Goal: Task Accomplishment & Management: Manage account settings

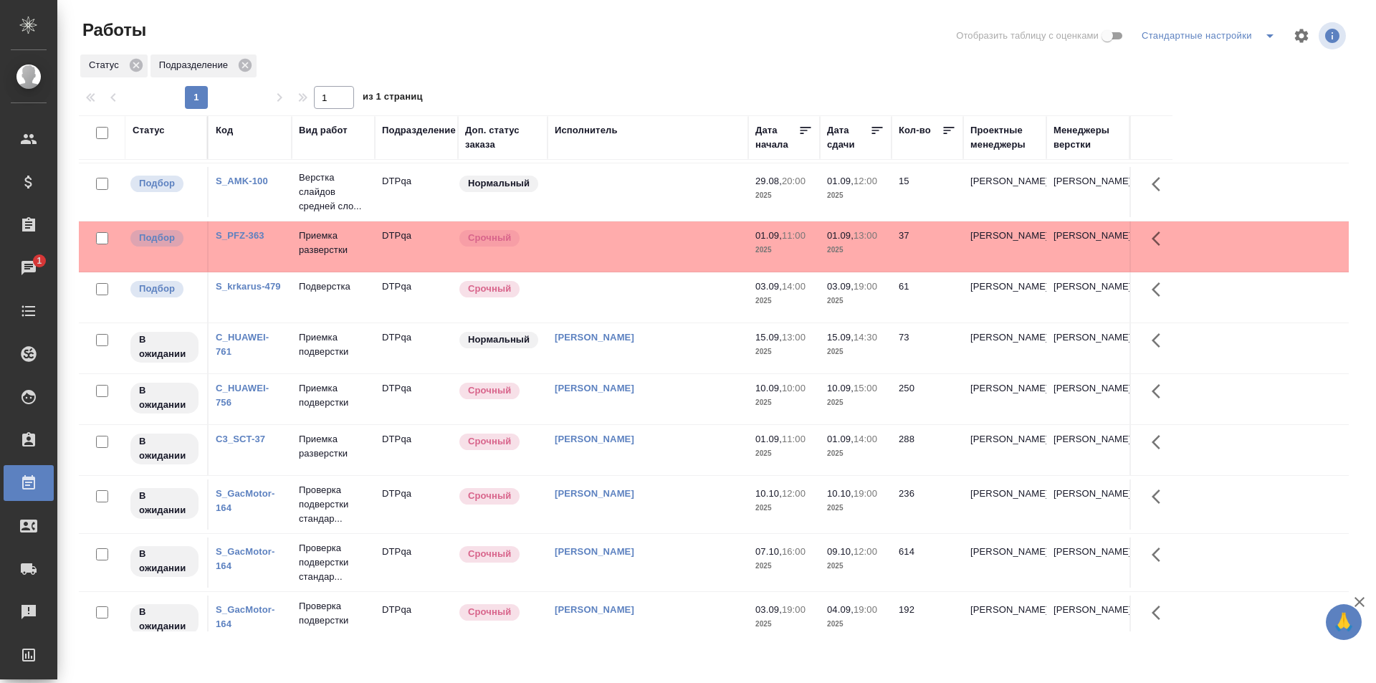
scroll to position [287, 0]
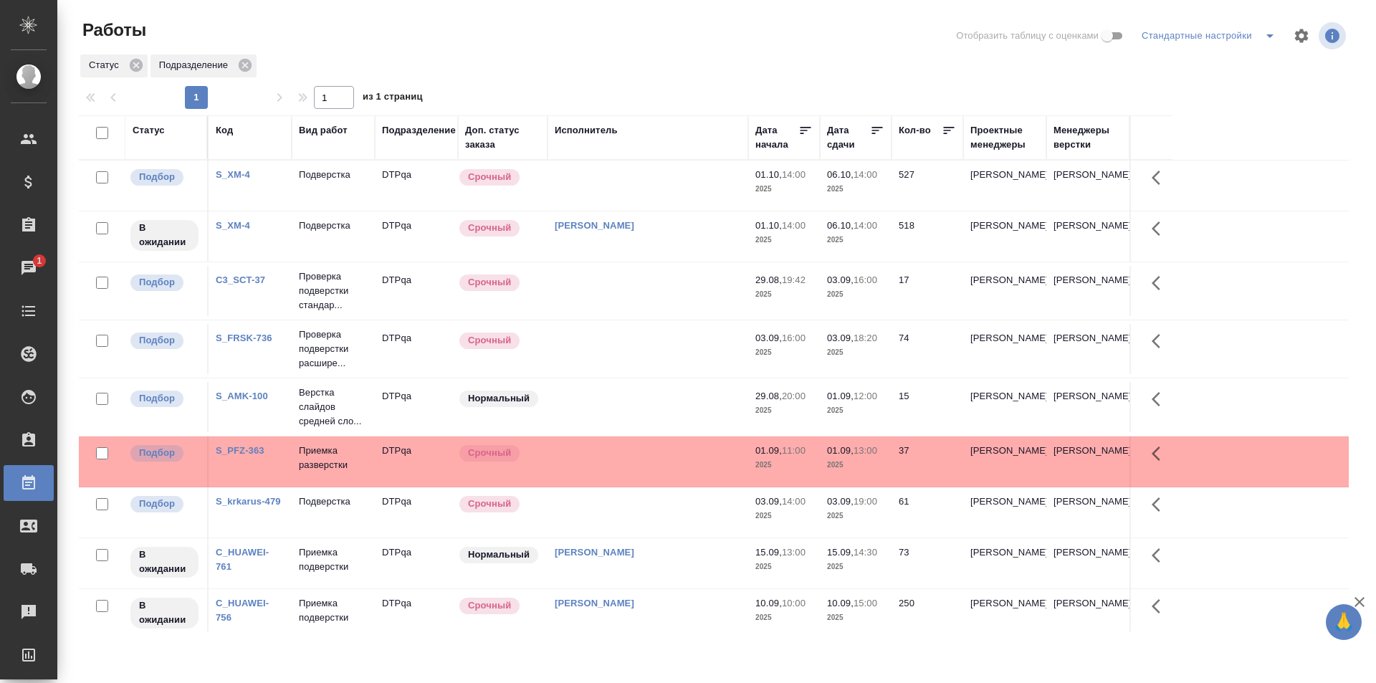
click at [621, 508] on td at bounding box center [647, 512] width 201 height 50
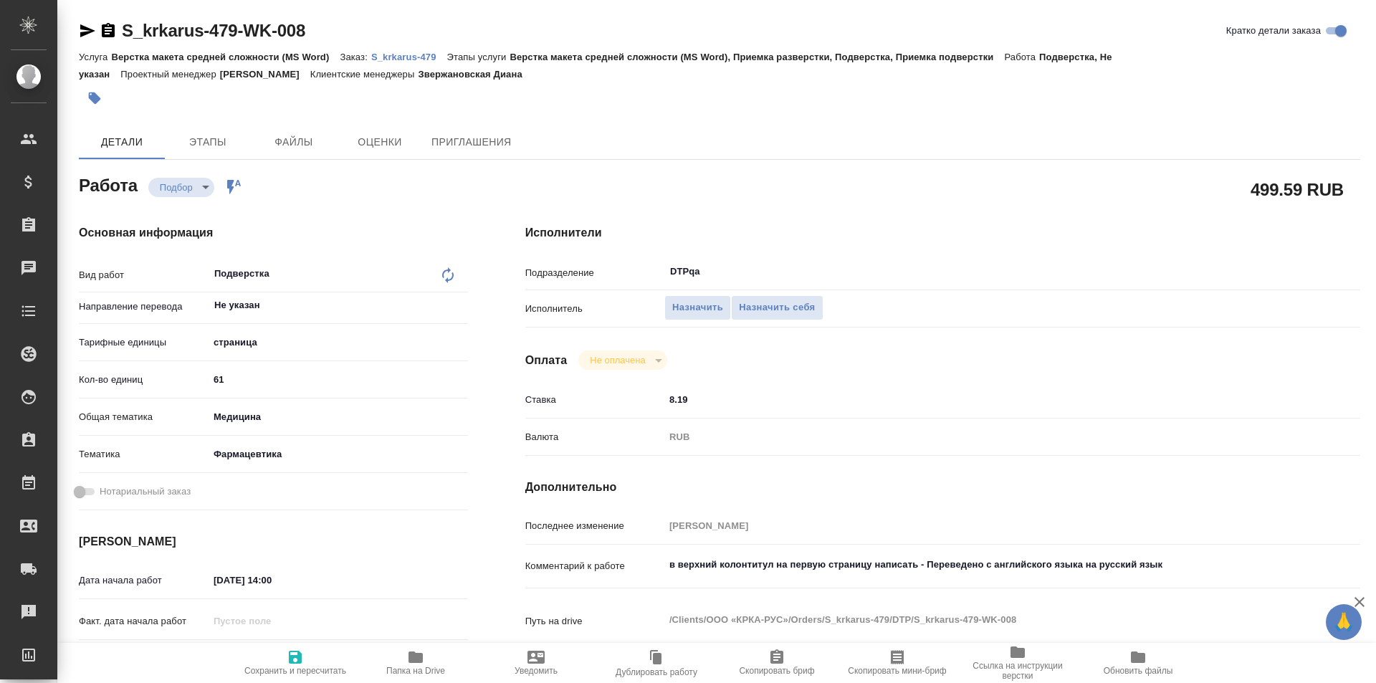
type textarea "x"
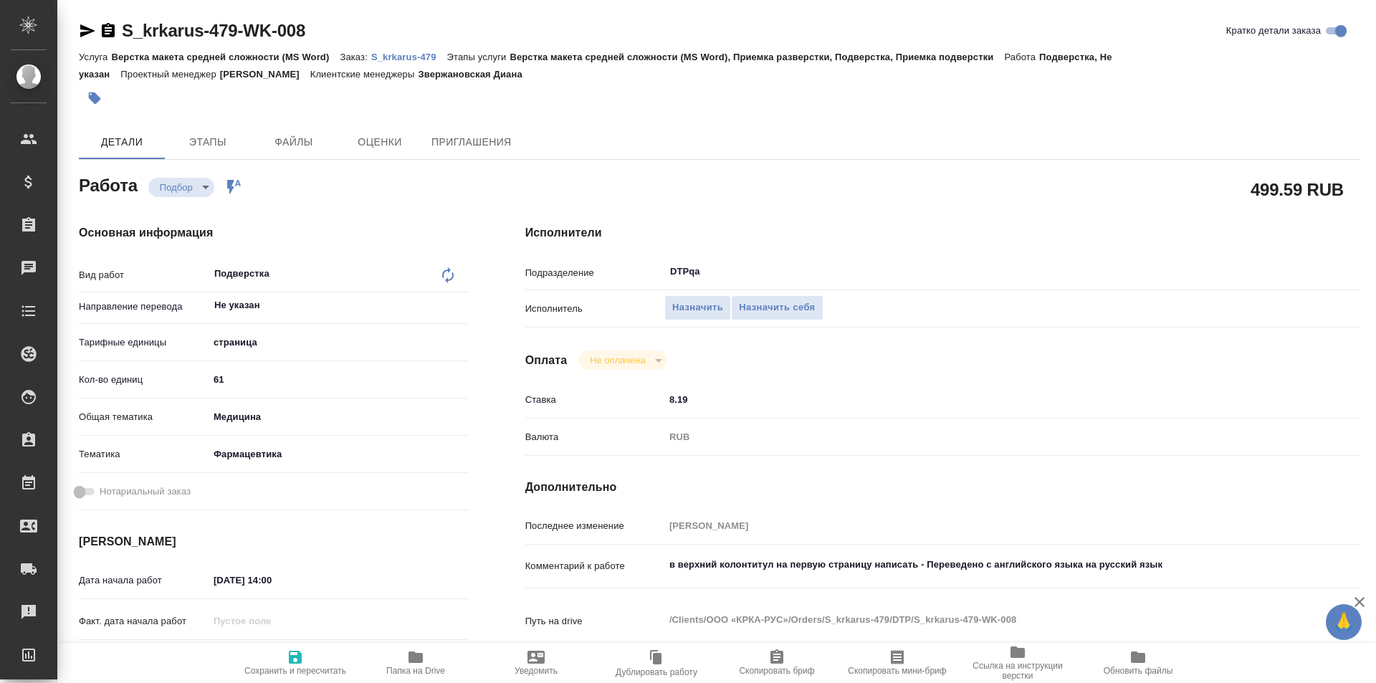
type textarea "x"
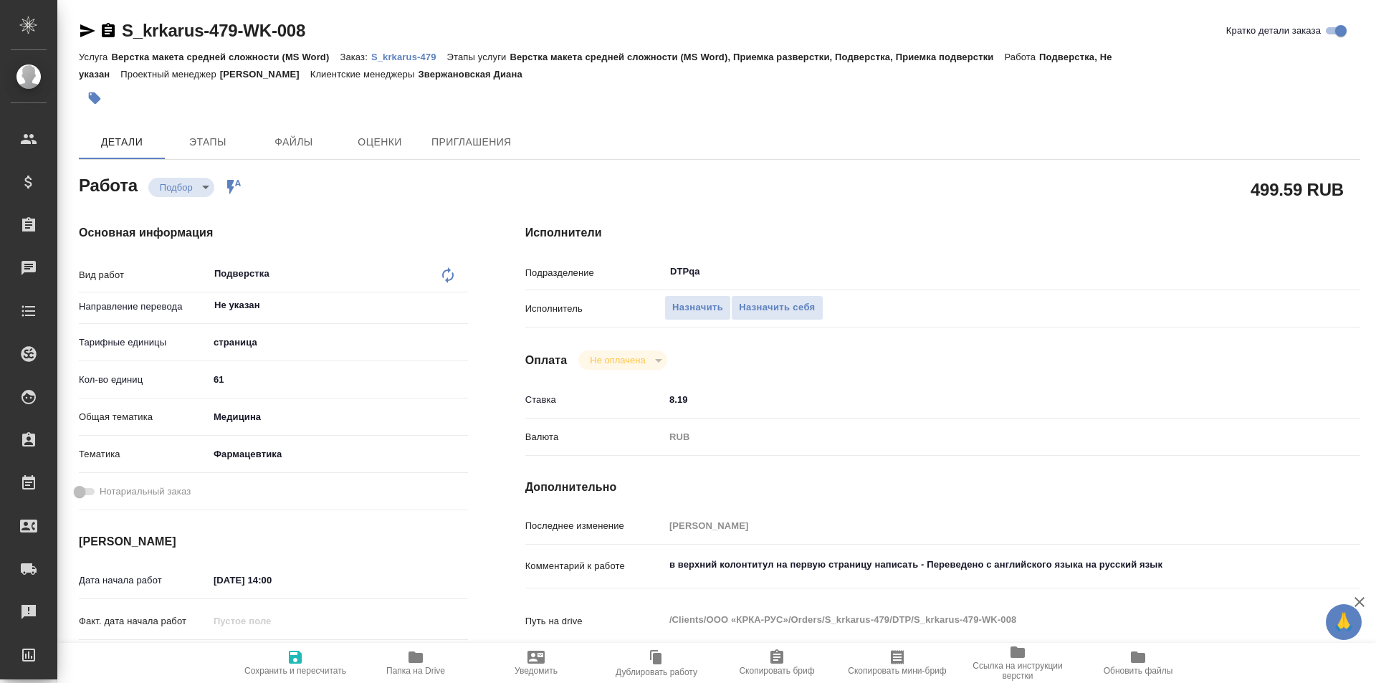
type textarea "x"
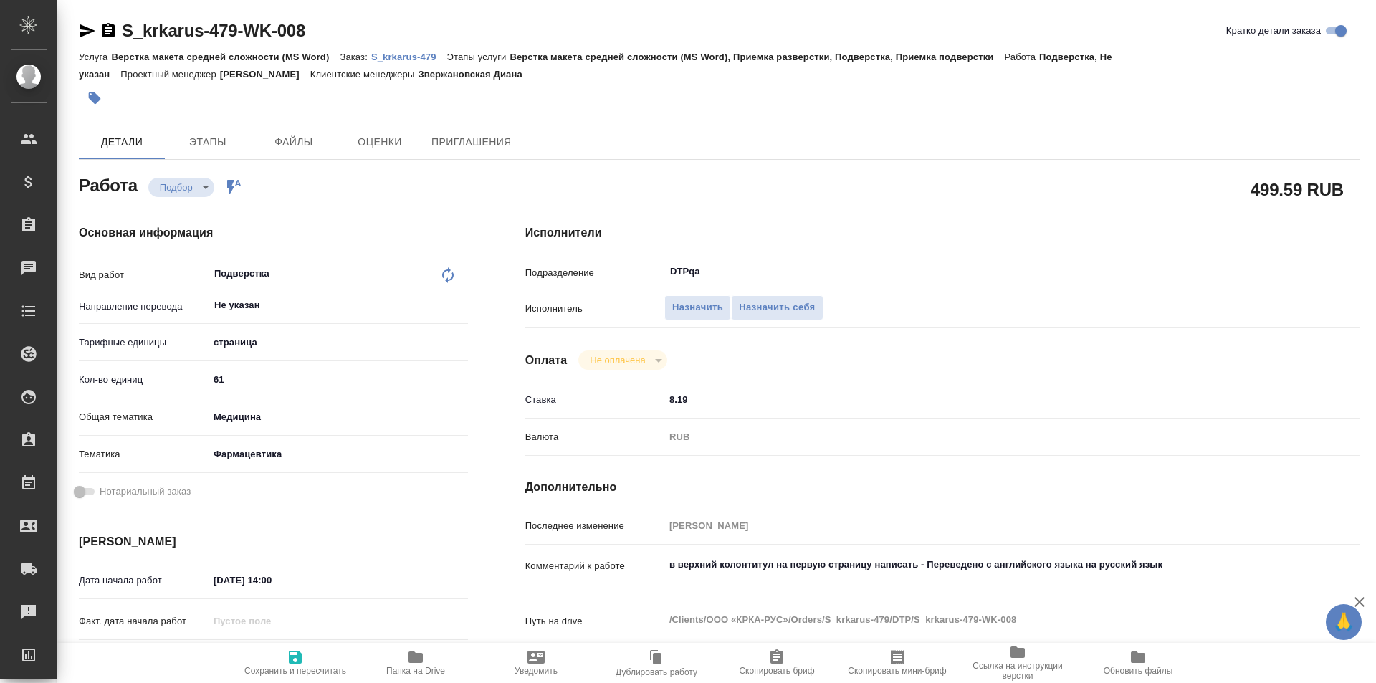
type textarea "x"
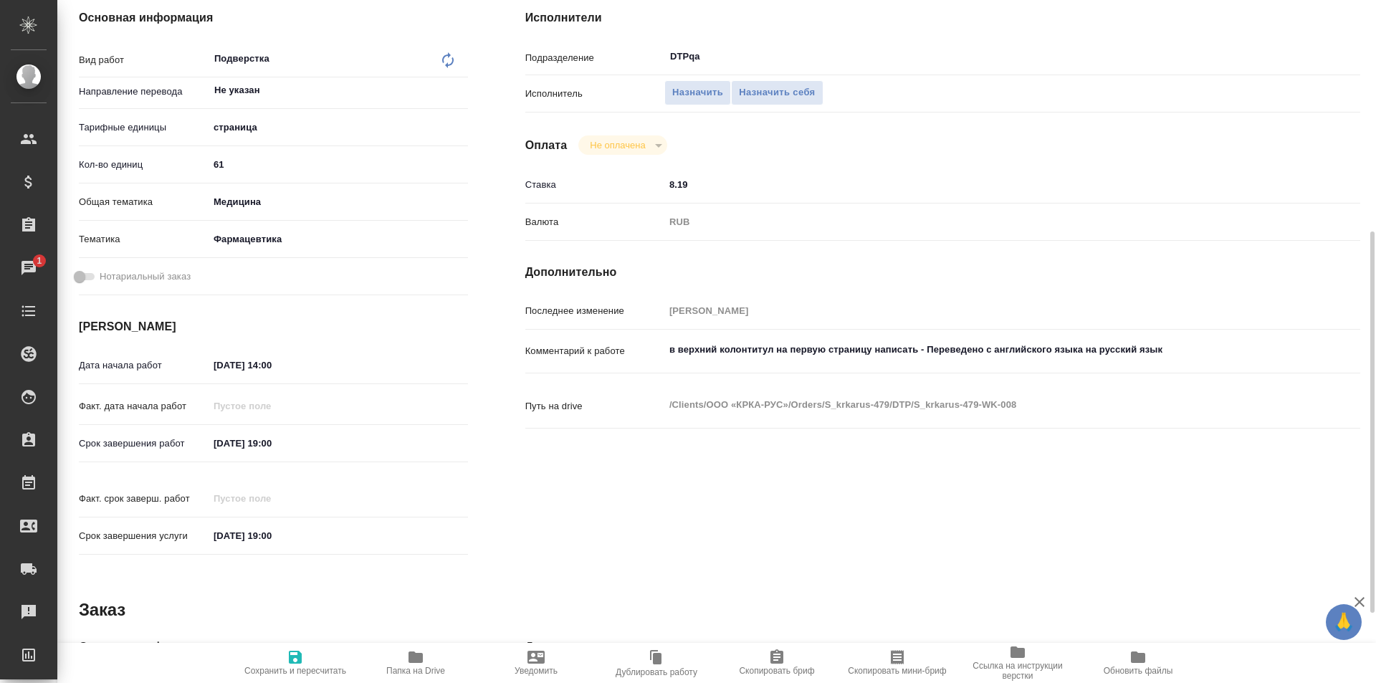
scroll to position [502, 0]
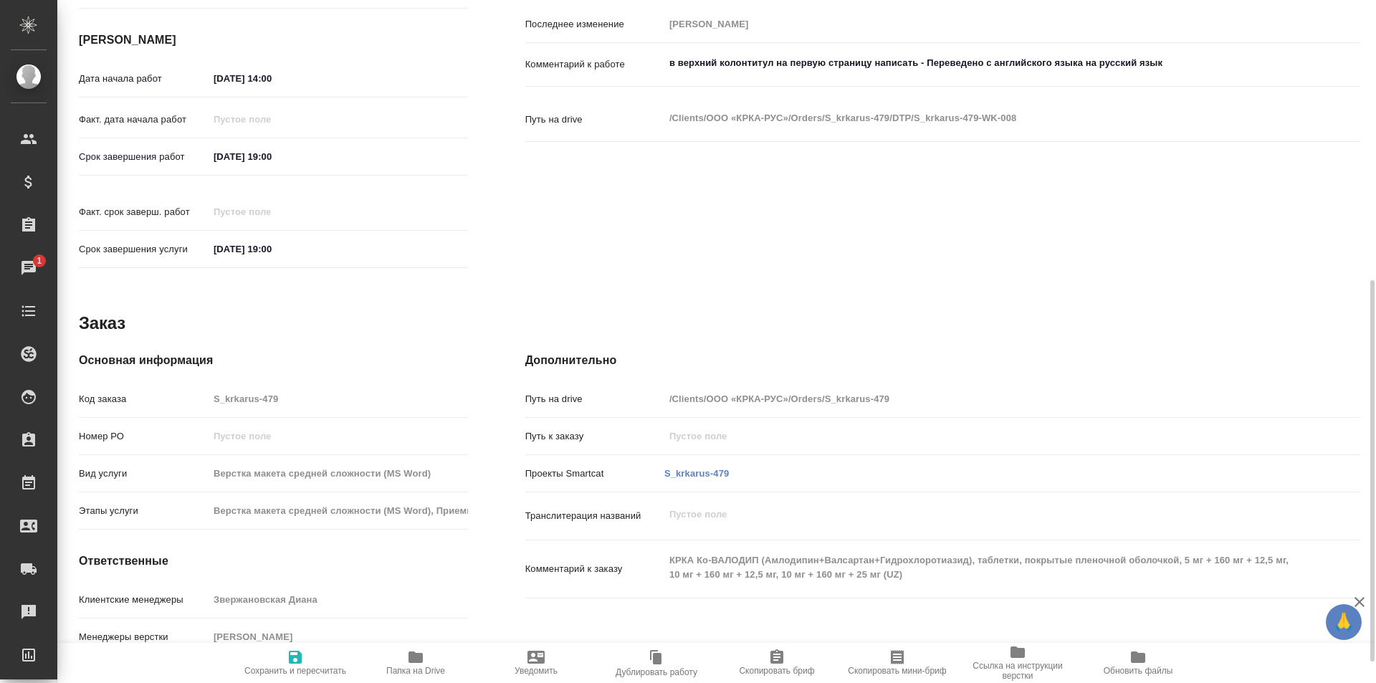
click at [410, 653] on icon "button" at bounding box center [415, 656] width 14 height 11
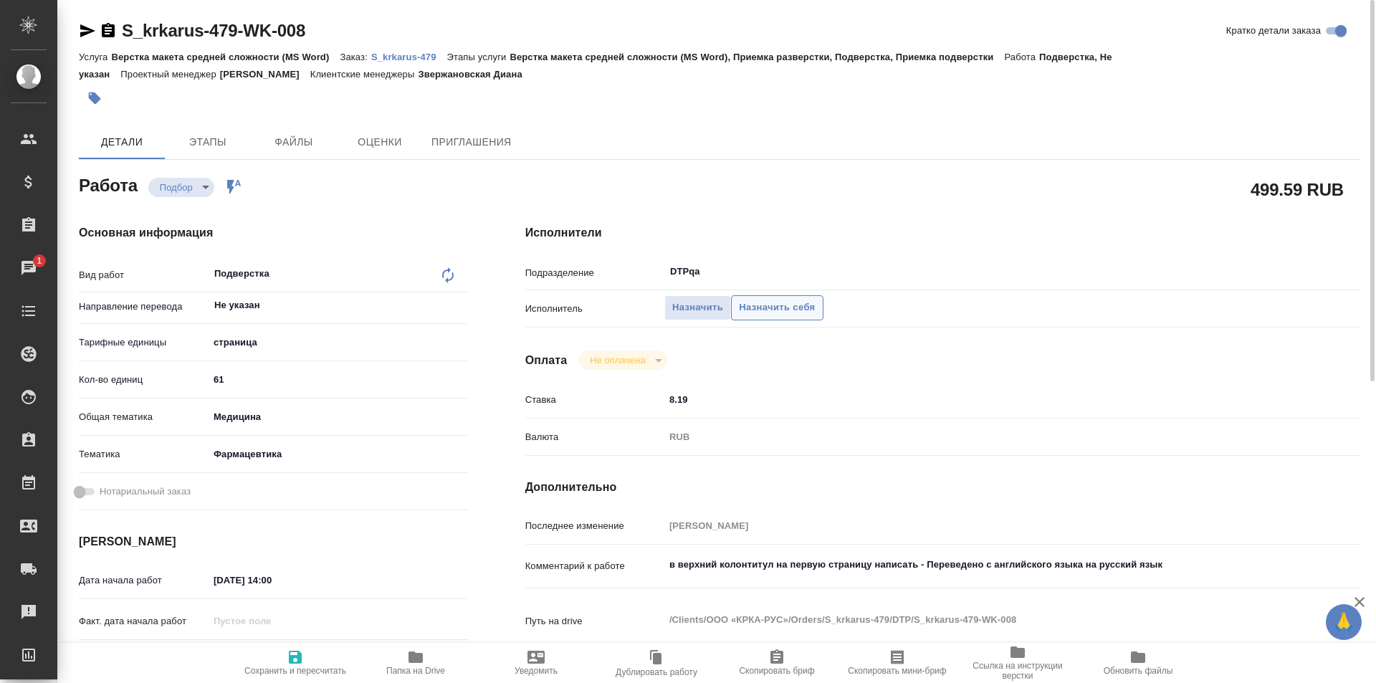
click at [764, 310] on span "Назначить себя" at bounding box center [777, 308] width 76 height 16
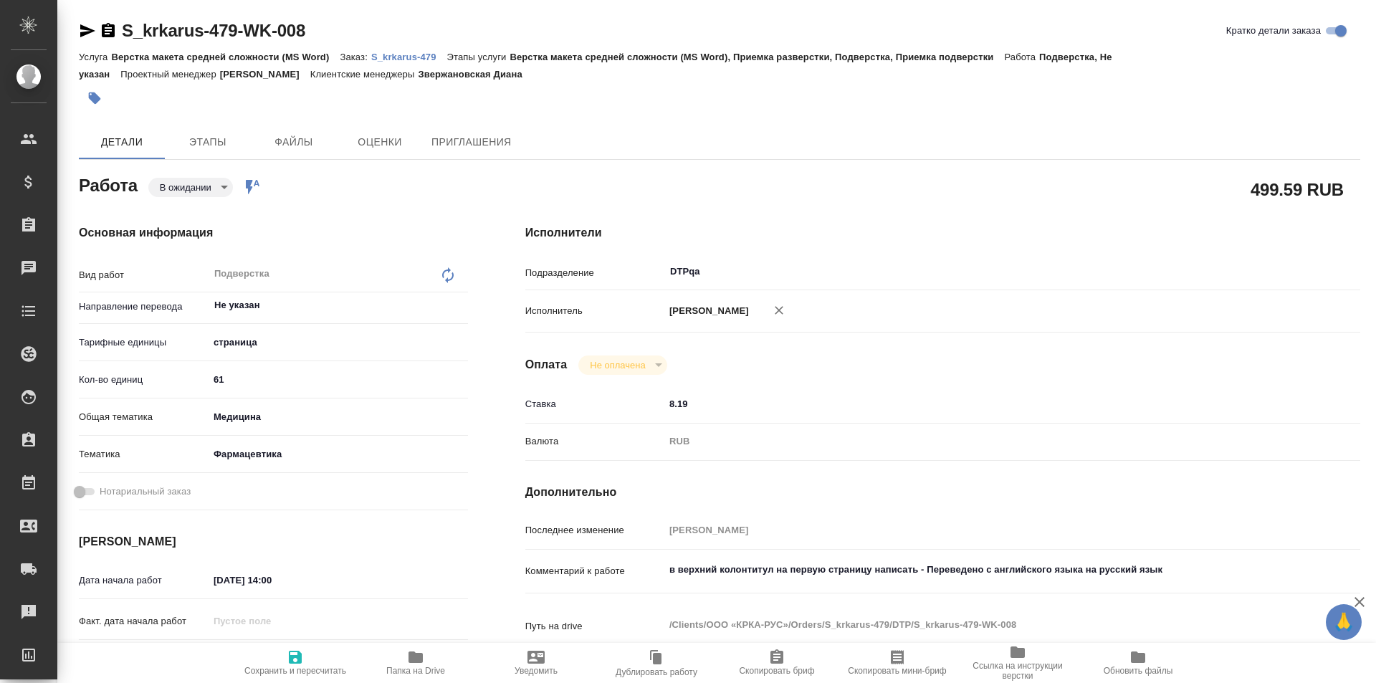
type textarea "x"
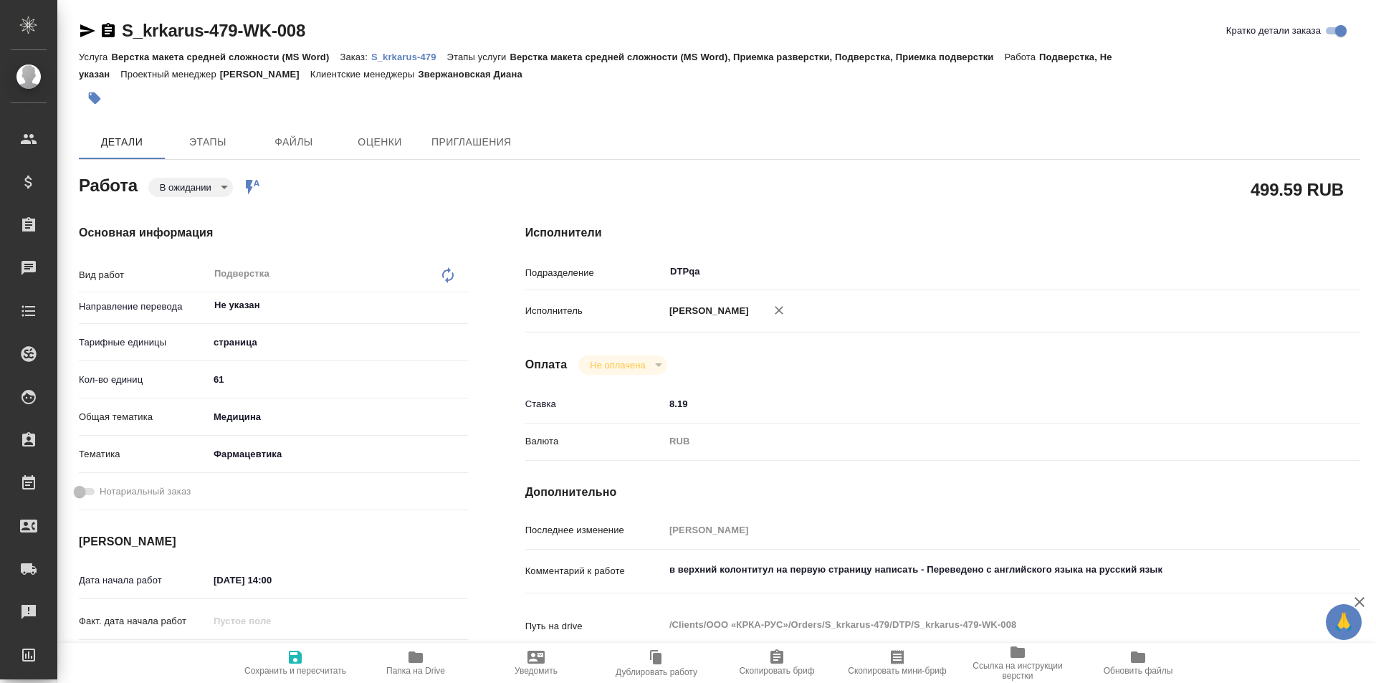
type textarea "x"
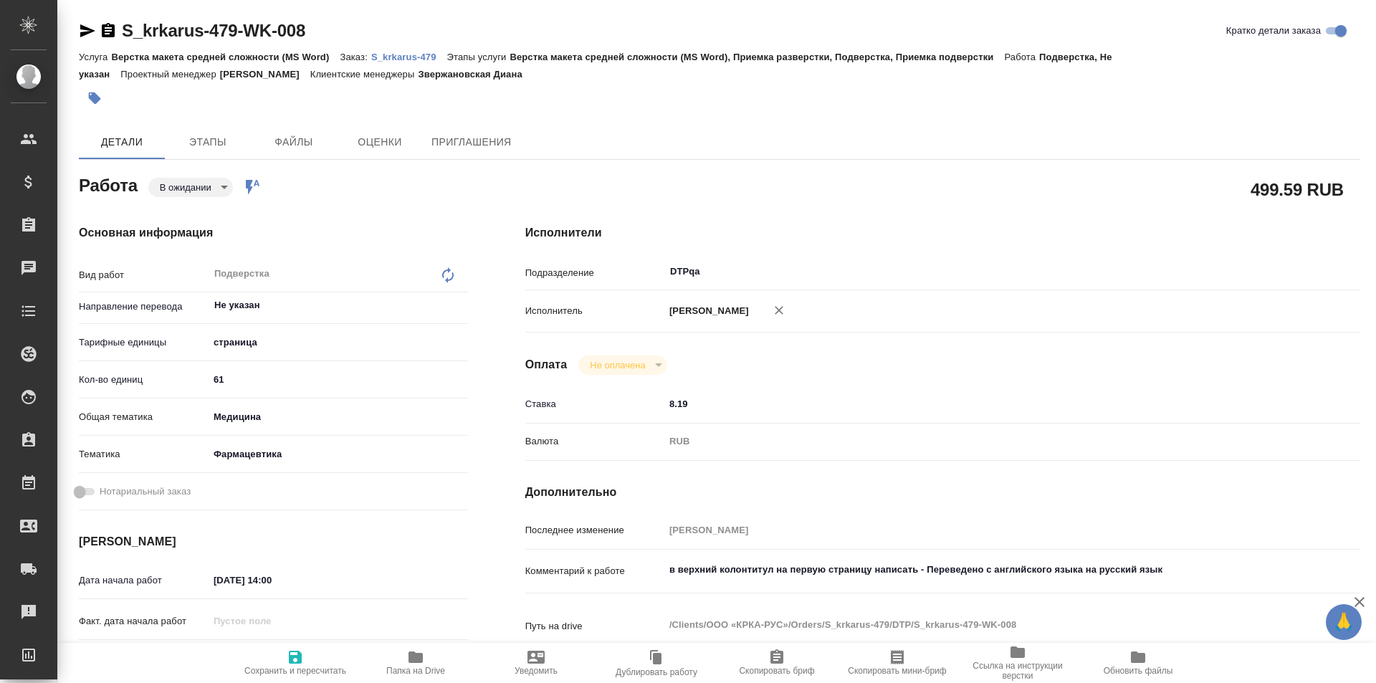
type textarea "x"
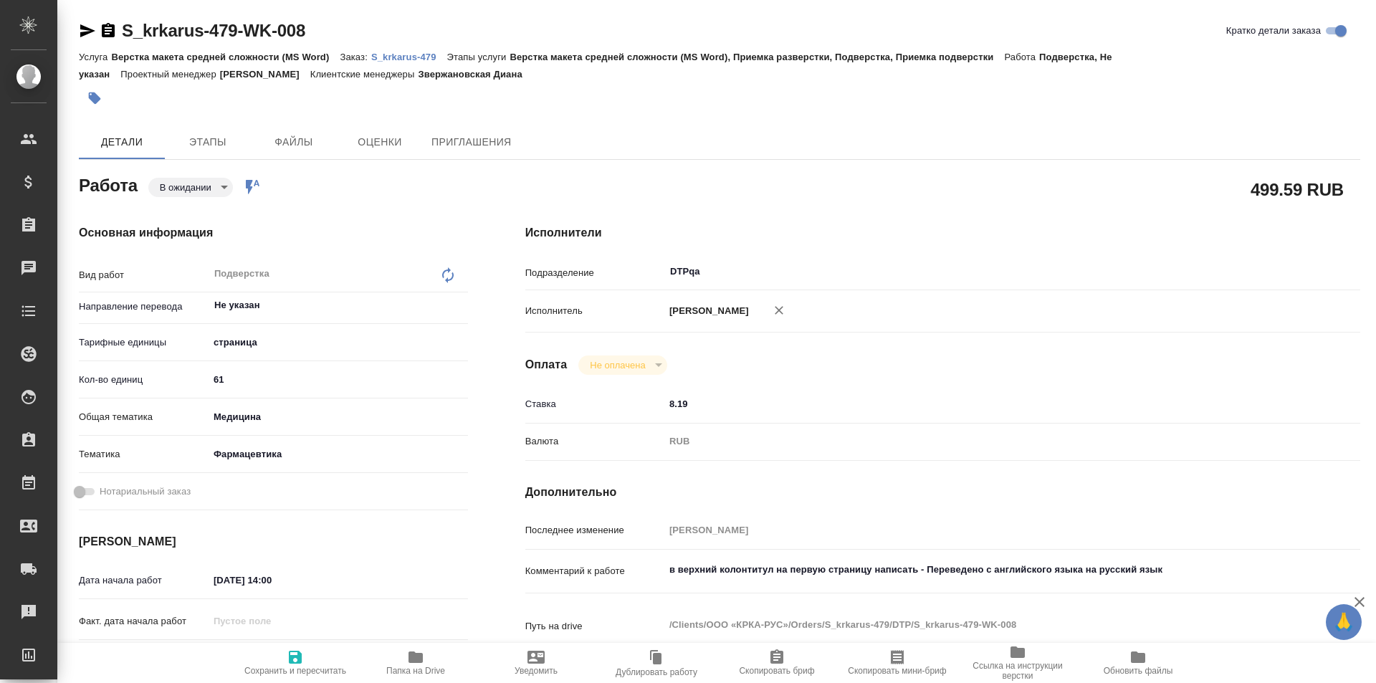
type textarea "x"
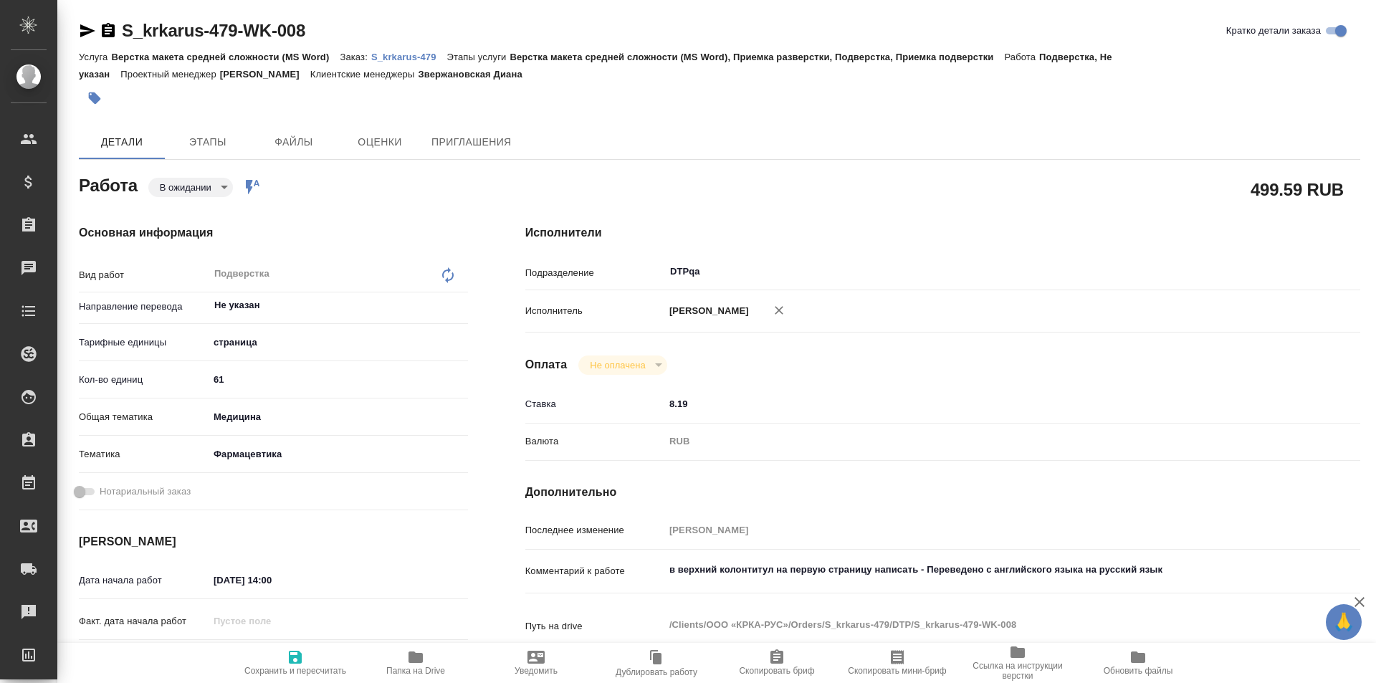
type textarea "x"
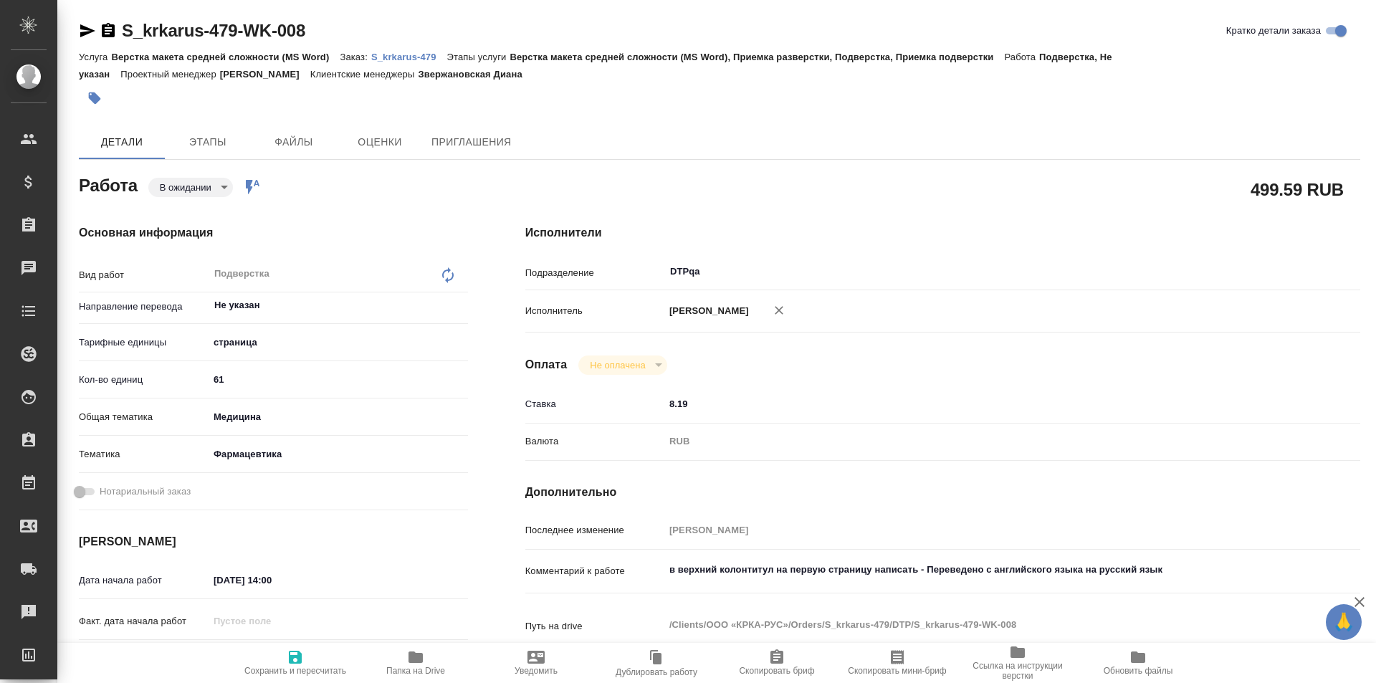
click at [299, 658] on icon "button" at bounding box center [295, 657] width 13 height 13
type textarea "x"
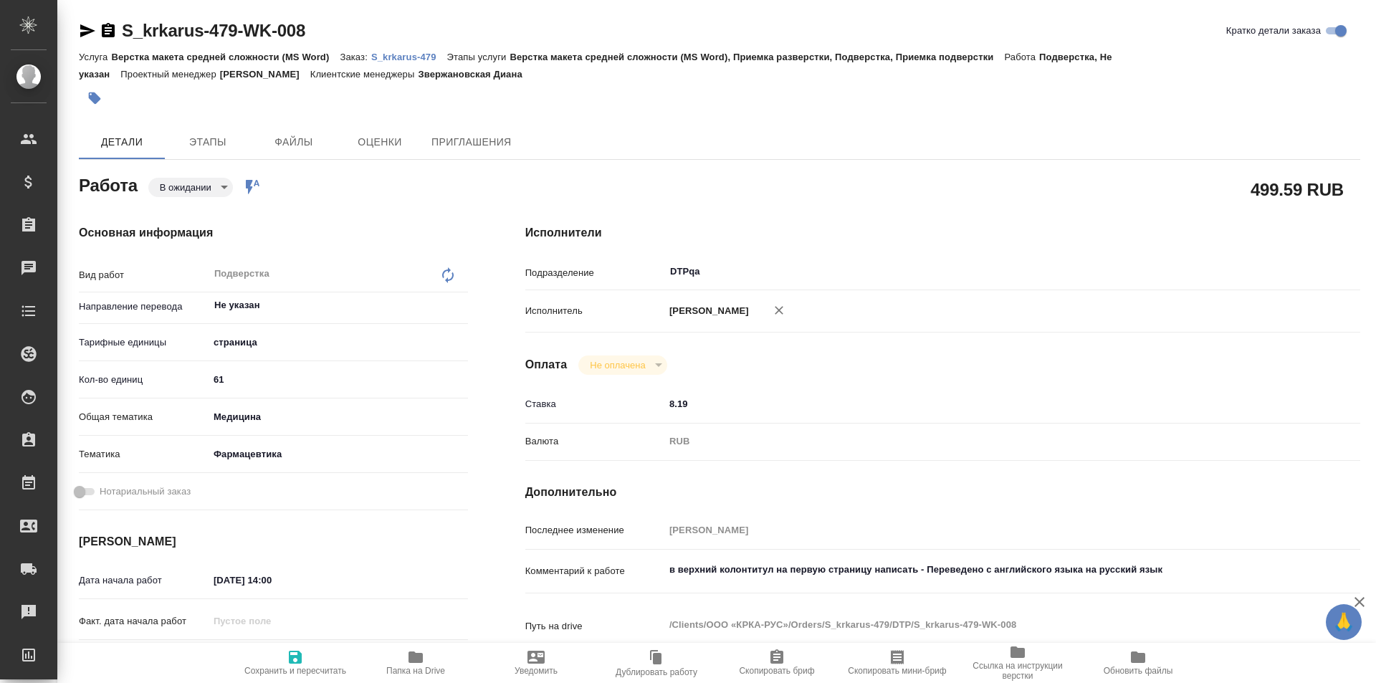
type textarea "x"
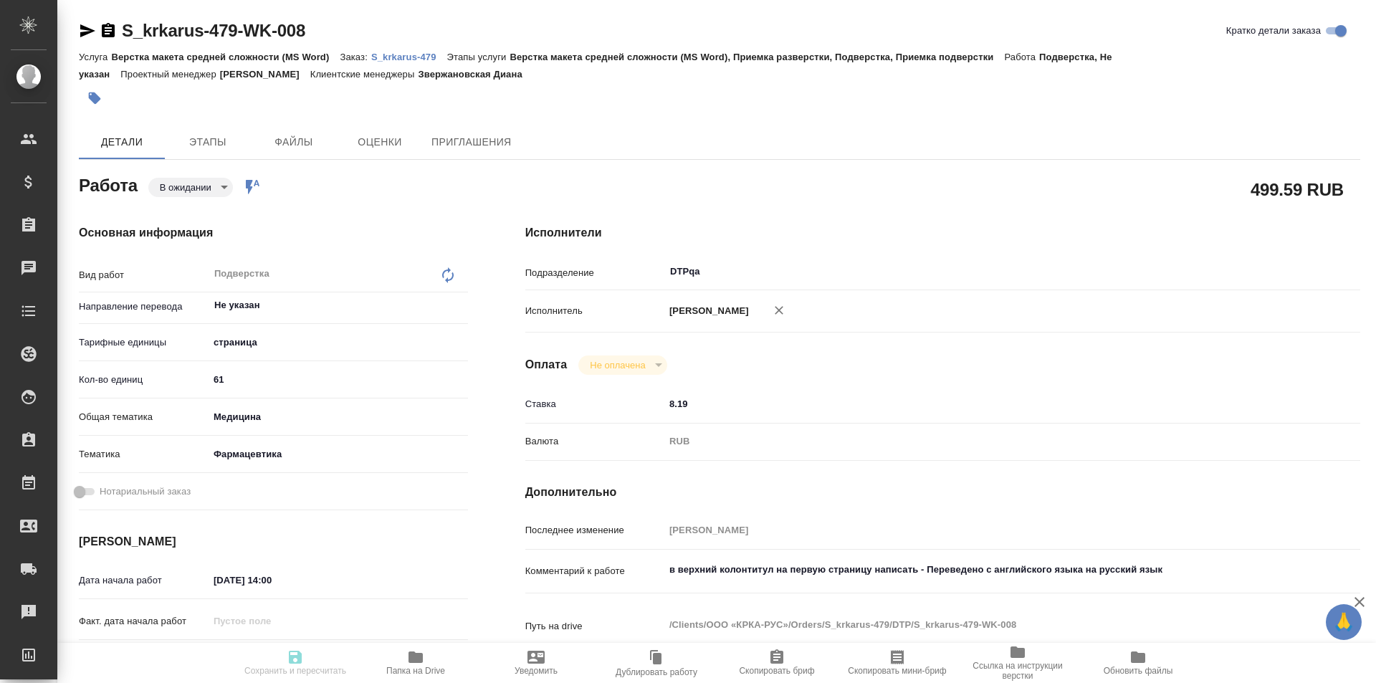
type textarea "x"
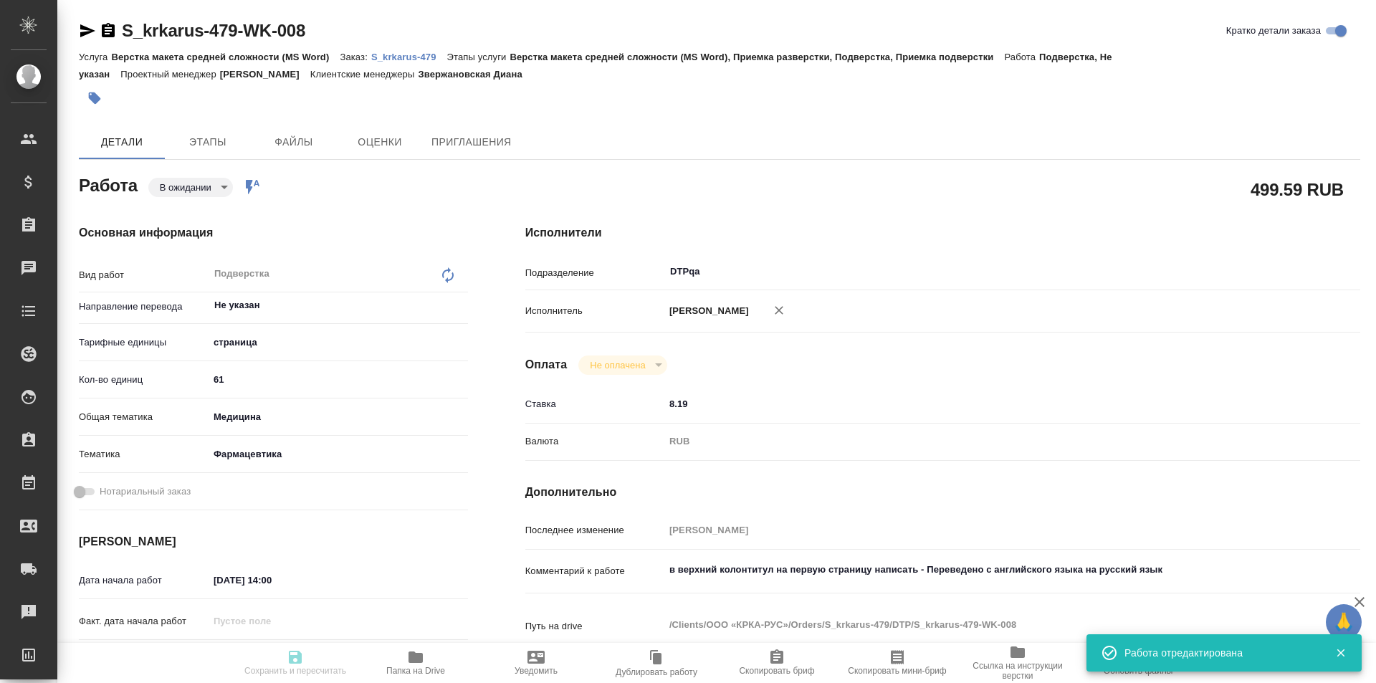
type textarea "x"
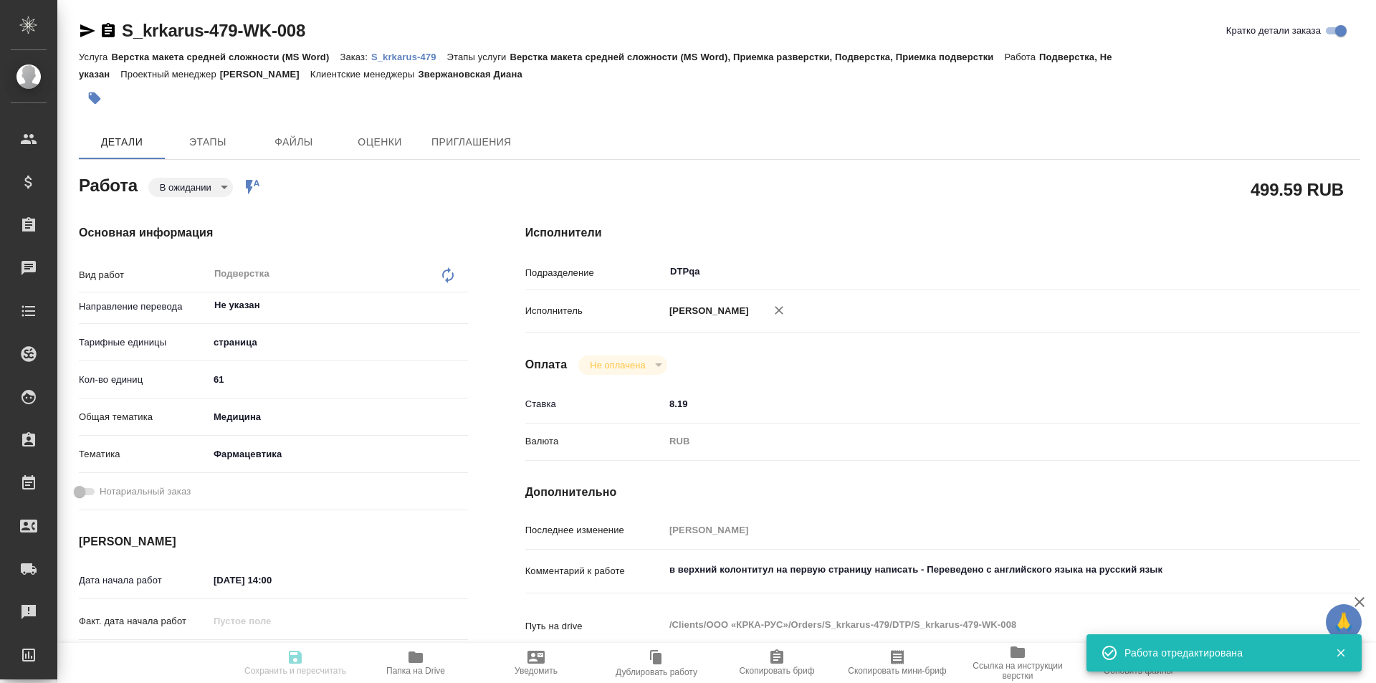
type input "pending"
type textarea "Подверстка"
type textarea "x"
type input "Не указан"
type input "5a8b1489cc6b4906c91bfdb2"
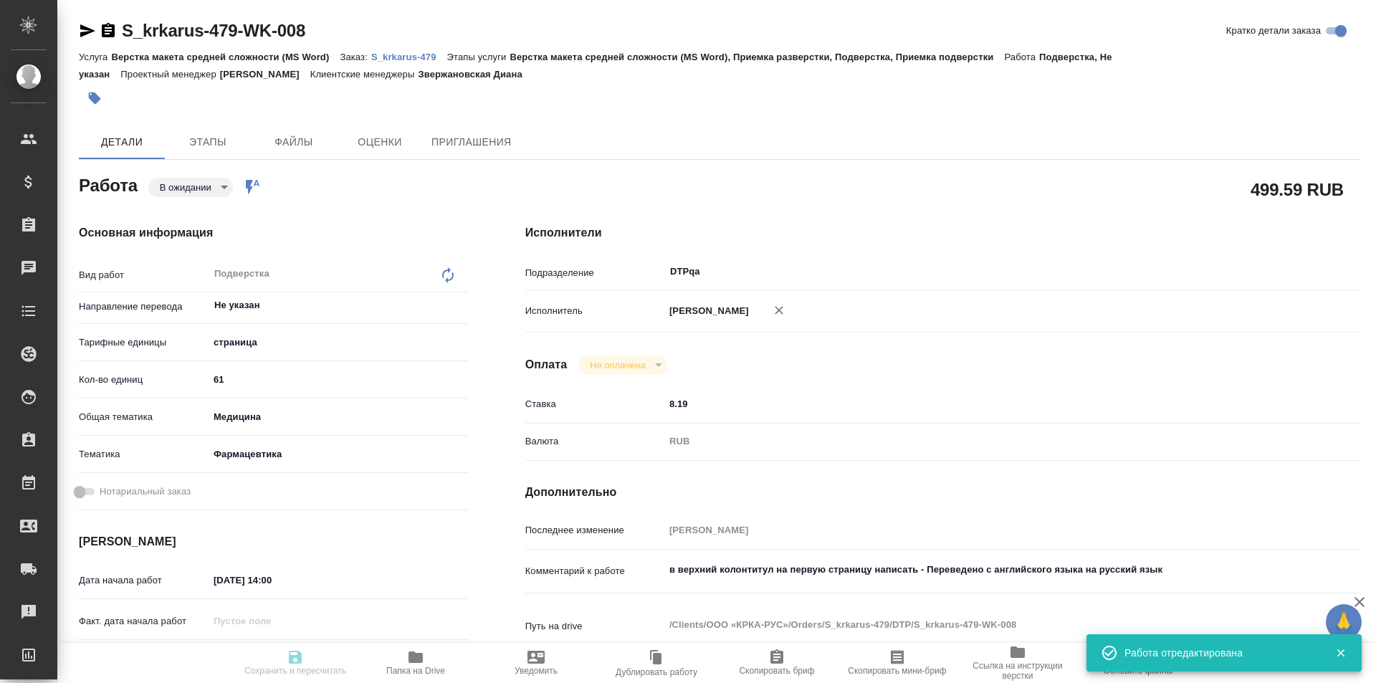
type input "61"
type input "med"
type input "6149832f2b7be24903fd7a82"
type input "03.09.2025 14:00"
type input "03.09.2025 19:00"
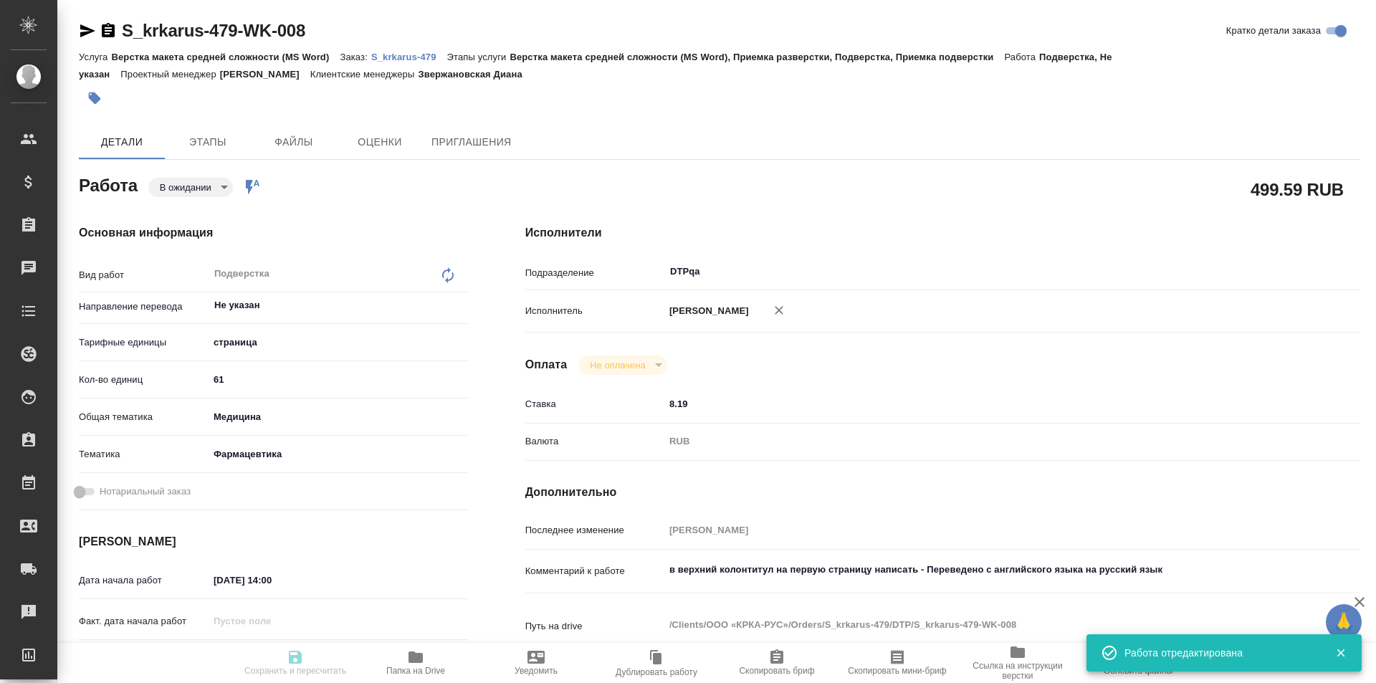
type input "03.09.2025 19:00"
type input "DTPqa"
type input "notPayed"
type input "8.19"
type input "RUB"
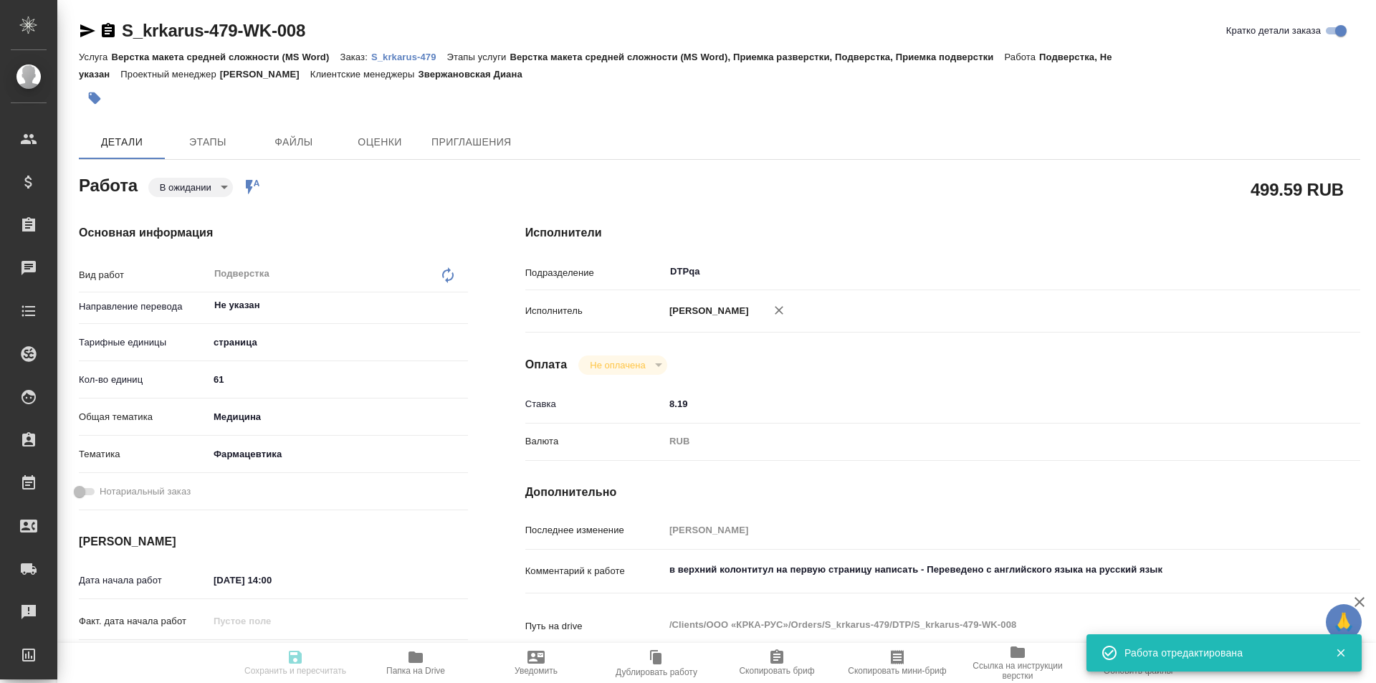
type input "Исмагилова Диана"
type textarea "в верхний колонтитул на первую страницу написать - Переведено с английского язы…"
type textarea "x"
type textarea "/Clients/ООО «КРКА-РУС»/Orders/S_krkarus-479/DTP/S_krkarus-479-WK-008"
type textarea "x"
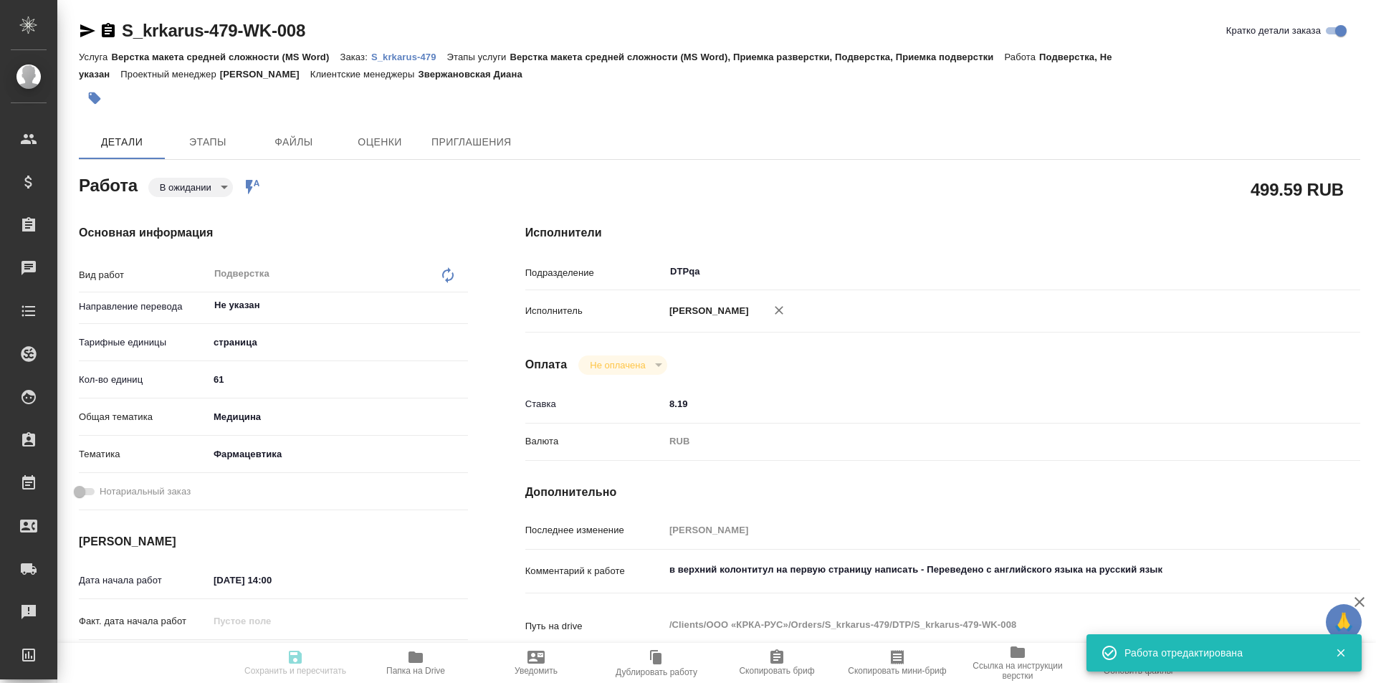
type input "S_krkarus-479"
type input "Верстка макета средней сложности (MS Word)"
type input "Верстка макета средней сложности (MS Word), Приемка разверстки, Подверстка, При…"
type input "Звержановская Диана"
type input "Арсеньева Вера"
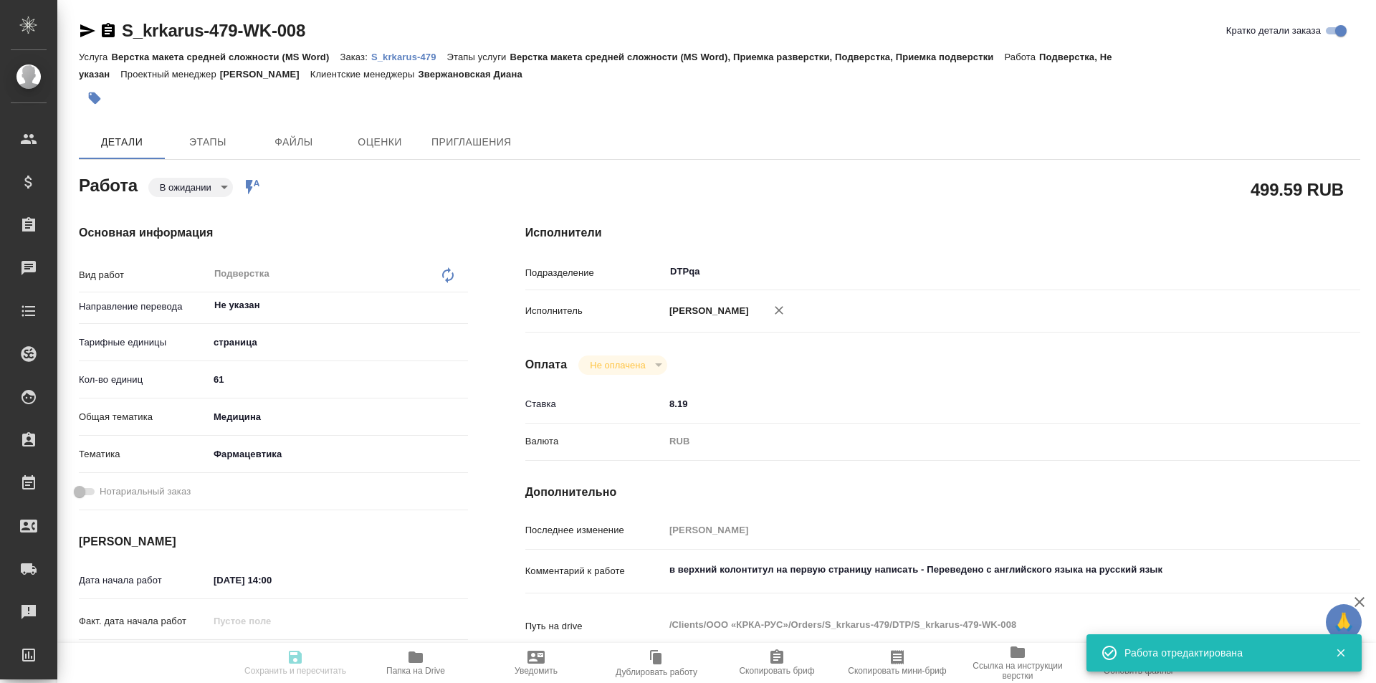
type input "/Clients/ООО «КРКА-РУС»/Orders/S_krkarus-479"
type textarea "x"
type textarea "КРКА Ко-ВАЛОДИП (Амлодипин+Валсартан+Гидрохлоротиазид), таблетки, покрытые плен…"
type textarea "x"
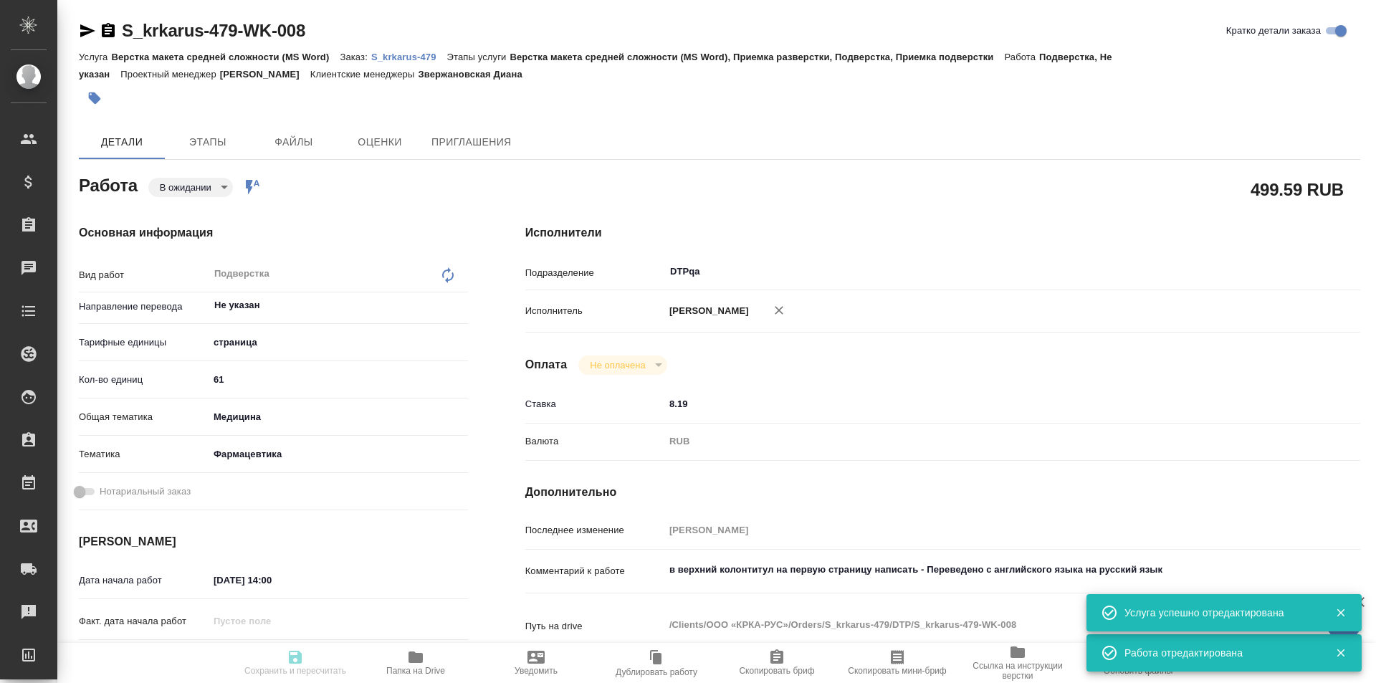
type textarea "x"
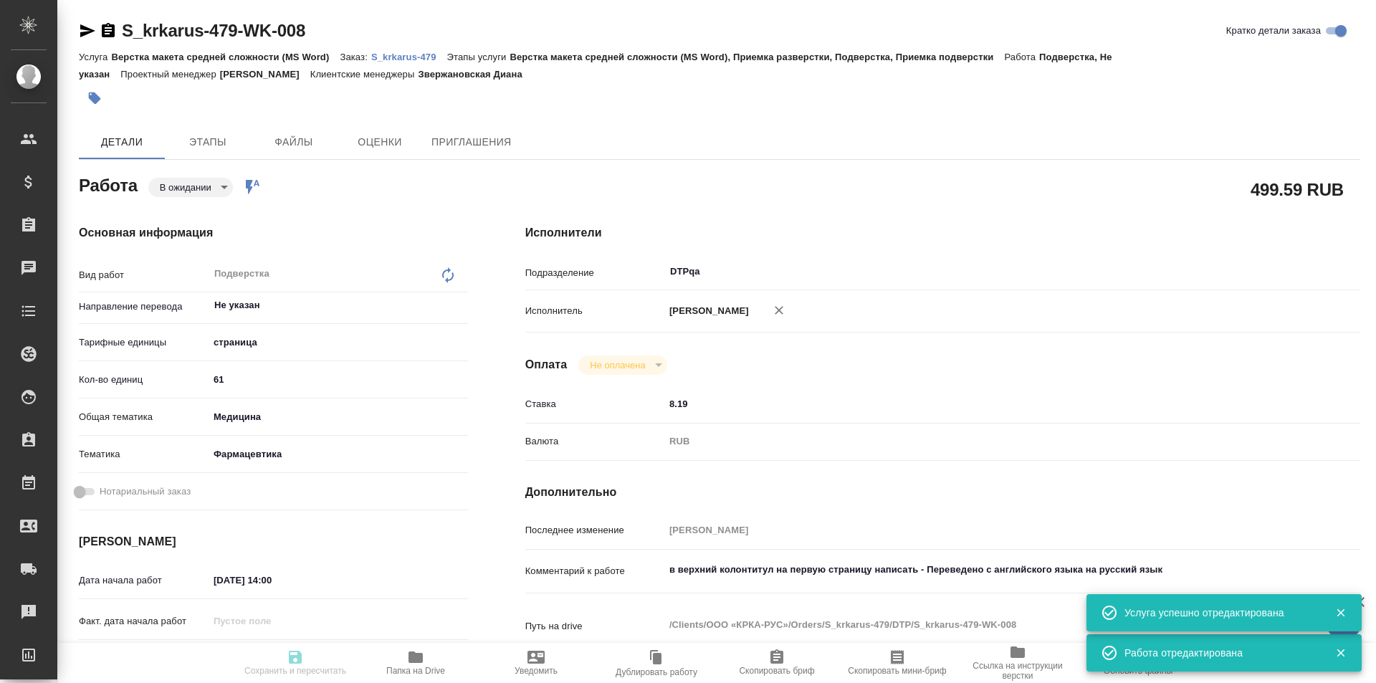
type textarea "x"
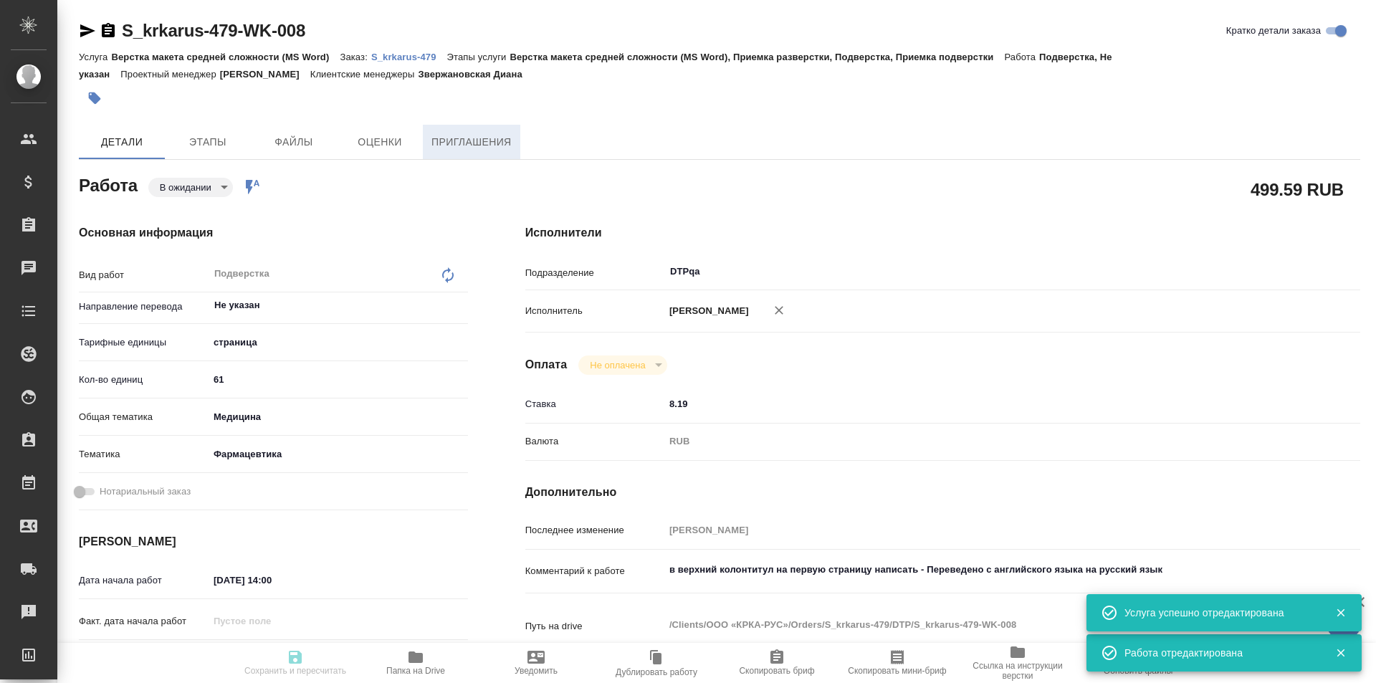
type textarea "x"
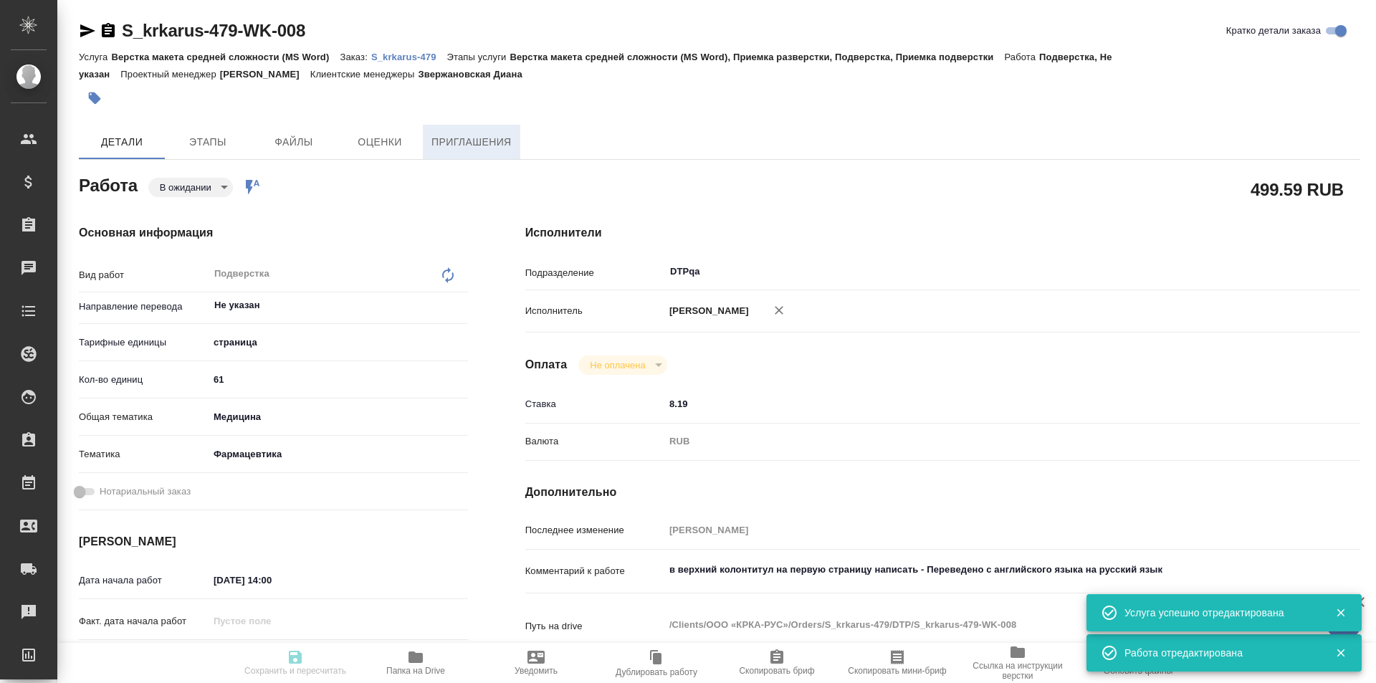
type textarea "x"
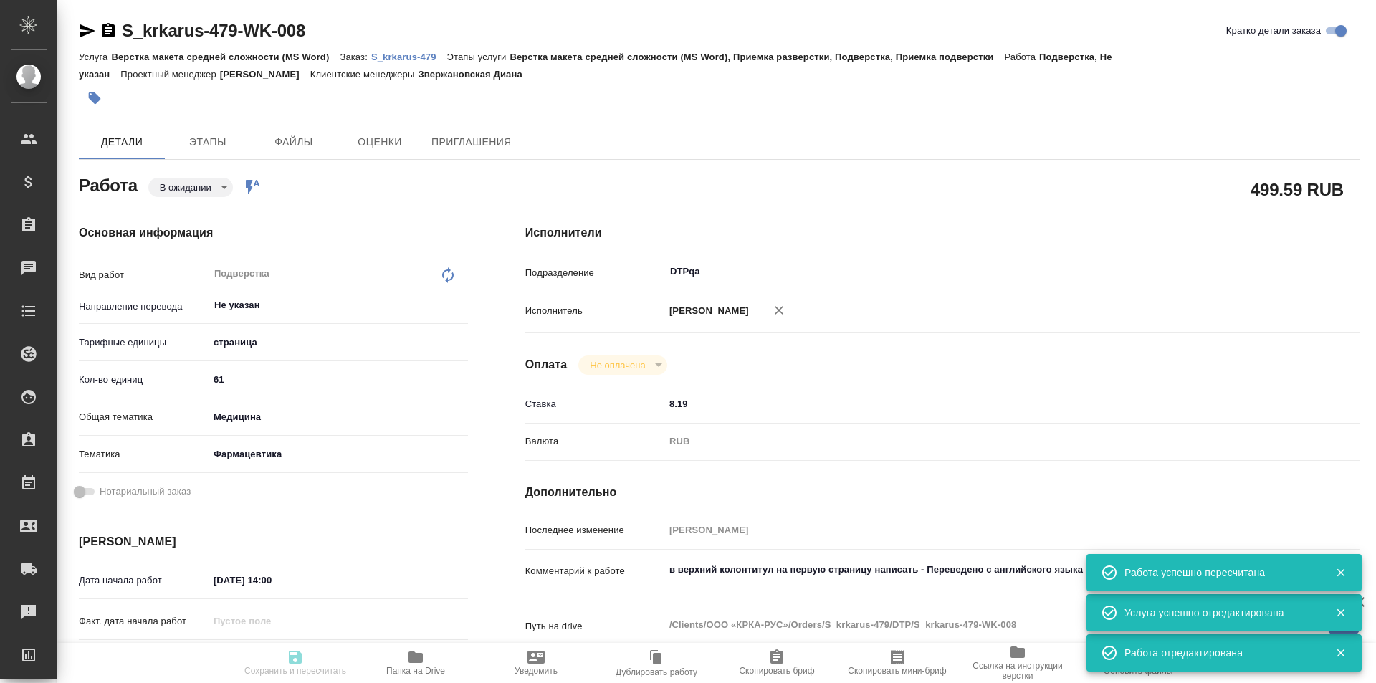
type input "pending"
type textarea "Подверстка"
type textarea "x"
type input "Не указан"
type input "5a8b1489cc6b4906c91bfdb2"
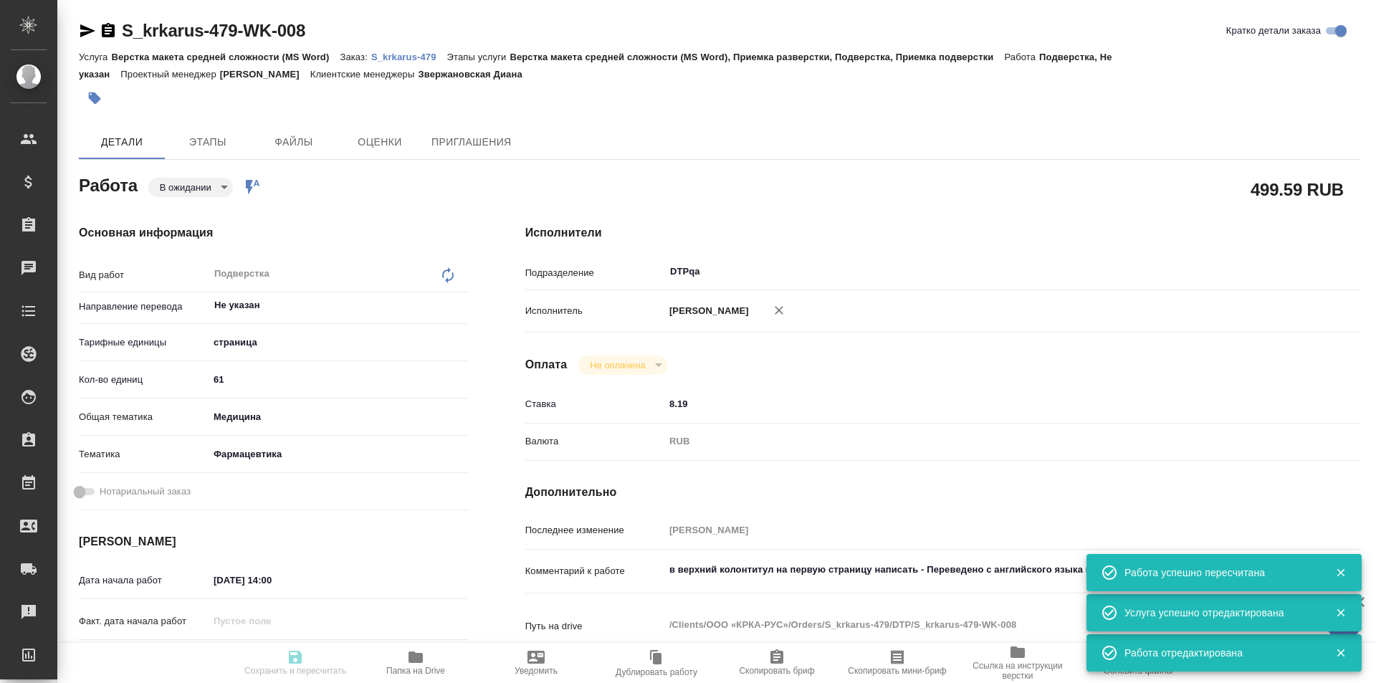
type input "61"
type input "med"
type input "6149832f2b7be24903fd7a82"
type input "03.09.2025 14:00"
type input "03.09.2025 19:00"
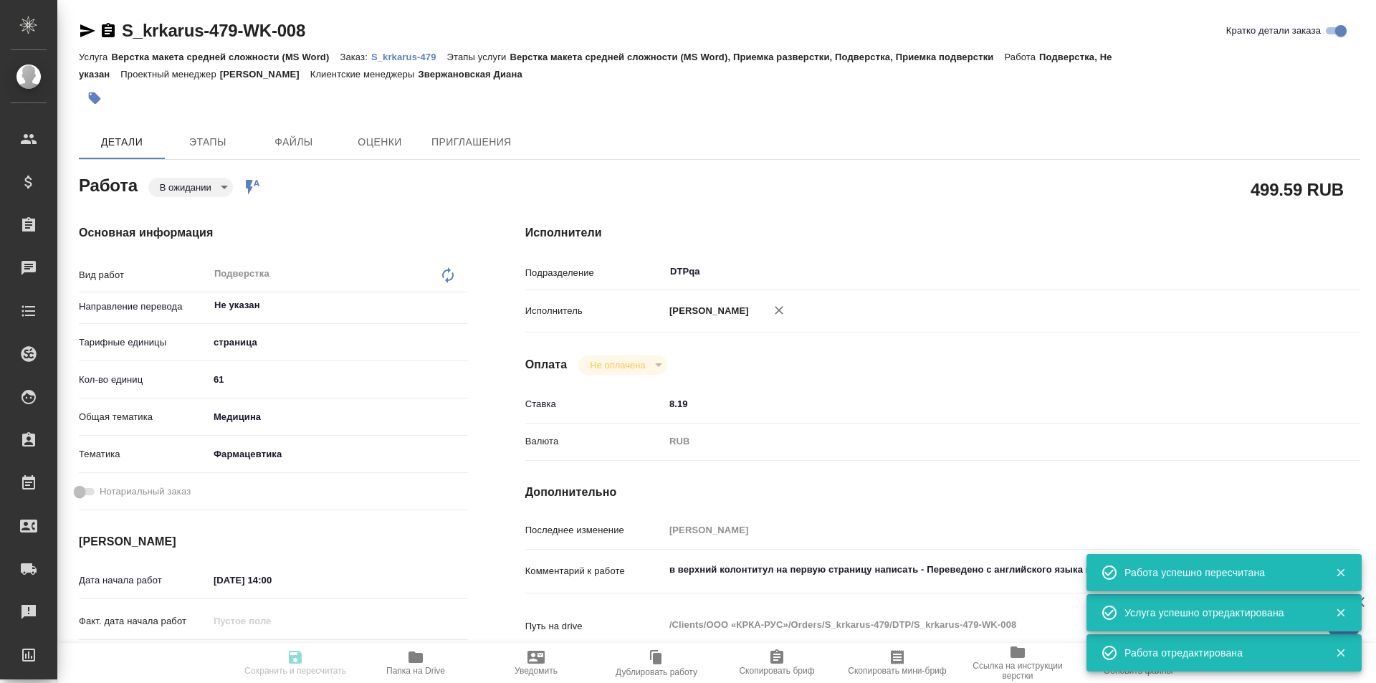
type input "03.09.2025 19:00"
type input "DTPqa"
type input "notPayed"
type input "8.19"
type input "RUB"
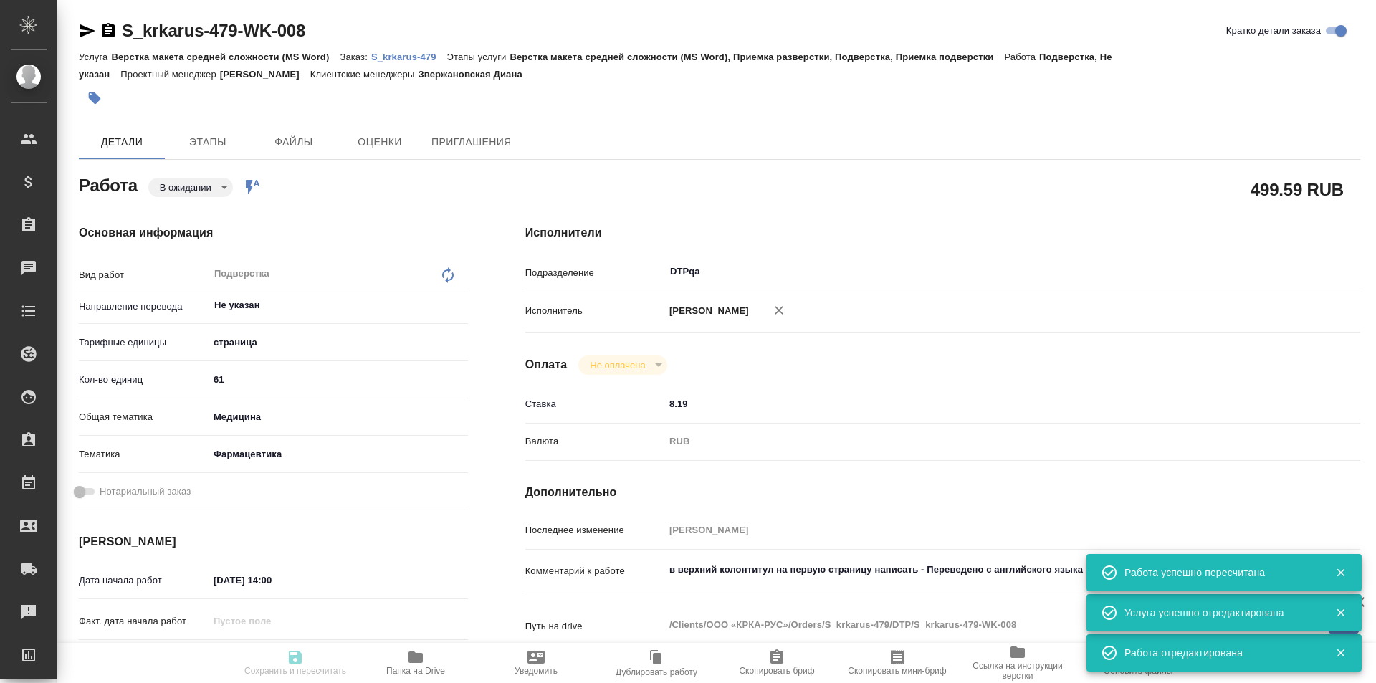
type input "Исмагилова Диана"
type textarea "в верхний колонтитул на первую страницу написать - Переведено с английского язы…"
type textarea "x"
type textarea "/Clients/ООО «КРКА-РУС»/Orders/S_krkarus-479/DTP/S_krkarus-479-WK-008"
type textarea "x"
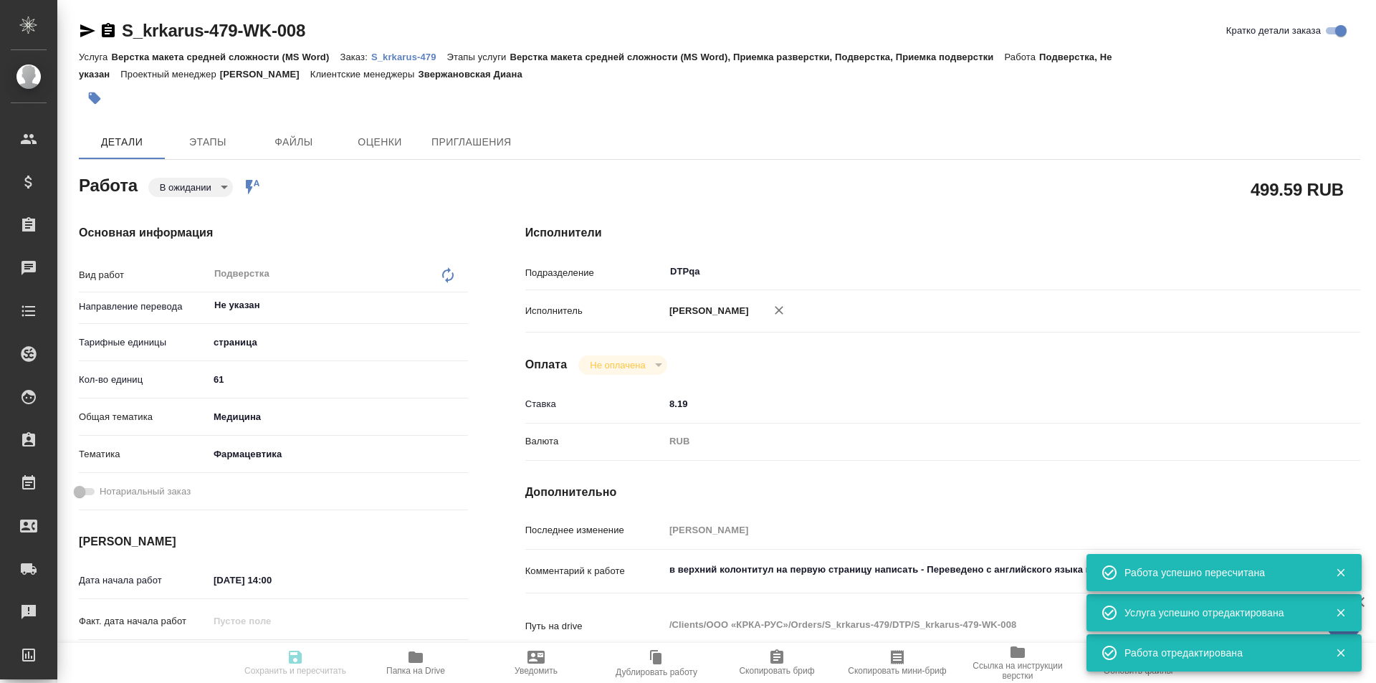
type input "S_krkarus-479"
type input "Верстка макета средней сложности (MS Word)"
type input "Верстка макета средней сложности (MS Word), Приемка разверстки, Подверстка, При…"
type input "Звержановская Диана"
type input "Арсеньева Вера"
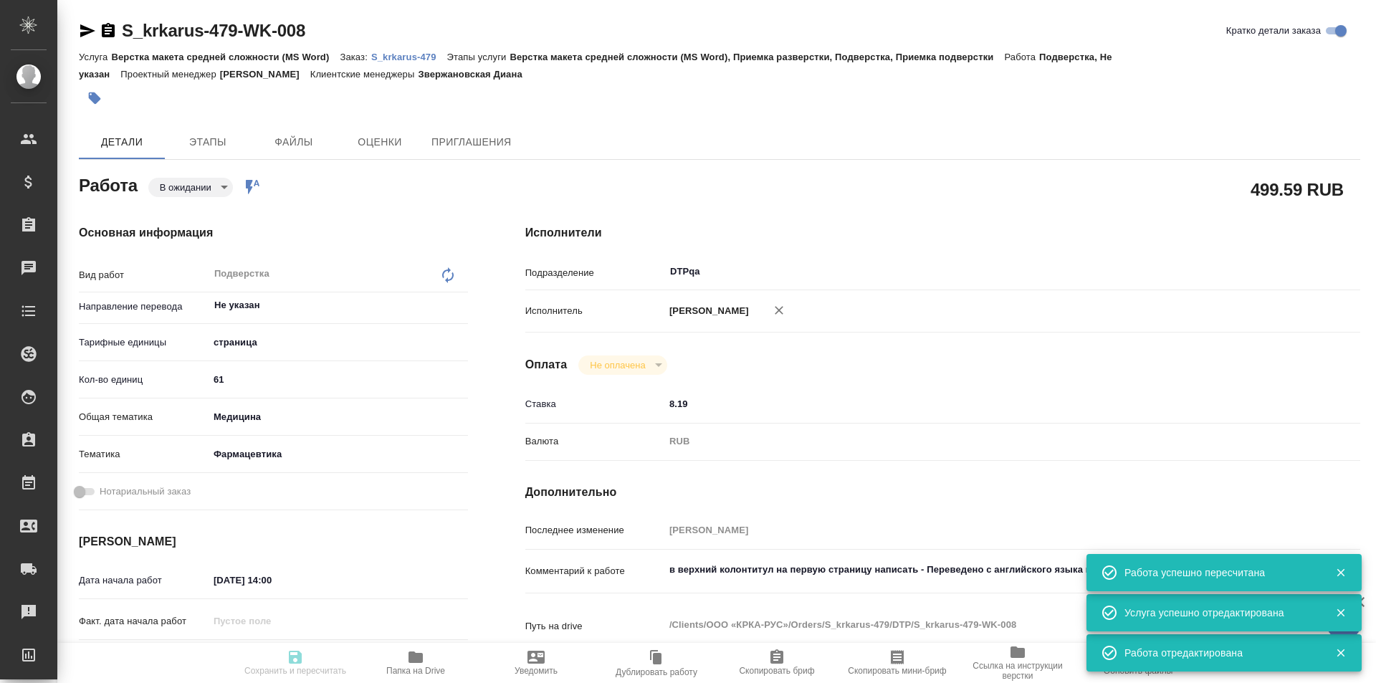
type input "/Clients/ООО «КРКА-РУС»/Orders/S_krkarus-479"
type textarea "x"
type textarea "КРКА Ко-ВАЛОДИП (Амлодипин+Валсартан+Гидрохлоротиазид), таблетки, покрытые плен…"
type textarea "x"
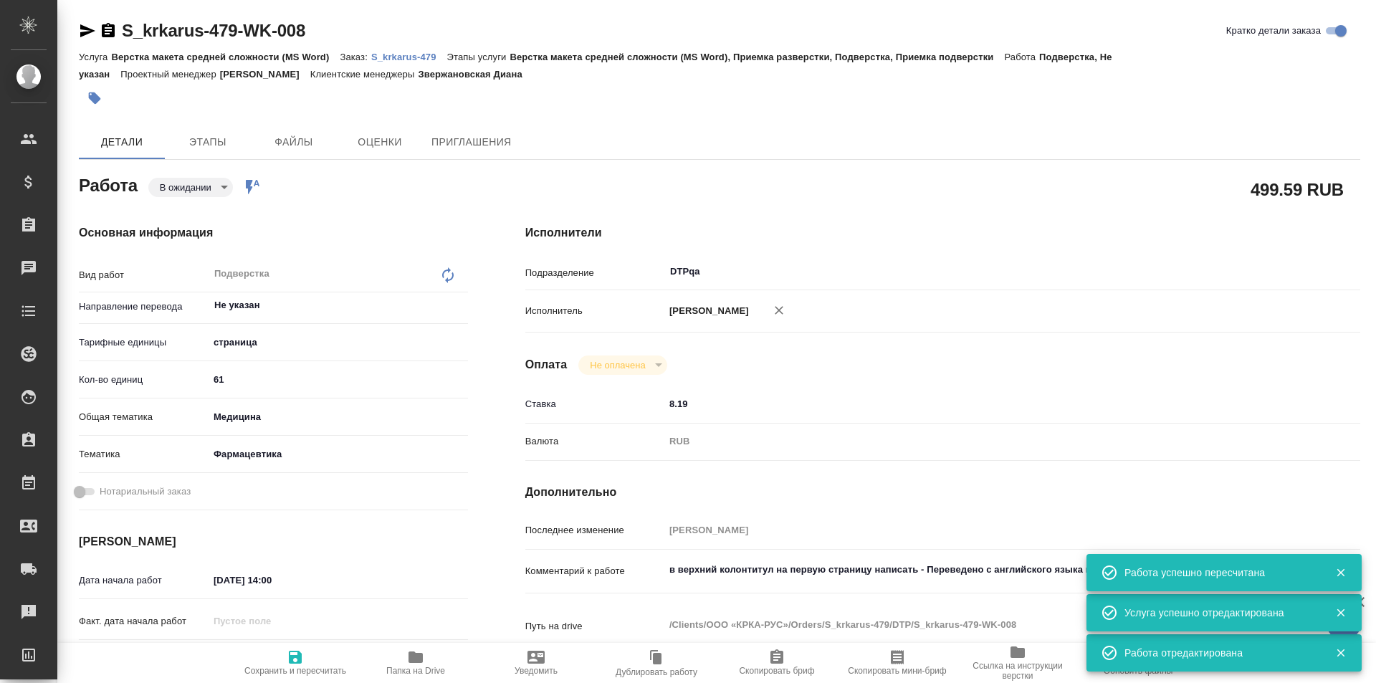
type textarea "x"
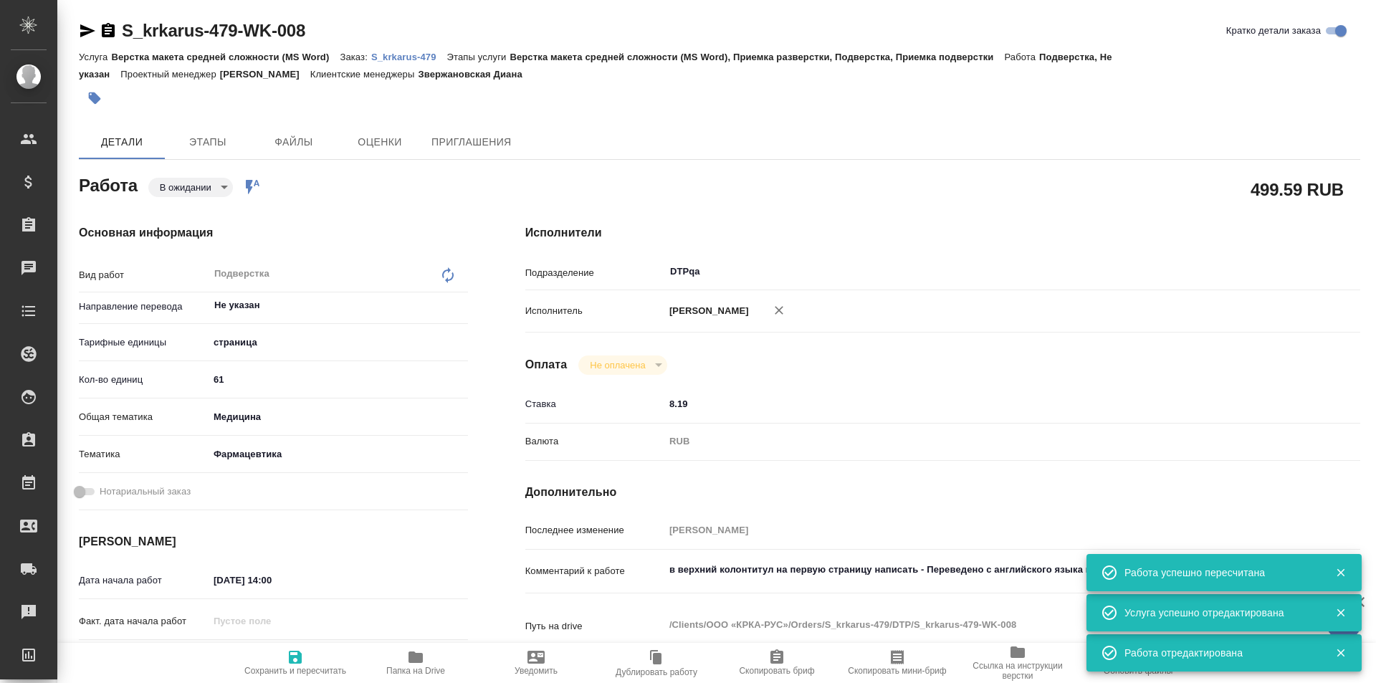
type textarea "x"
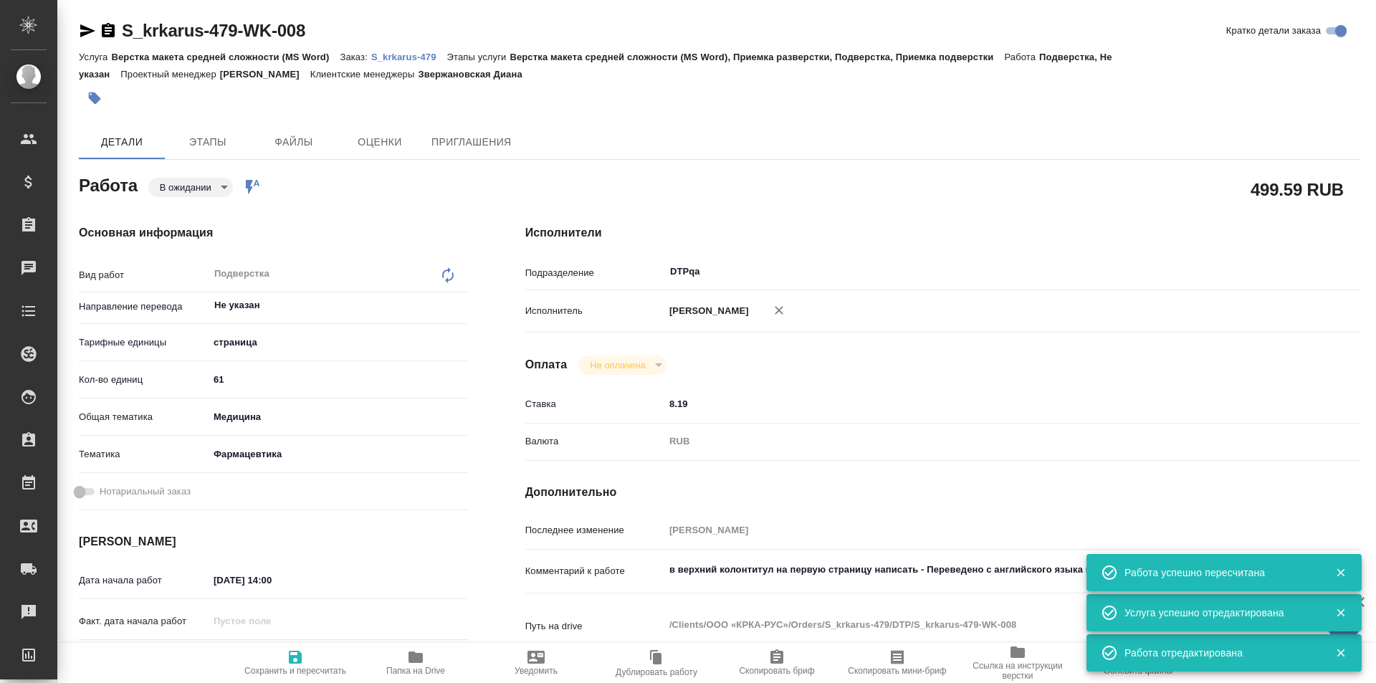
type textarea "x"
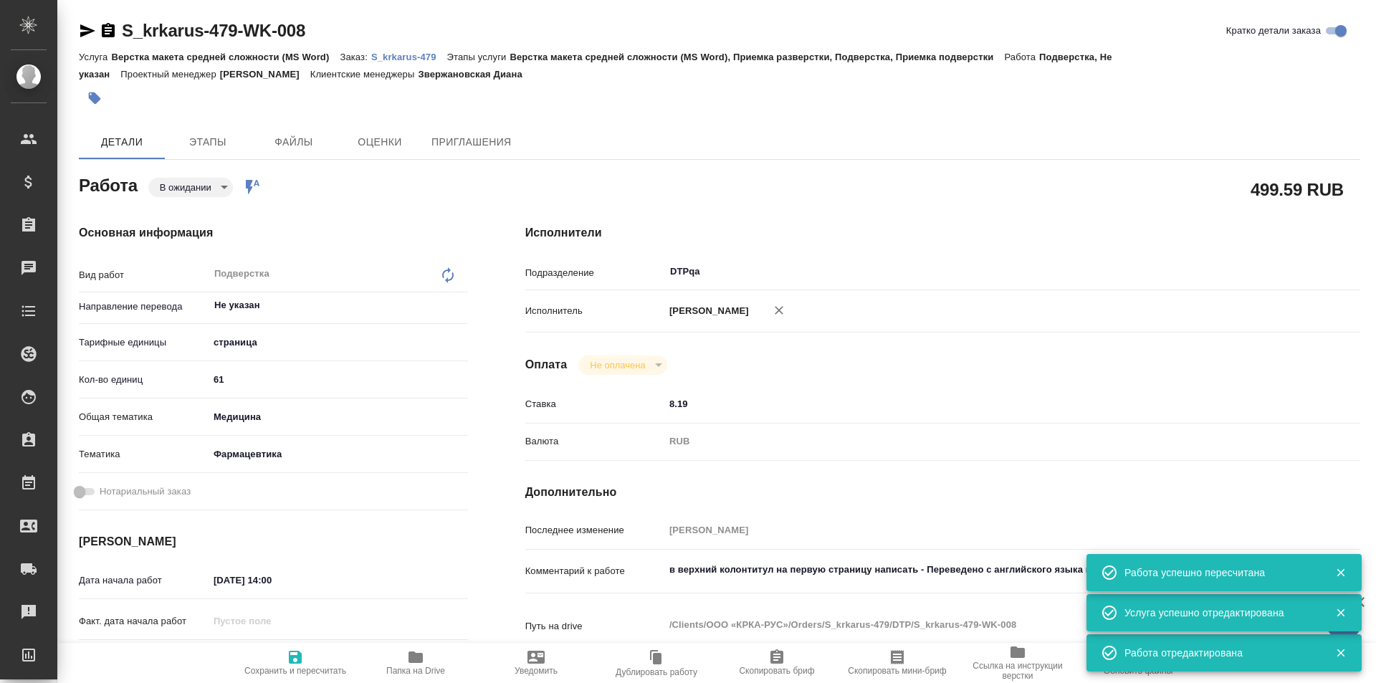
type textarea "x"
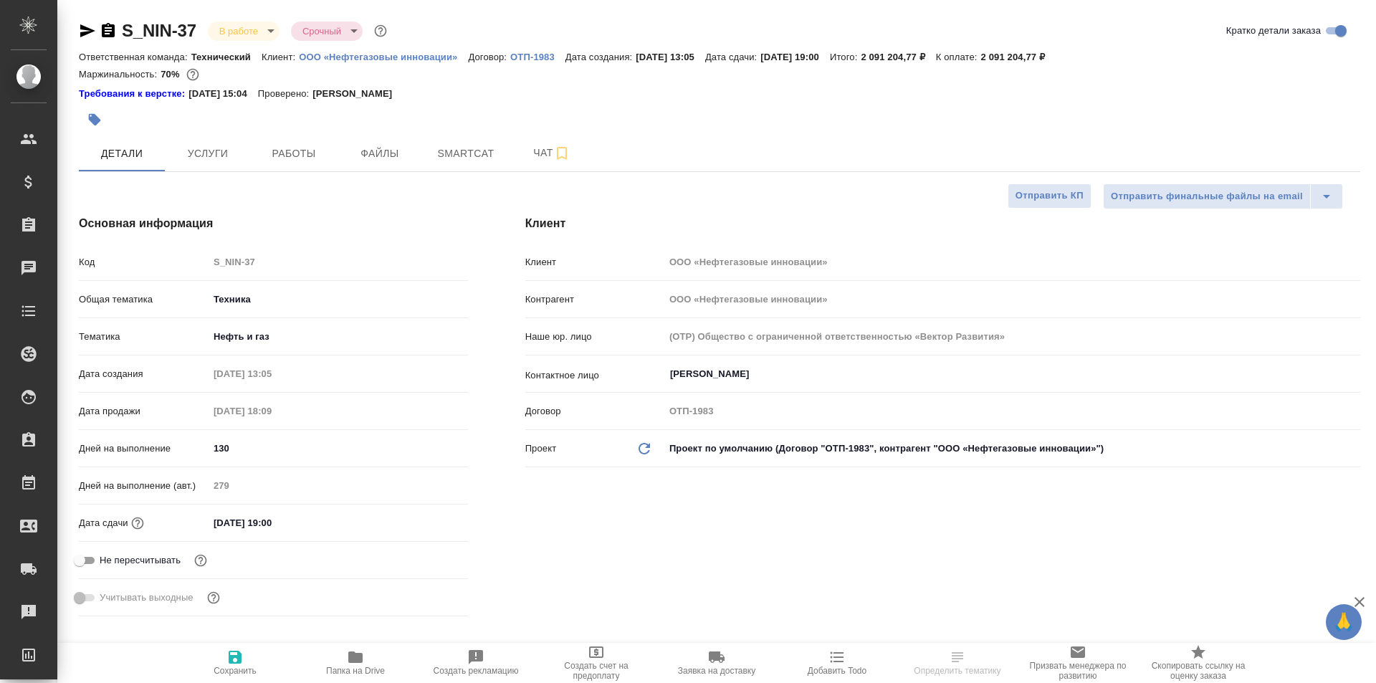
select select "RU"
click at [296, 148] on span "Работы" at bounding box center [293, 154] width 69 height 18
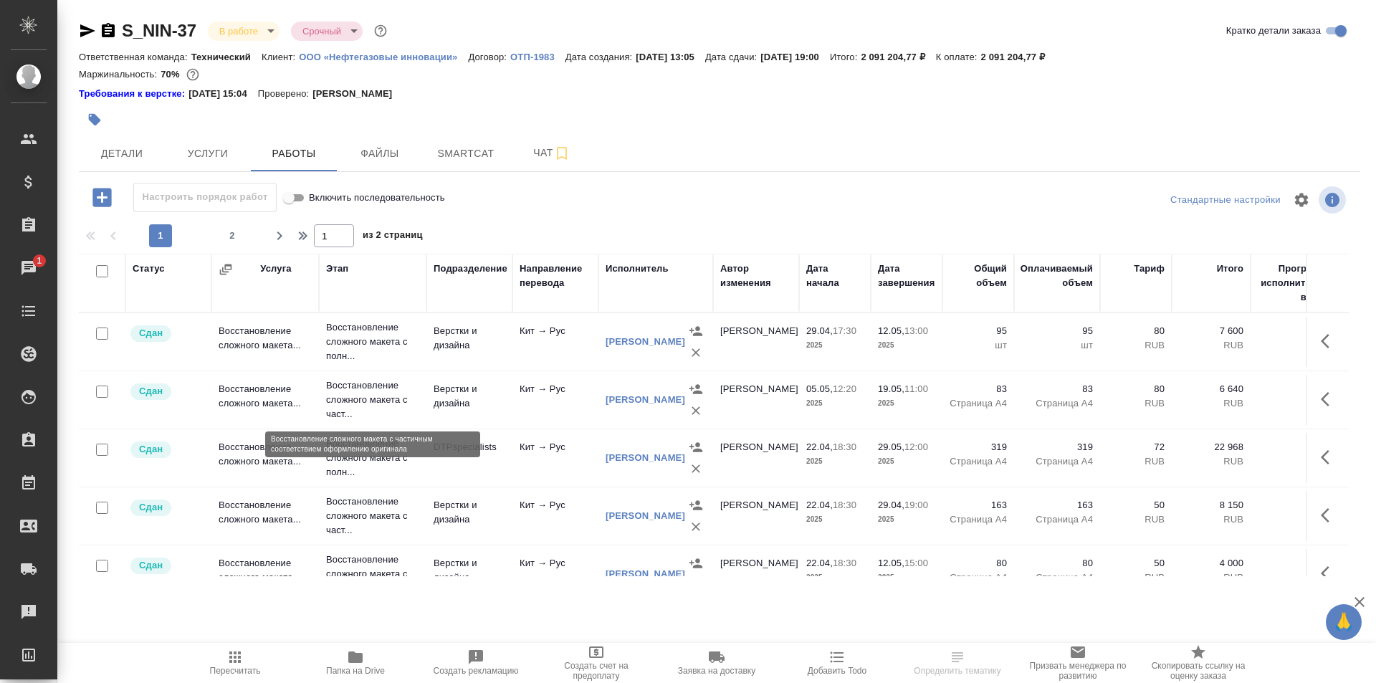
click at [355, 391] on p "Восстановление сложного макета с част..." at bounding box center [372, 399] width 93 height 43
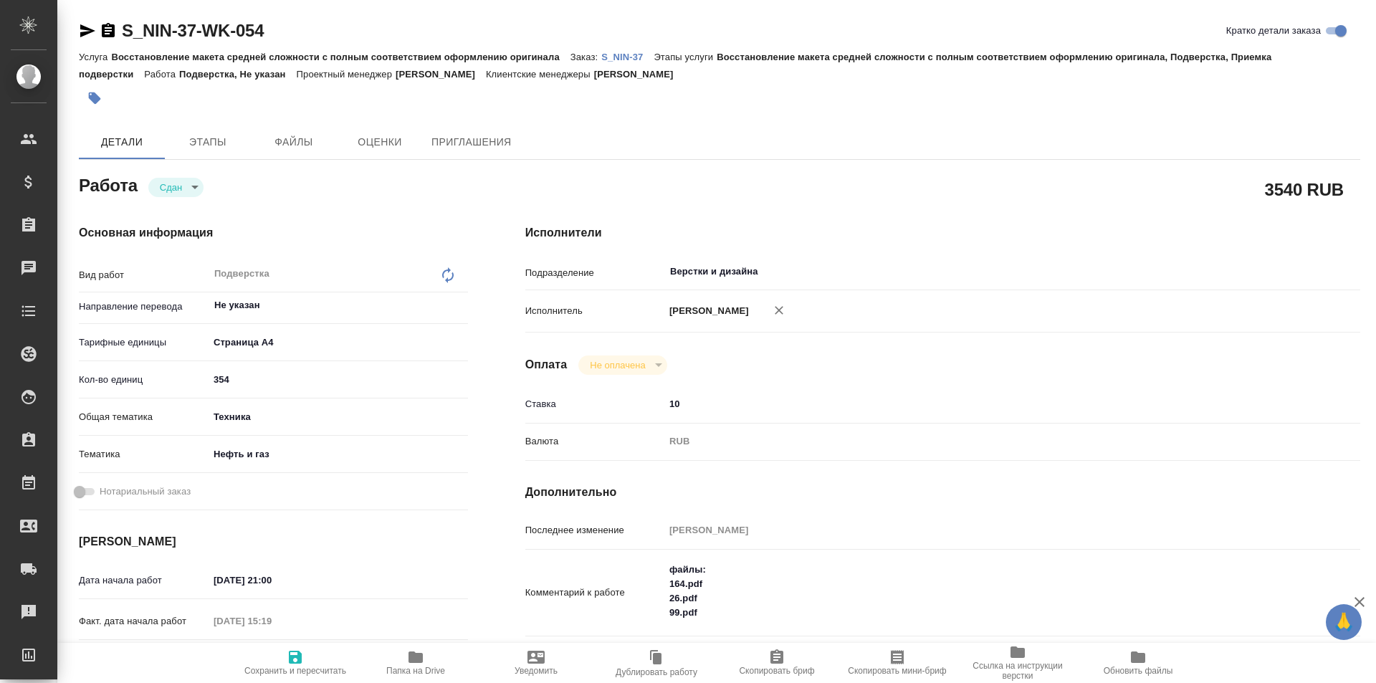
type textarea "x"
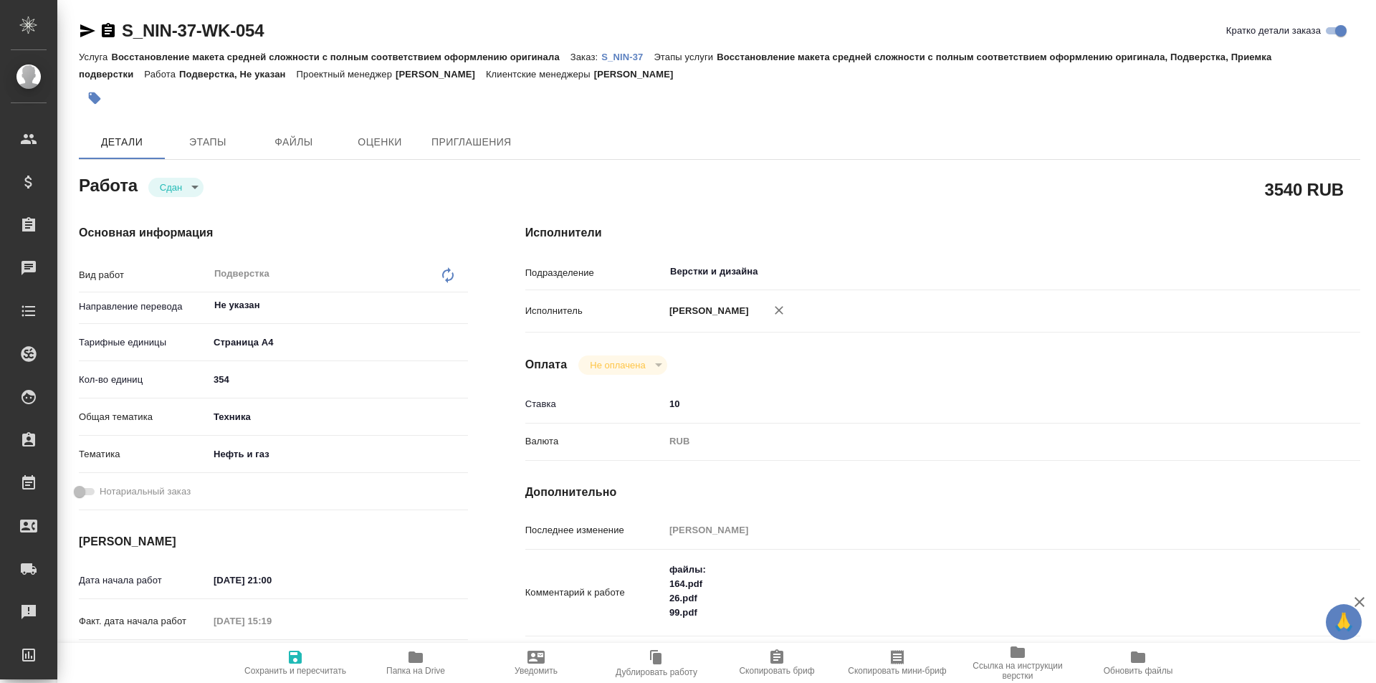
type textarea "x"
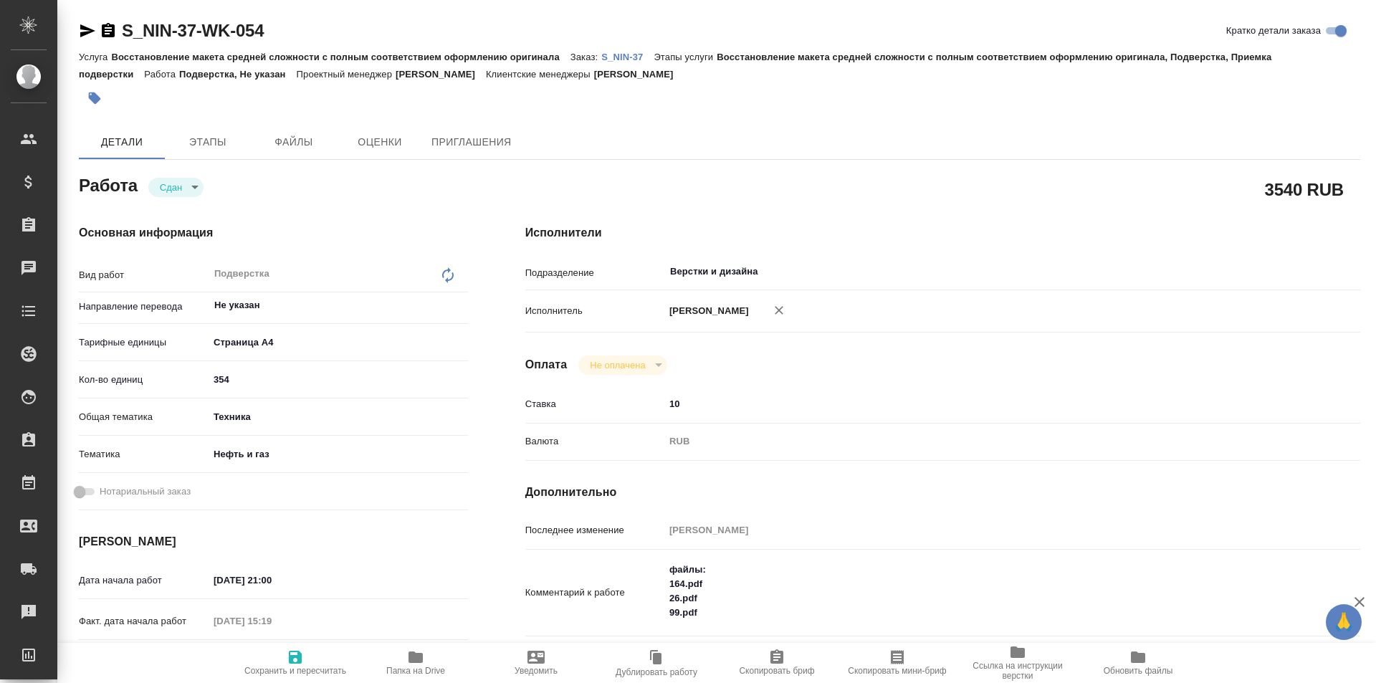
type textarea "x"
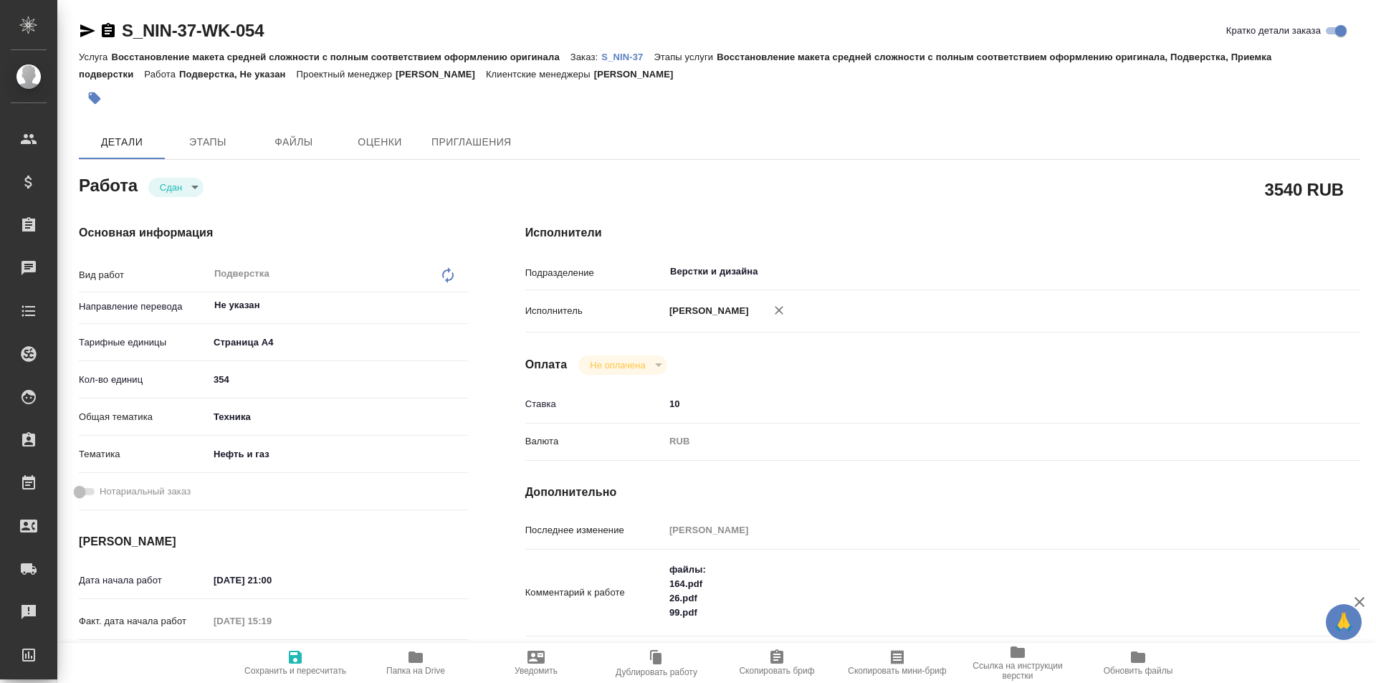
type textarea "x"
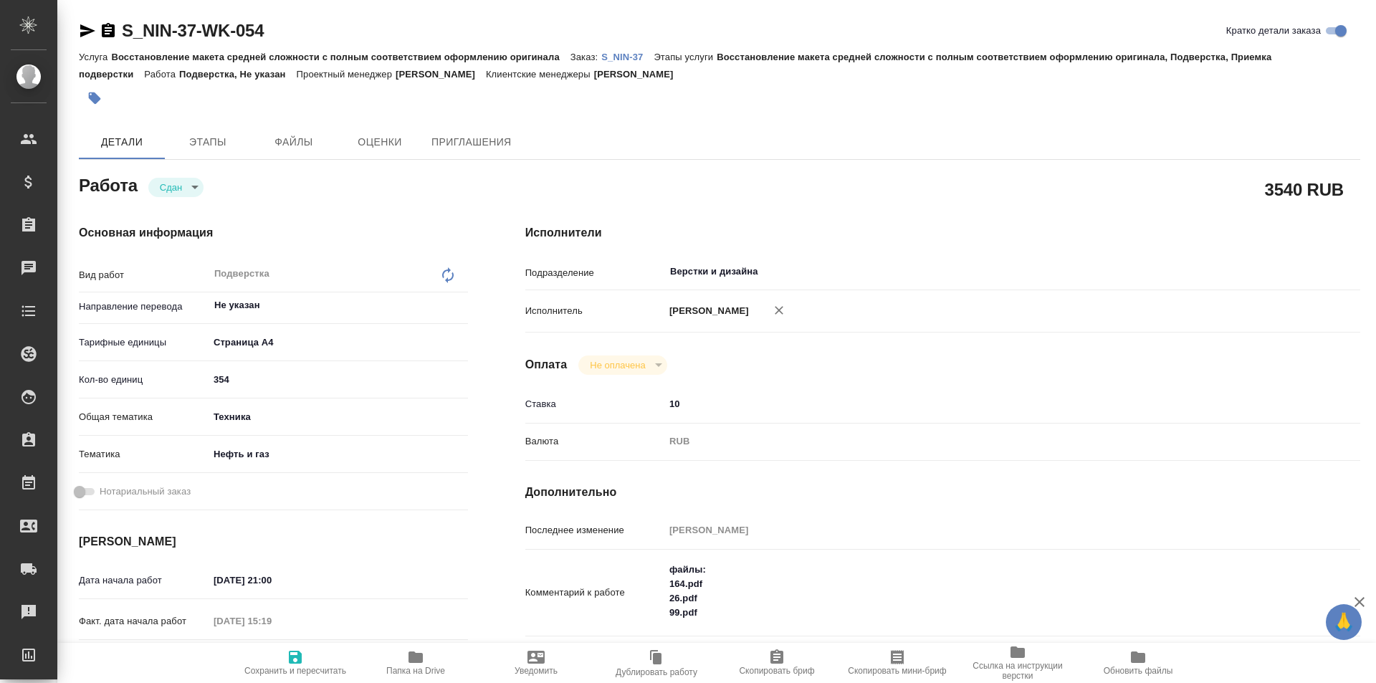
type textarea "x"
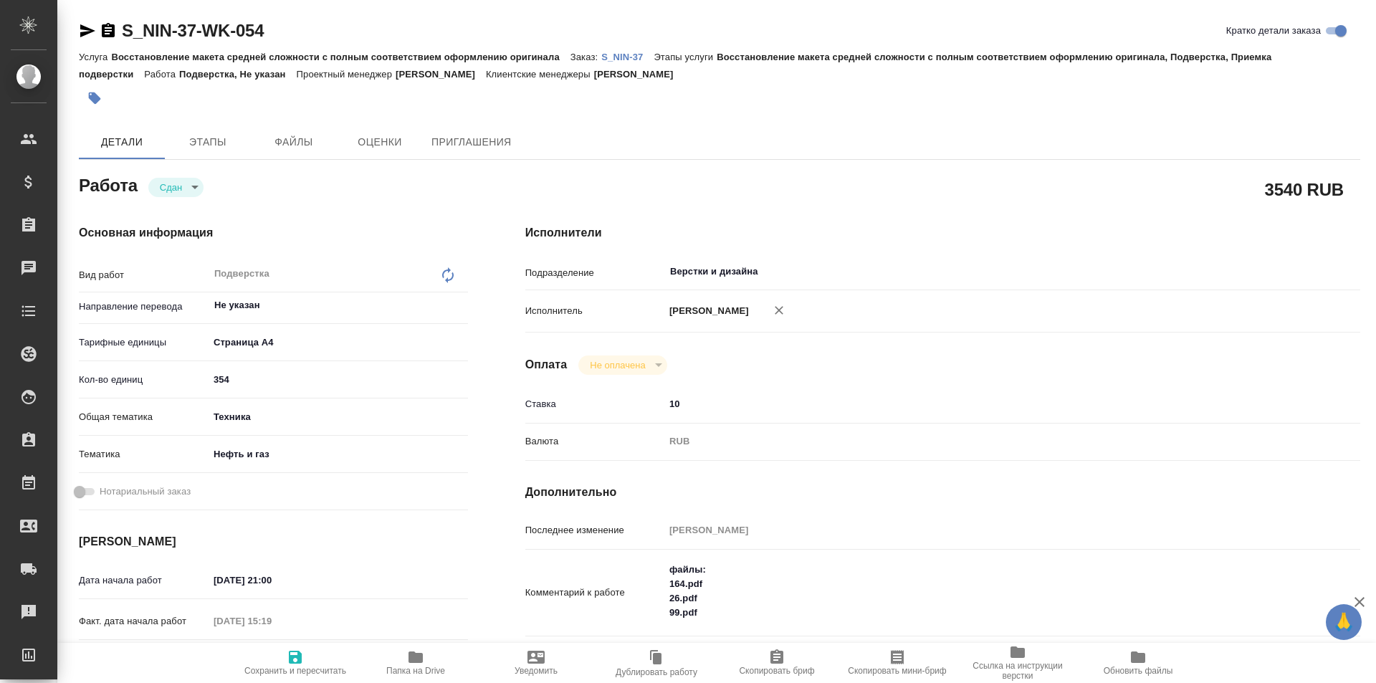
type textarea "x"
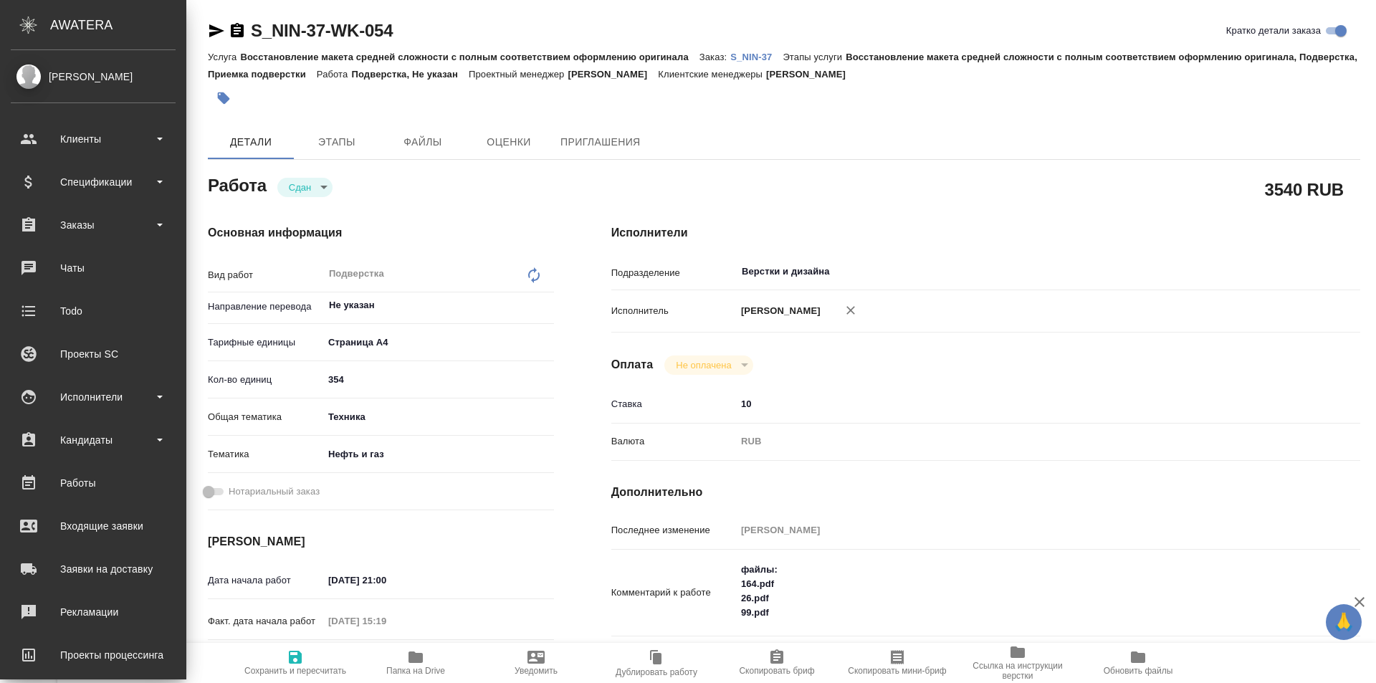
type textarea "x"
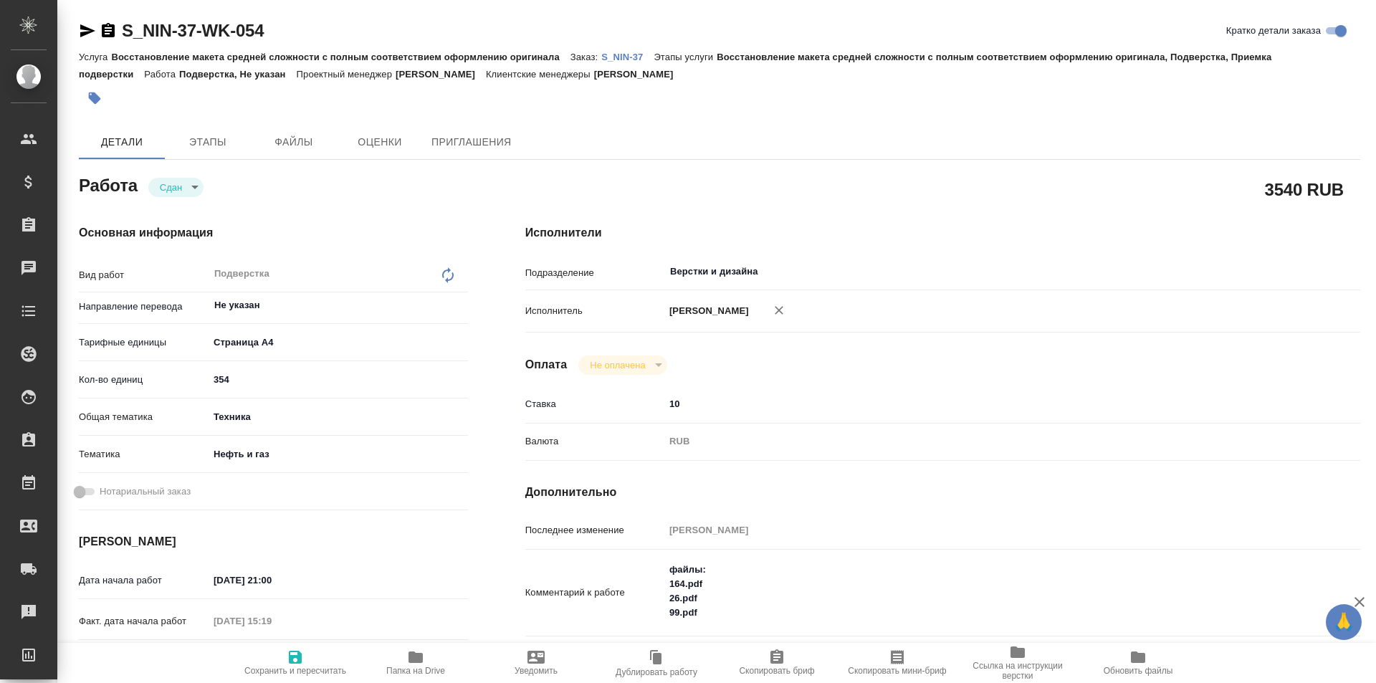
type textarea "x"
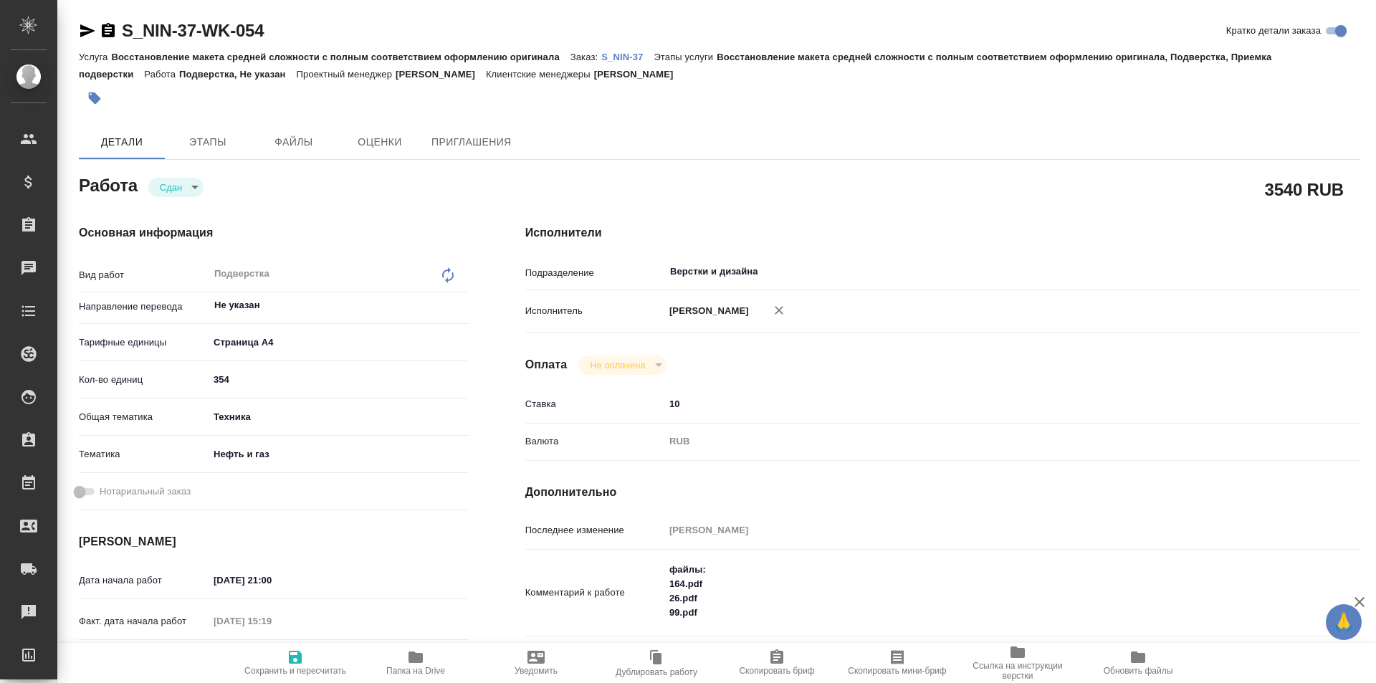
click at [85, 28] on icon "button" at bounding box center [87, 30] width 15 height 13
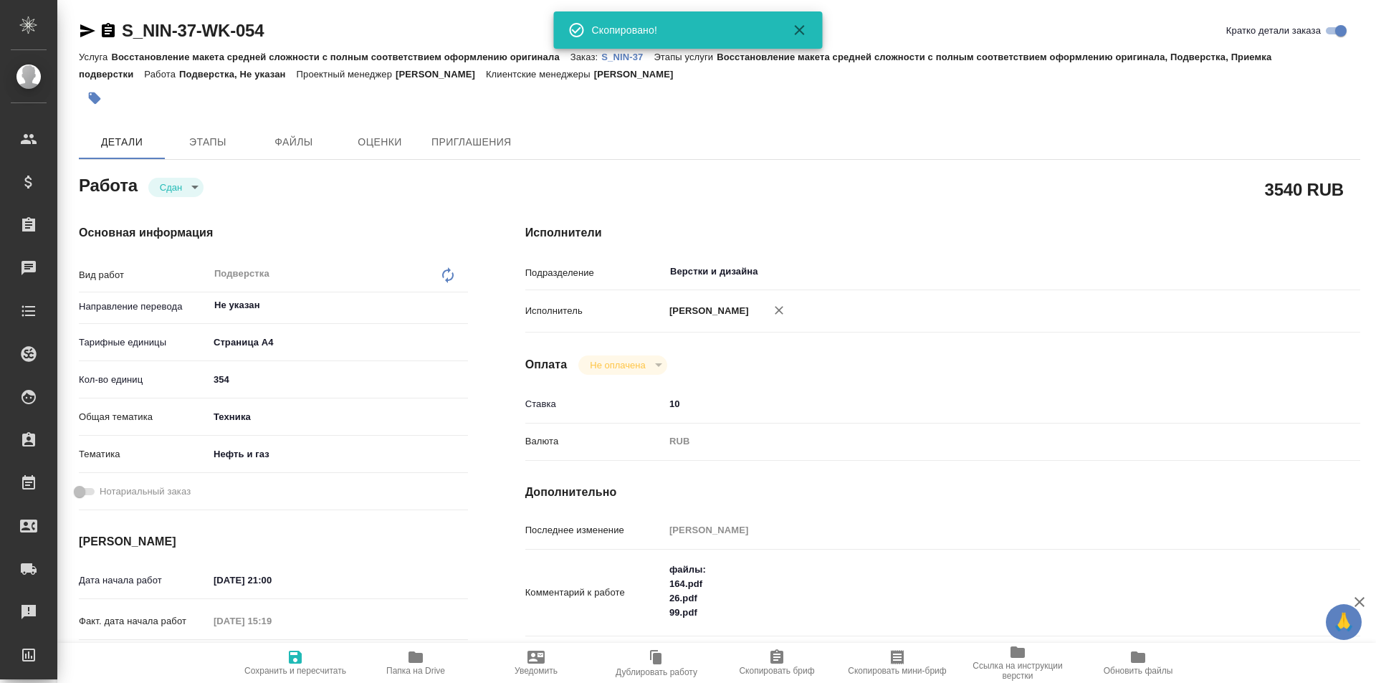
type textarea "x"
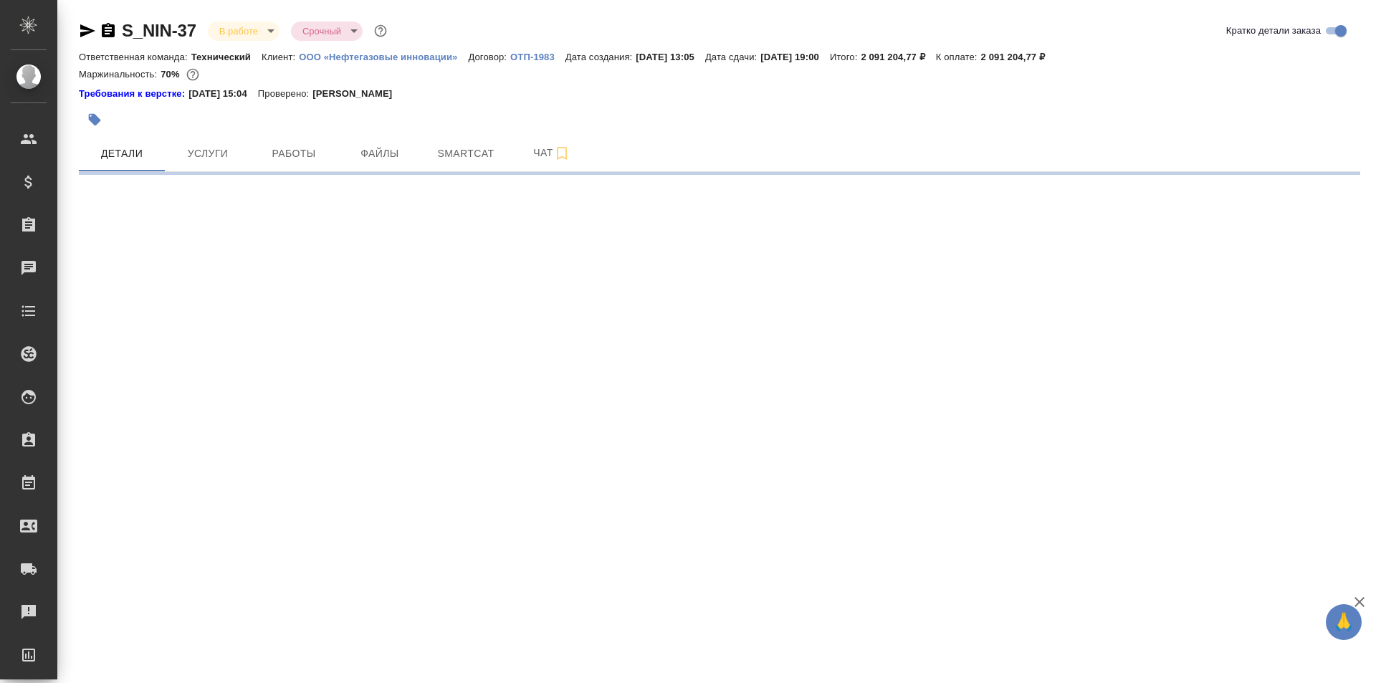
select select "RU"
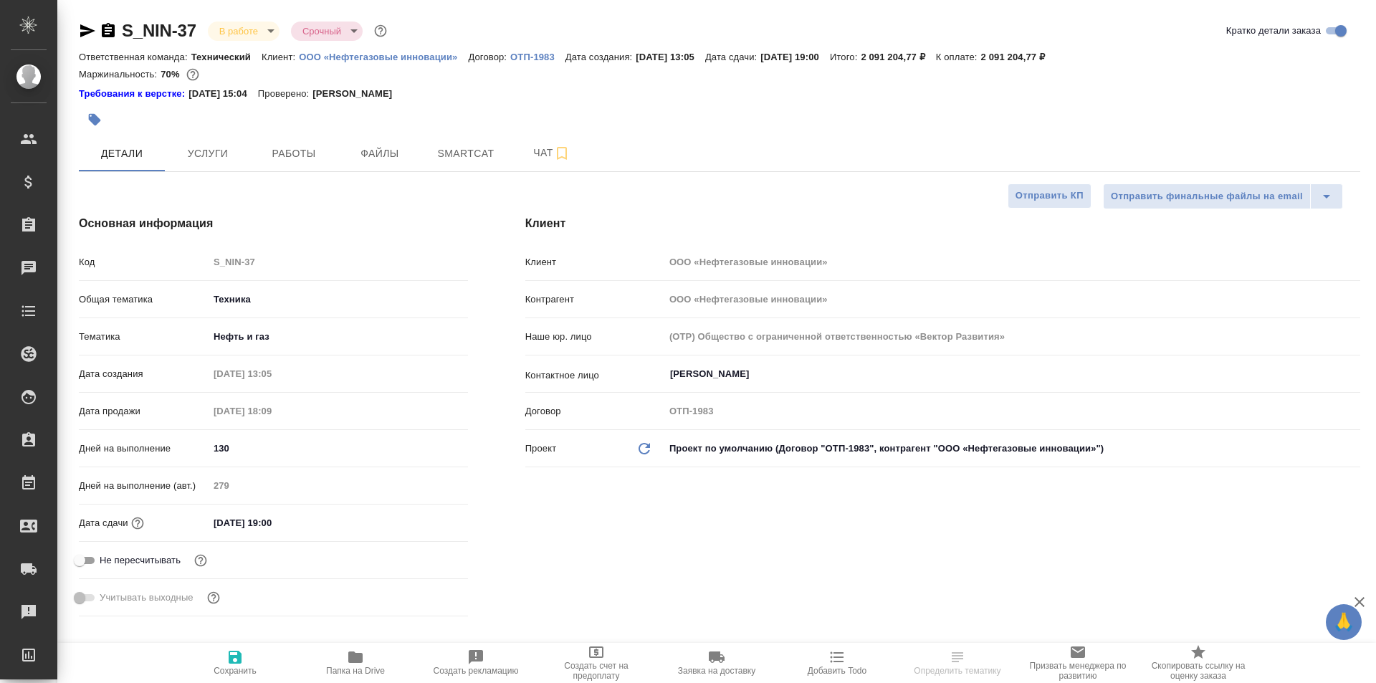
type textarea "x"
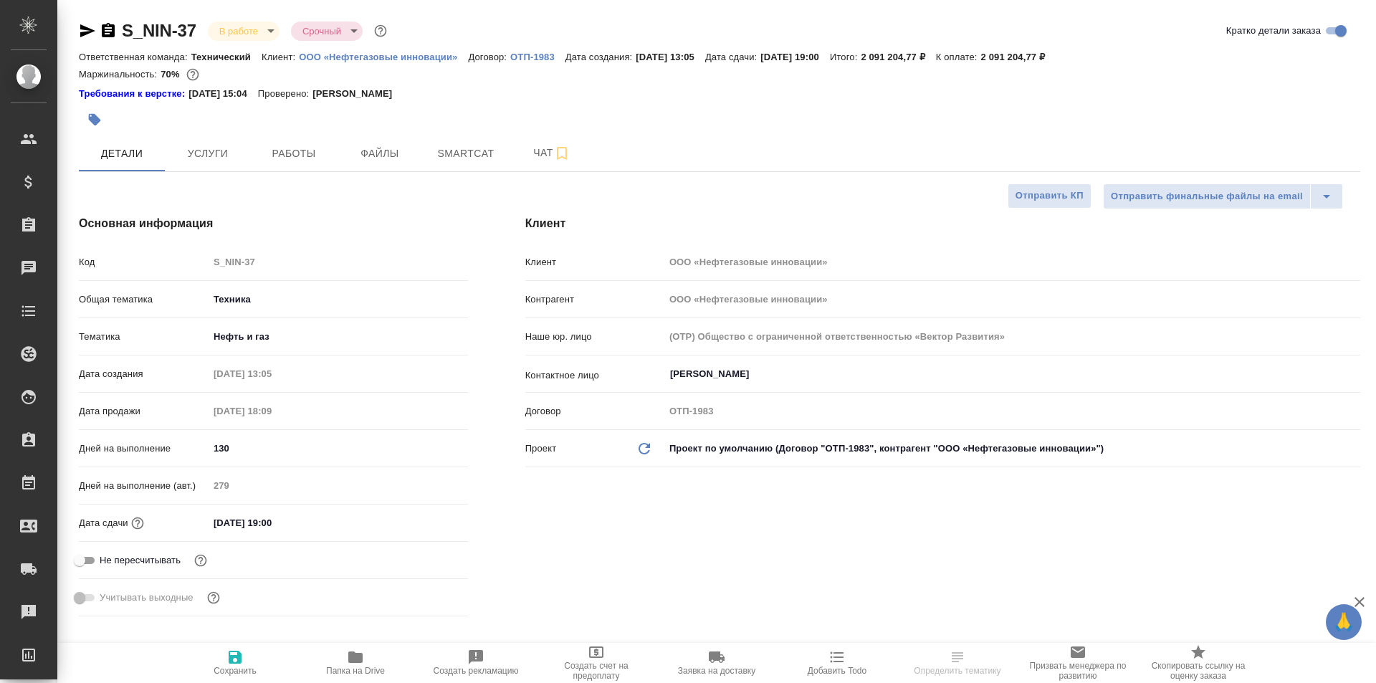
type textarea "x"
click at [280, 161] on span "Работы" at bounding box center [293, 154] width 69 height 18
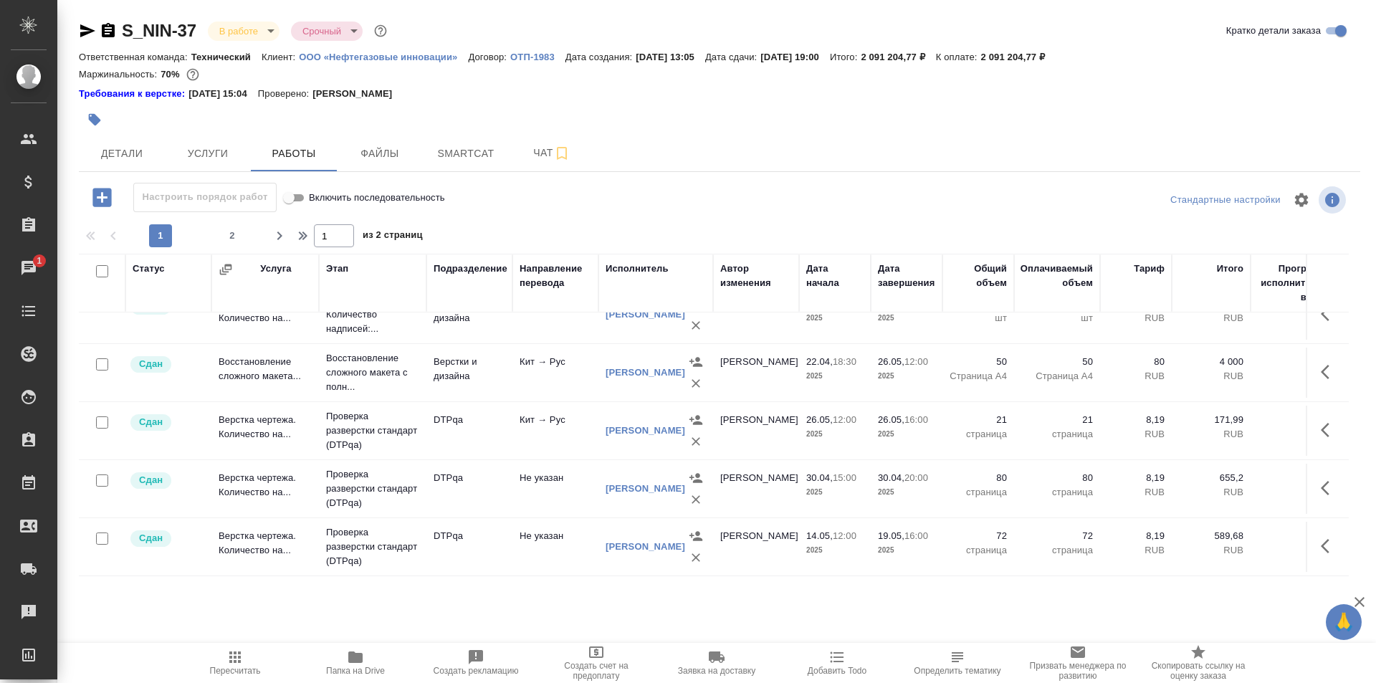
scroll to position [573, 0]
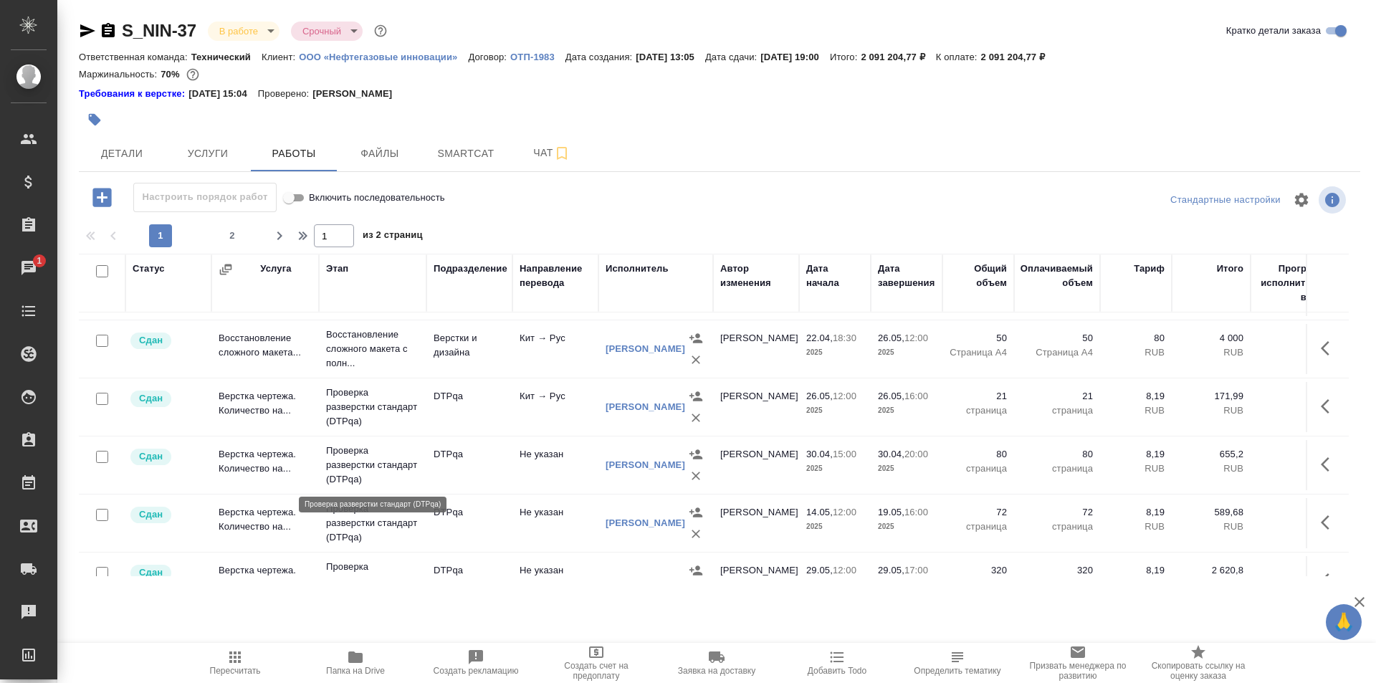
click at [391, 459] on p "Проверка разверстки стандарт (DTPqa)" at bounding box center [372, 465] width 93 height 43
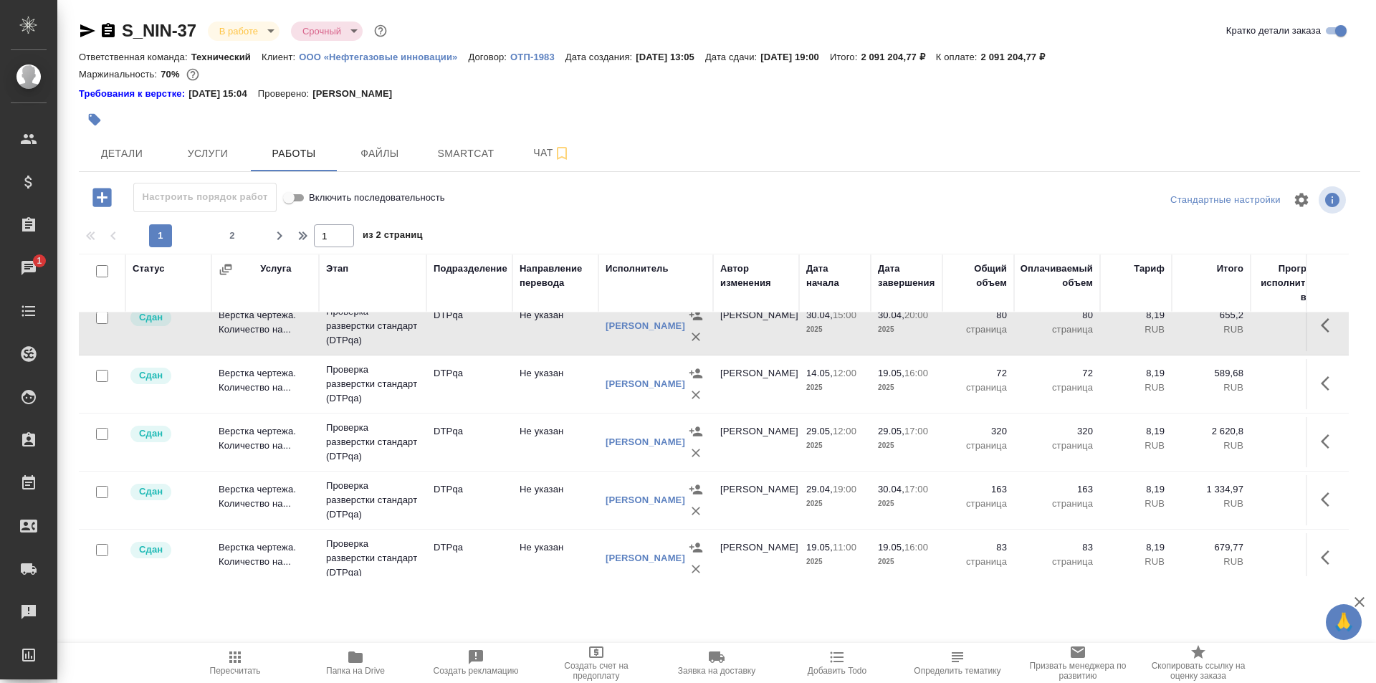
scroll to position [717, 0]
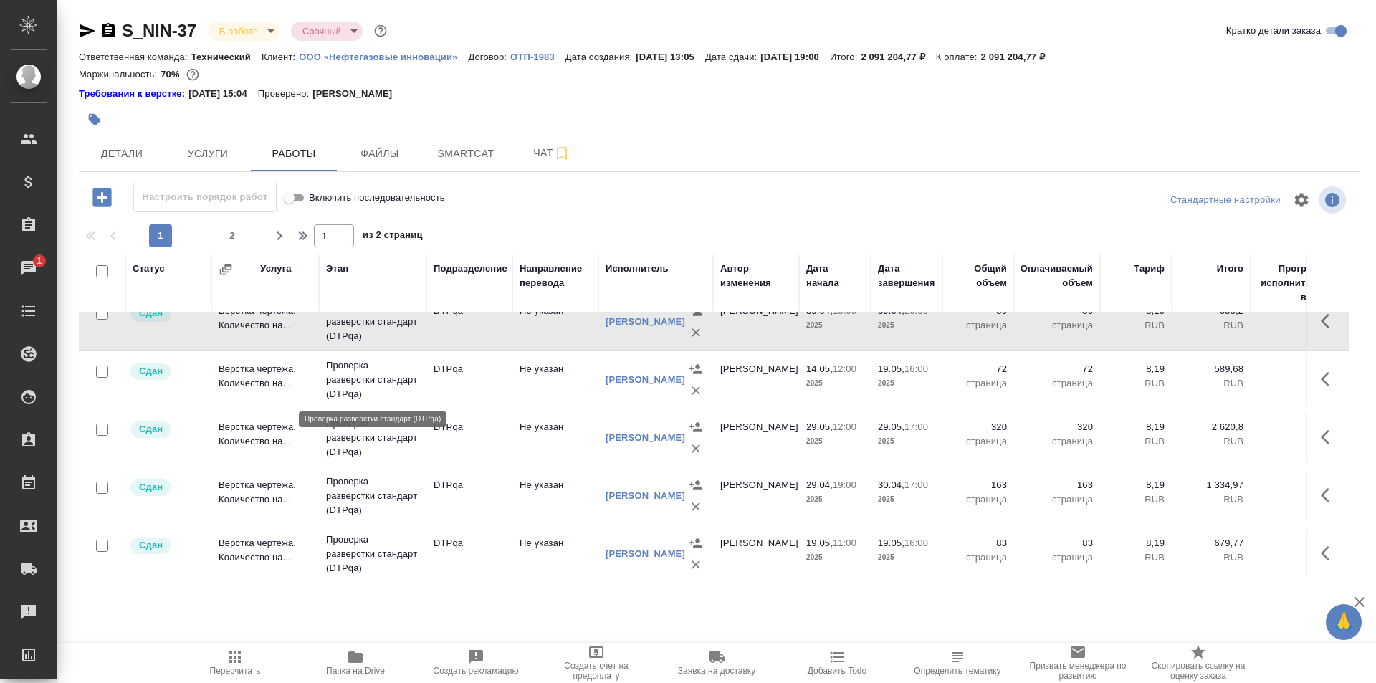
click at [403, 378] on p "Проверка разверстки стандарт (DTPqa)" at bounding box center [372, 379] width 93 height 43
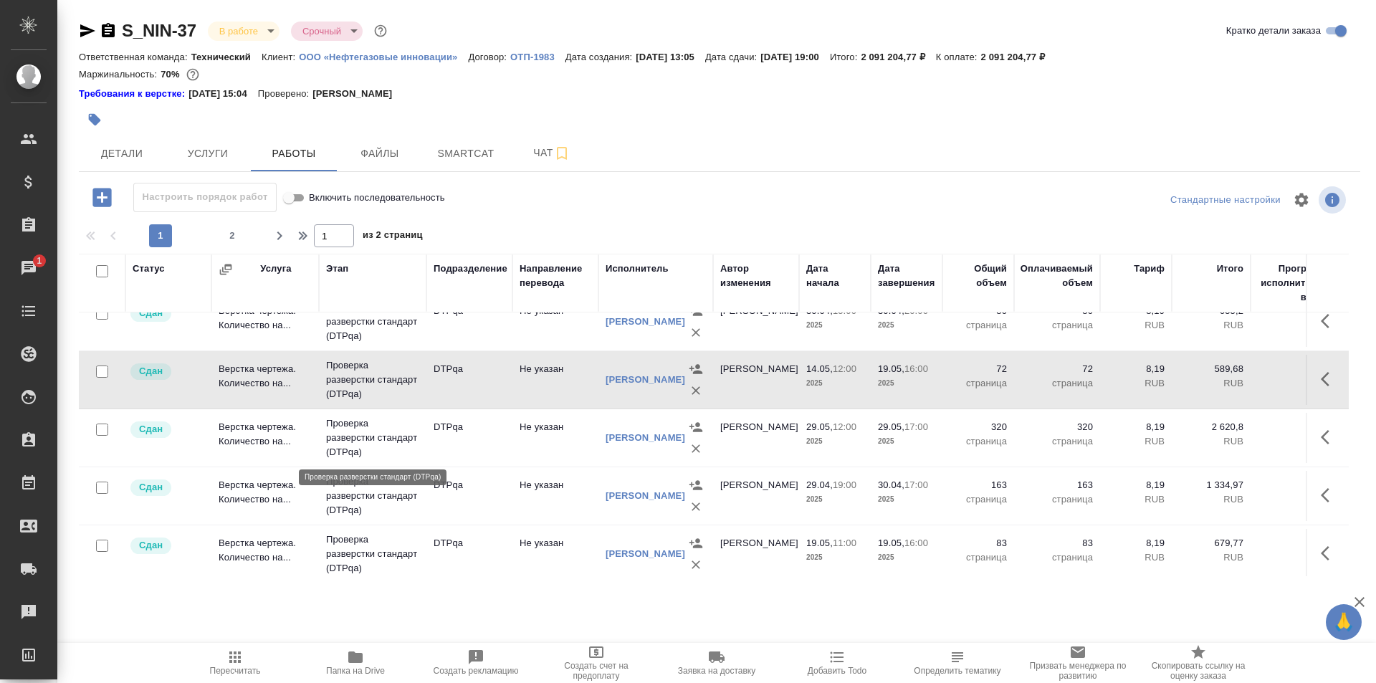
click at [368, 431] on p "Проверка разверстки стандарт (DTPqa)" at bounding box center [372, 437] width 93 height 43
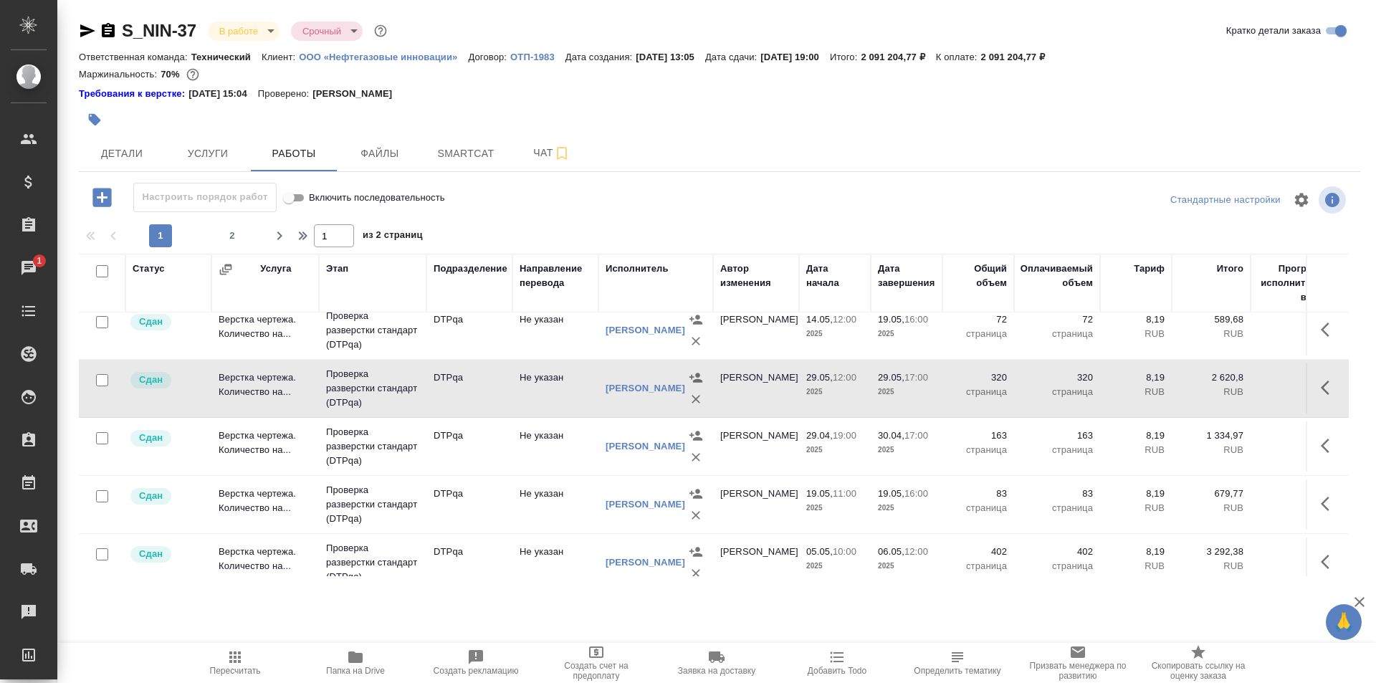
scroll to position [788, 0]
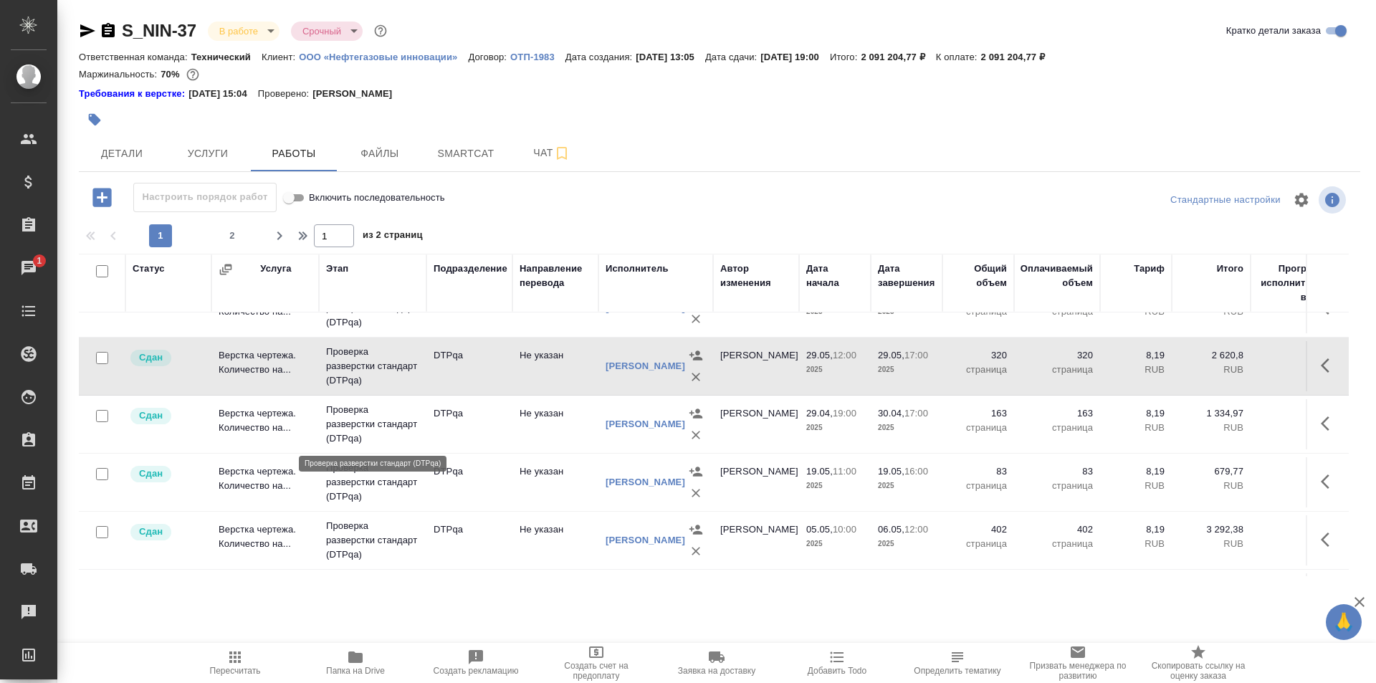
click at [393, 415] on p "Проверка разверстки стандарт (DTPqa)" at bounding box center [372, 424] width 93 height 43
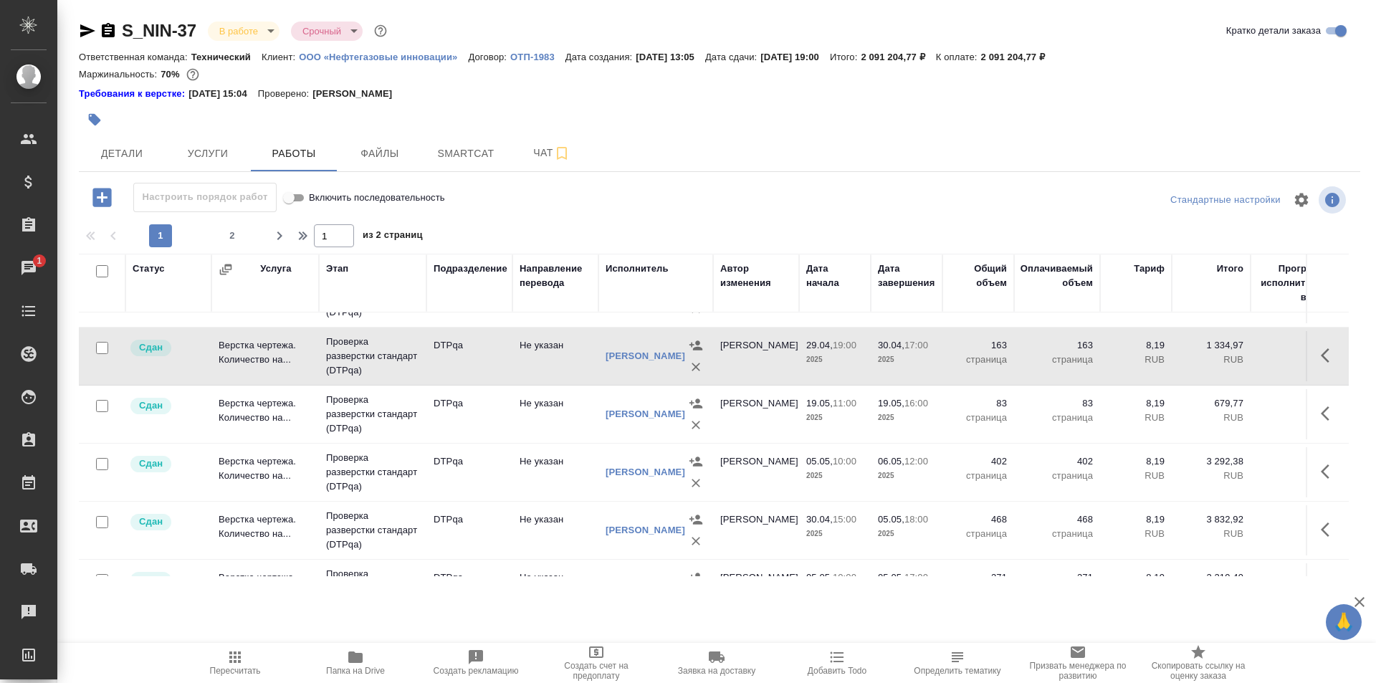
scroll to position [860, 0]
click at [434, 408] on td "DTPqa" at bounding box center [469, 411] width 86 height 50
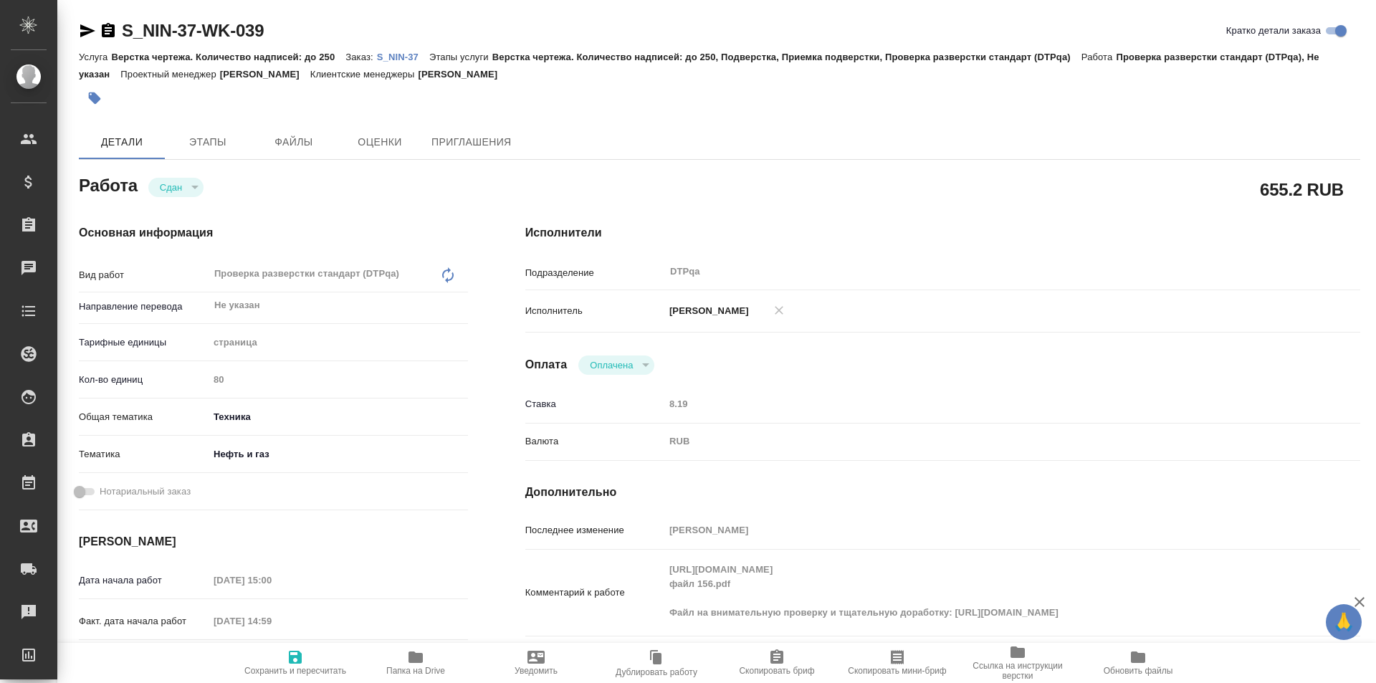
type textarea "x"
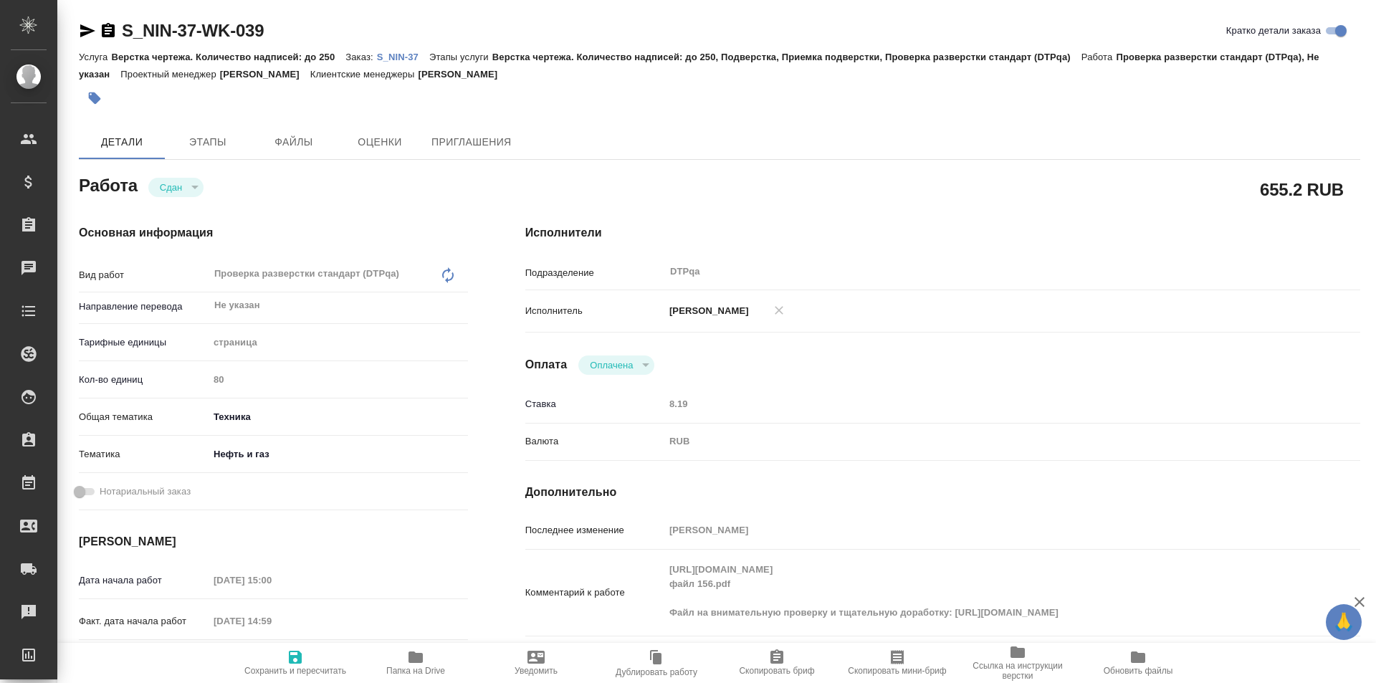
type textarea "x"
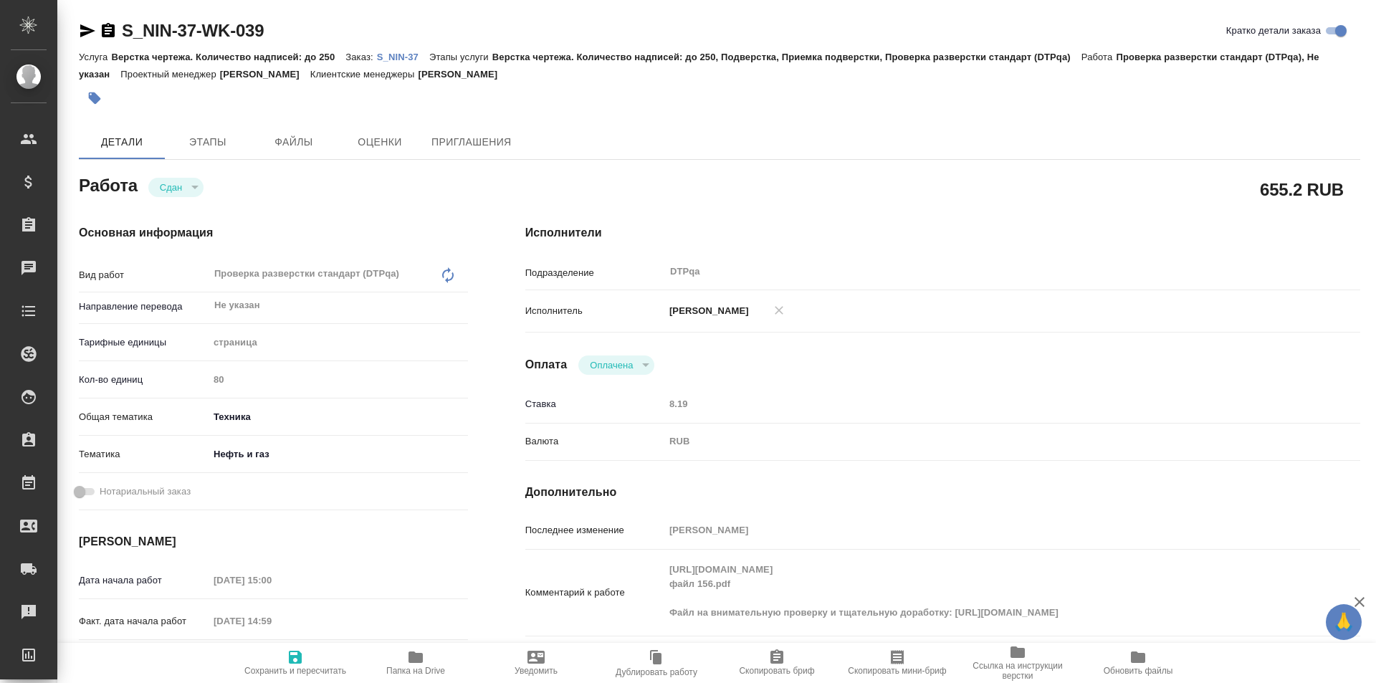
type textarea "x"
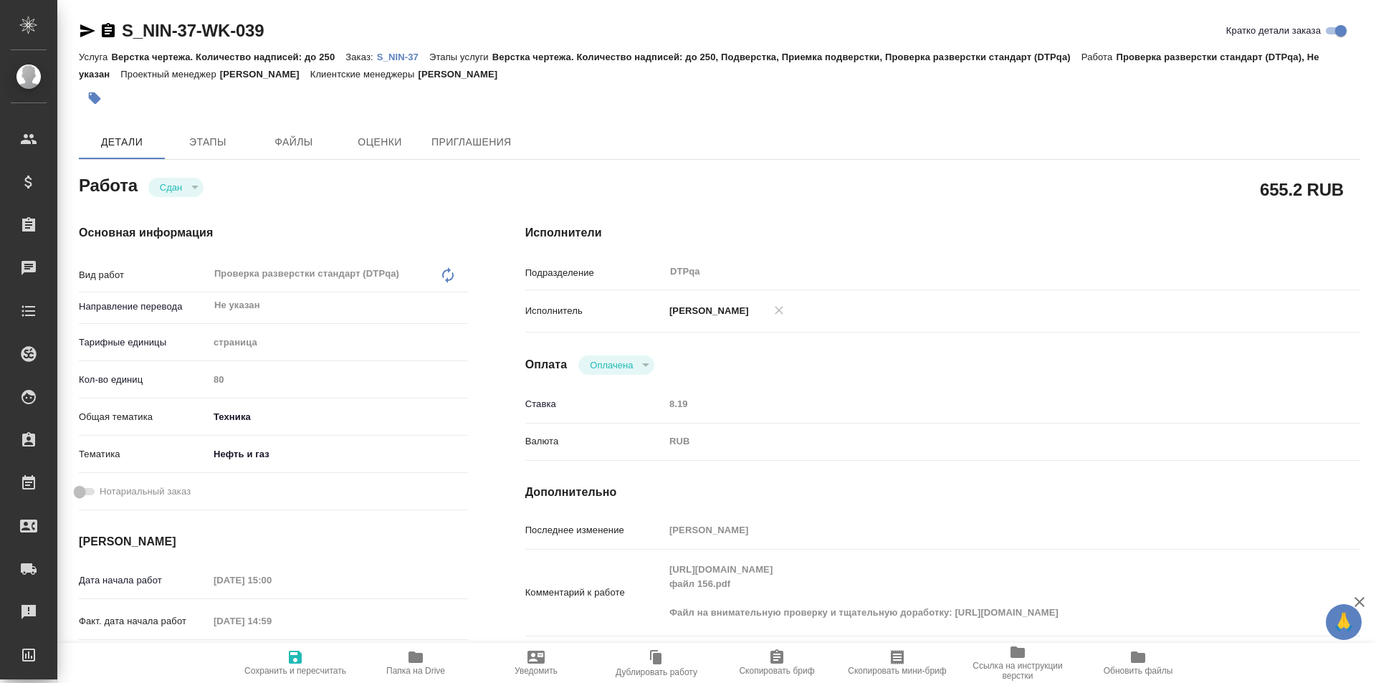
click at [647, 565] on div "Комментарий к работе [URL][DOMAIN_NAME] файл 156.pdf Файл на внимательную прове…" at bounding box center [942, 592] width 835 height 75
type textarea "x"
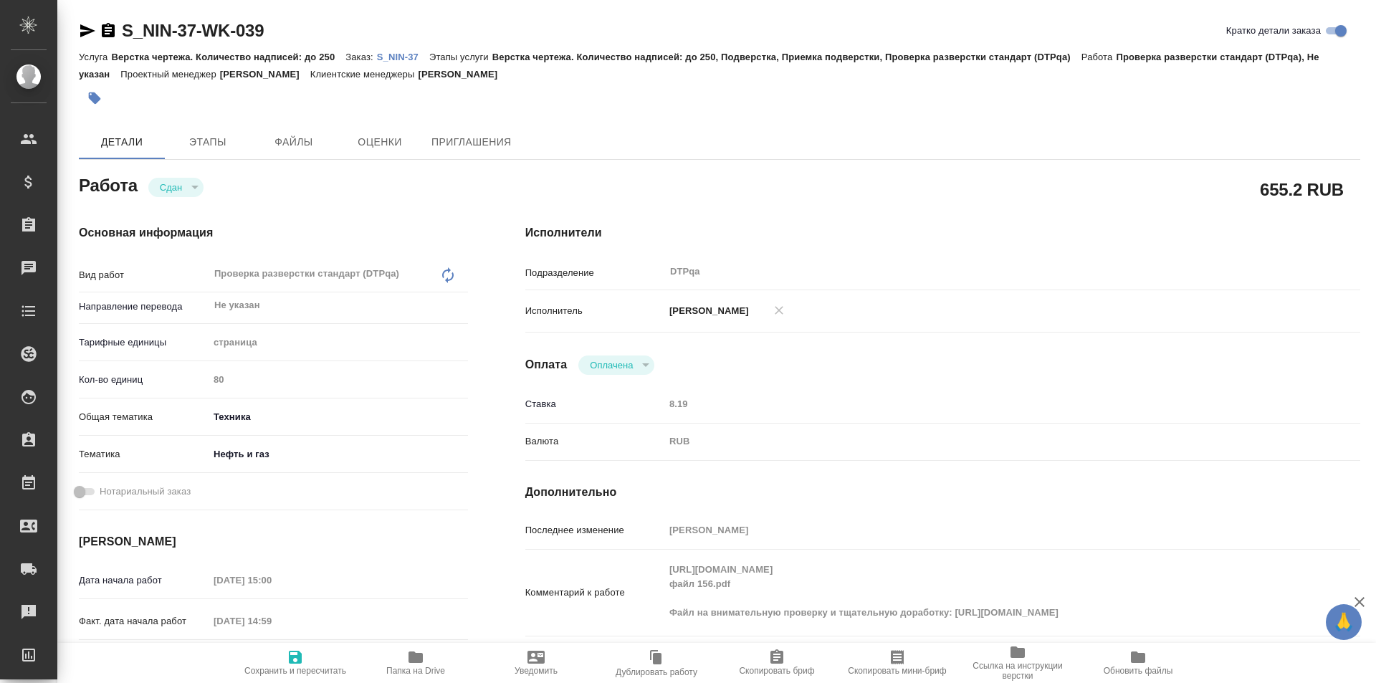
type textarea "x"
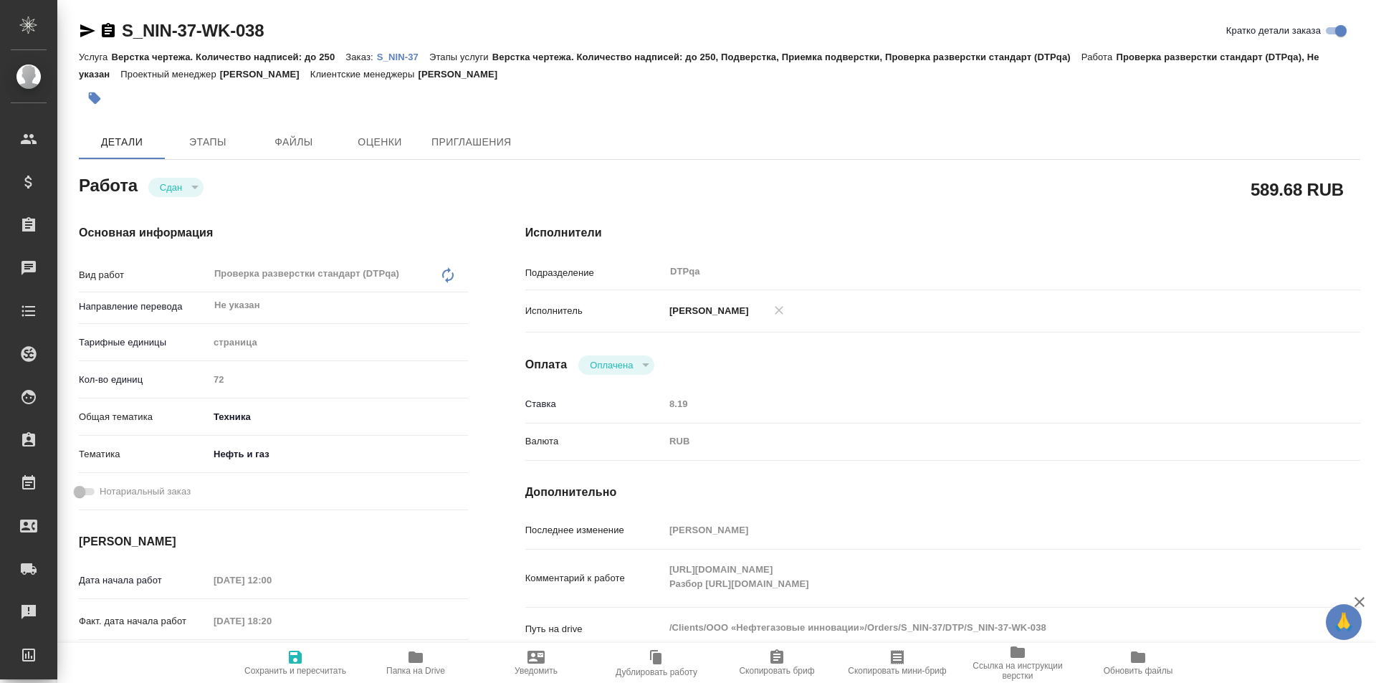
type textarea "x"
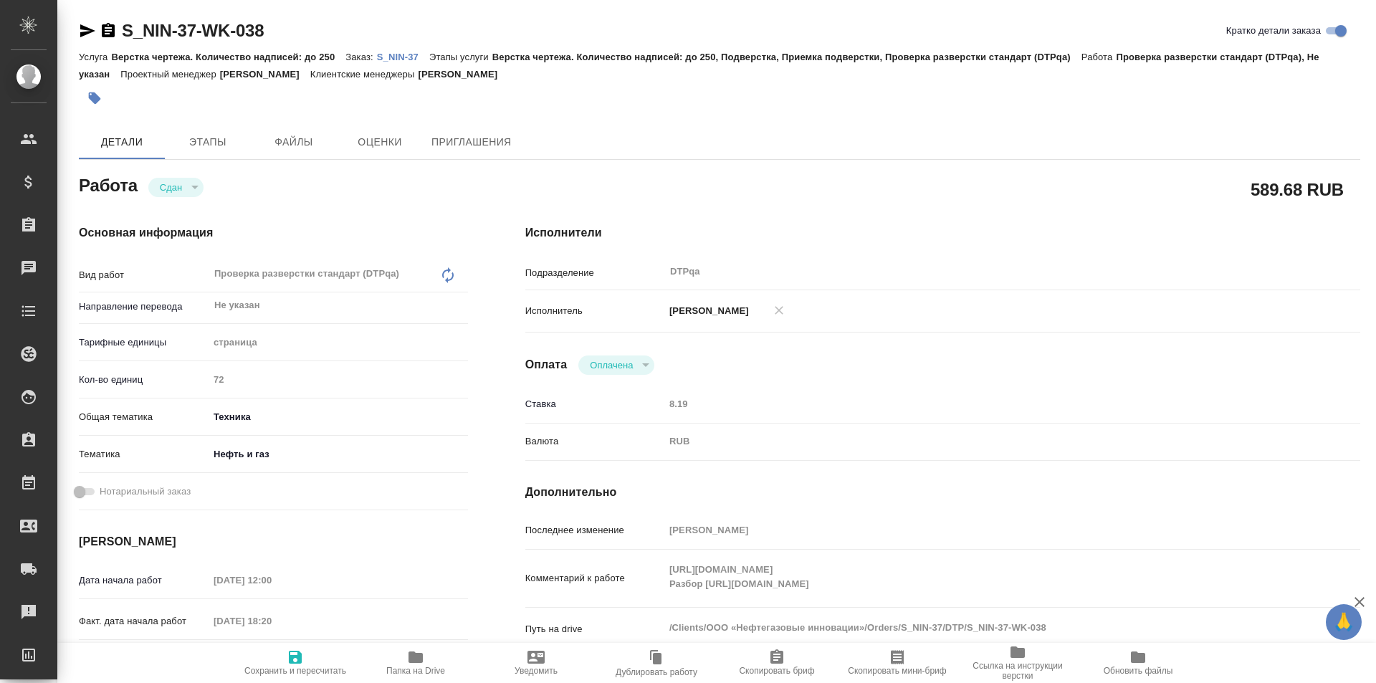
type textarea "x"
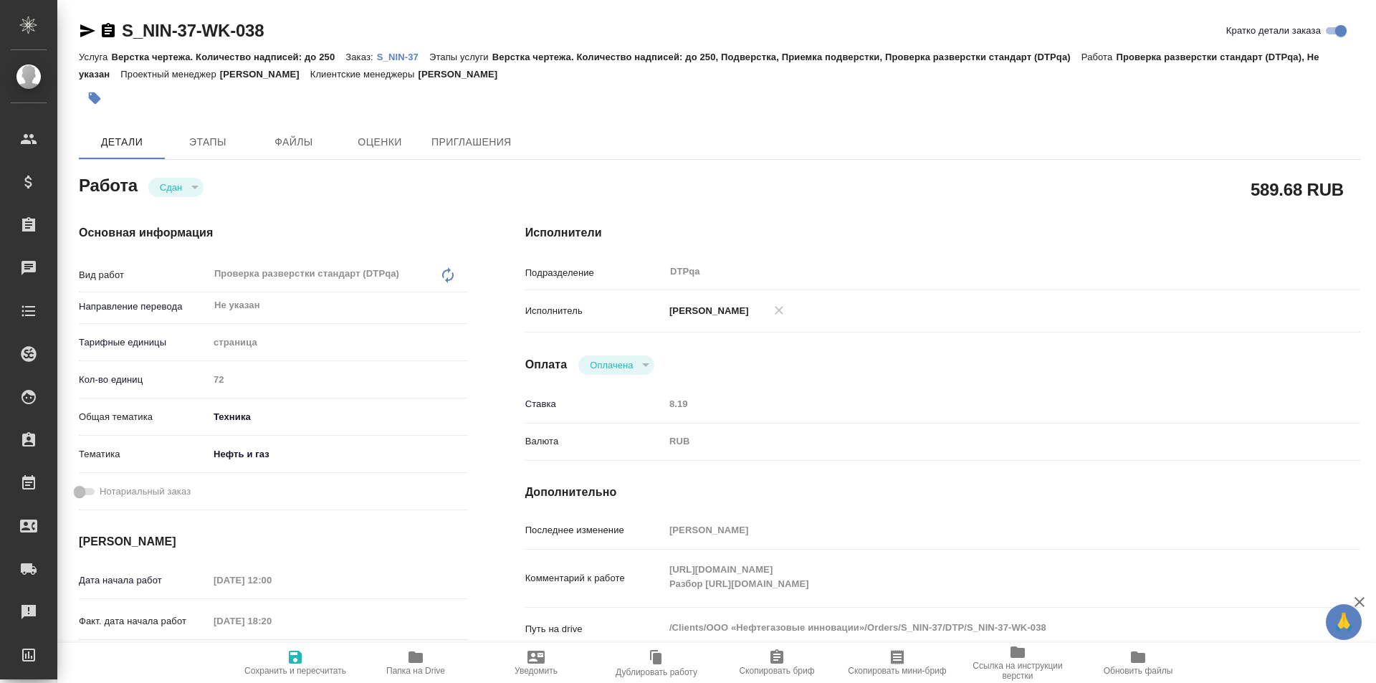
type textarea "x"
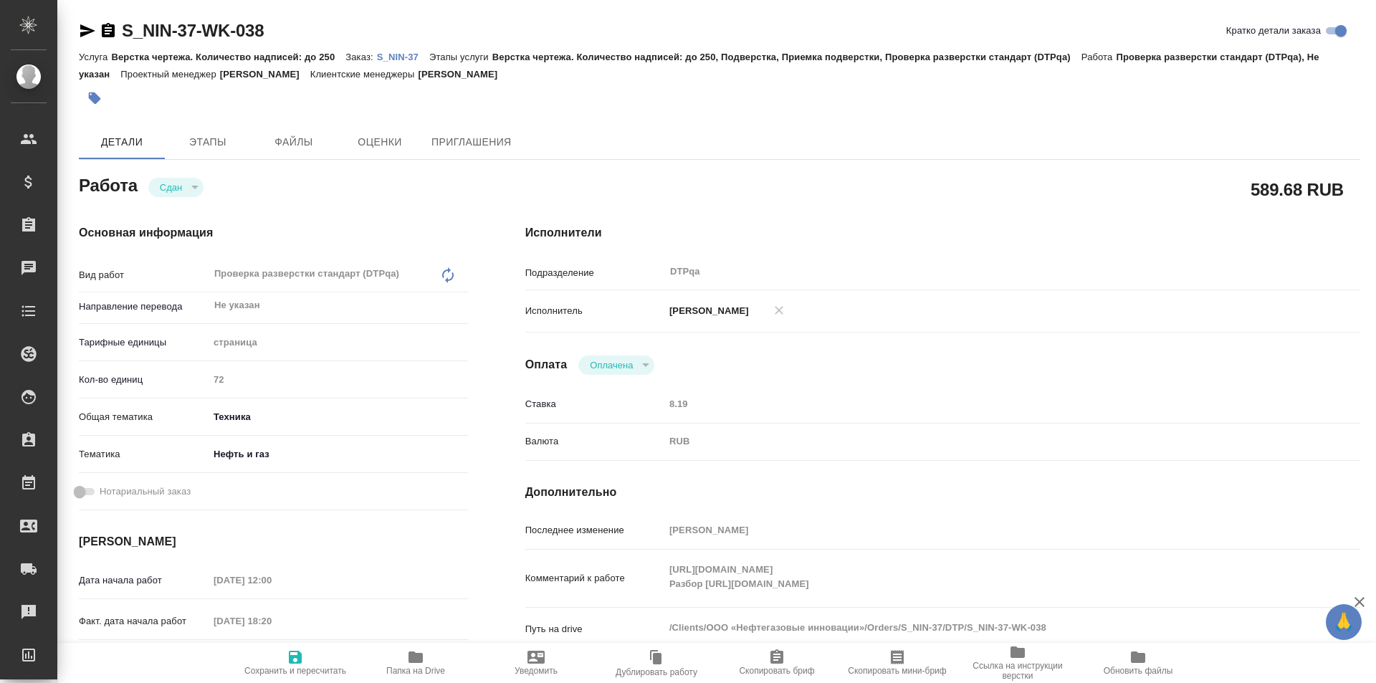
type textarea "x"
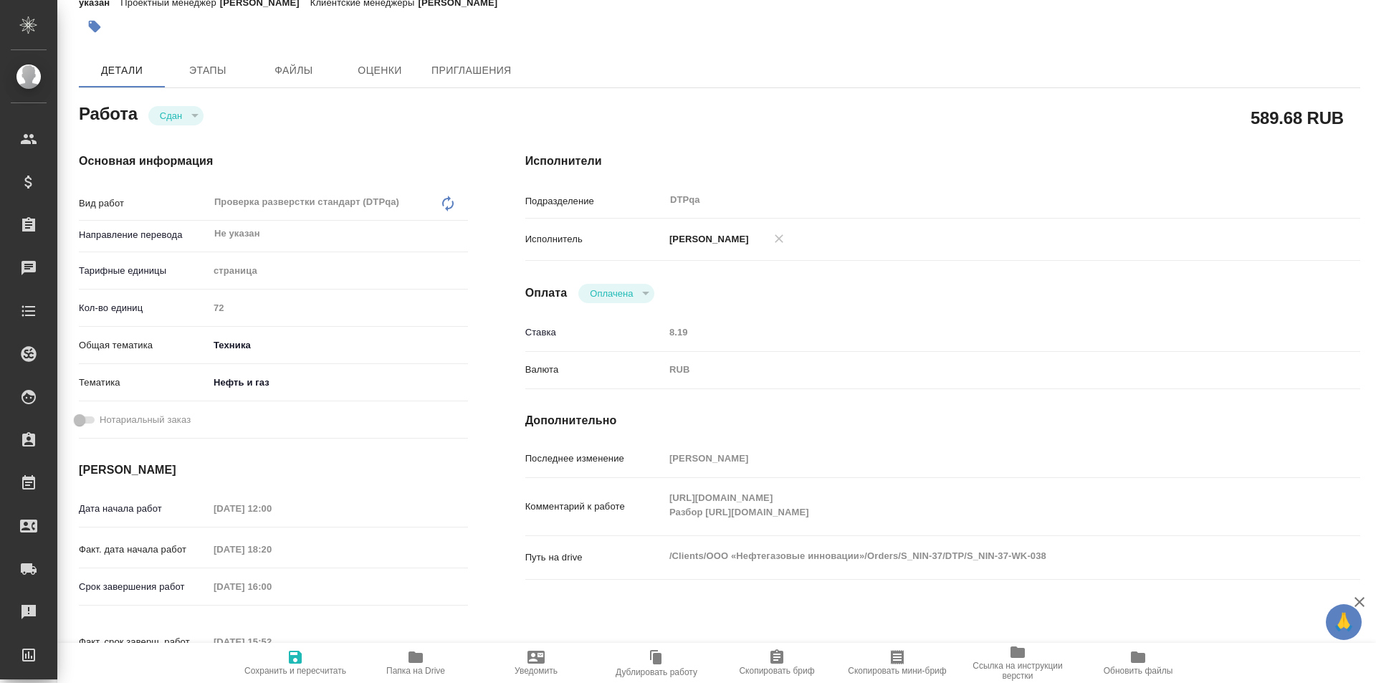
type textarea "x"
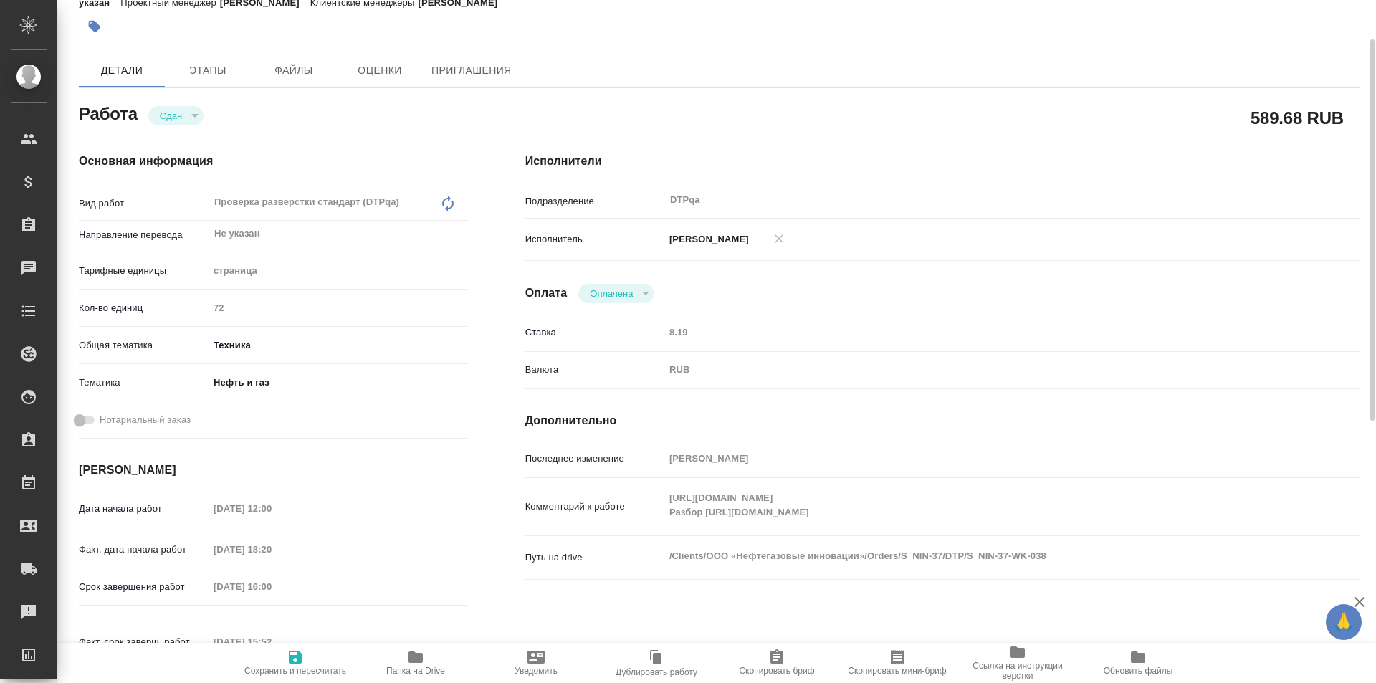
type textarea "x"
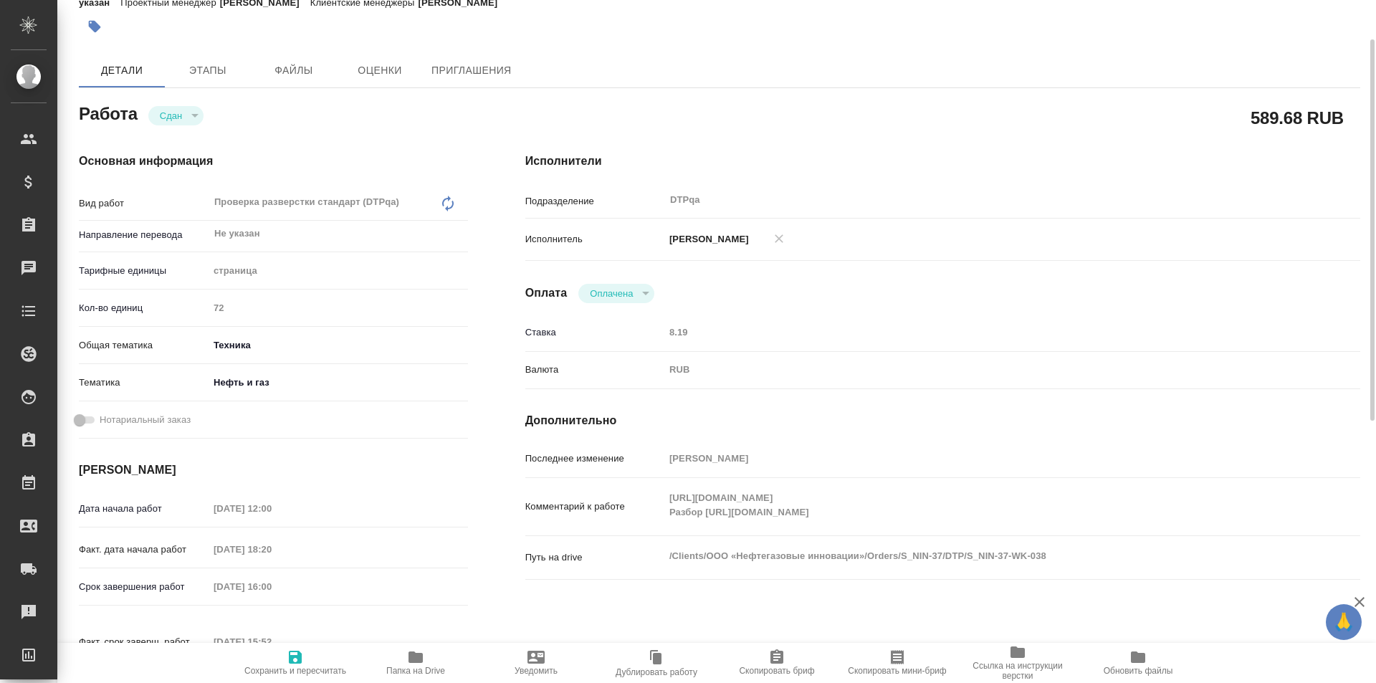
click at [654, 493] on div "Комментарий к работе https://tera.awatera.com/work/680699437eea8907d471da9c/det…" at bounding box center [942, 507] width 835 height 46
type textarea "x"
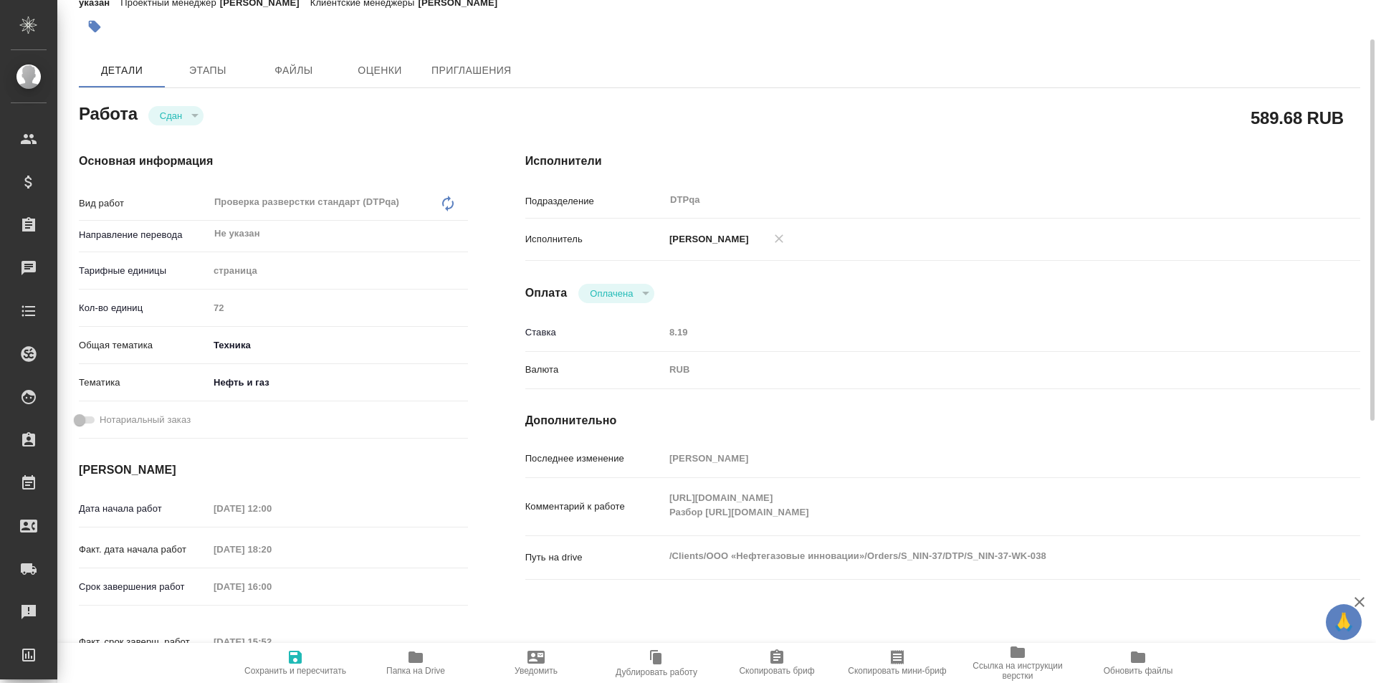
type textarea "x"
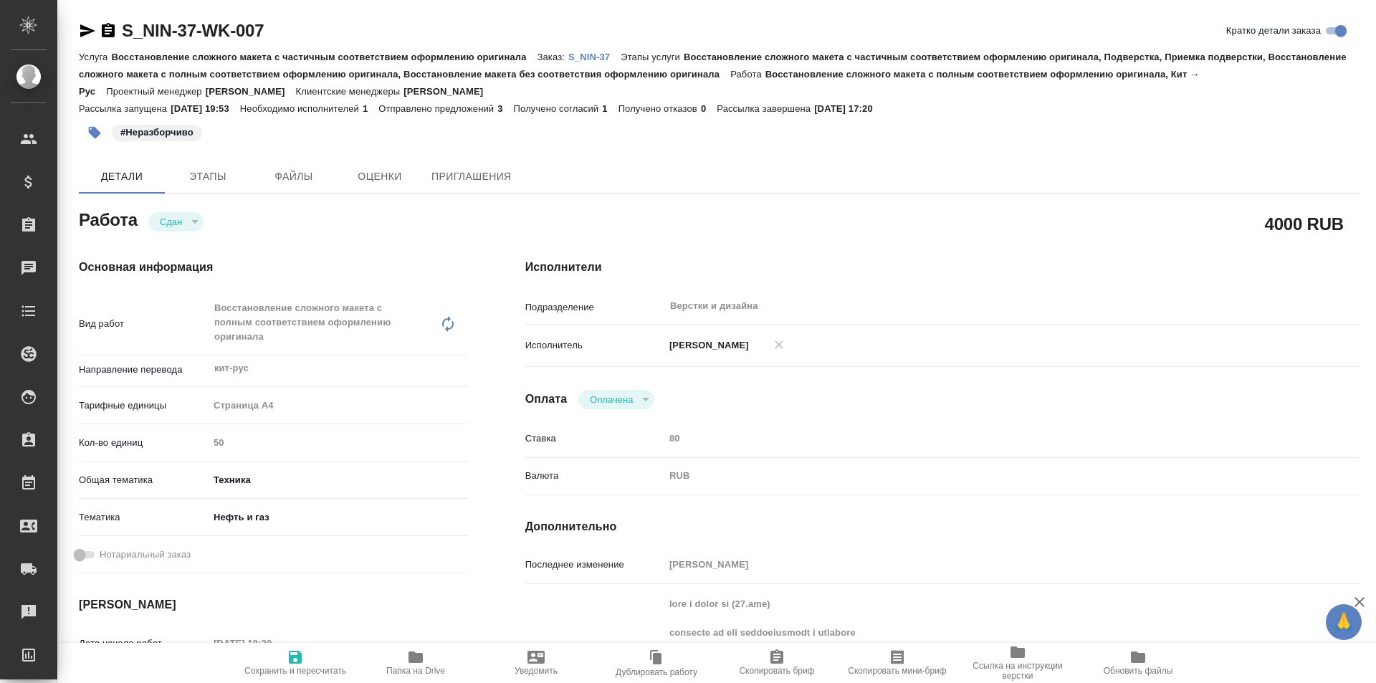
type textarea "x"
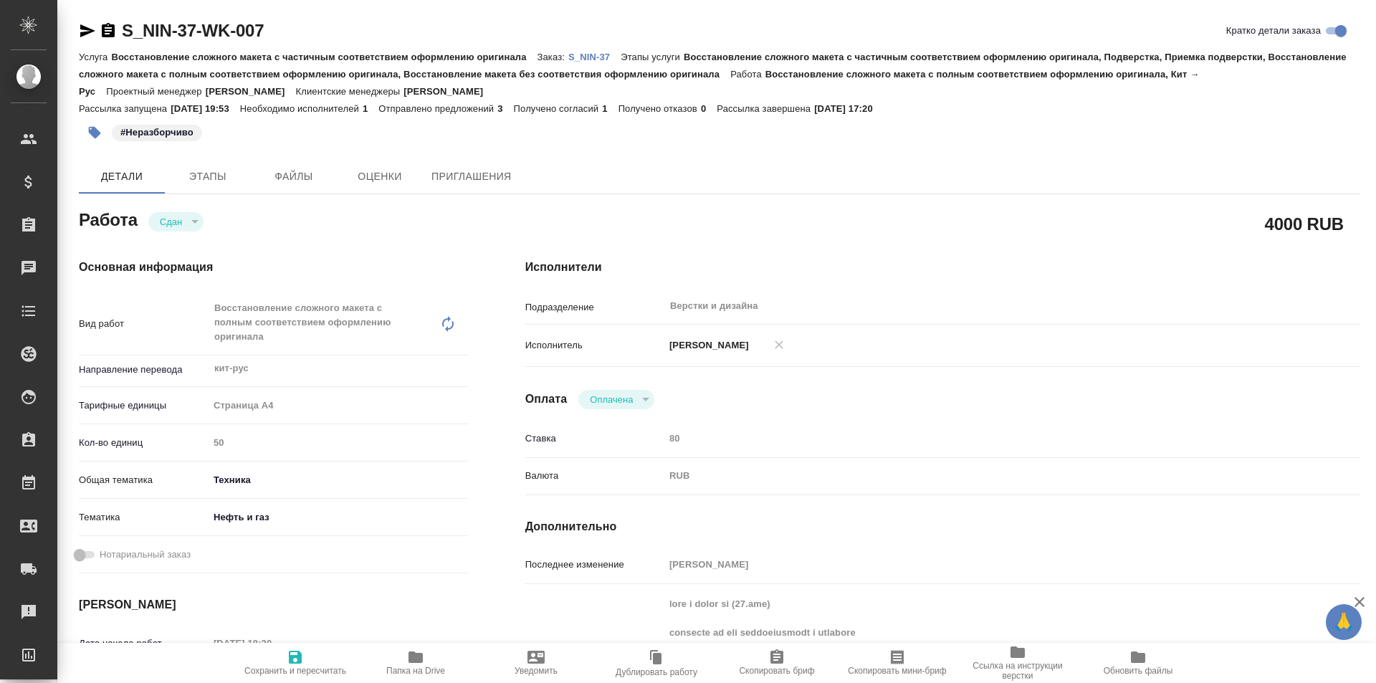
type textarea "x"
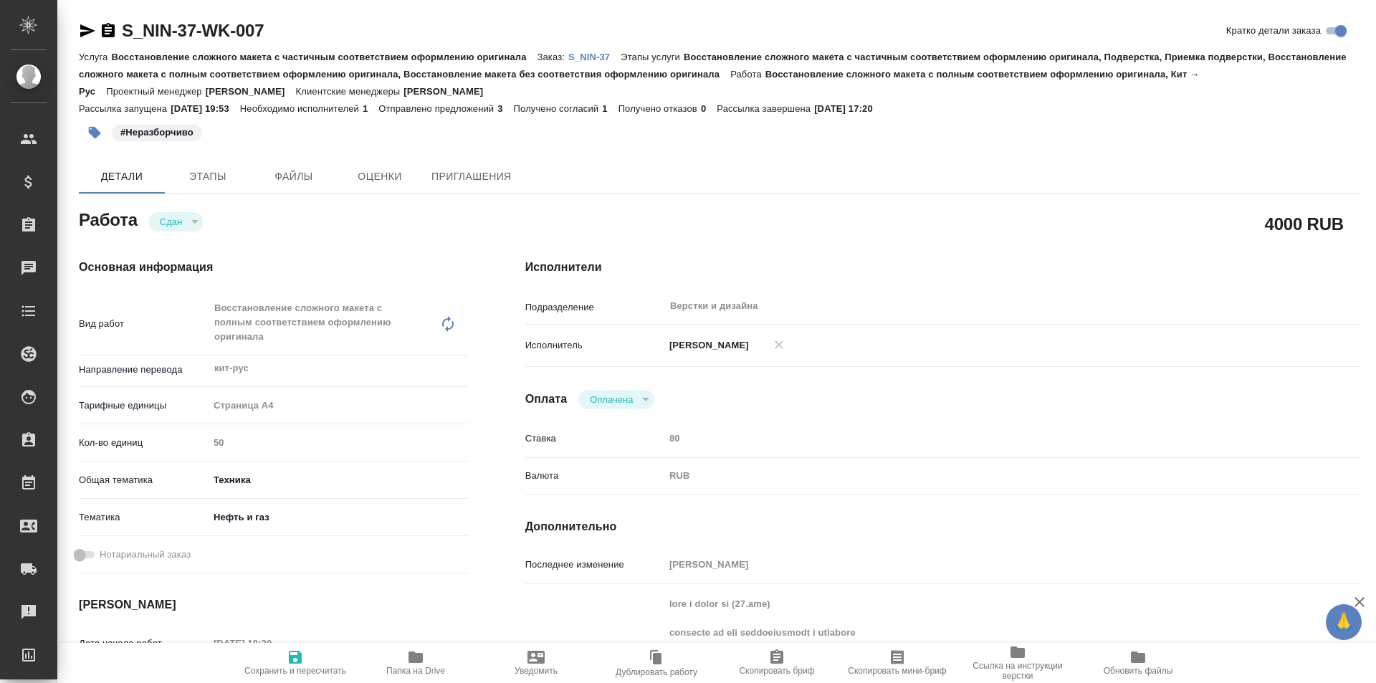
type textarea "x"
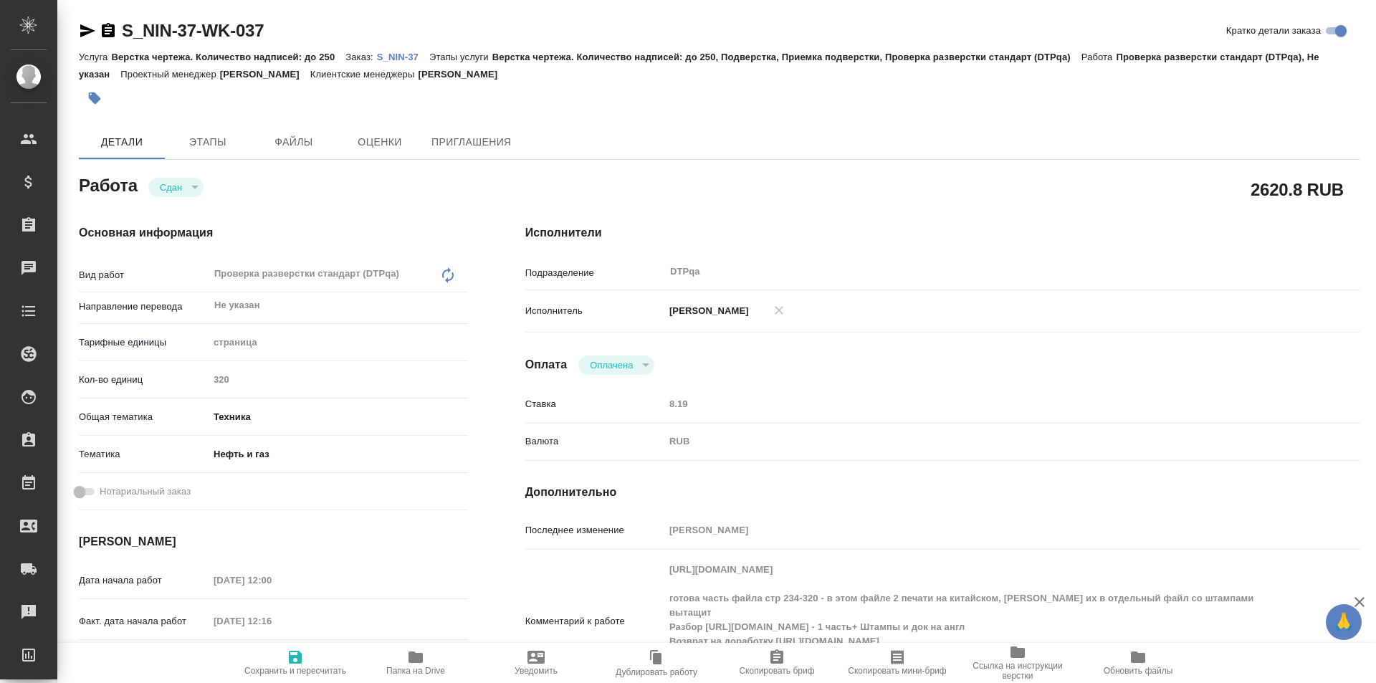
type textarea "x"
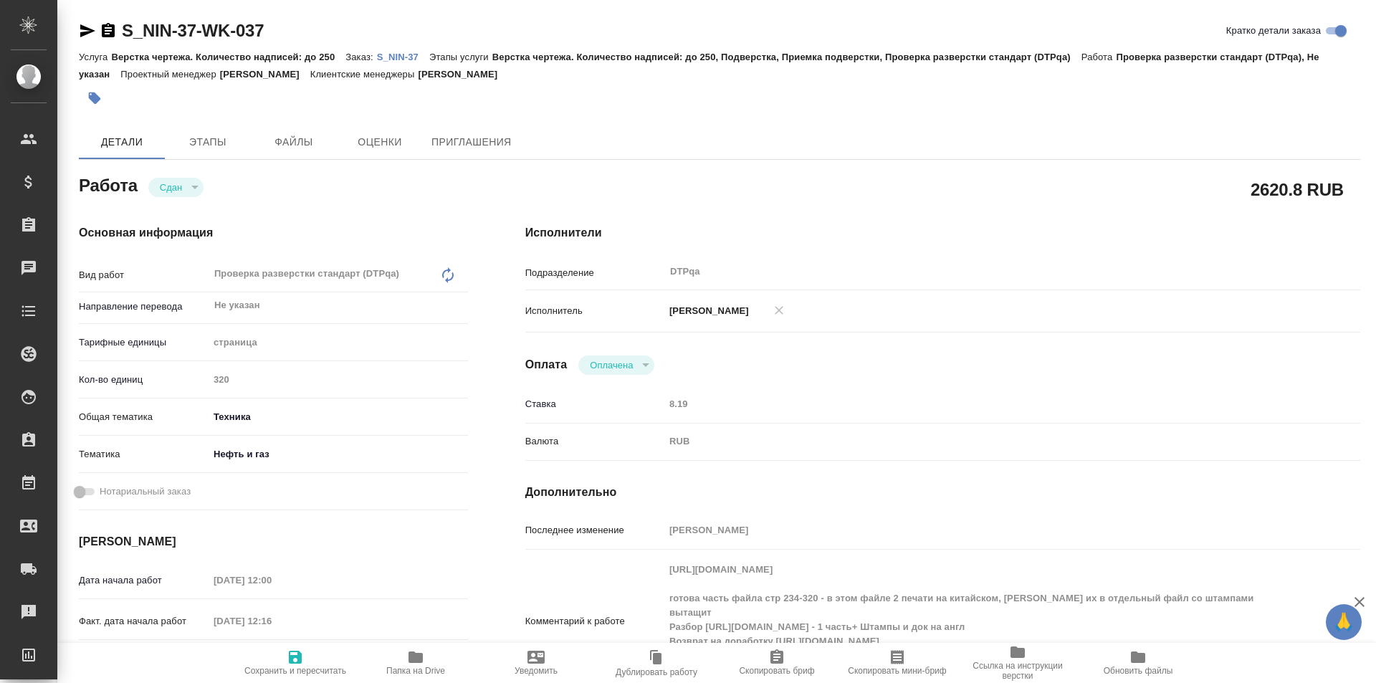
type textarea "x"
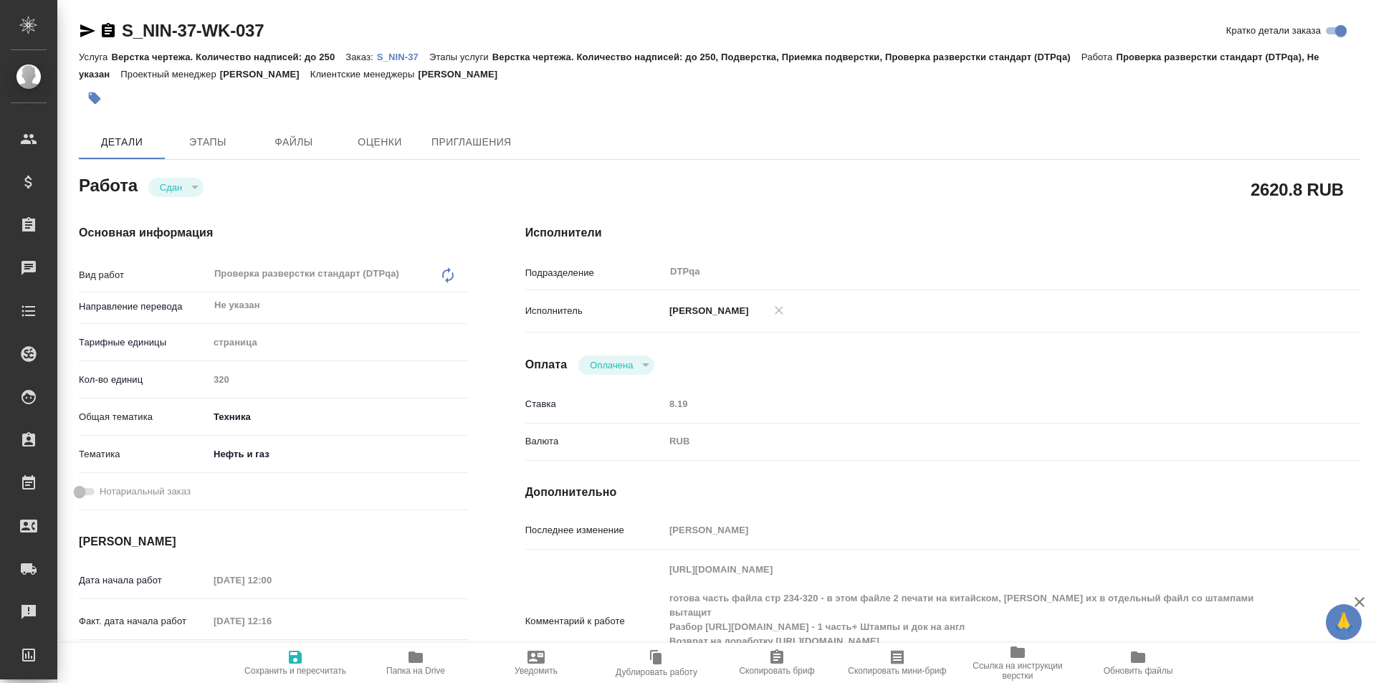
type textarea "x"
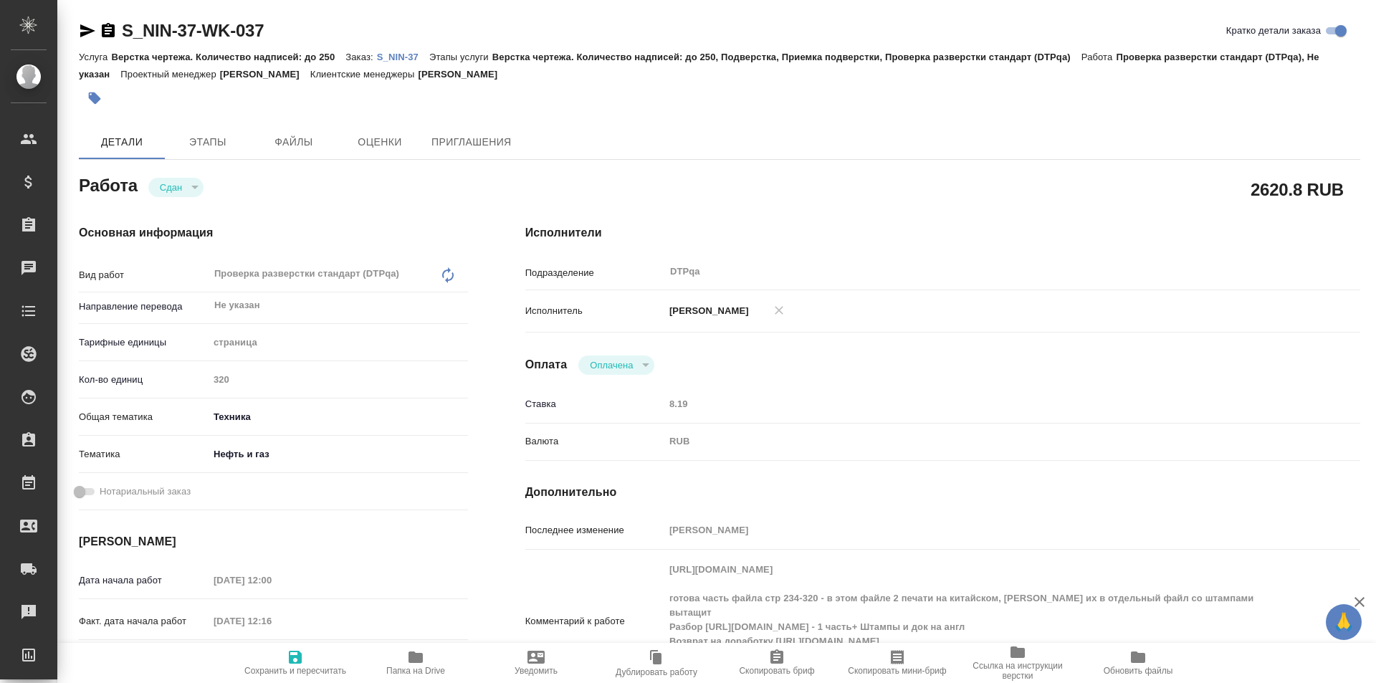
type textarea "x"
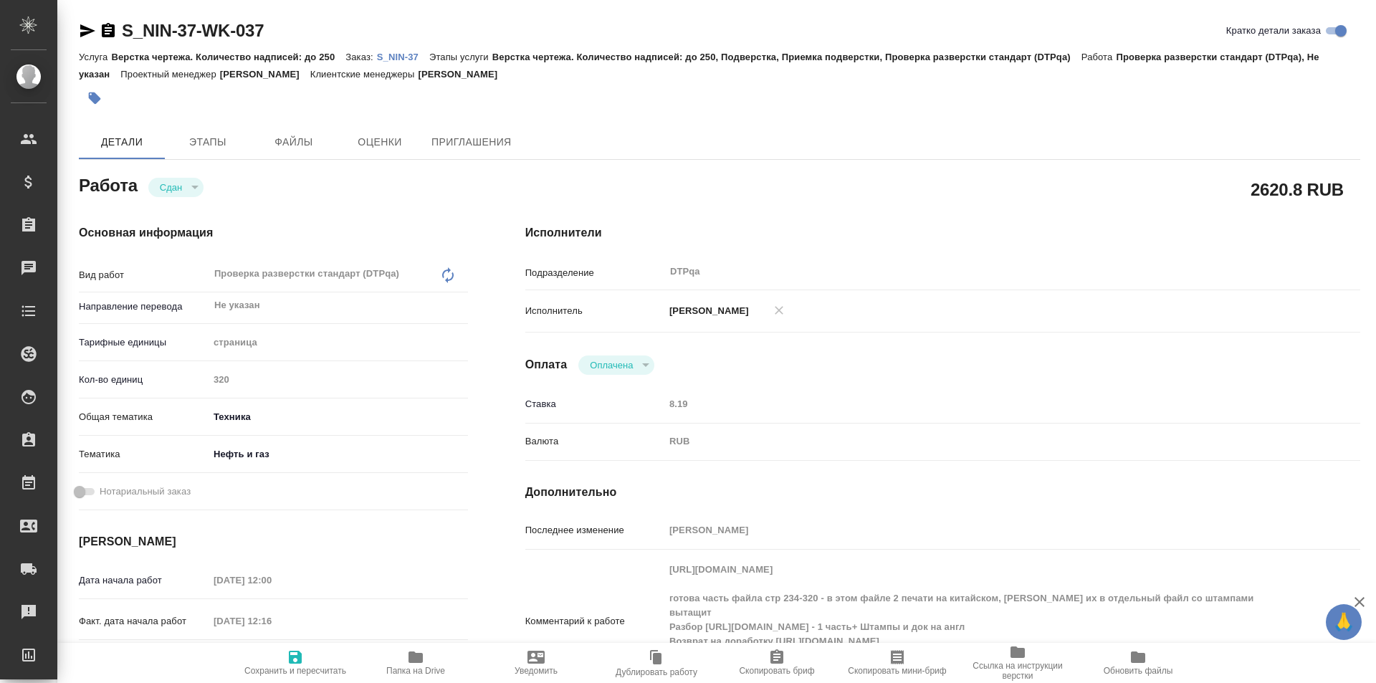
type textarea "x"
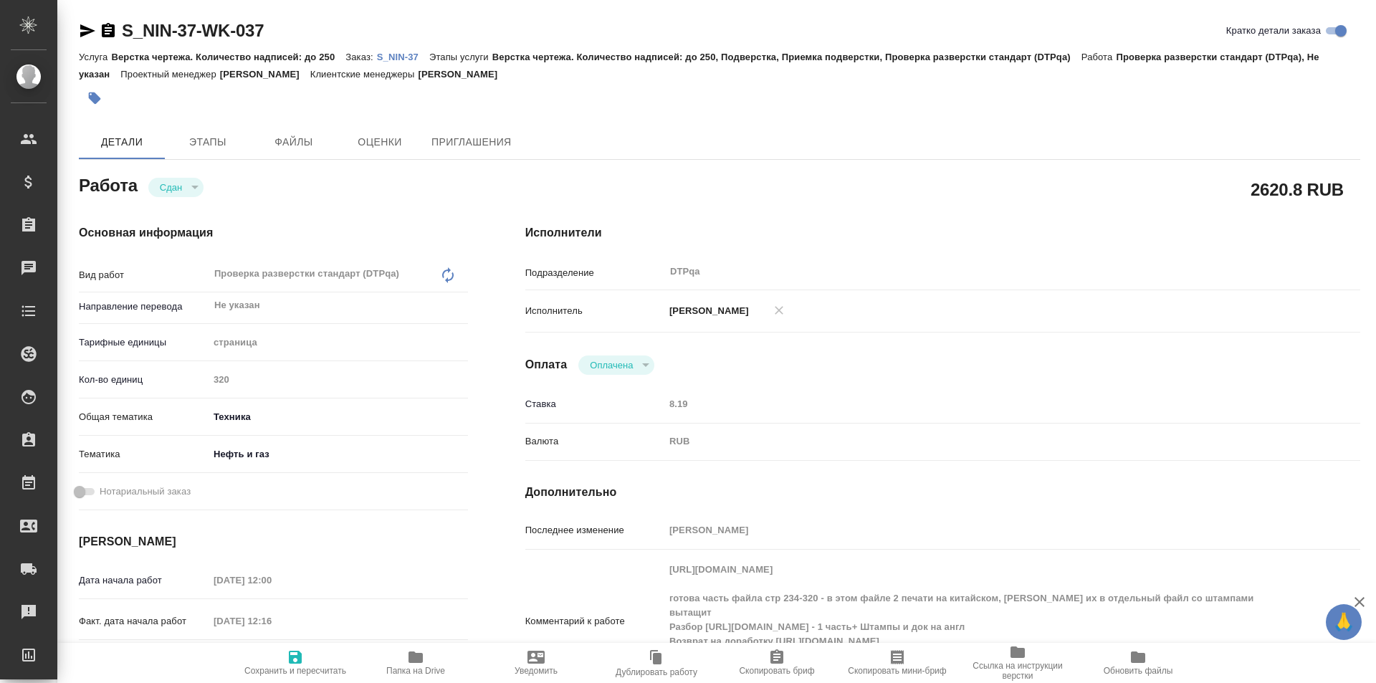
type textarea "x"
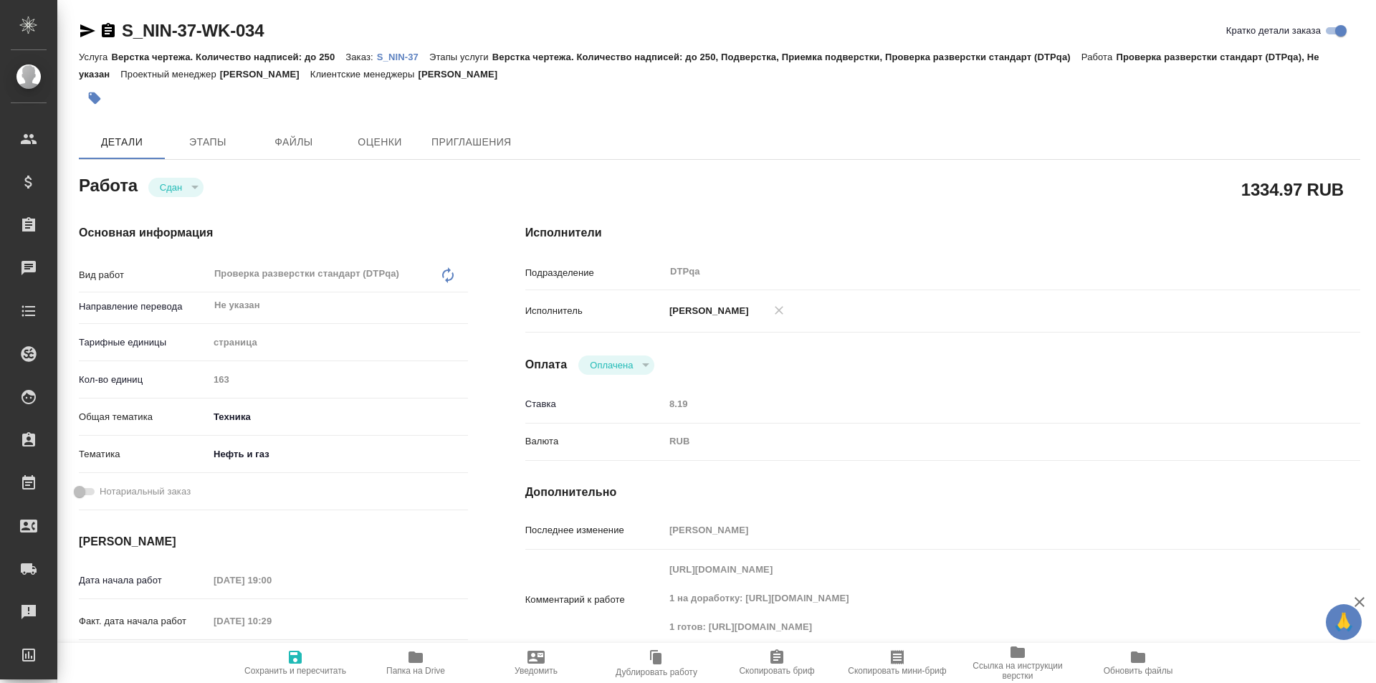
scroll to position [72, 0]
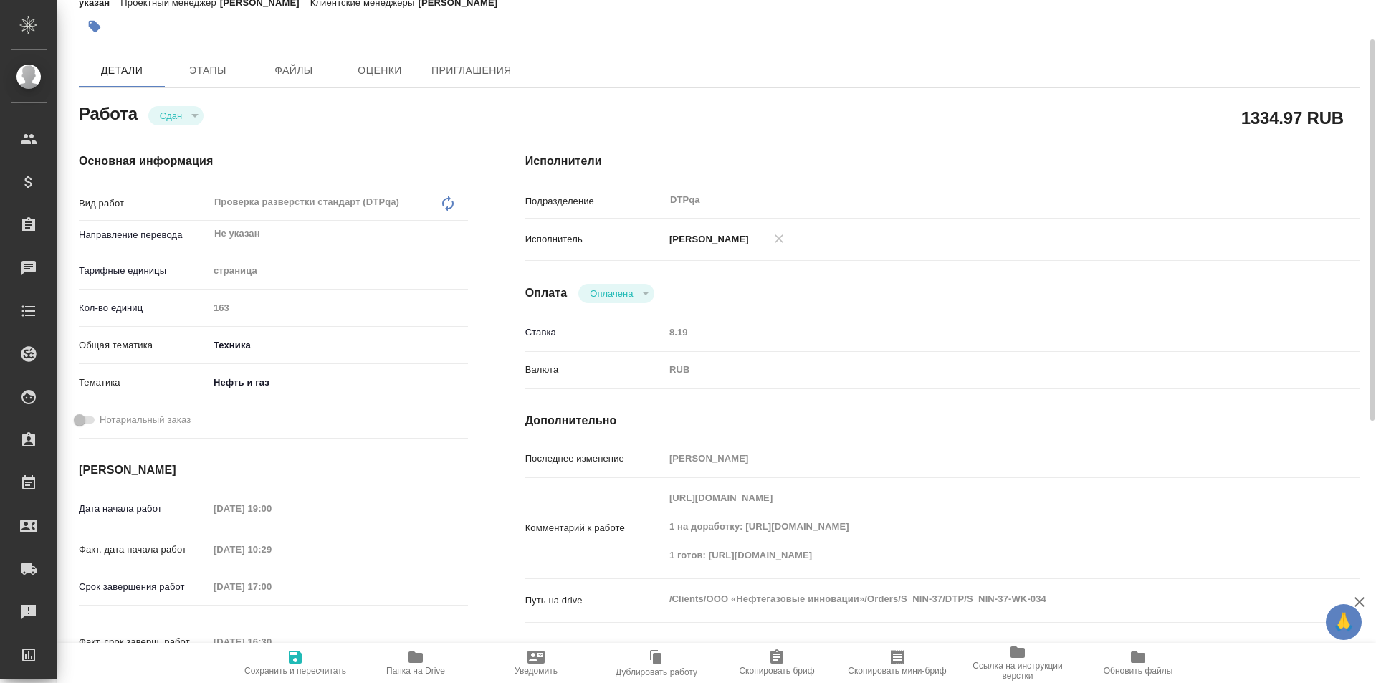
click at [639, 496] on div "Комментарий к работе https://tera.awatera.com/Work/6807ba5dffae1667bd55b659/ 1 …" at bounding box center [942, 528] width 835 height 89
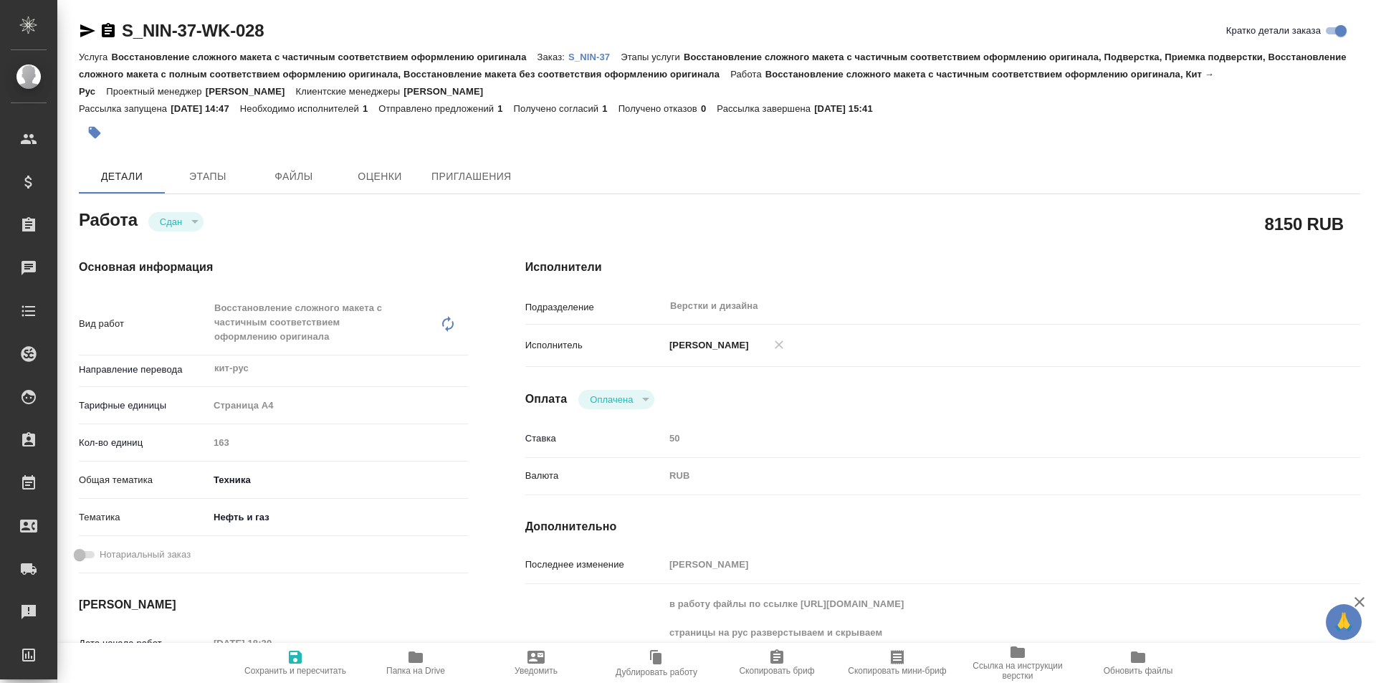
type textarea "x"
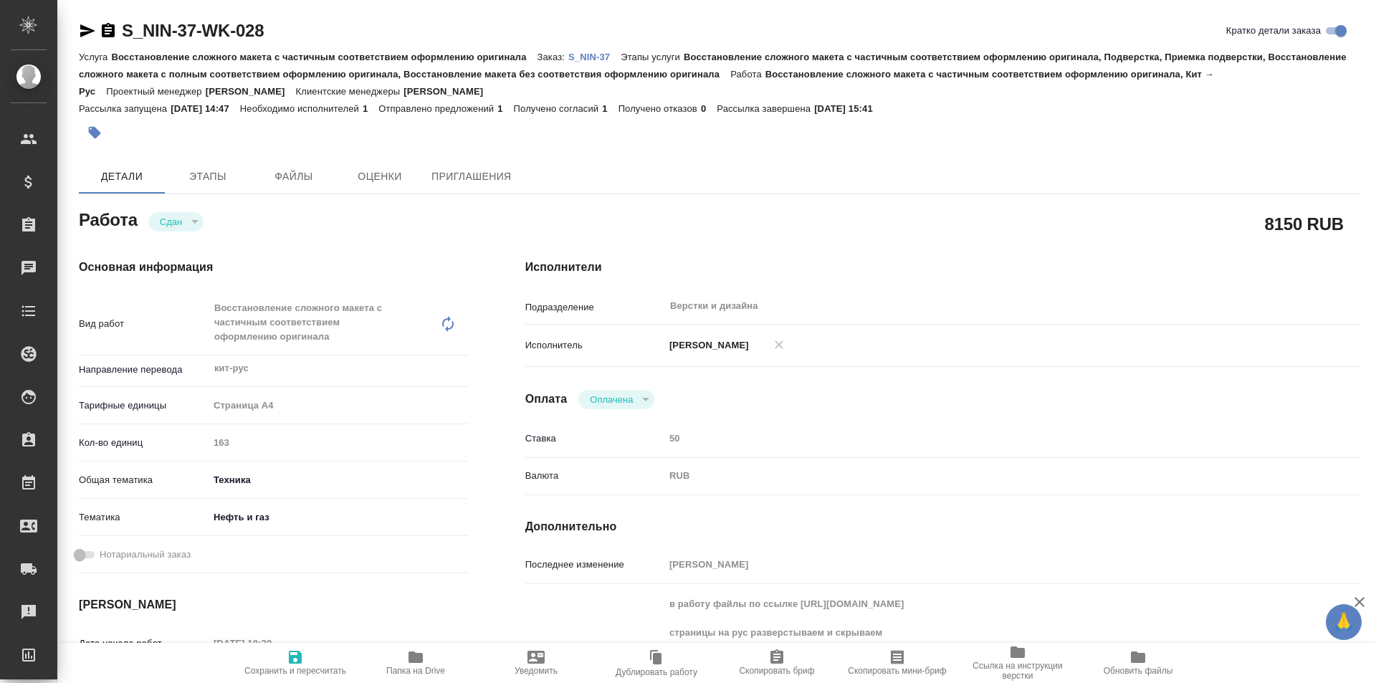
type textarea "x"
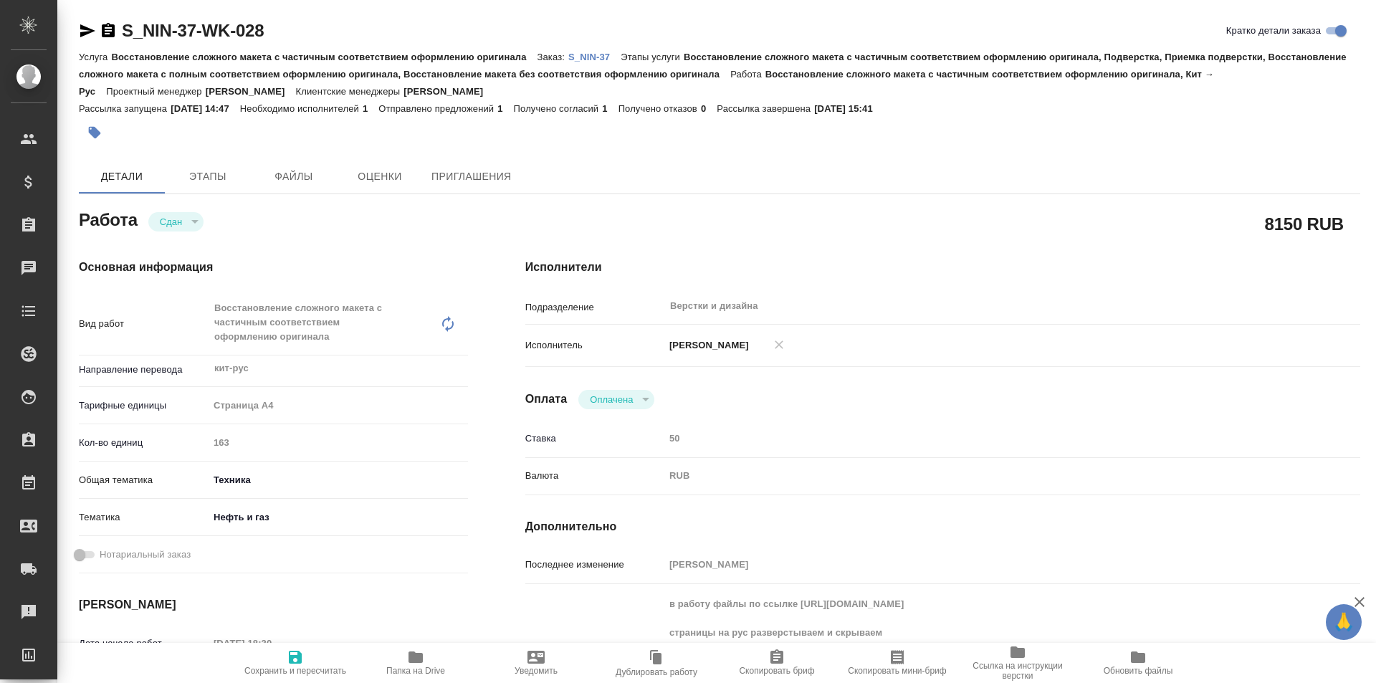
type textarea "x"
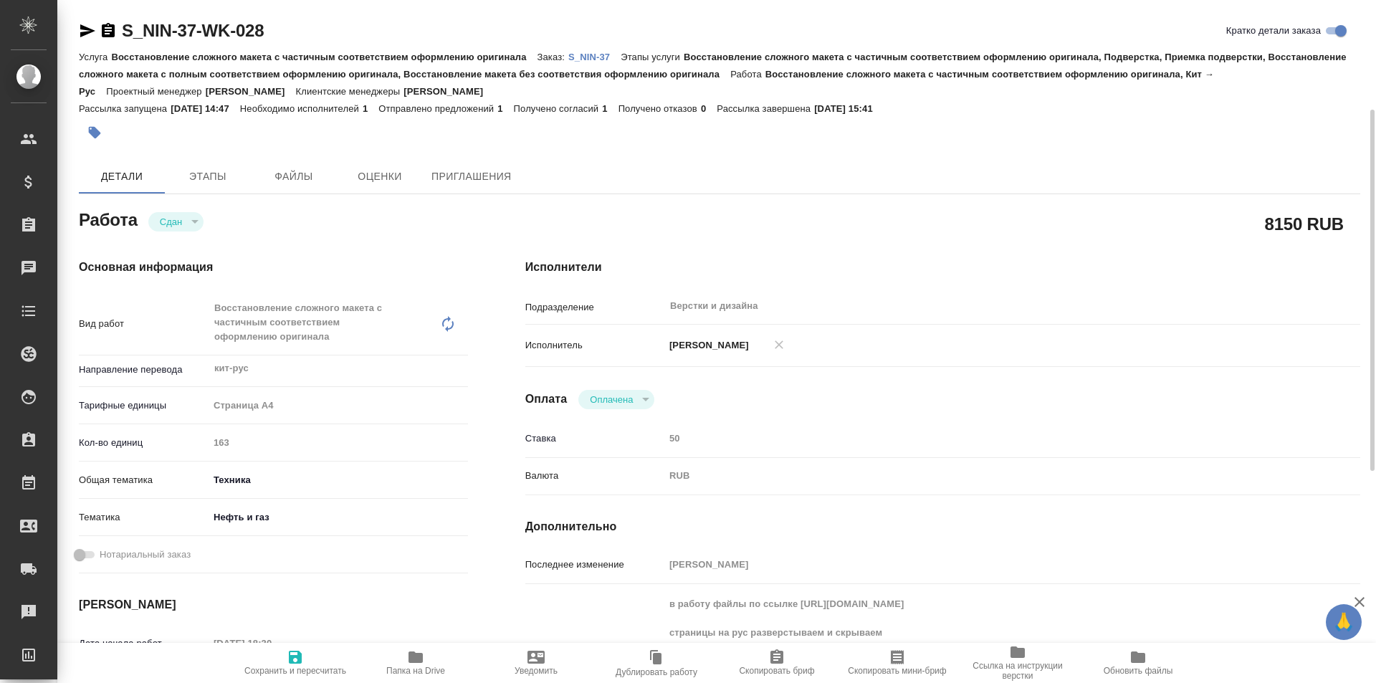
scroll to position [72, 0]
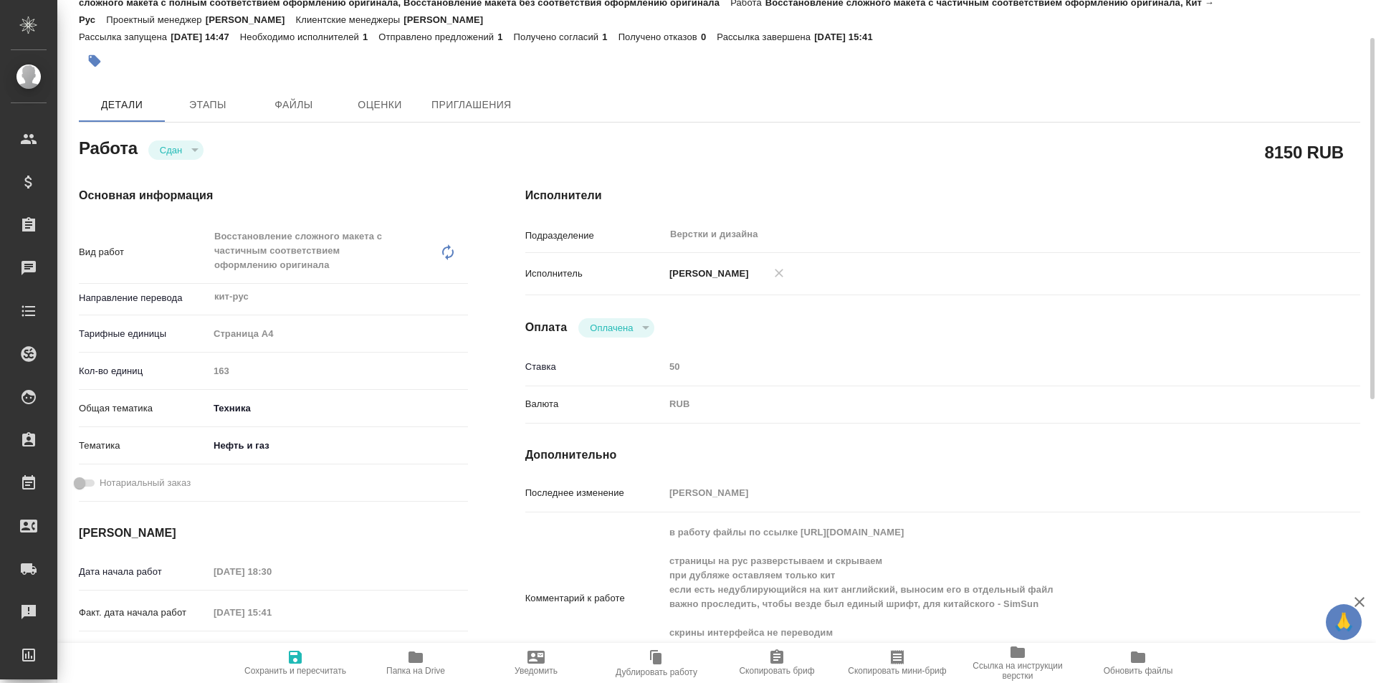
type textarea "x"
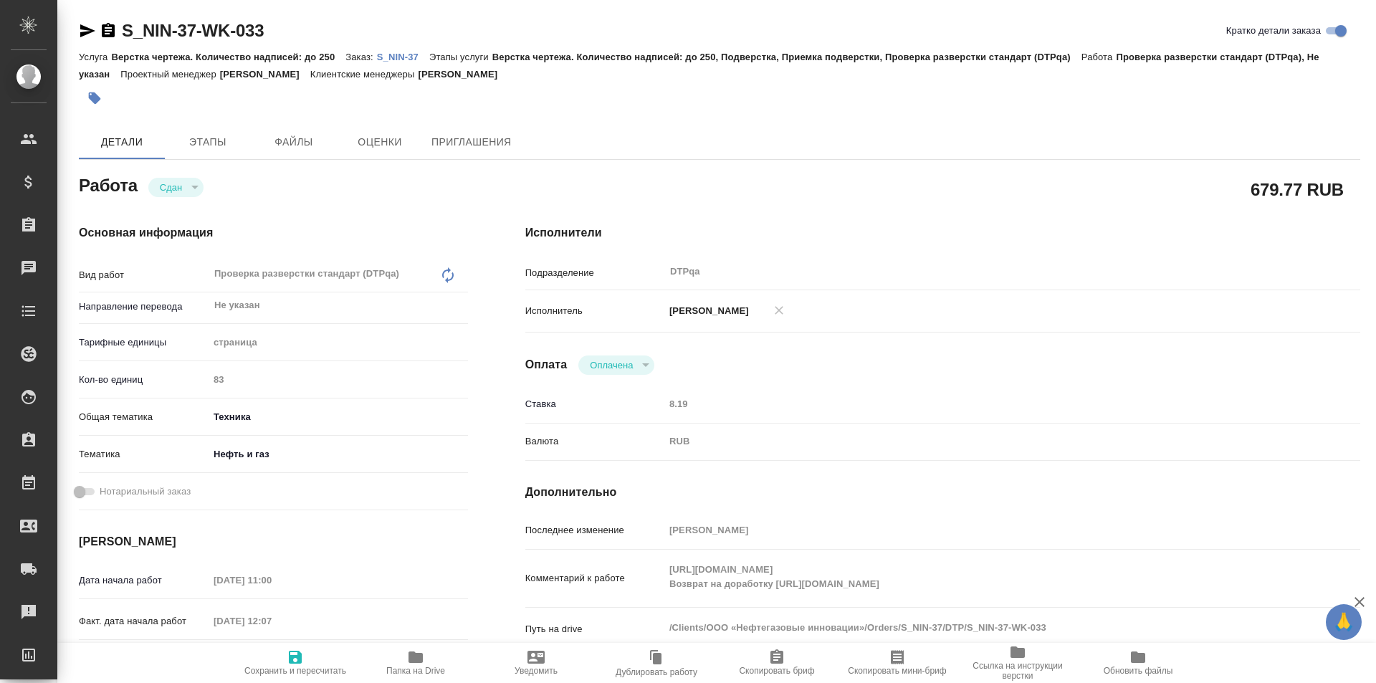
type textarea "x"
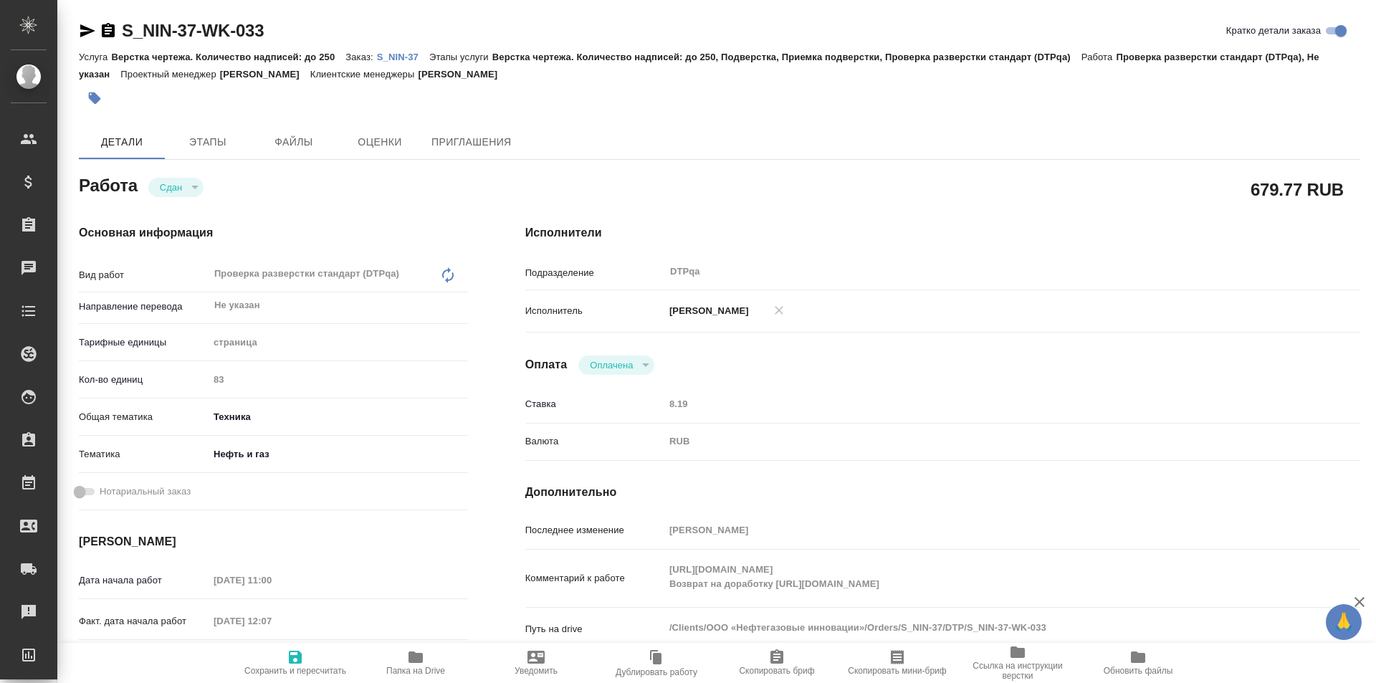
type textarea "x"
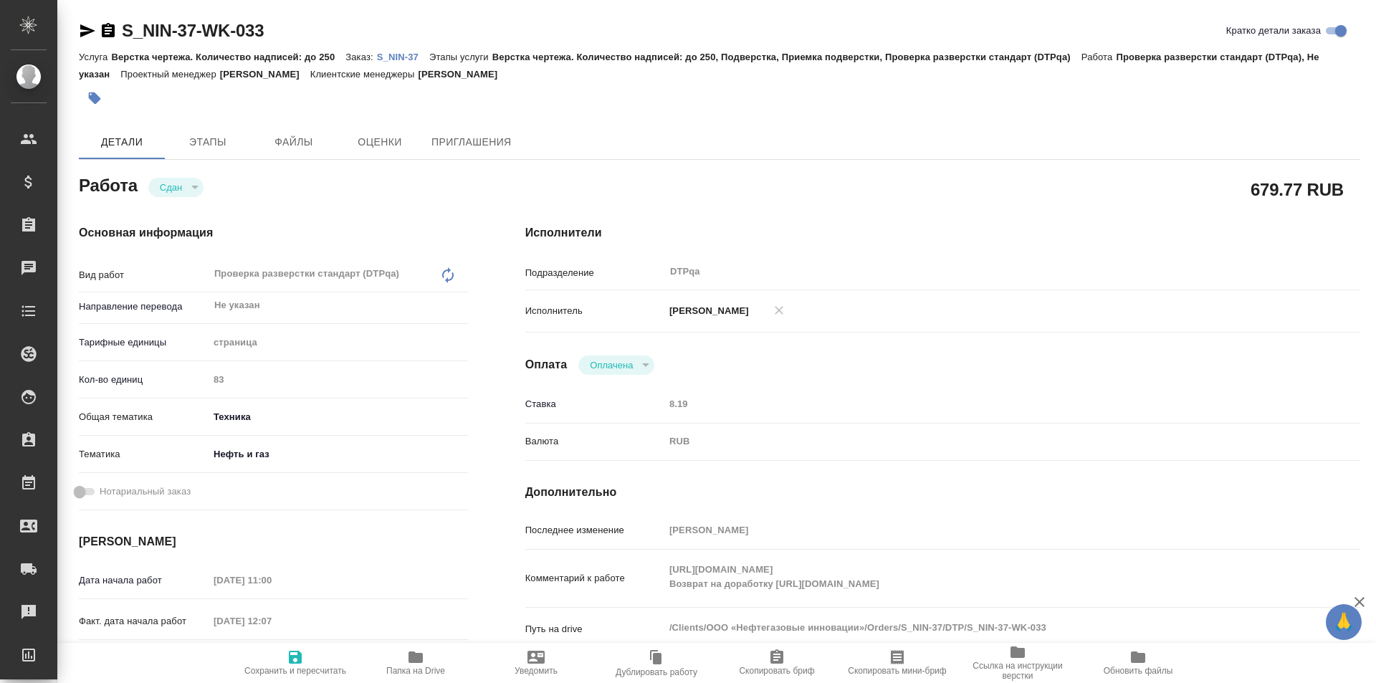
type textarea "x"
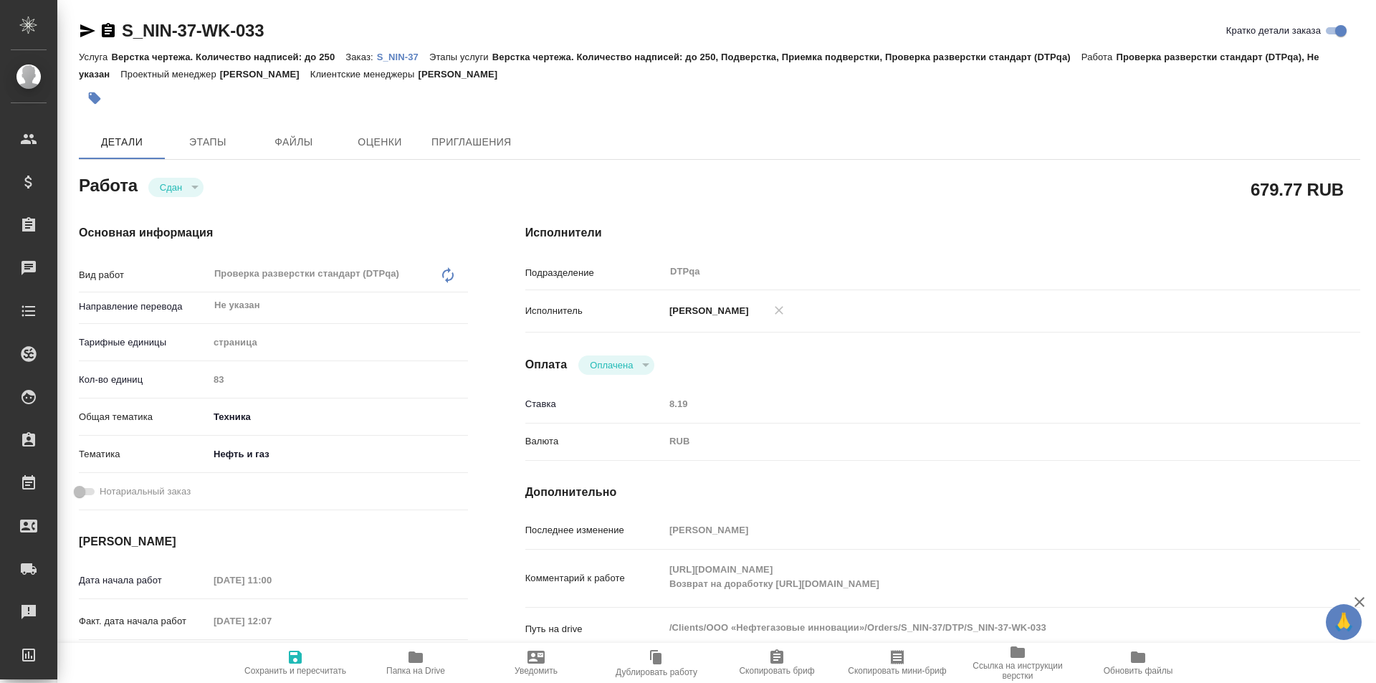
type textarea "x"
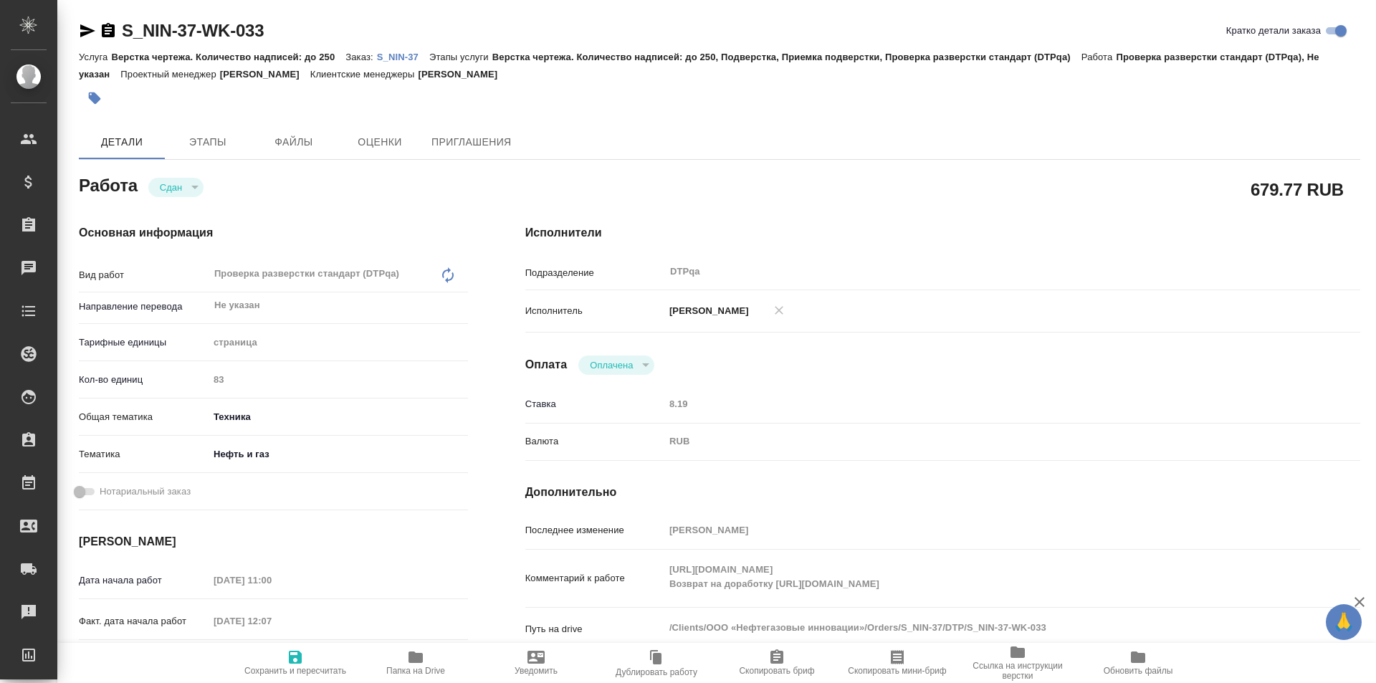
type textarea "x"
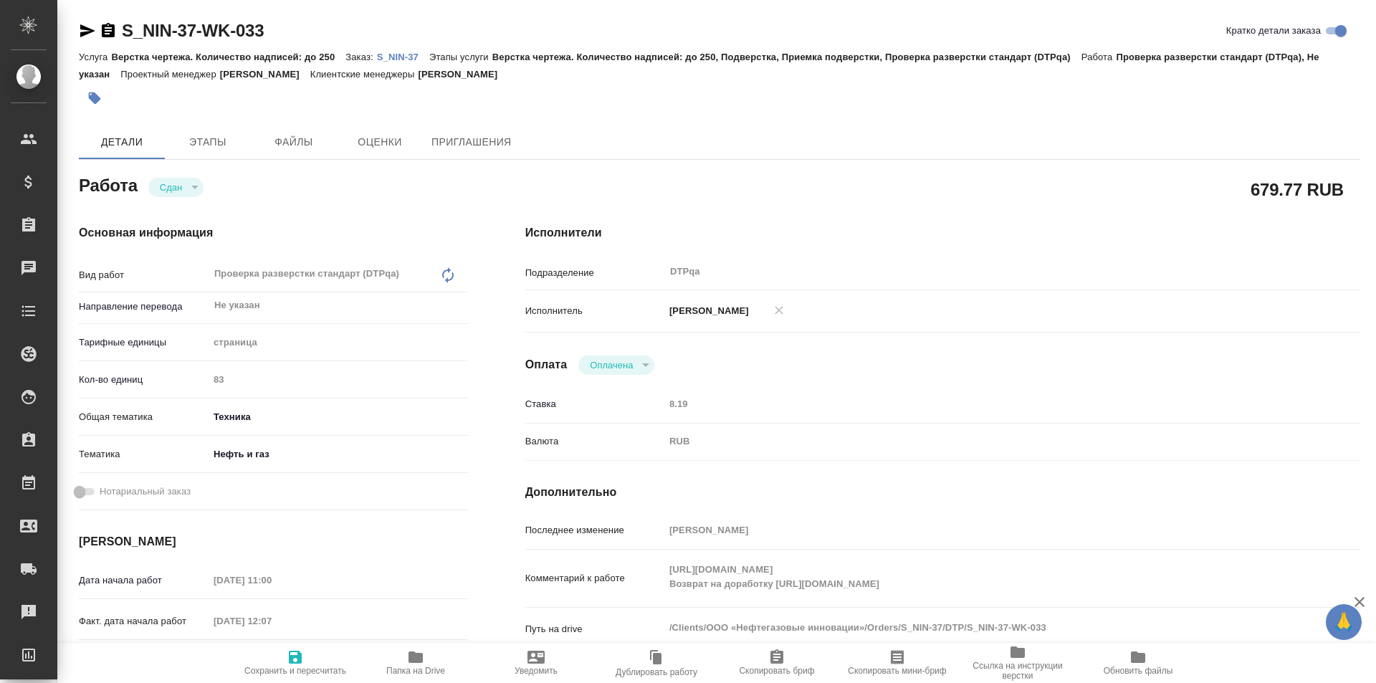
click at [652, 565] on div "Комментарий к работе https://tera.awatera.com/Work/6808e3c3a184f987043bb63e/ Во…" at bounding box center [942, 578] width 835 height 46
type textarea "x"
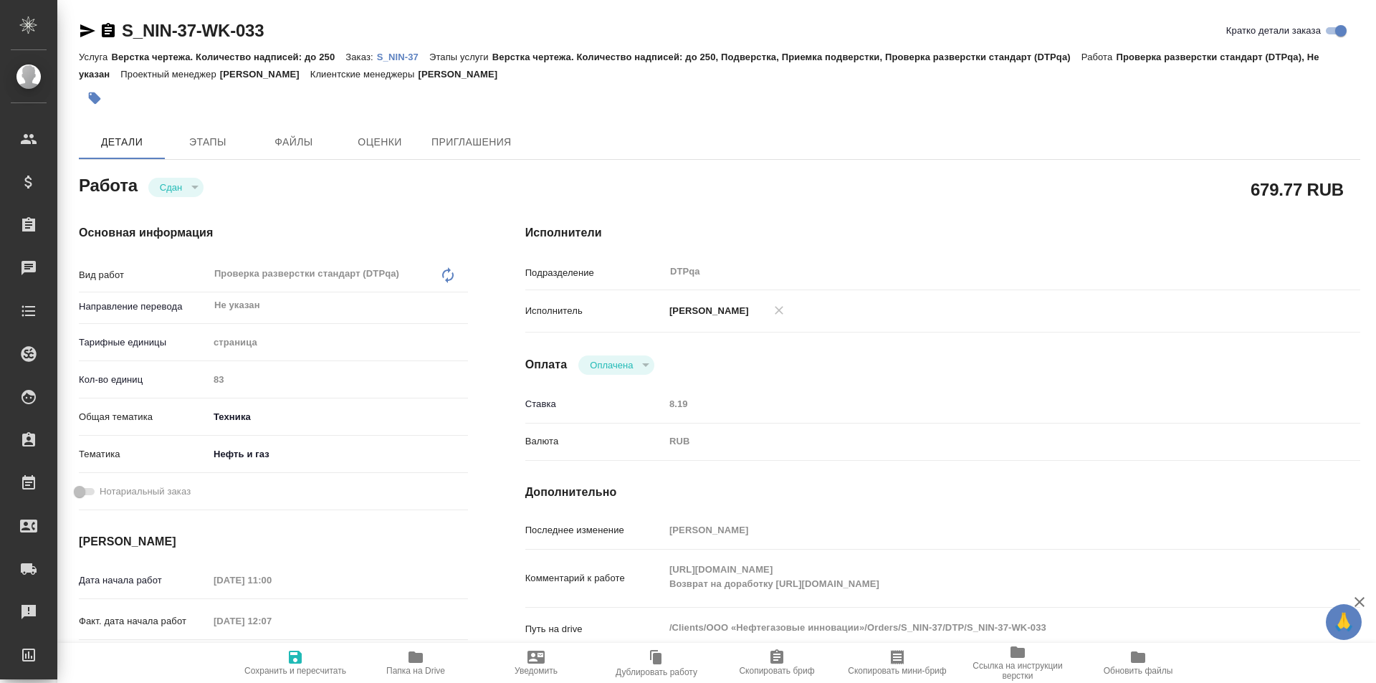
type textarea "x"
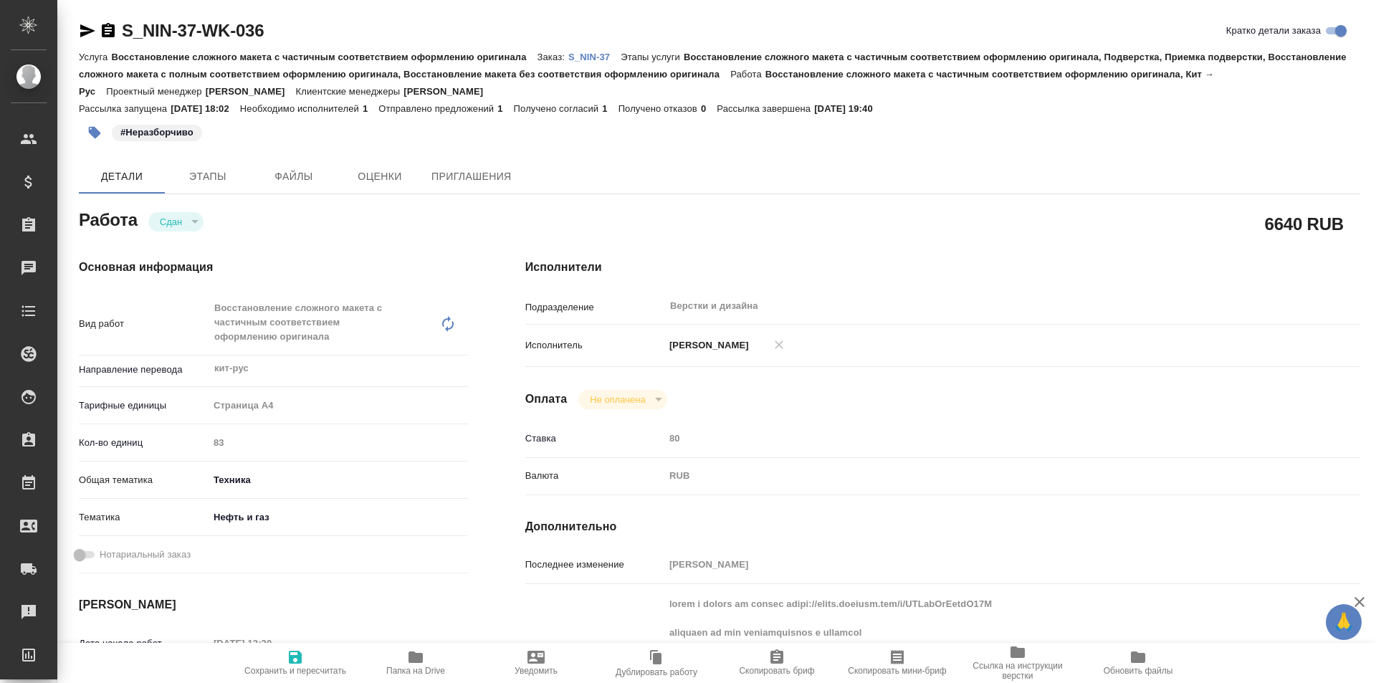
type textarea "x"
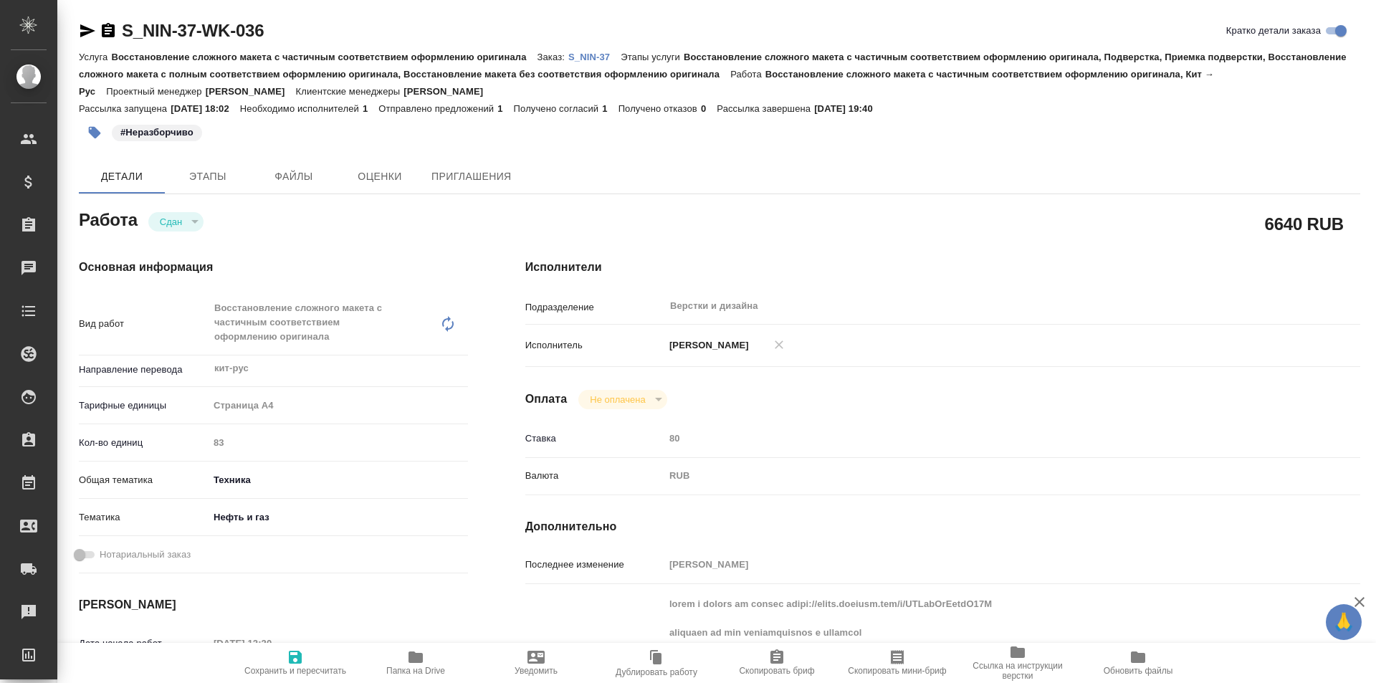
type textarea "x"
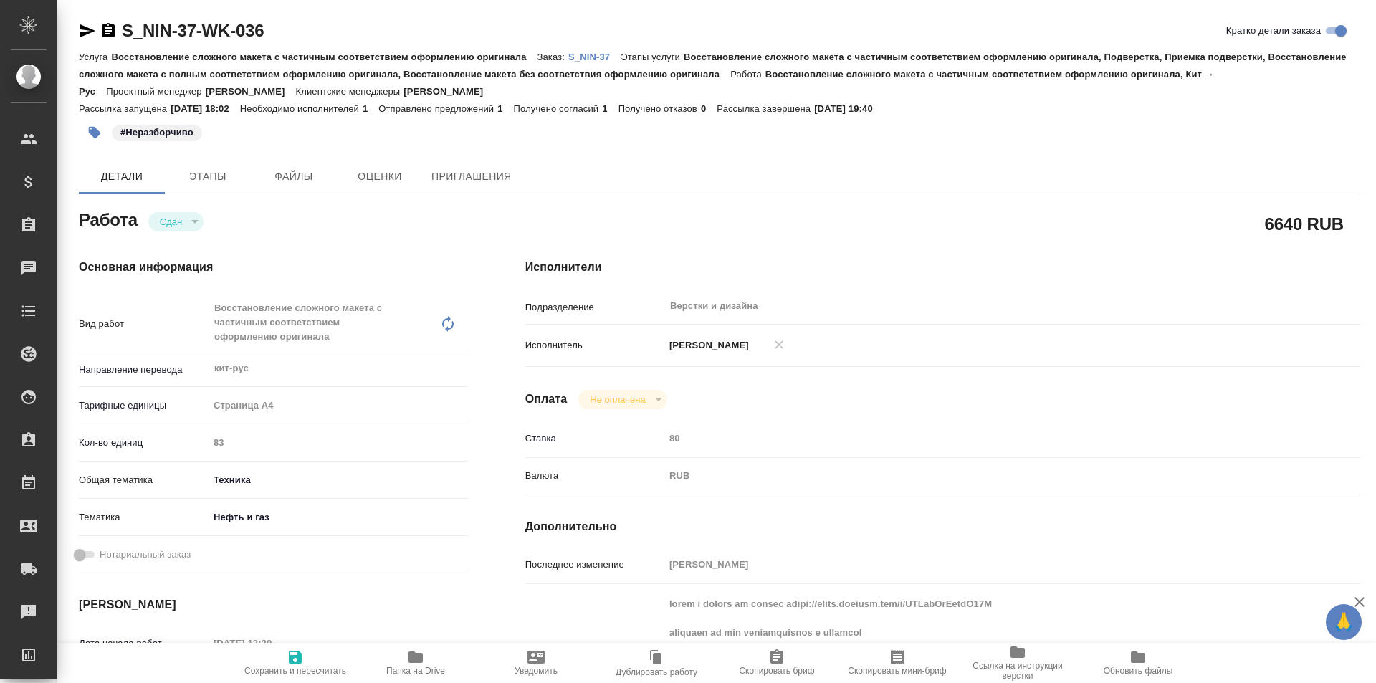
type textarea "x"
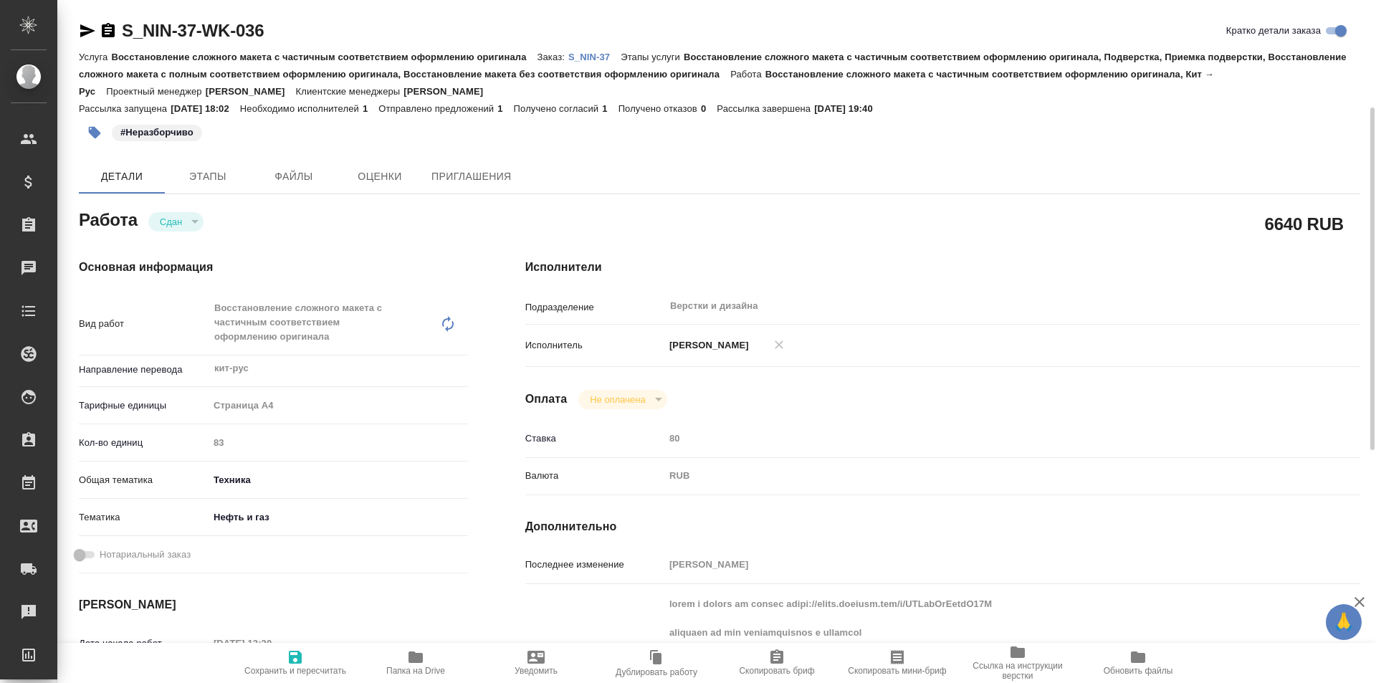
scroll to position [72, 0]
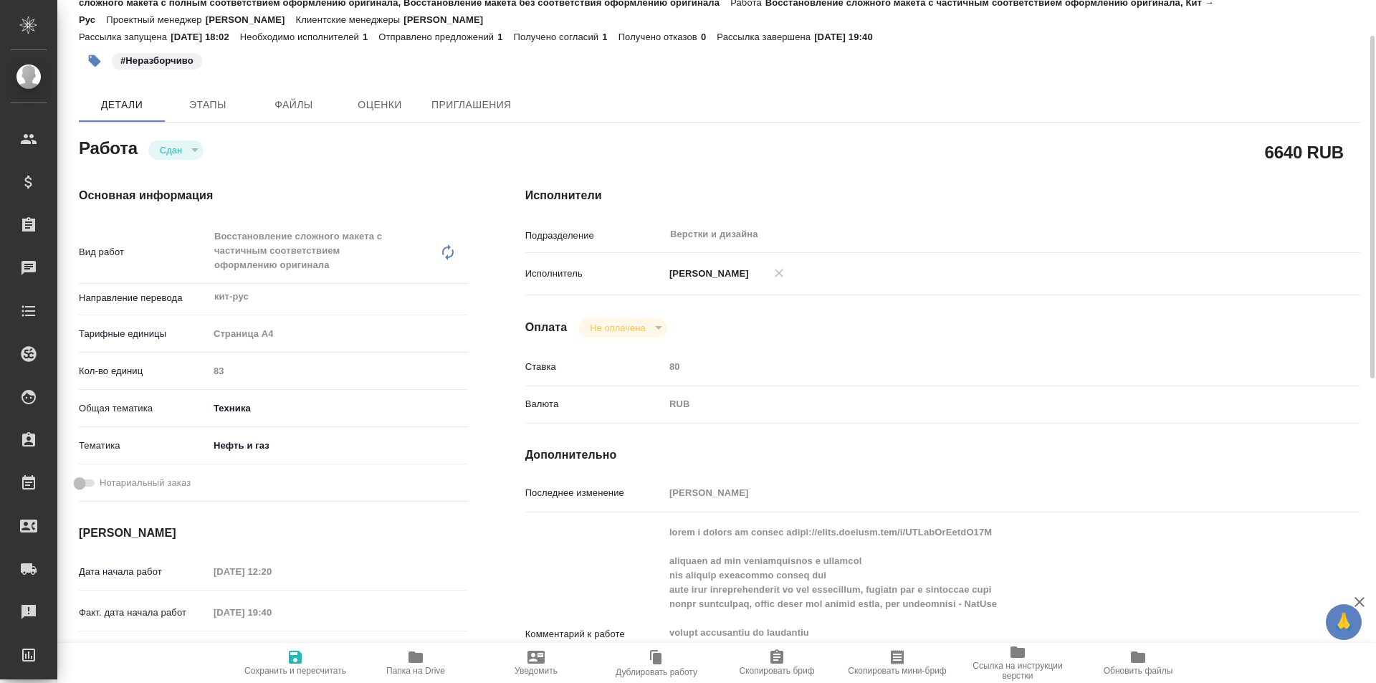
type textarea "x"
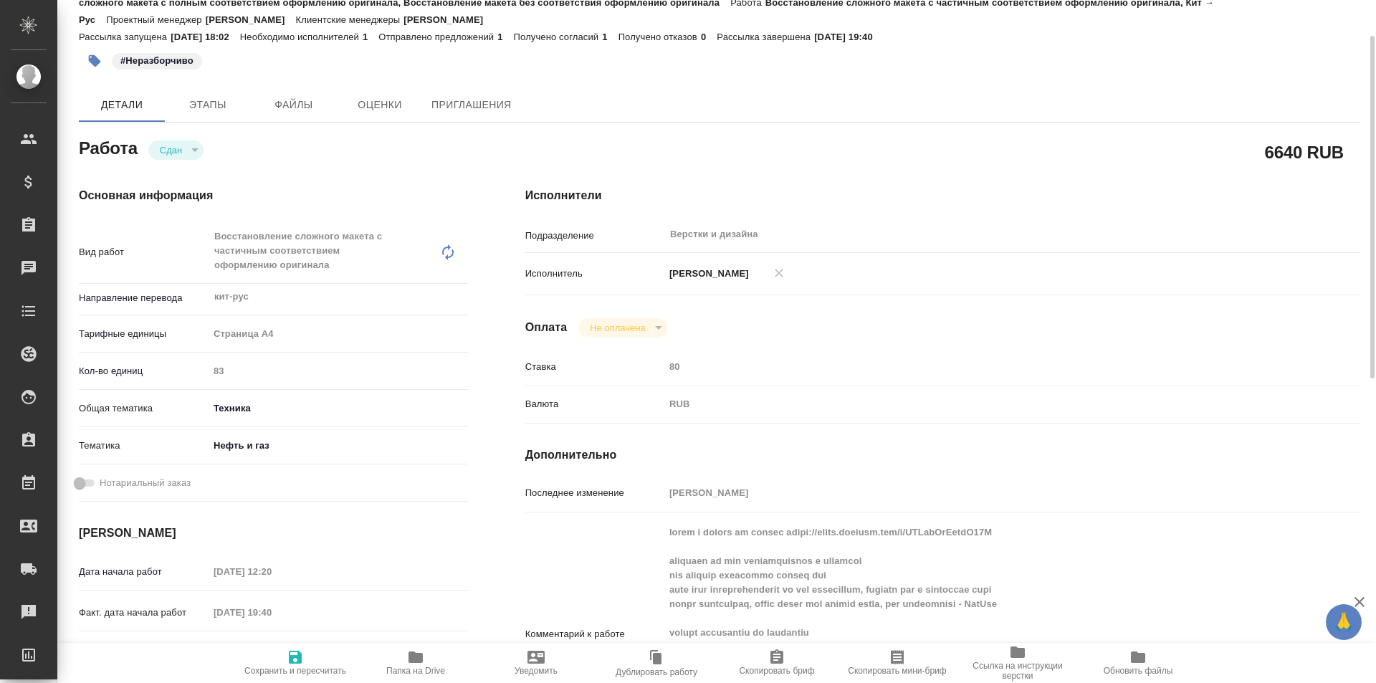
type textarea "x"
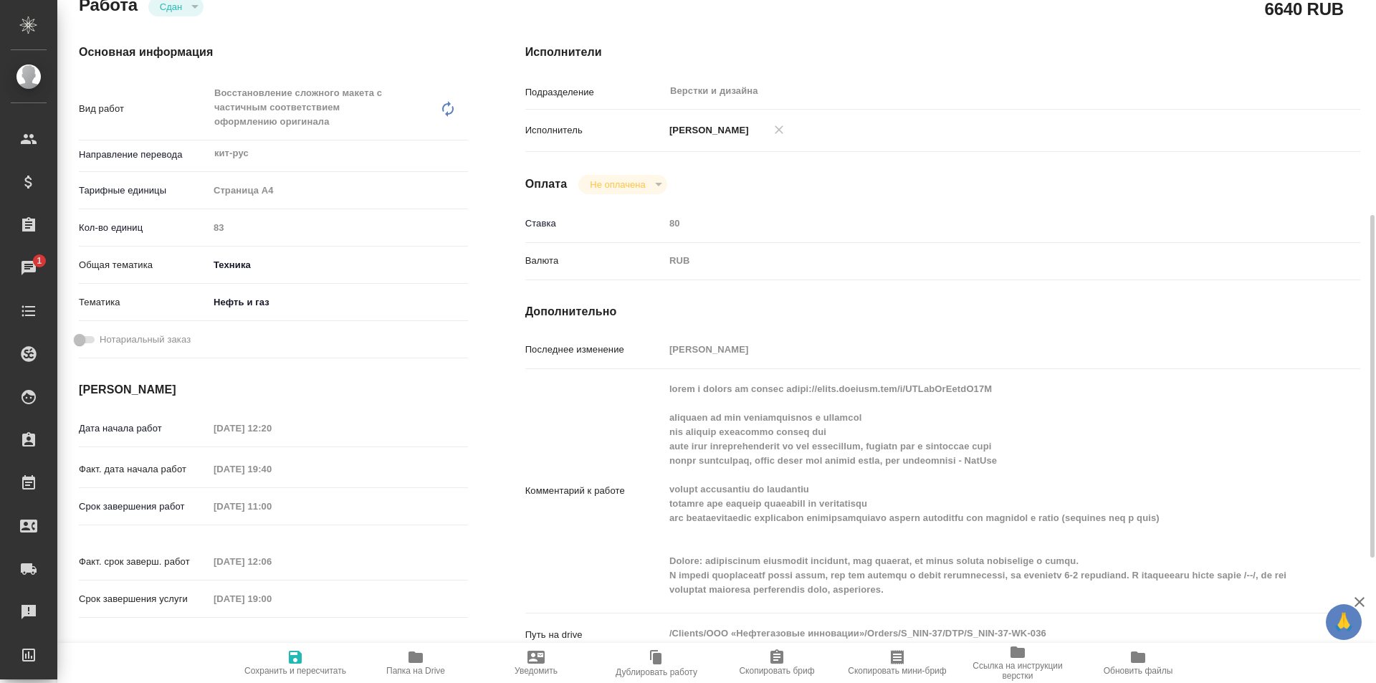
scroll to position [287, 0]
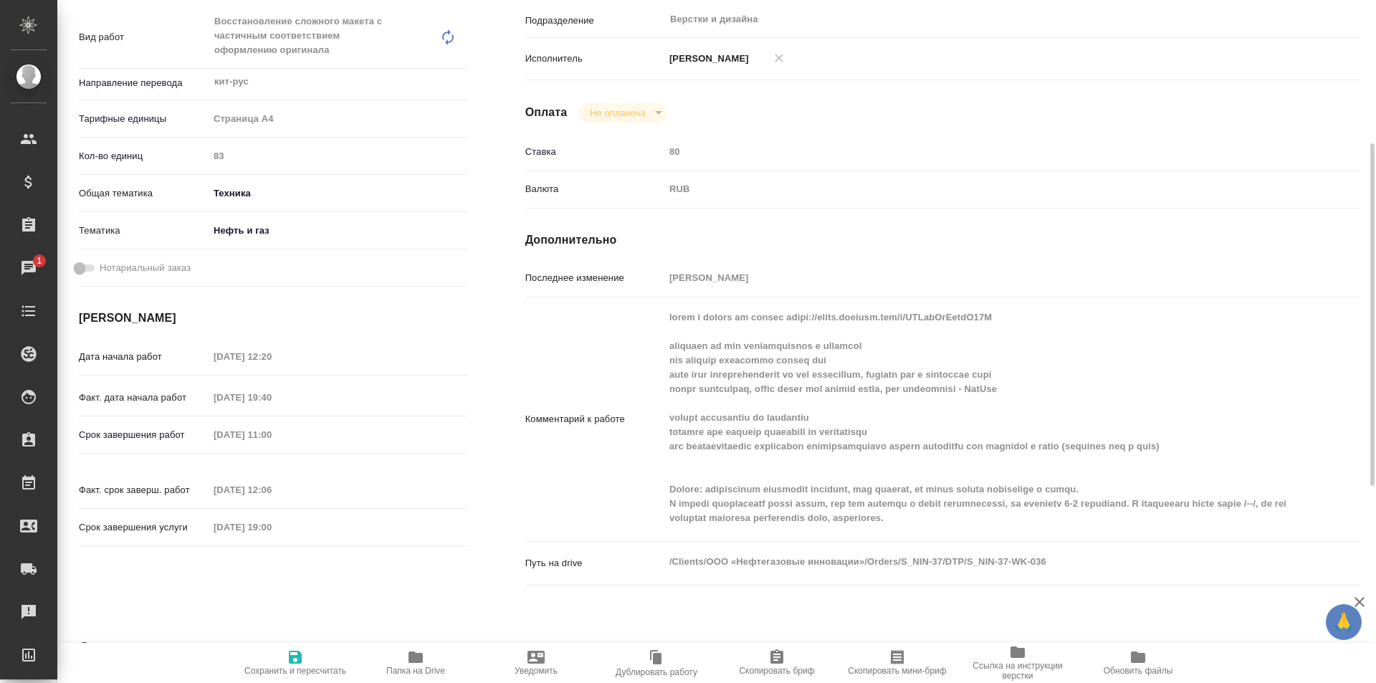
click at [421, 658] on icon "button" at bounding box center [415, 656] width 14 height 11
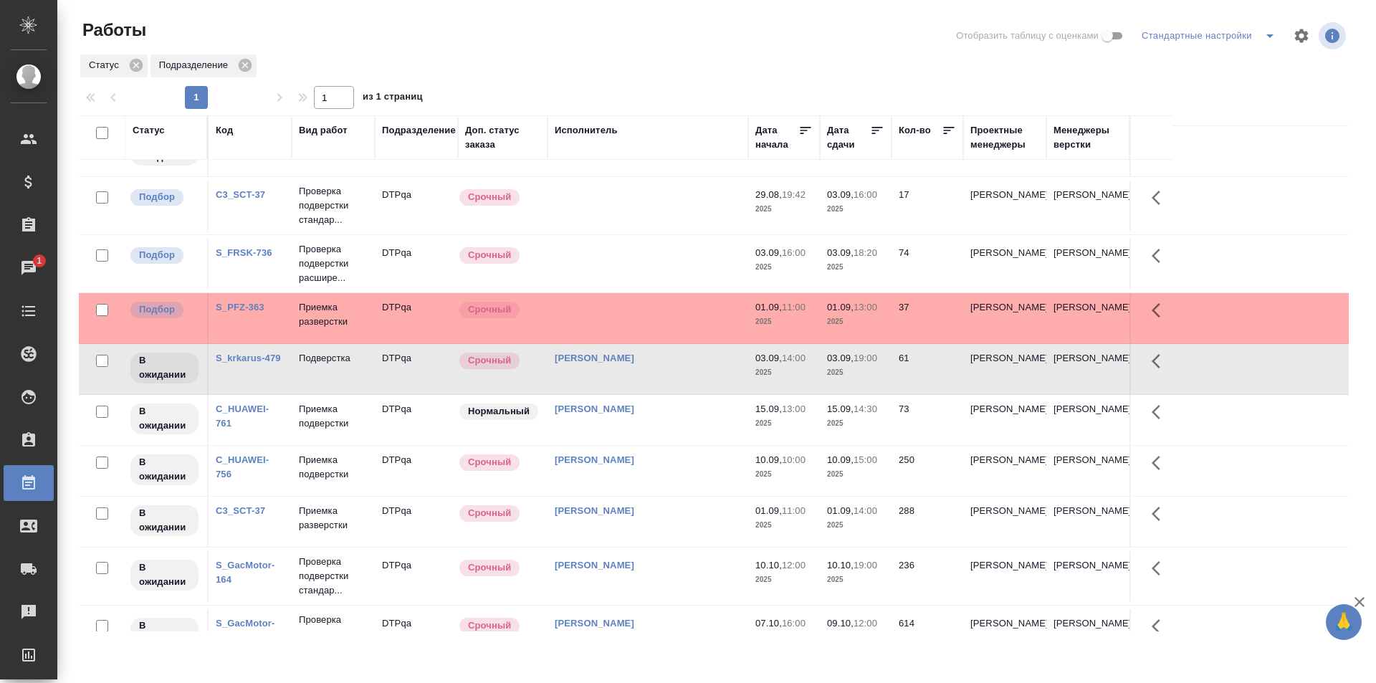
scroll to position [215, 0]
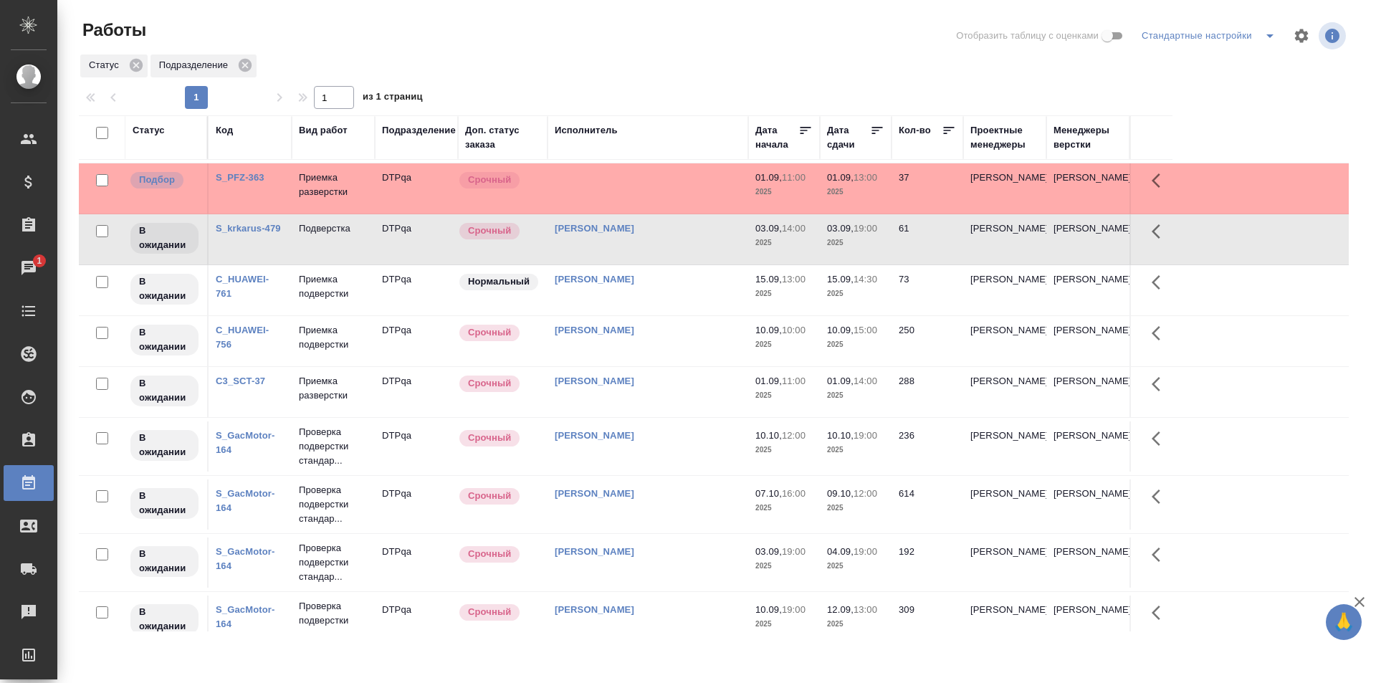
click at [644, 389] on td "[PERSON_NAME]" at bounding box center [647, 392] width 201 height 50
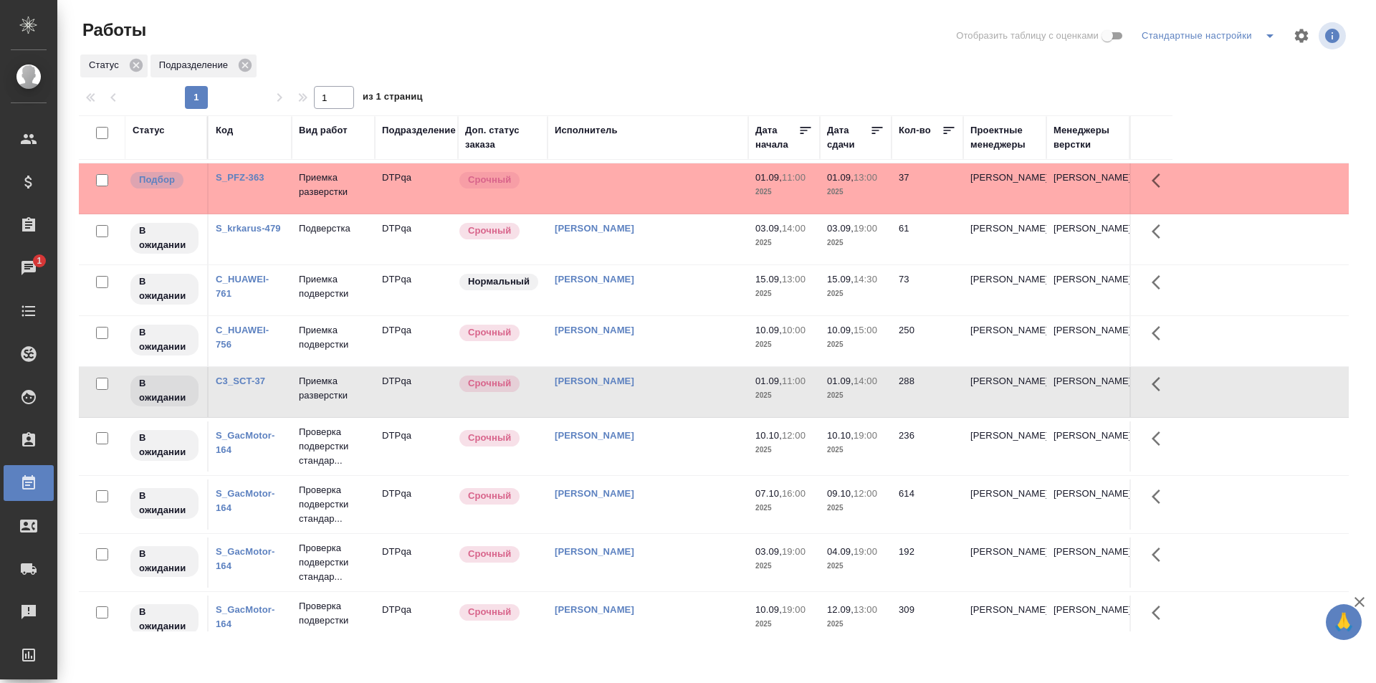
scroll to position [0, 0]
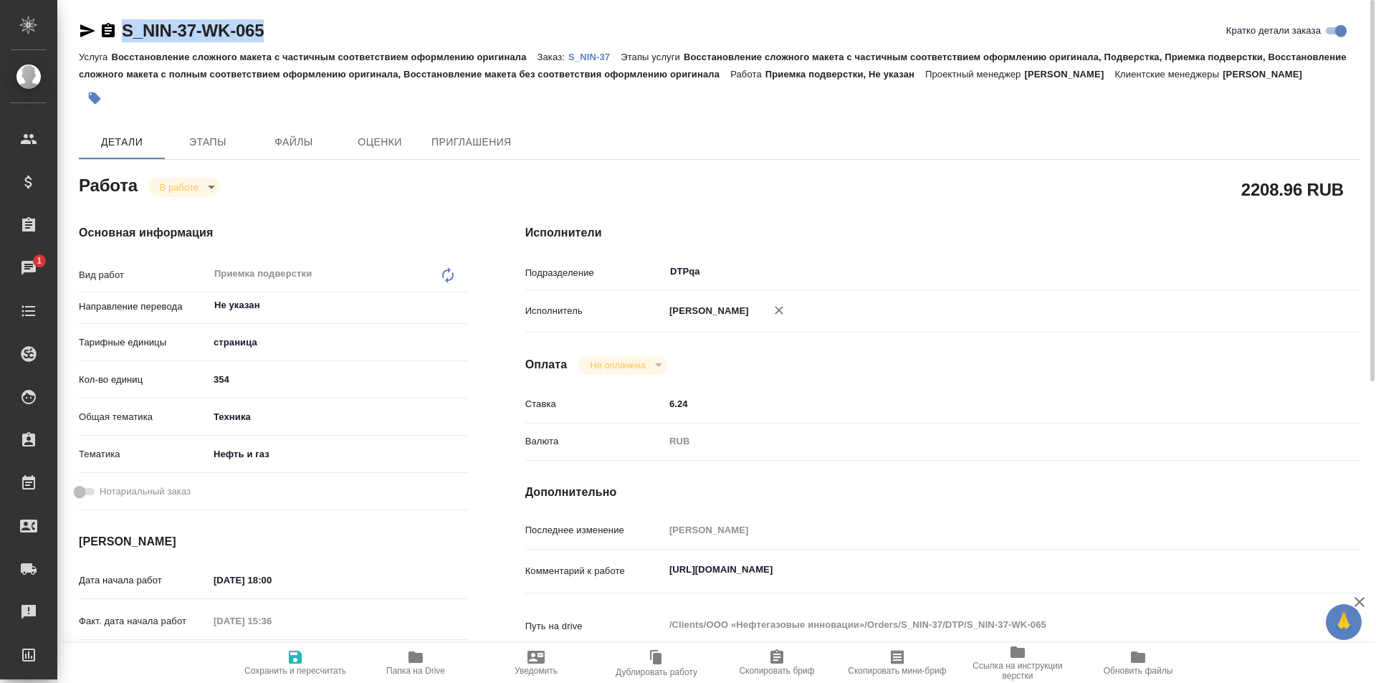
drag, startPoint x: 307, startPoint y: 24, endPoint x: 108, endPoint y: 31, distance: 198.6
click at [107, 31] on div "S_NIN-37-WK-065 Кратко детали заказа" at bounding box center [719, 30] width 1281 height 23
copy link "S_NIN-37-WK-065"
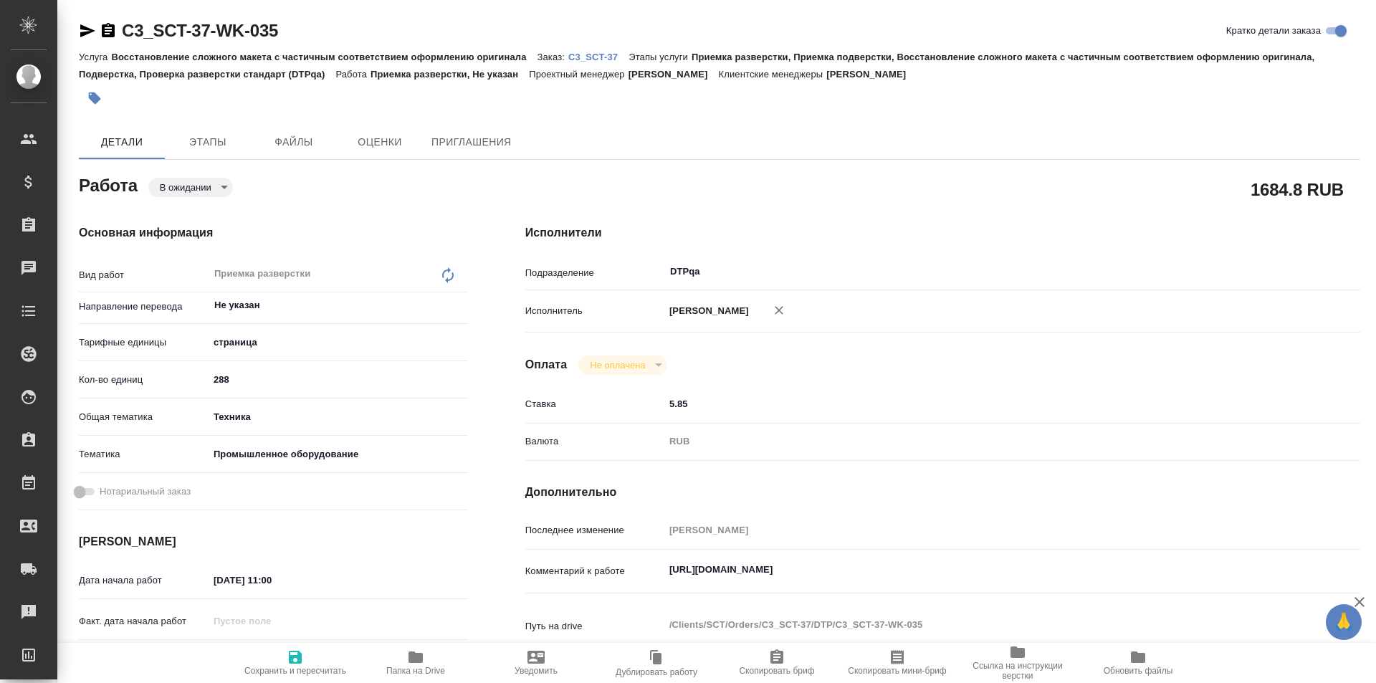
type textarea "x"
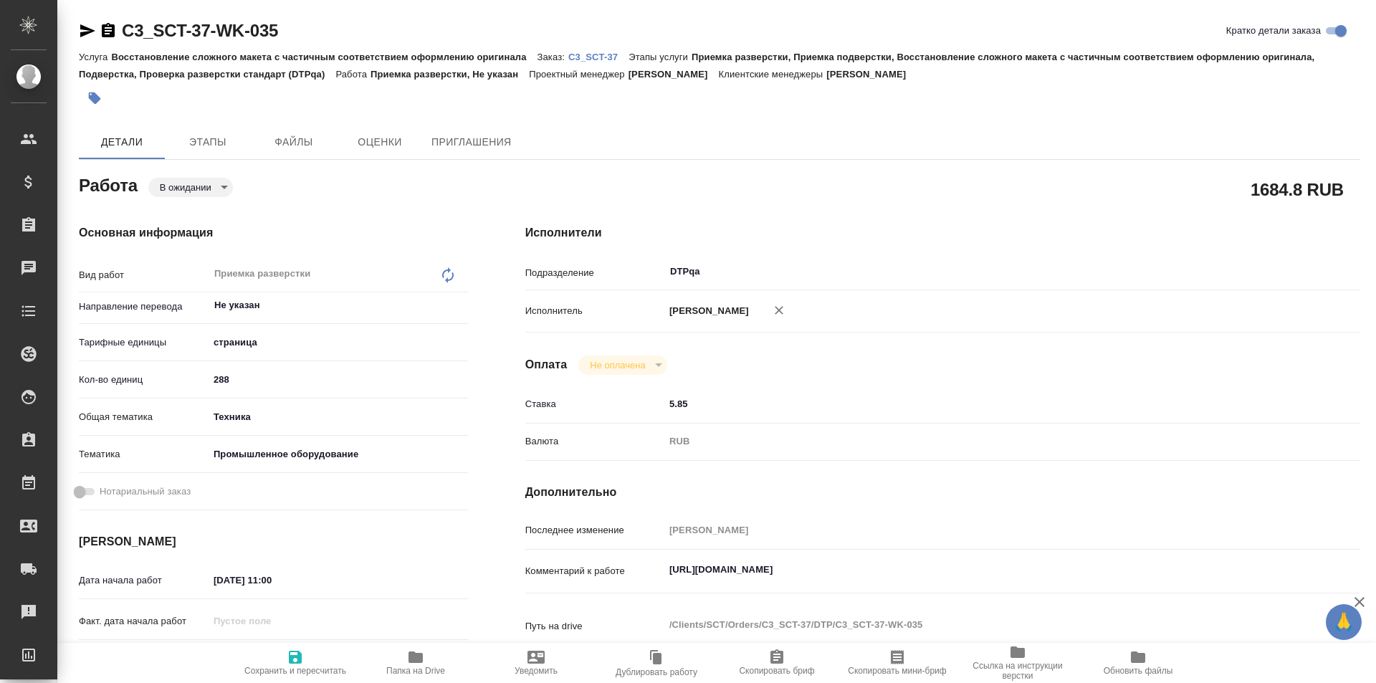
type textarea "x"
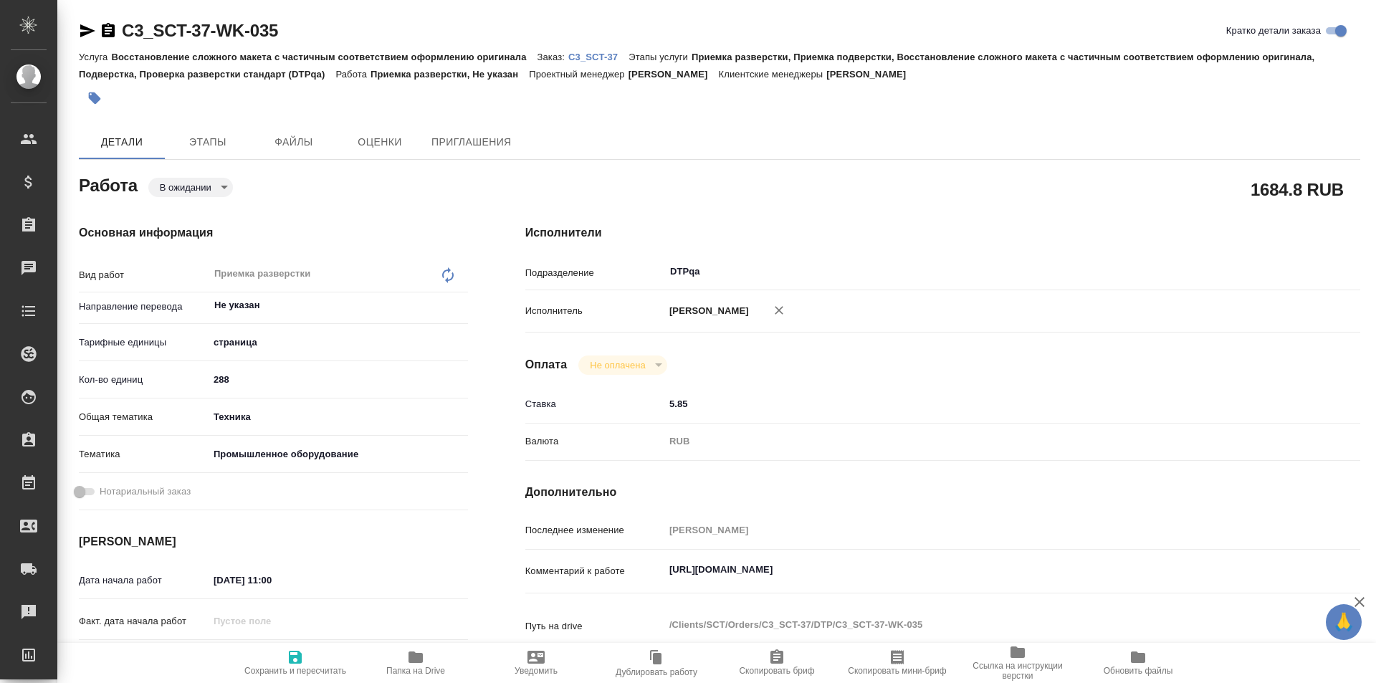
type textarea "x"
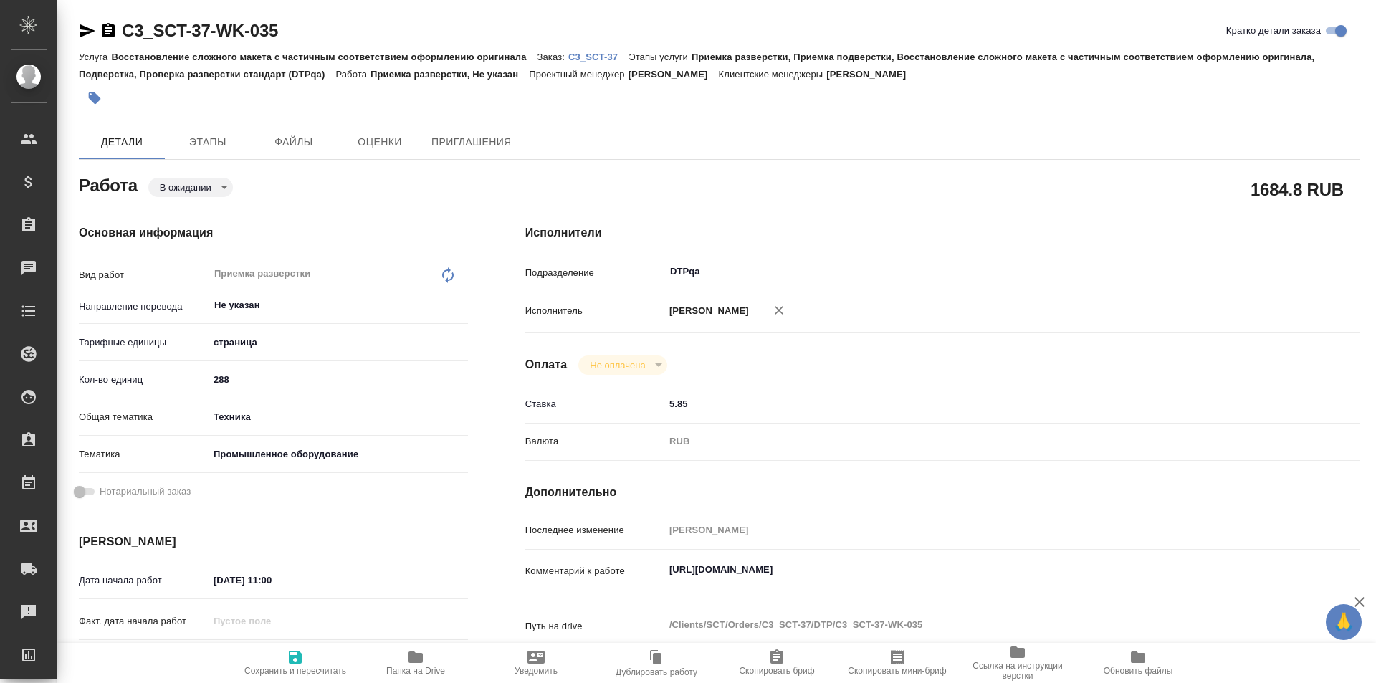
type textarea "x"
drag, startPoint x: 998, startPoint y: 570, endPoint x: 745, endPoint y: 547, distance: 254.0
click at [637, 582] on div "Комментарий к работе https://tera.awatera.com/Work/68ac4886caec68d43e12e73a/det…" at bounding box center [942, 571] width 835 height 33
type textarea "x"
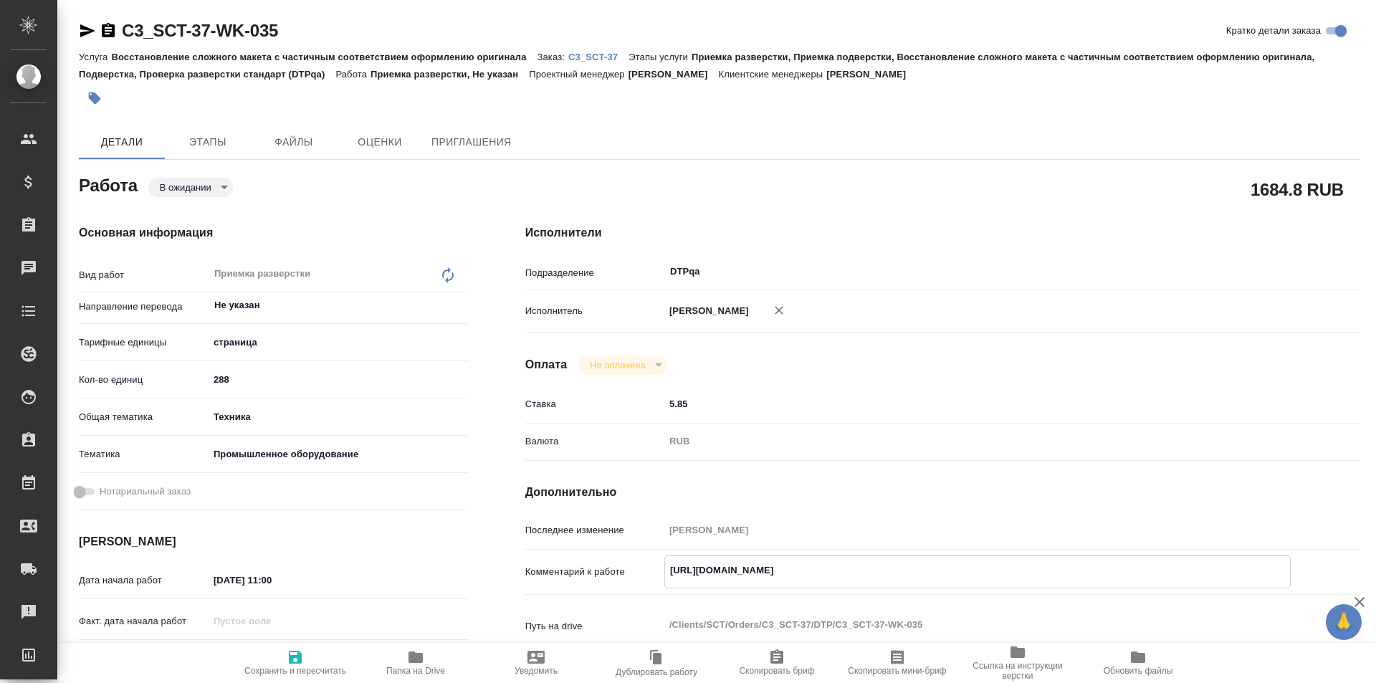
type textarea "x"
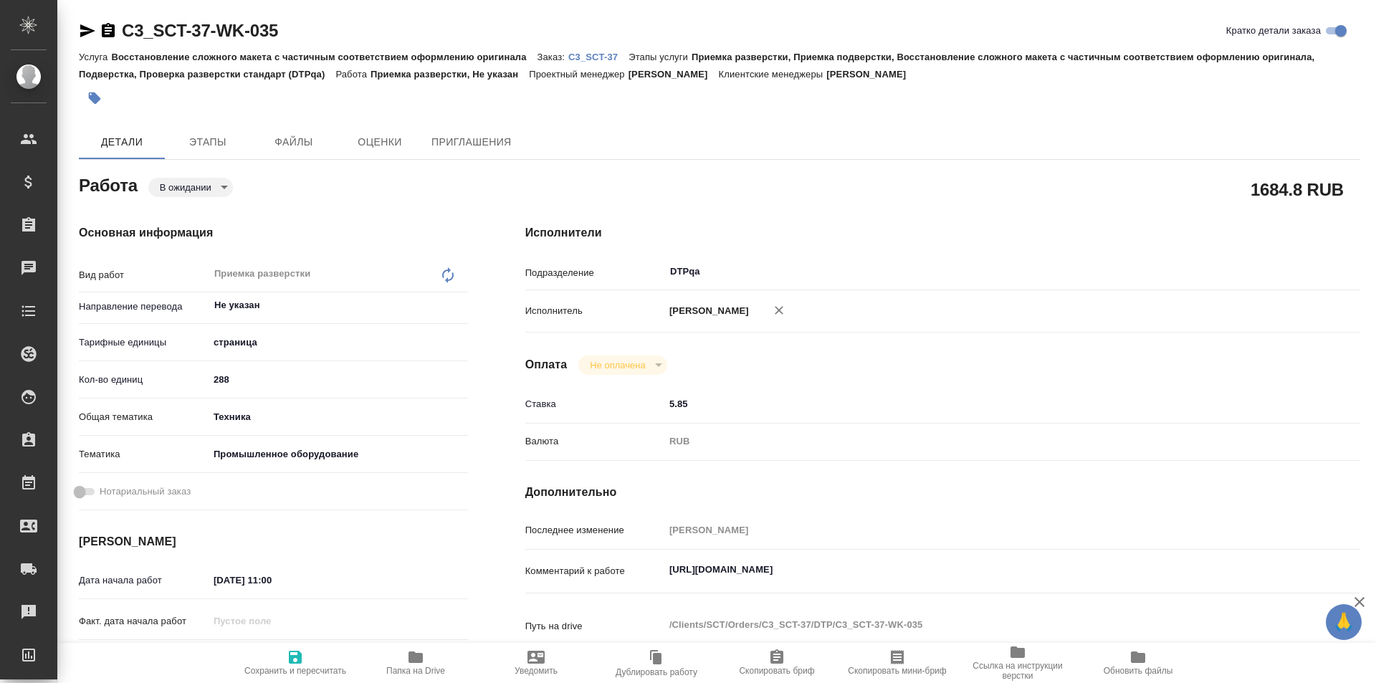
type textarea "x"
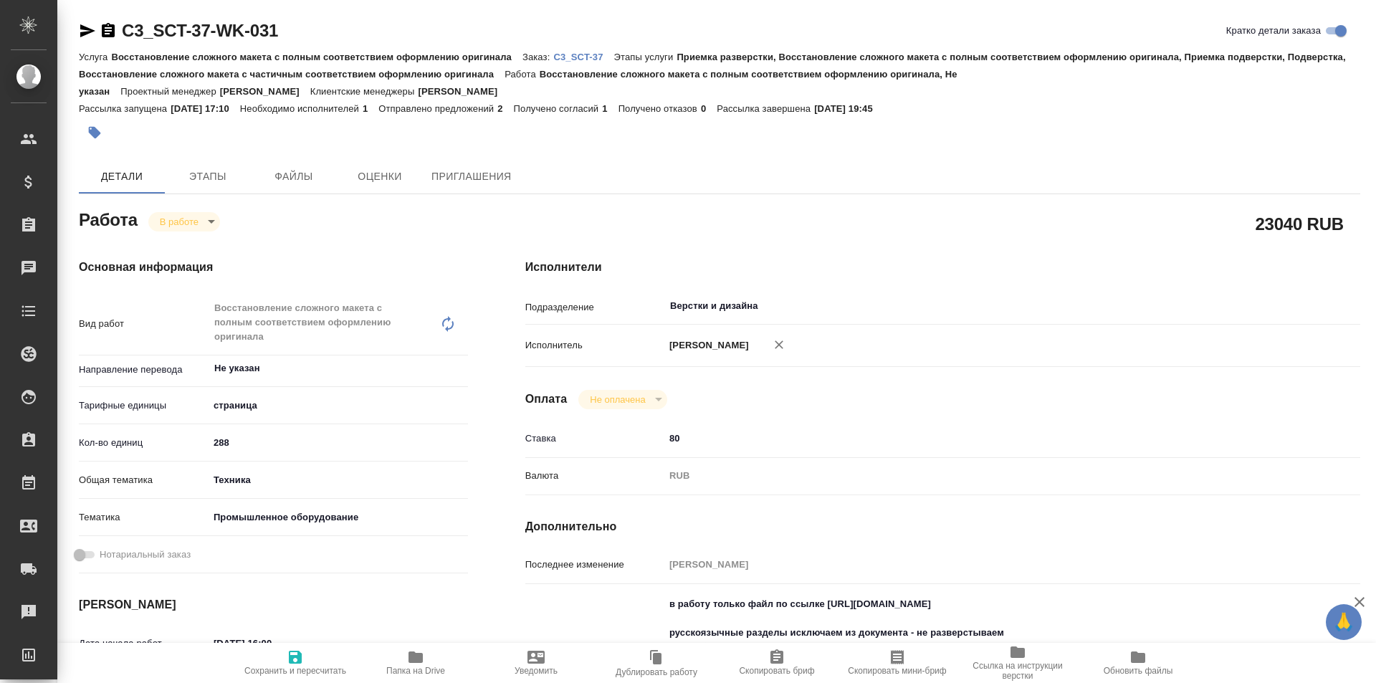
type textarea "x"
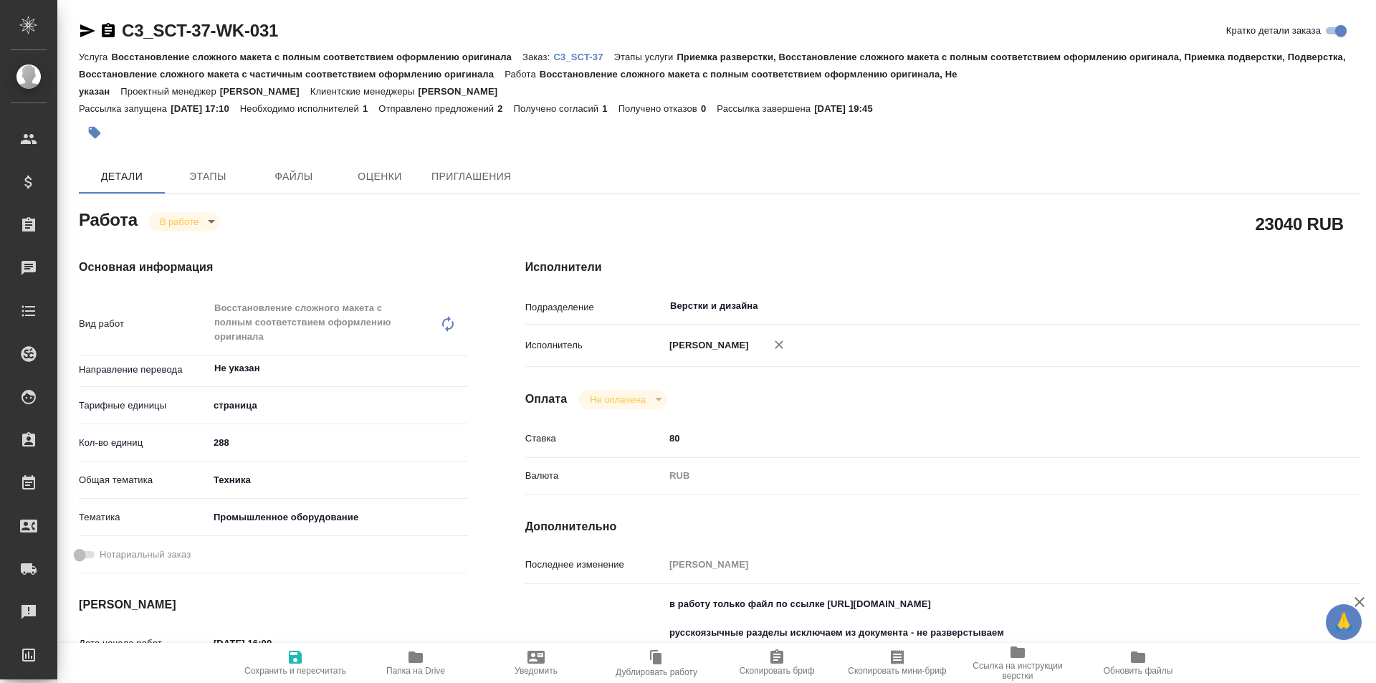
type textarea "x"
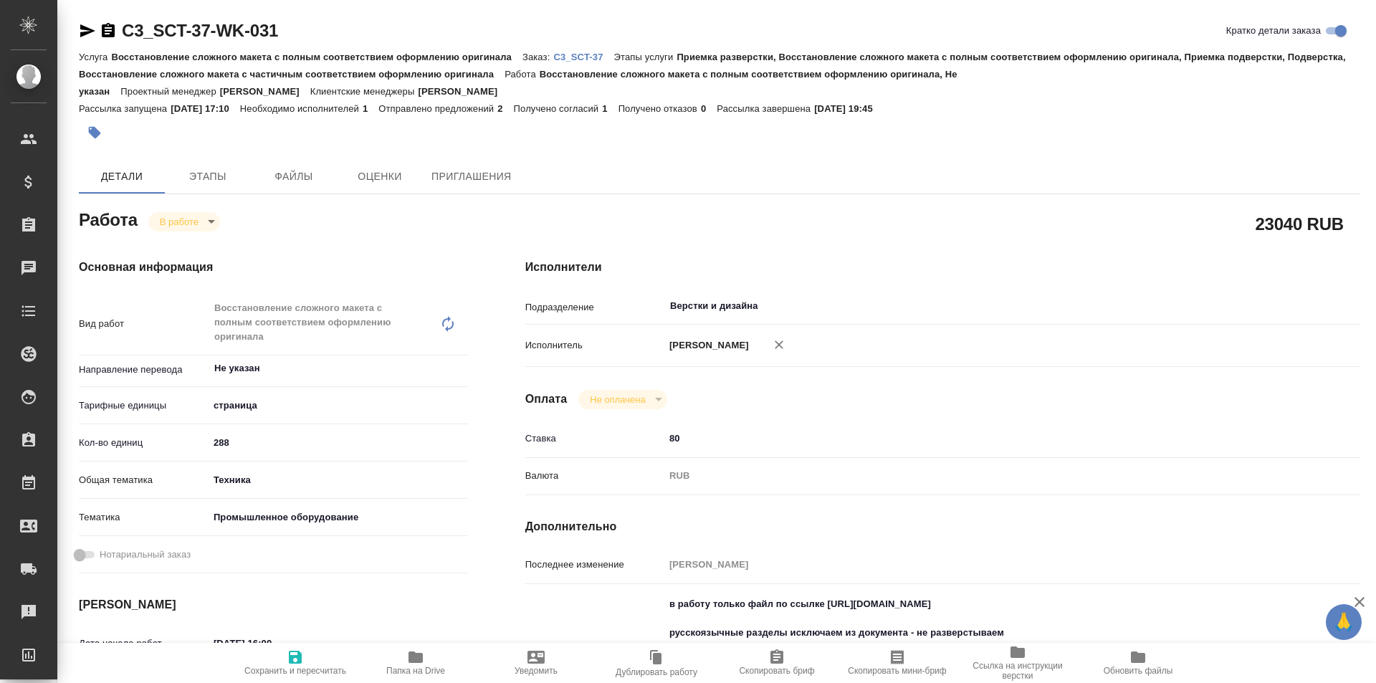
type textarea "x"
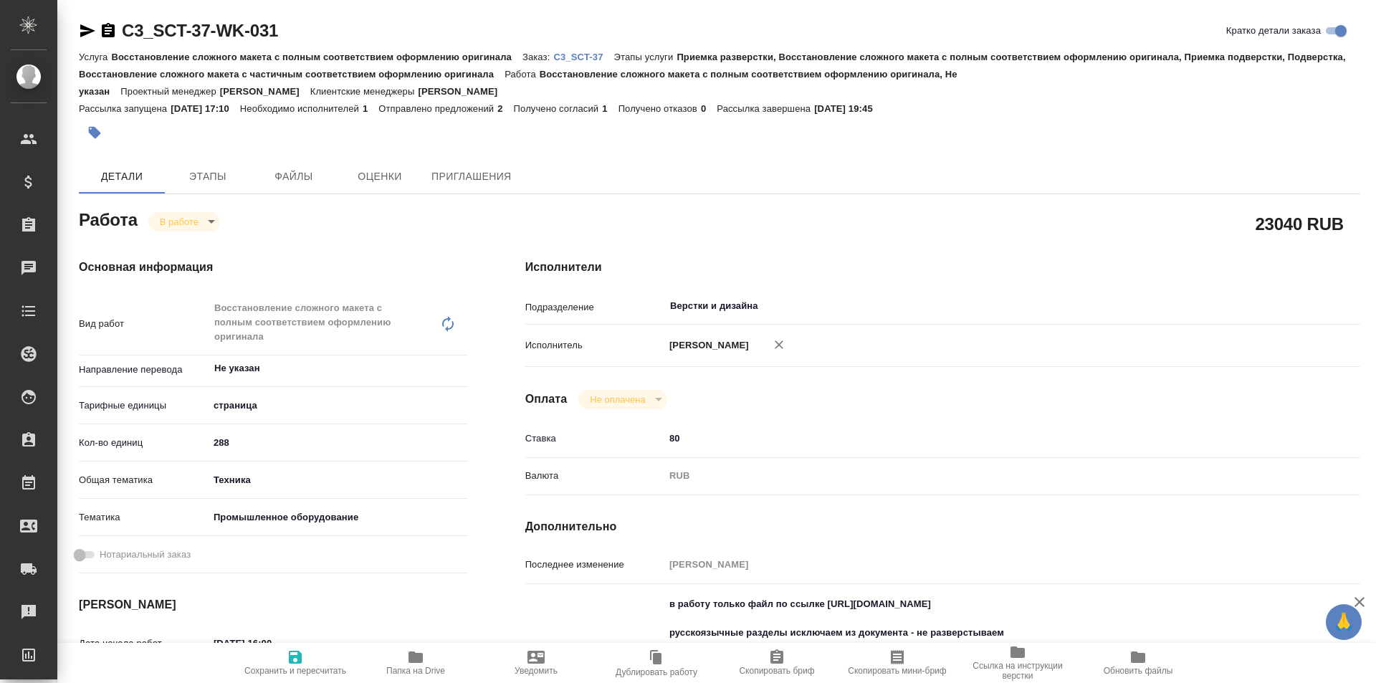
scroll to position [215, 0]
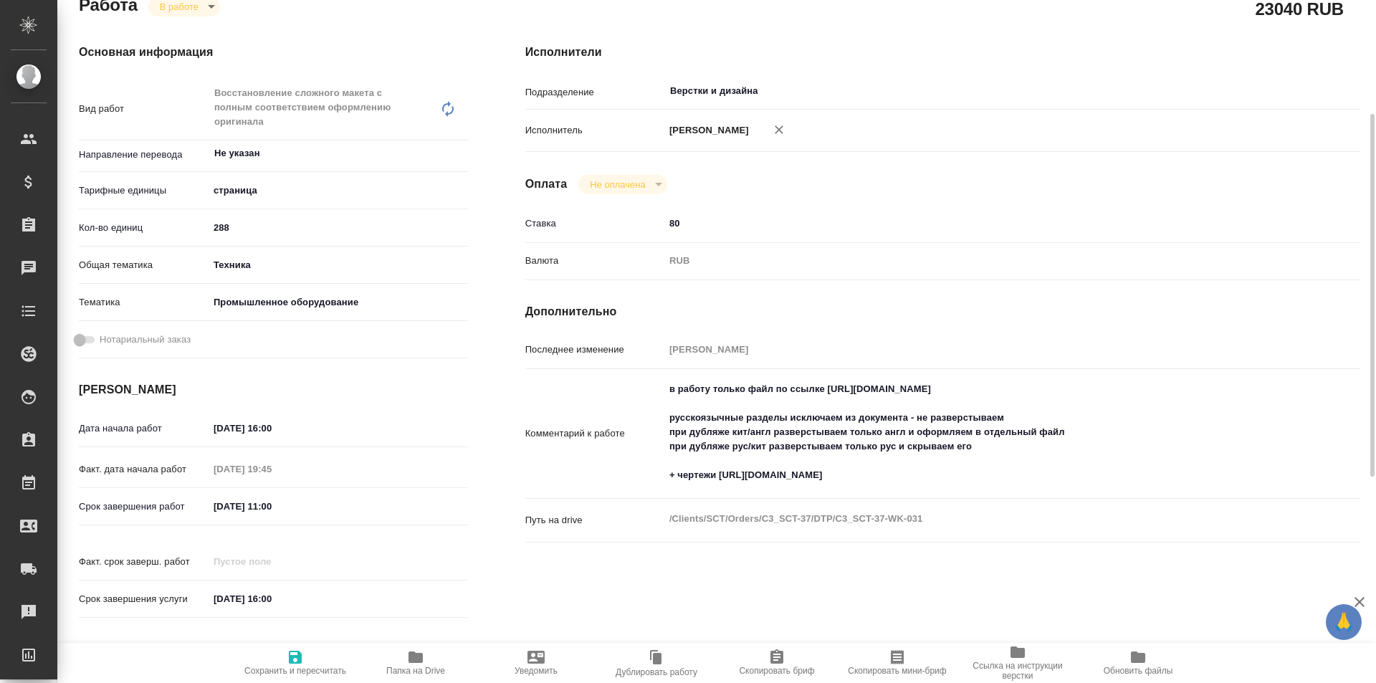
type textarea "x"
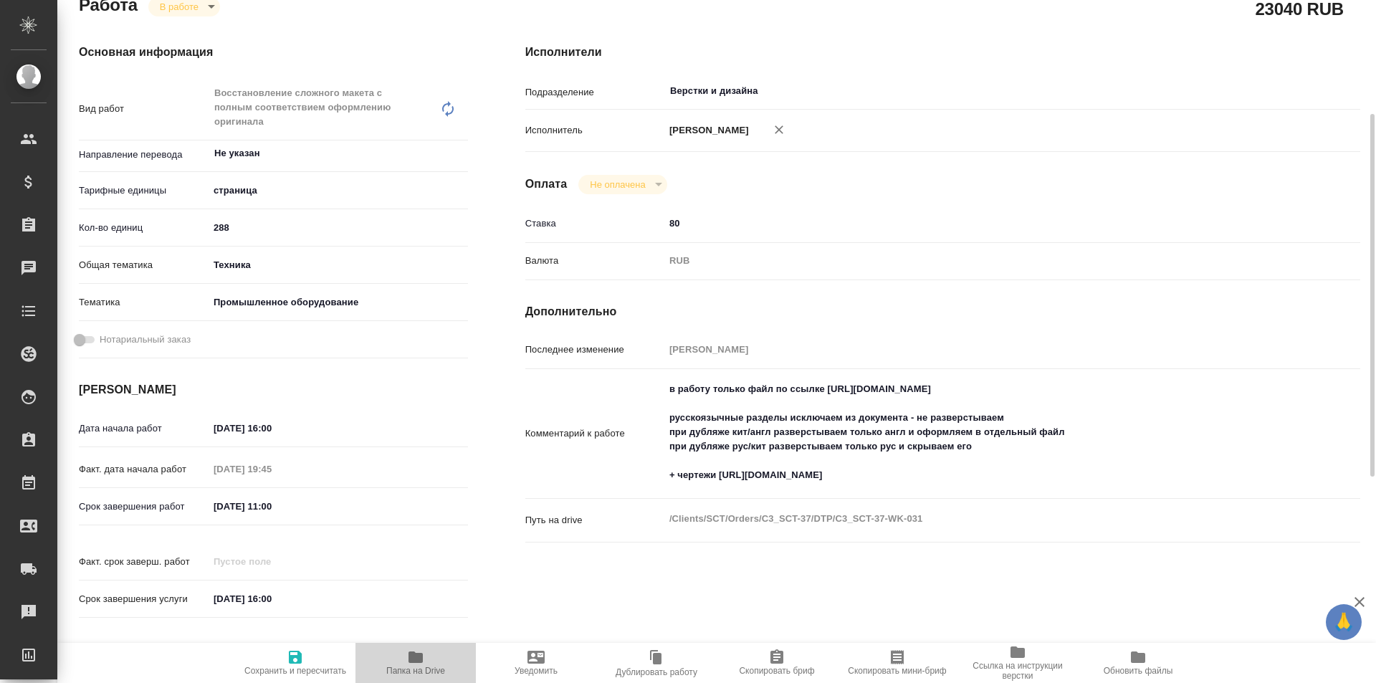
click at [419, 657] on icon "button" at bounding box center [415, 656] width 14 height 11
type textarea "x"
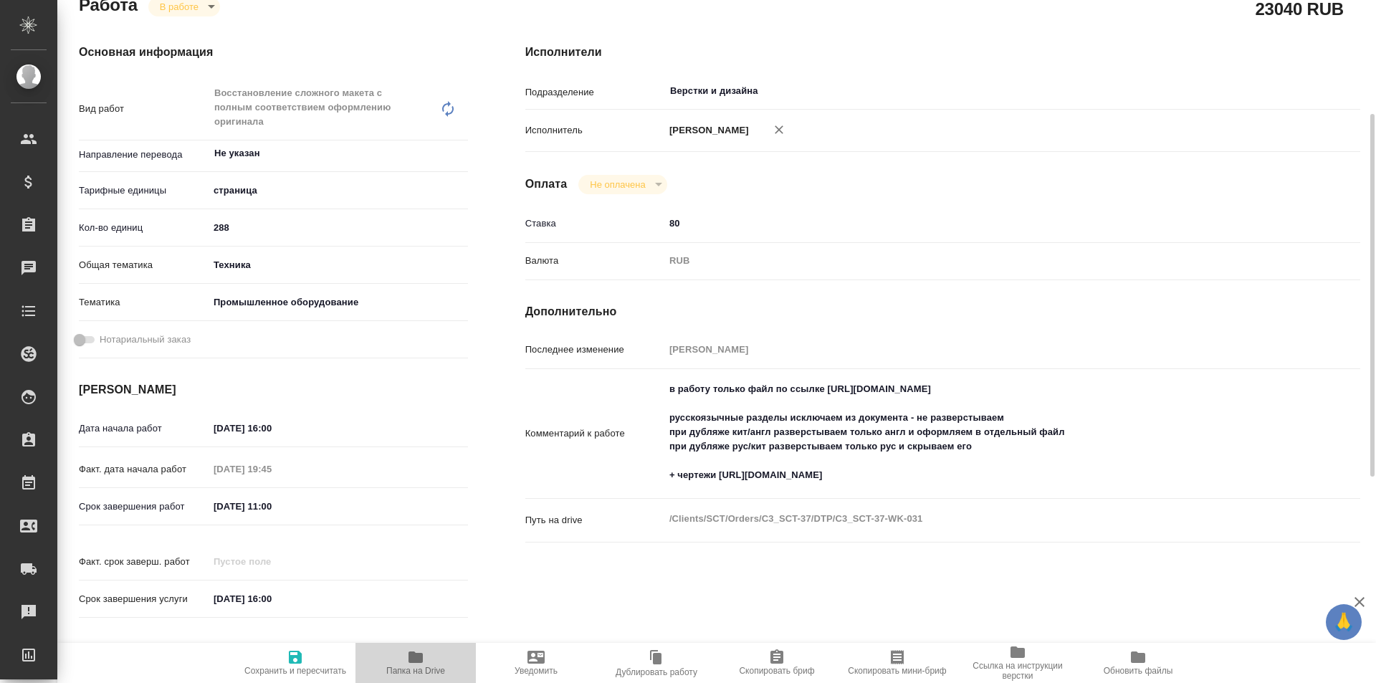
type textarea "x"
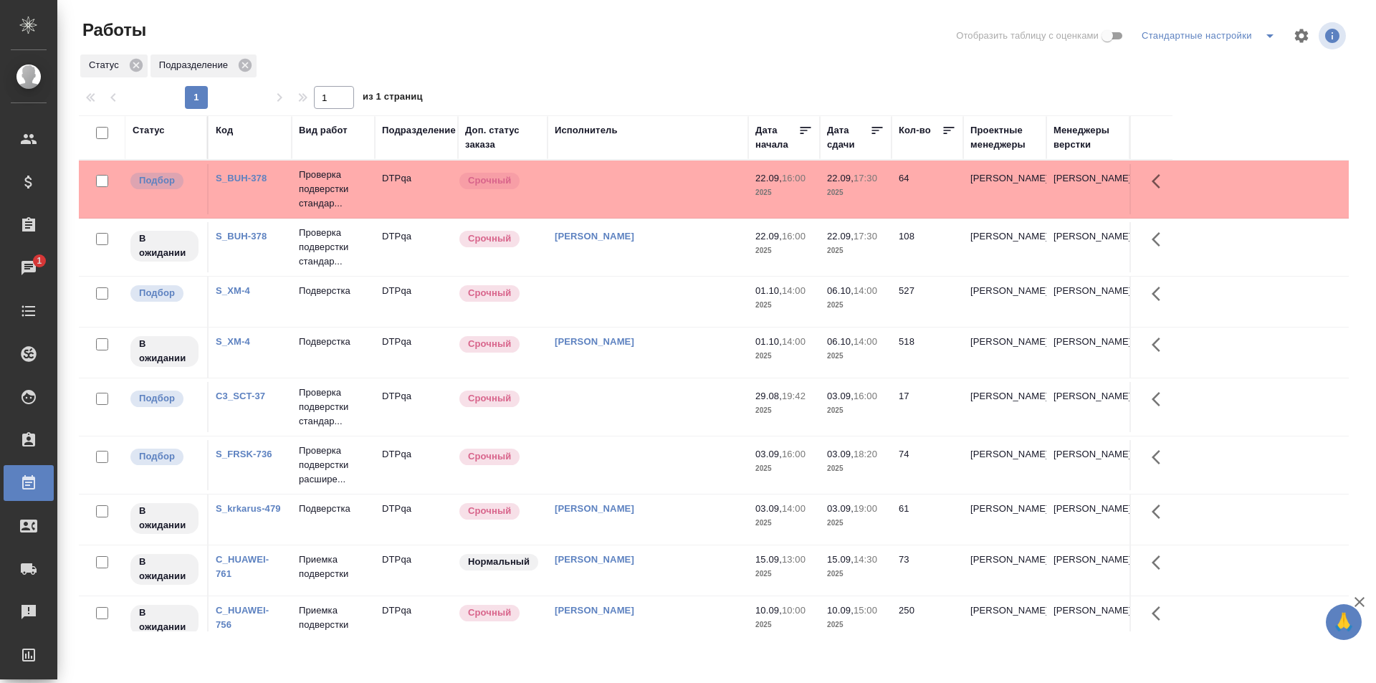
click at [631, 183] on td at bounding box center [647, 189] width 201 height 50
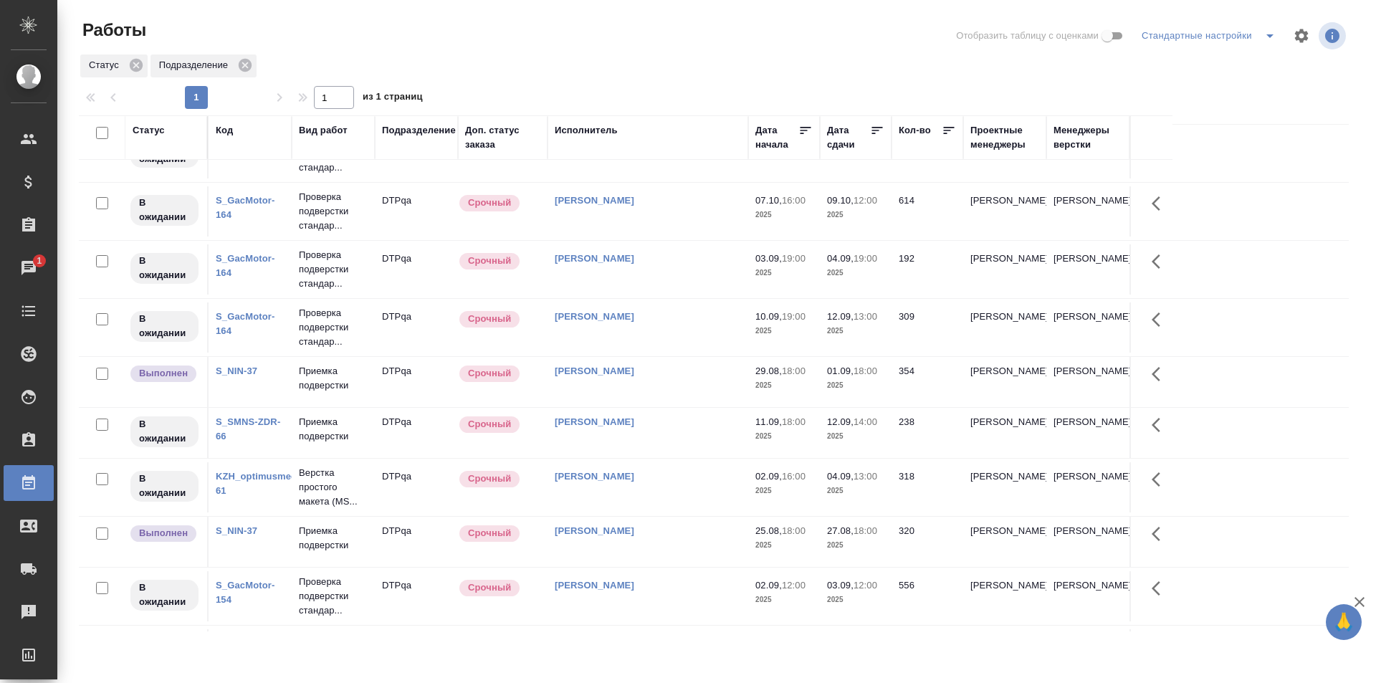
scroll to position [626, 0]
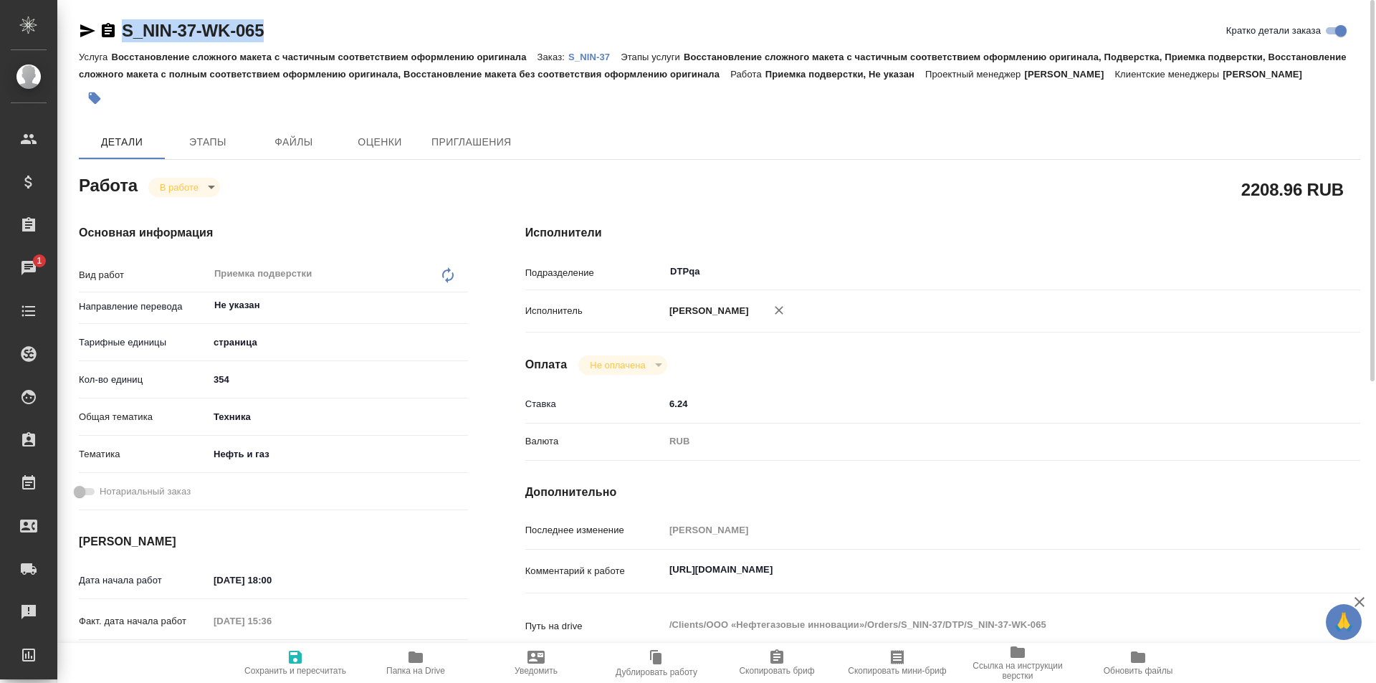
click at [416, 659] on icon "button" at bounding box center [415, 656] width 14 height 11
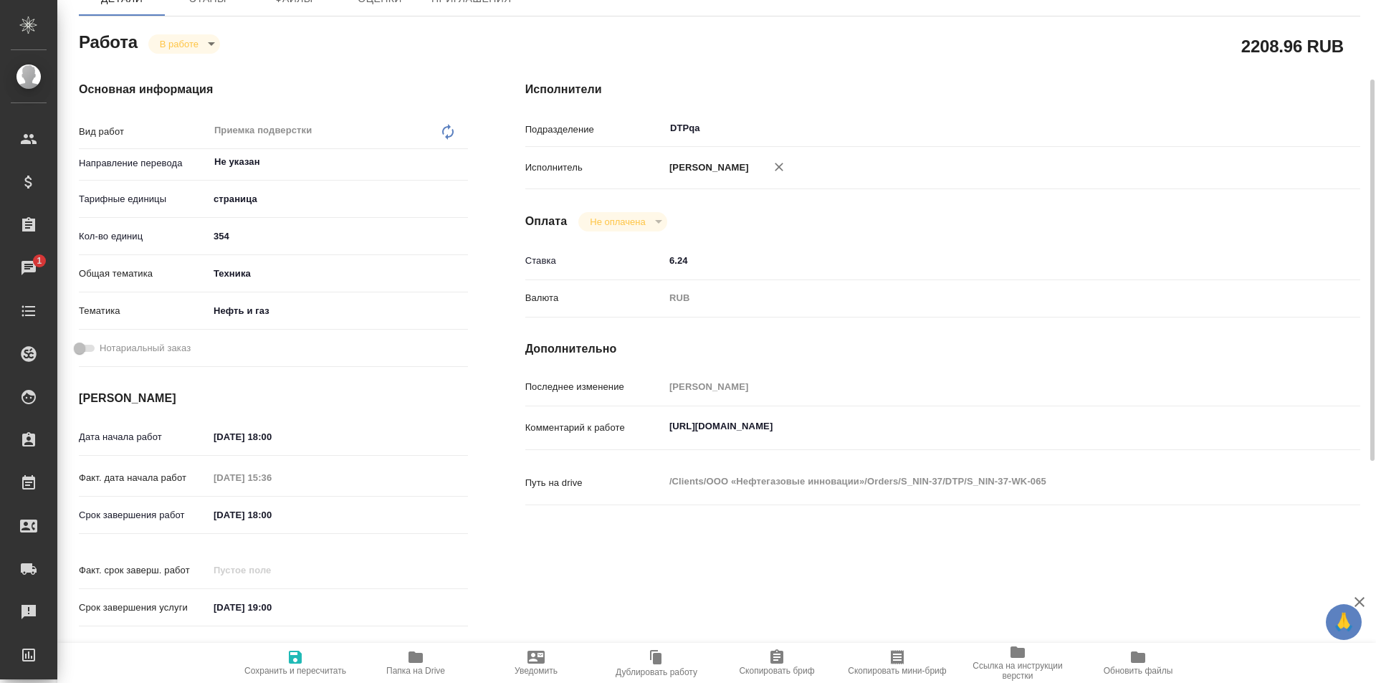
click at [969, 428] on textarea "[URL][DOMAIN_NAME]" at bounding box center [977, 426] width 626 height 24
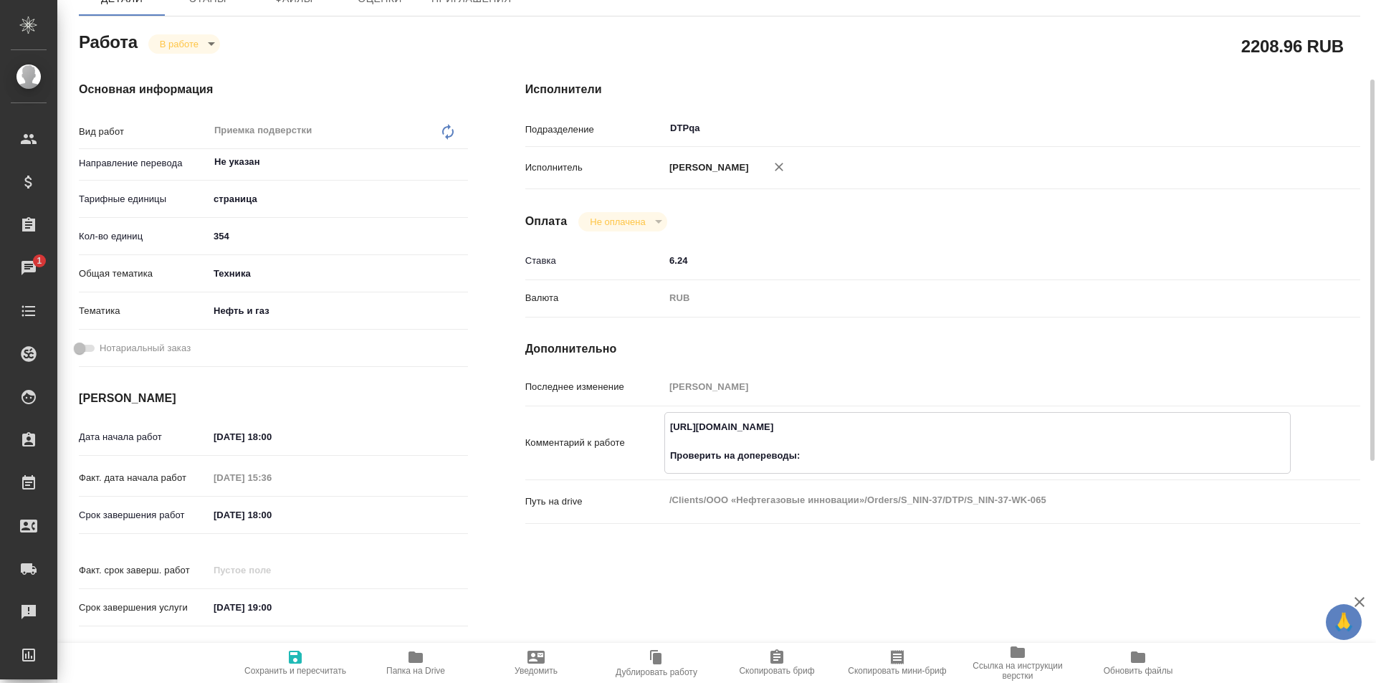
paste textarea "[URL][DOMAIN_NAME]"
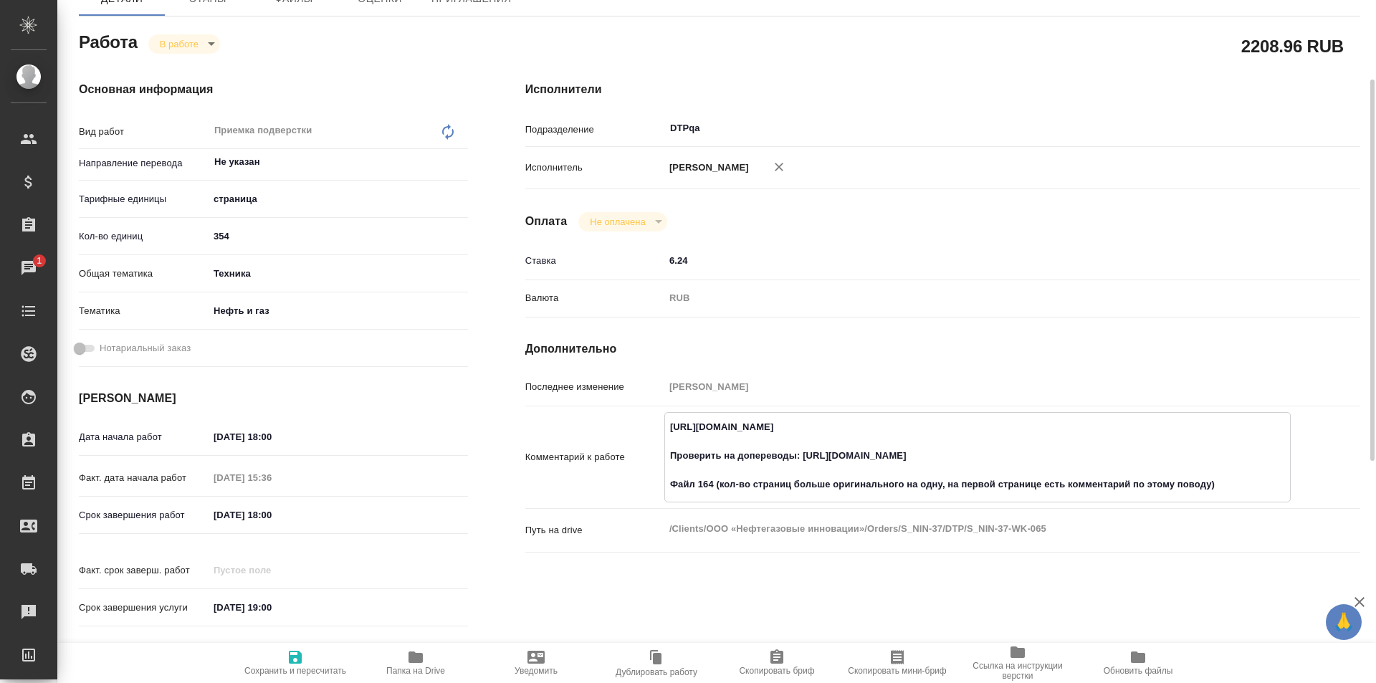
type textarea "[URL][DOMAIN_NAME] Проверить на допереводы: [URL][DOMAIN_NAME] Файл 164 (кол-во…"
click at [292, 661] on icon "button" at bounding box center [295, 657] width 13 height 13
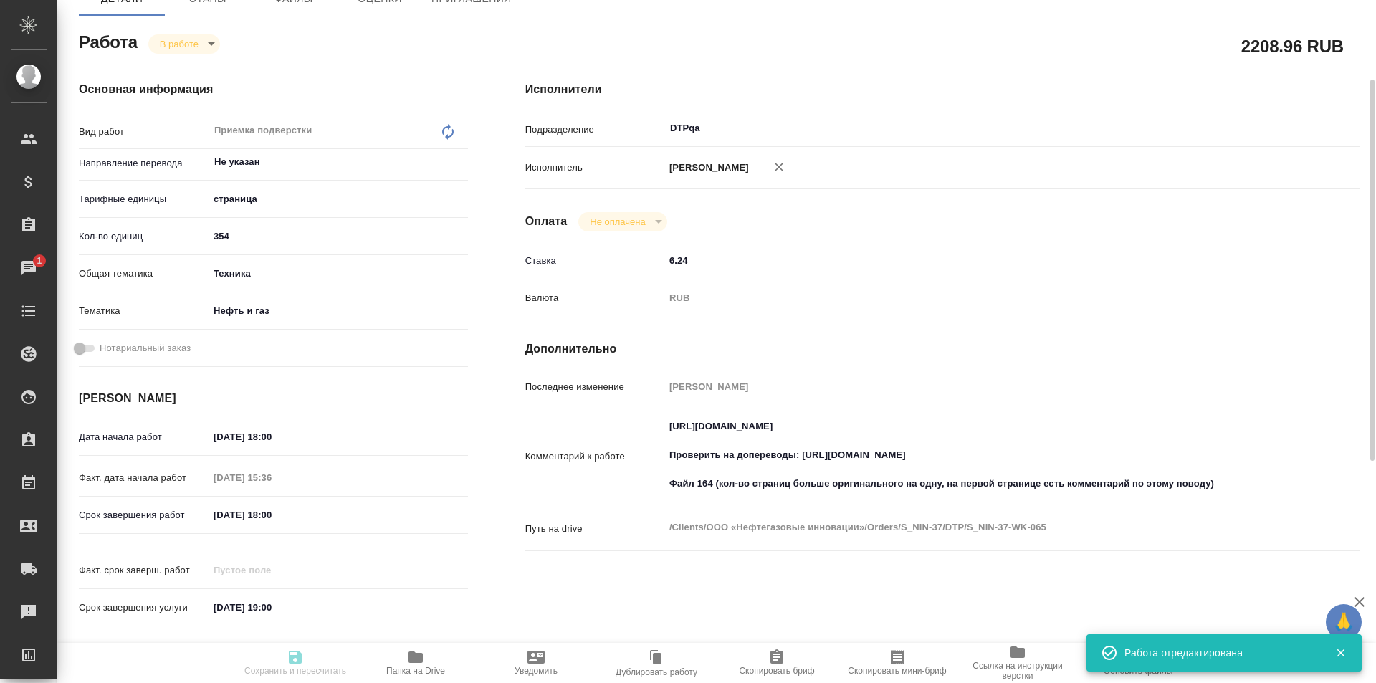
type input "inProgress"
type input "Не указан"
type input "5a8b1489cc6b4906c91bfdb2"
type input "354"
type input "tech"
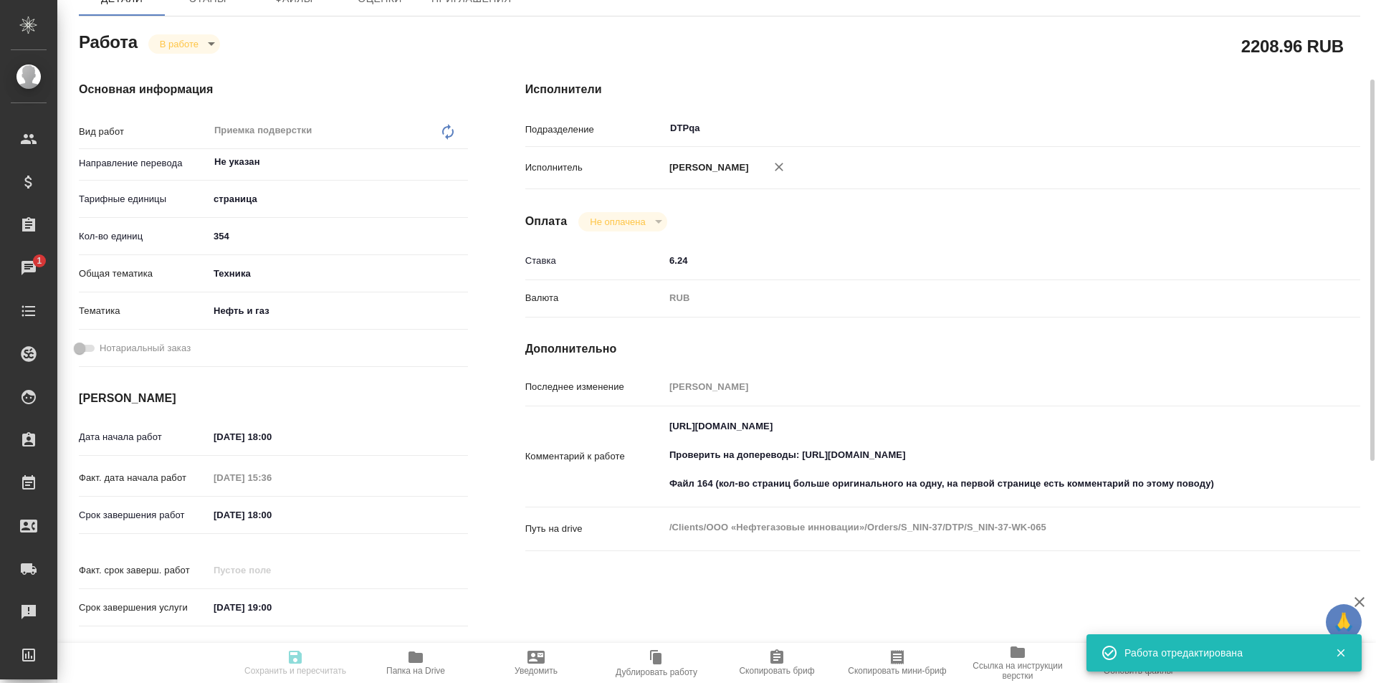
type input "5a8b8b956a9677013d343d80"
type input "29.08.2025 18:00"
type input "29.08.2025 15:36"
type input "01.09.2025 18:00"
type input "02.09.2025 19:00"
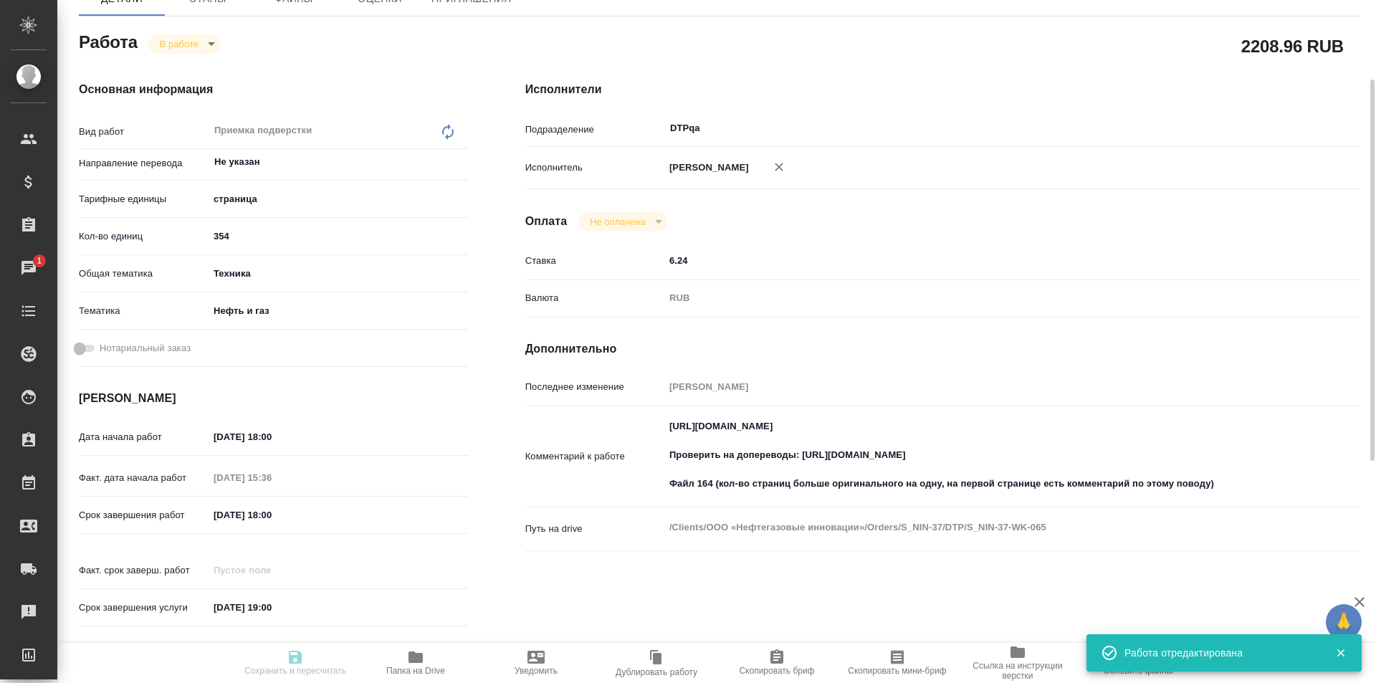
type input "DTPqa"
type input "notPayed"
type input "6.24"
type input "RUB"
type input "[PERSON_NAME]"
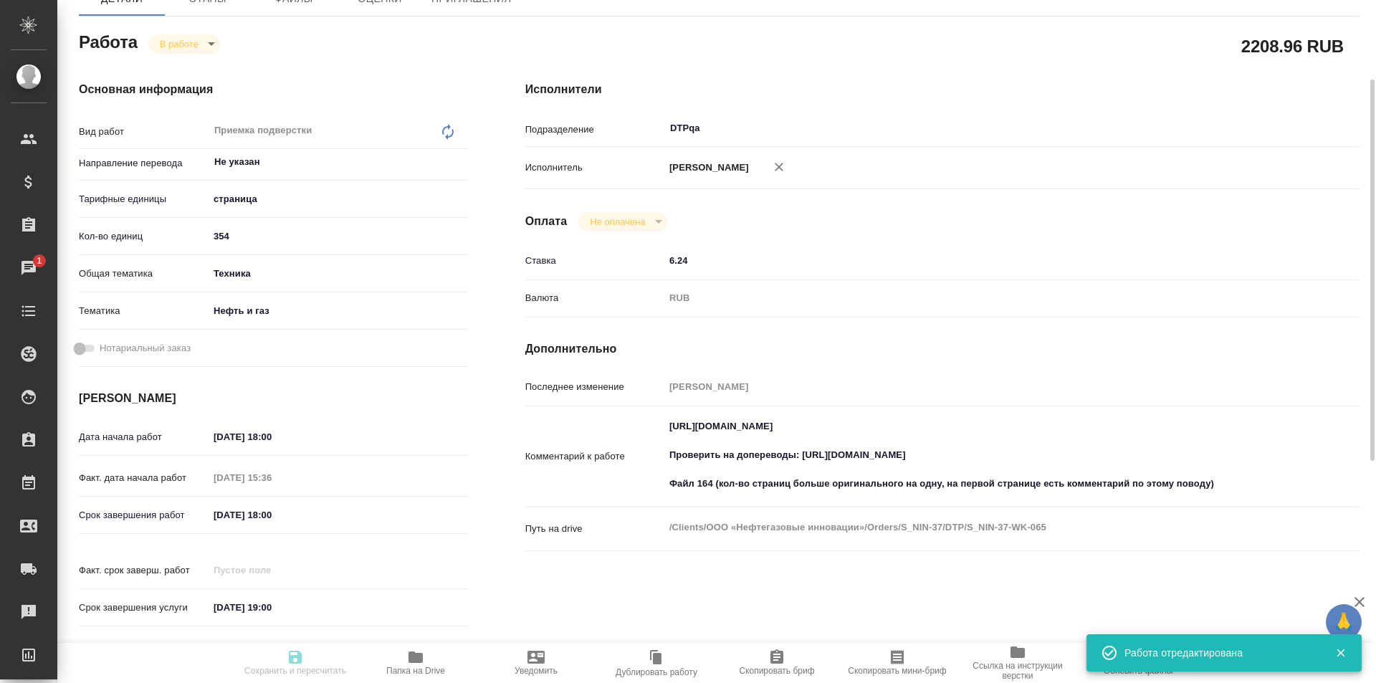
type input "S_NIN-37"
type input "Восстановление сложного макета с частичным соответствием оформлению оригинала"
type input "Восстановление сложного макета с частичным соответствием оформлению оригинала, …"
type input "[PERSON_NAME]"
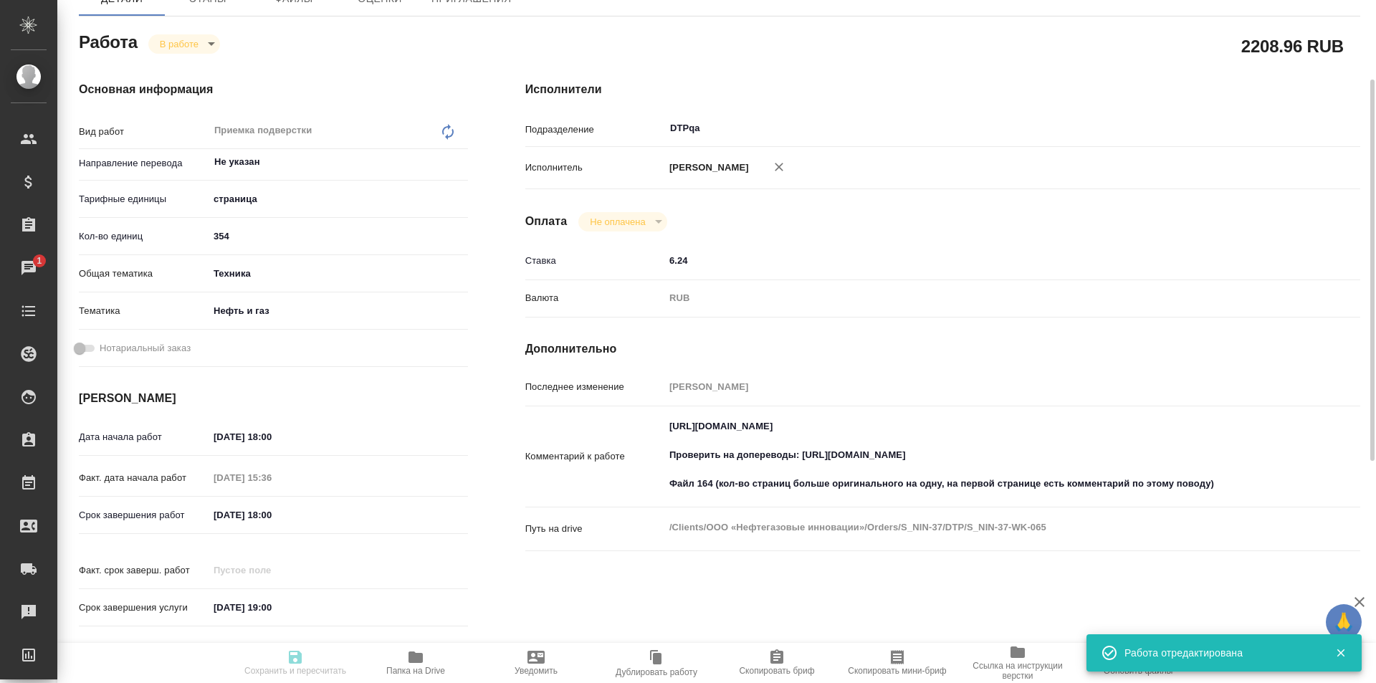
type input "/Clients/ООО «Нефтегазовые инновации»/Orders/S_NIN-37"
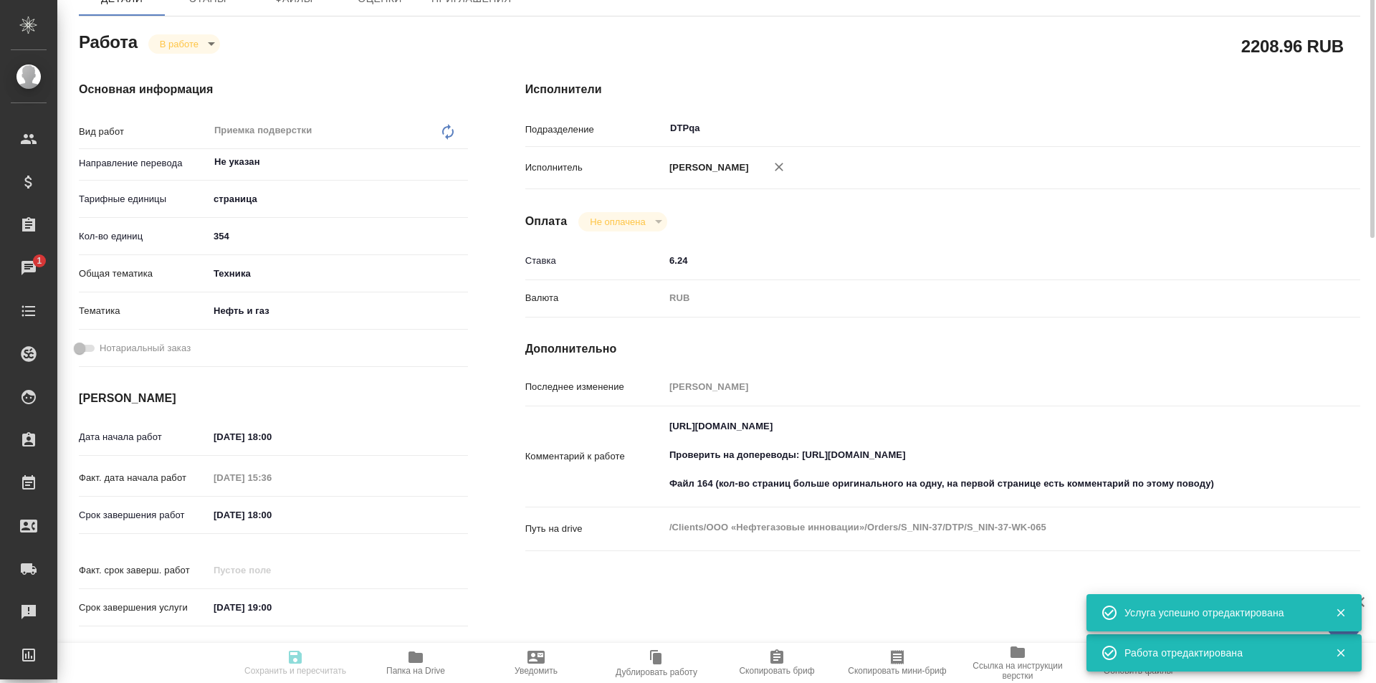
scroll to position [0, 0]
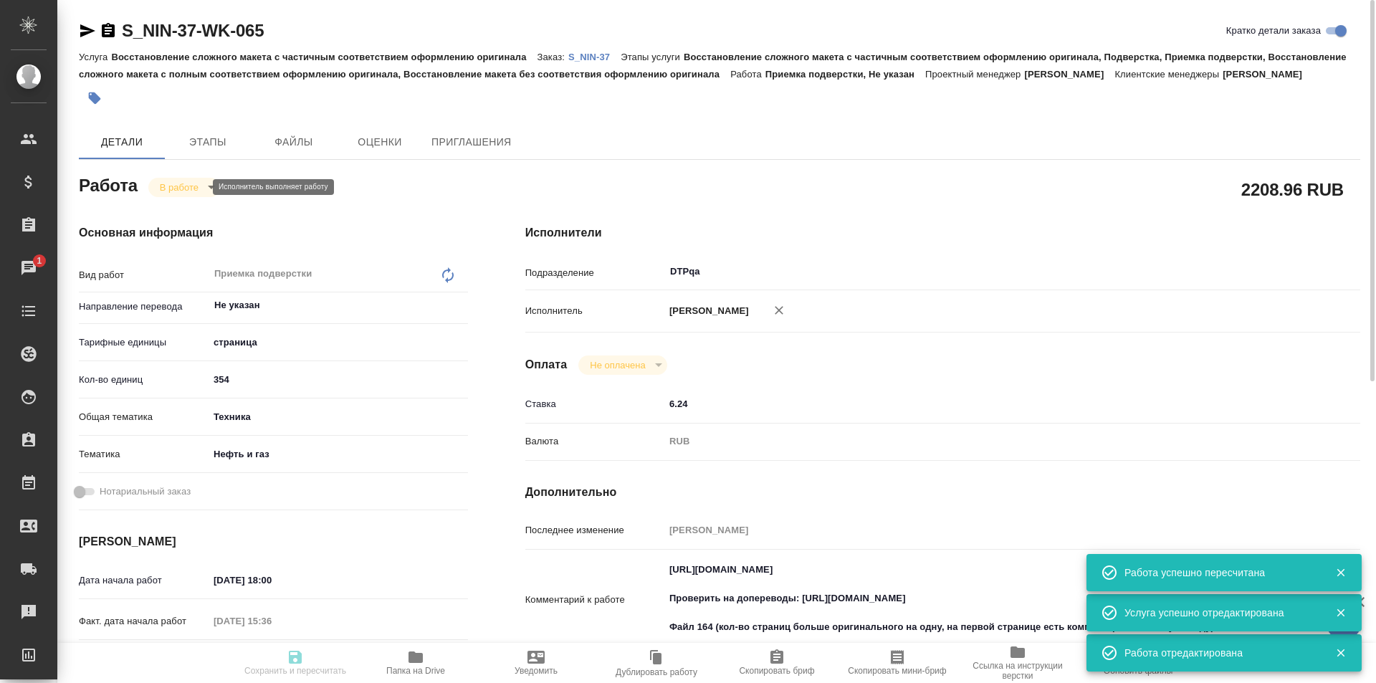
click at [191, 183] on body "🙏 .cls-1 fill:#fff; AWATERA Ismagilova Diana Клиенты Спецификации Заказы 1 Чаты…" at bounding box center [688, 341] width 1376 height 683
type input "inProgress"
type input "Не указан"
type input "5a8b1489cc6b4906c91bfdb2"
type input "354"
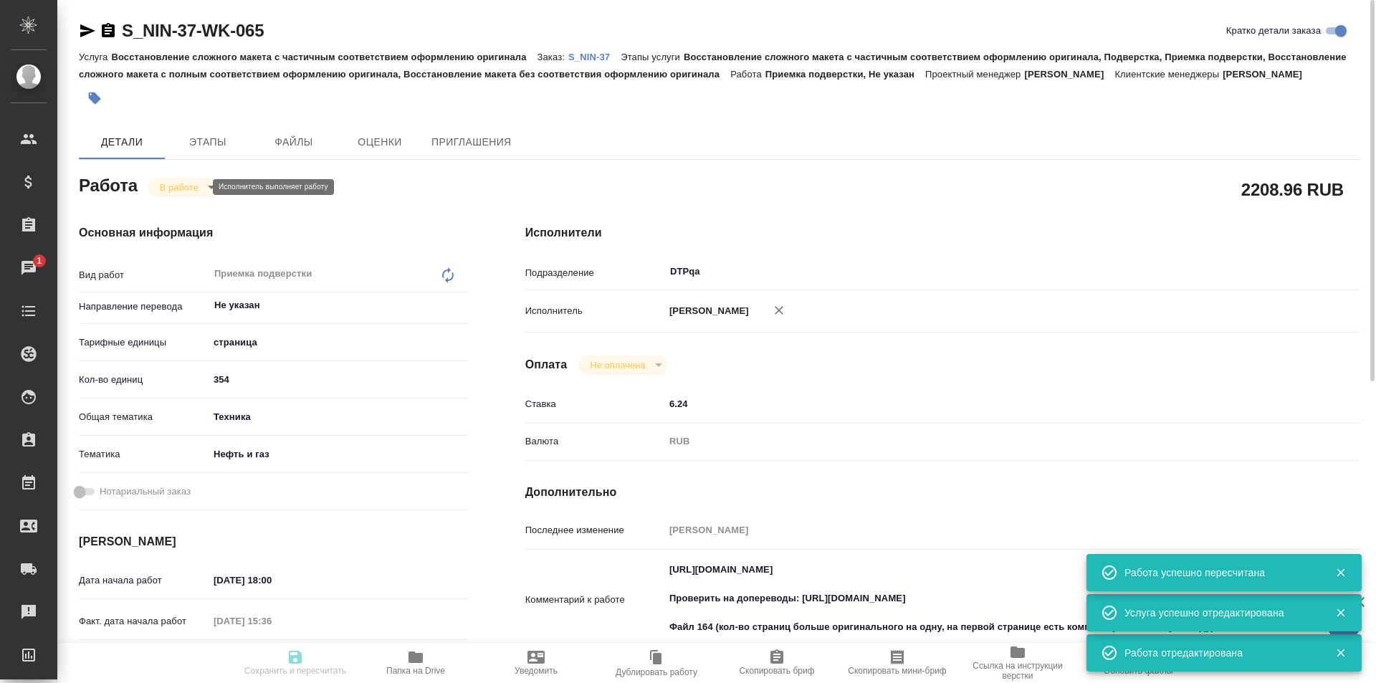
type input "tech"
type input "5a8b8b956a9677013d343d80"
type input "29.08.2025 18:00"
type input "29.08.2025 15:36"
type input "01.09.2025 18:00"
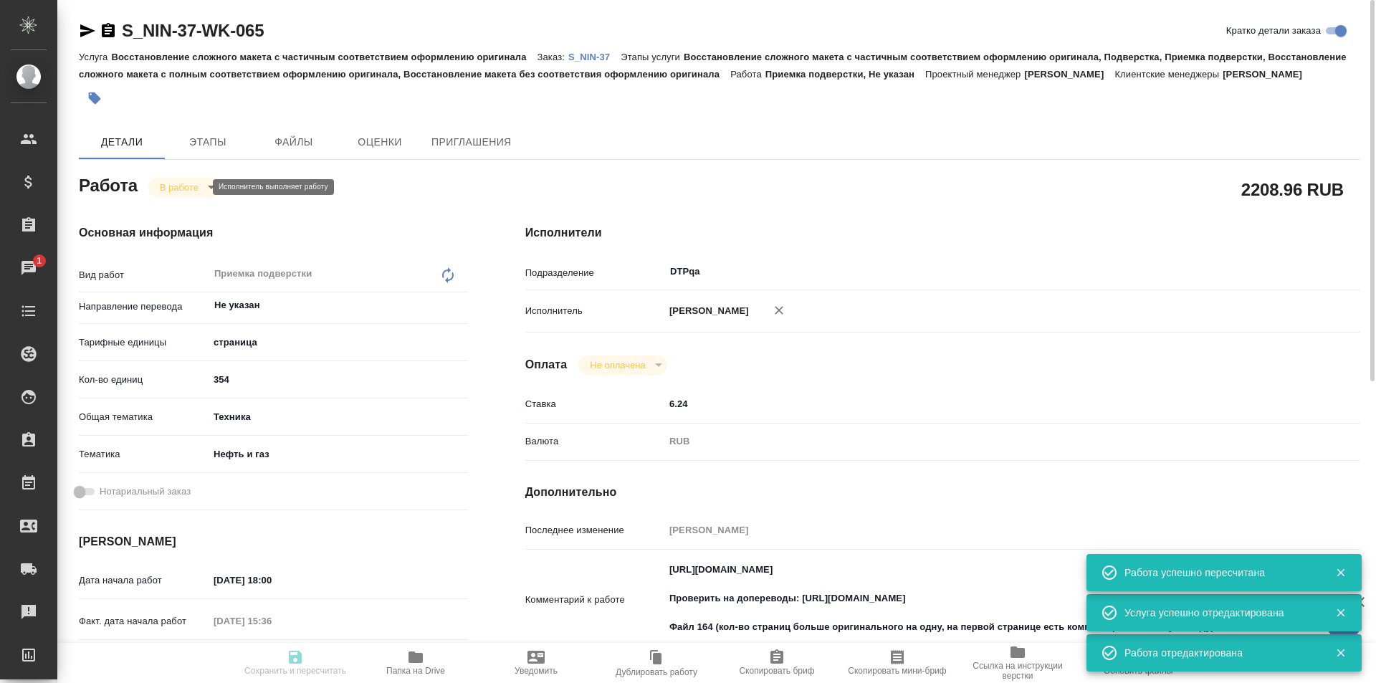
type input "02.09.2025 19:00"
type input "DTPqa"
type input "notPayed"
type input "6.24"
type input "RUB"
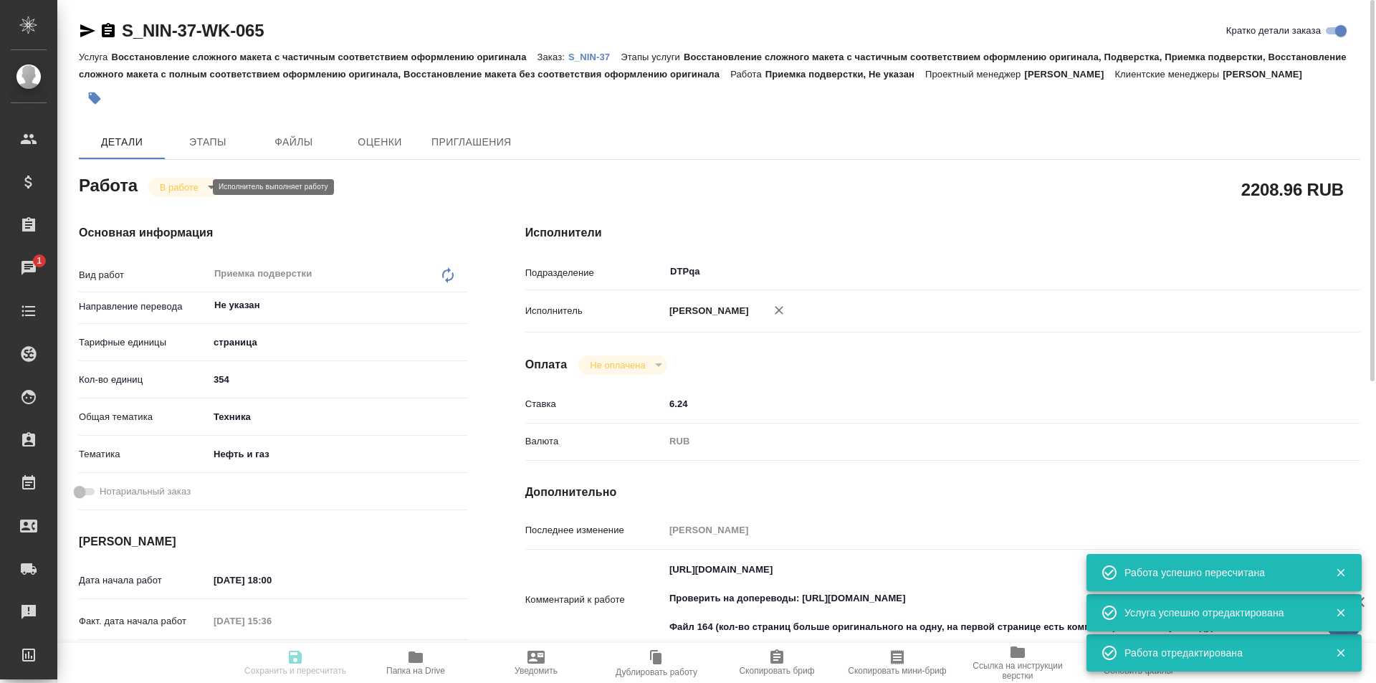
type input "Исмагилова Диана"
type input "S_NIN-37"
type input "Восстановление сложного макета с частичным соответствием оформлению оригинала"
type input "Восстановление сложного макета с частичным соответствием оформлению оригинала, …"
type input "Никифорова Валерия"
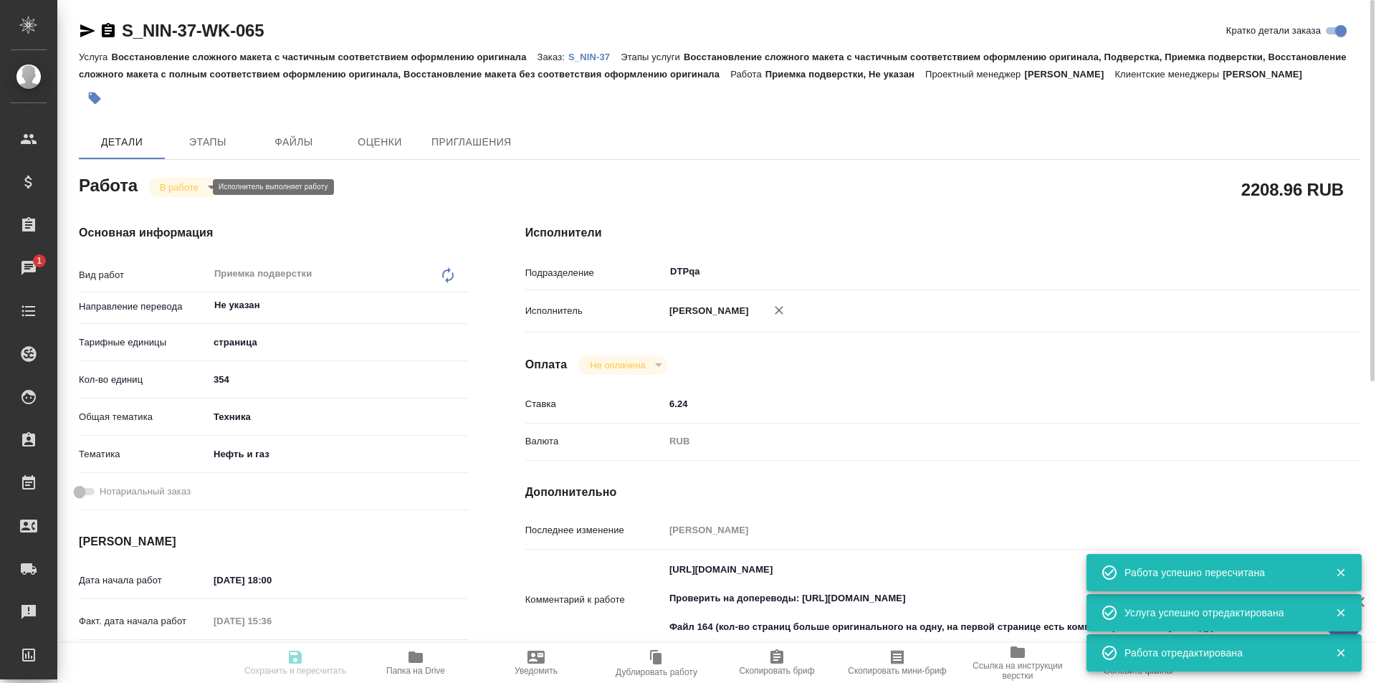
type input "[PERSON_NAME]"
type input "/Clients/ООО «Нефтегазовые инновации»/Orders/S_NIN-37"
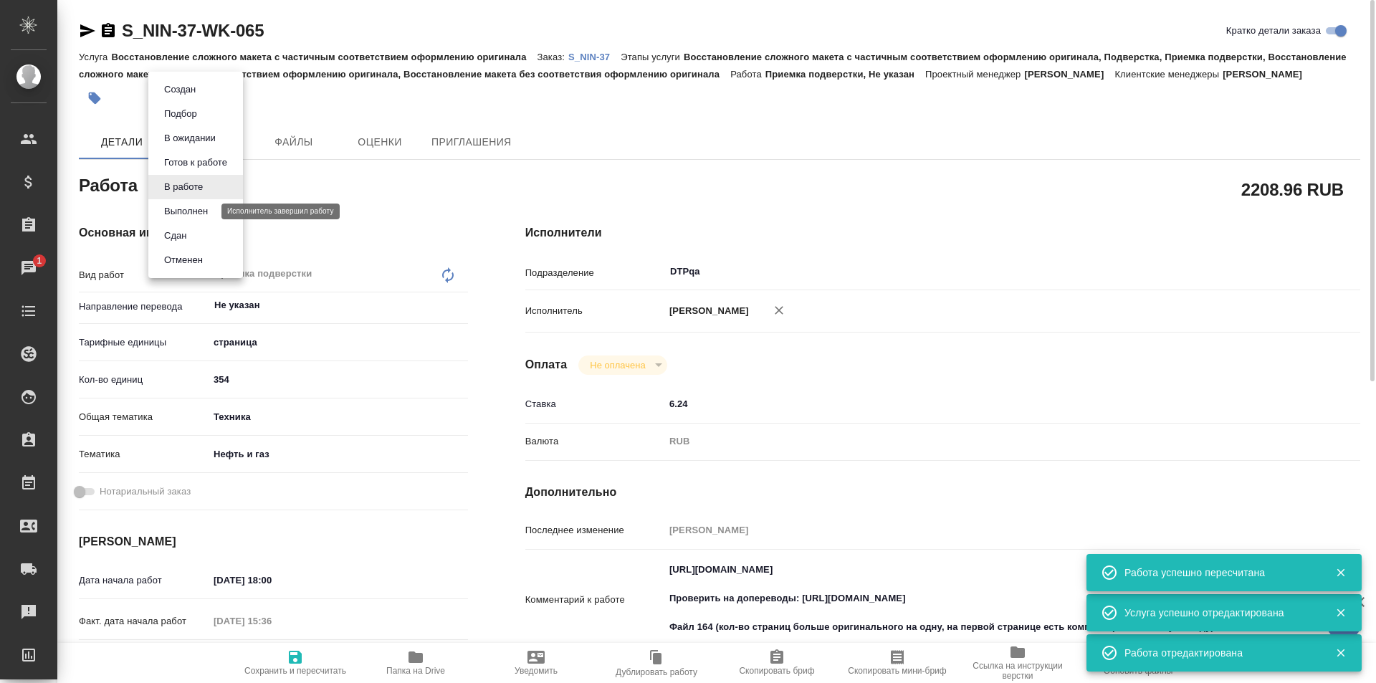
click at [193, 211] on button "Выполнен" at bounding box center [186, 212] width 52 height 16
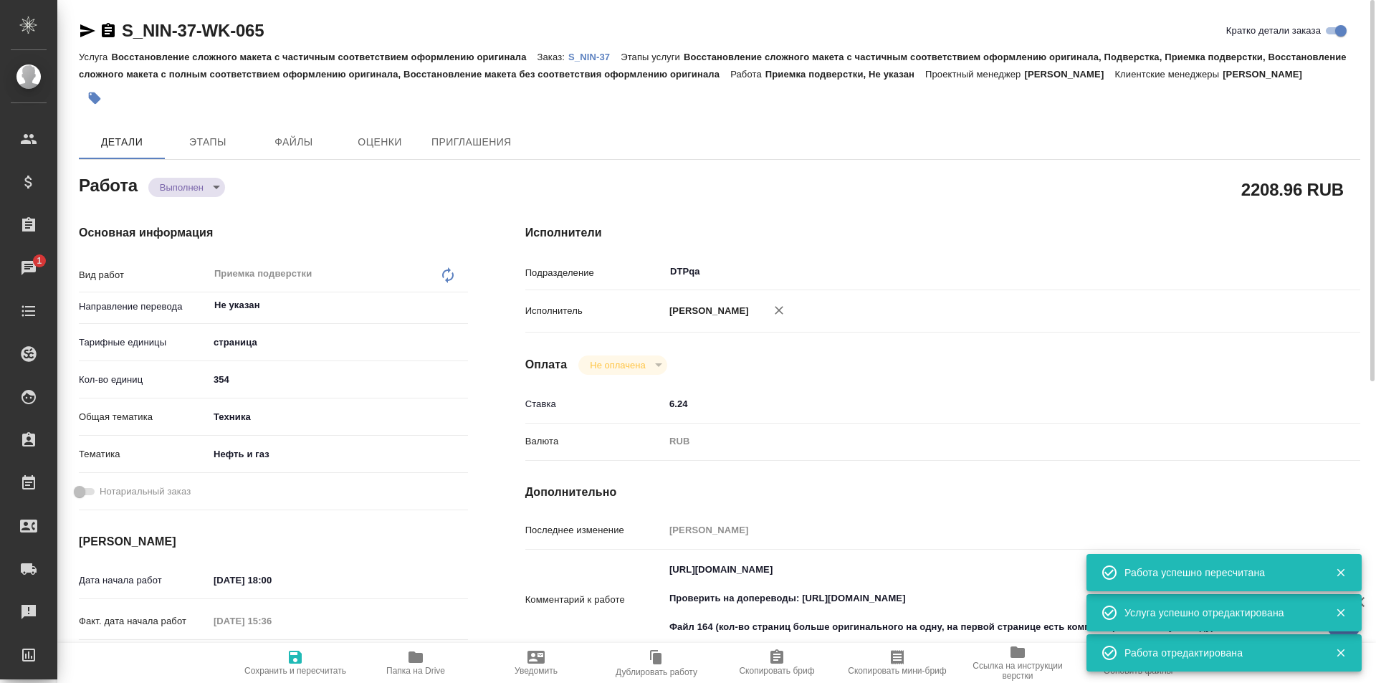
type textarea "x"
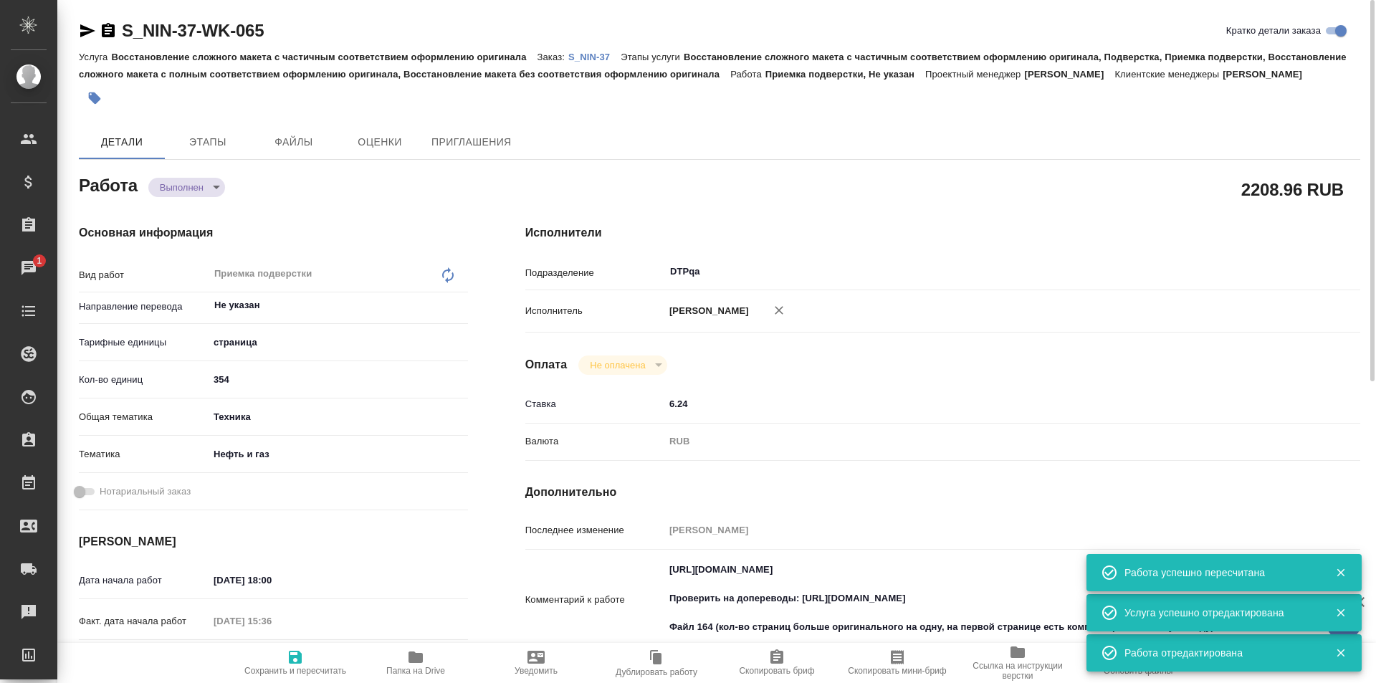
type textarea "x"
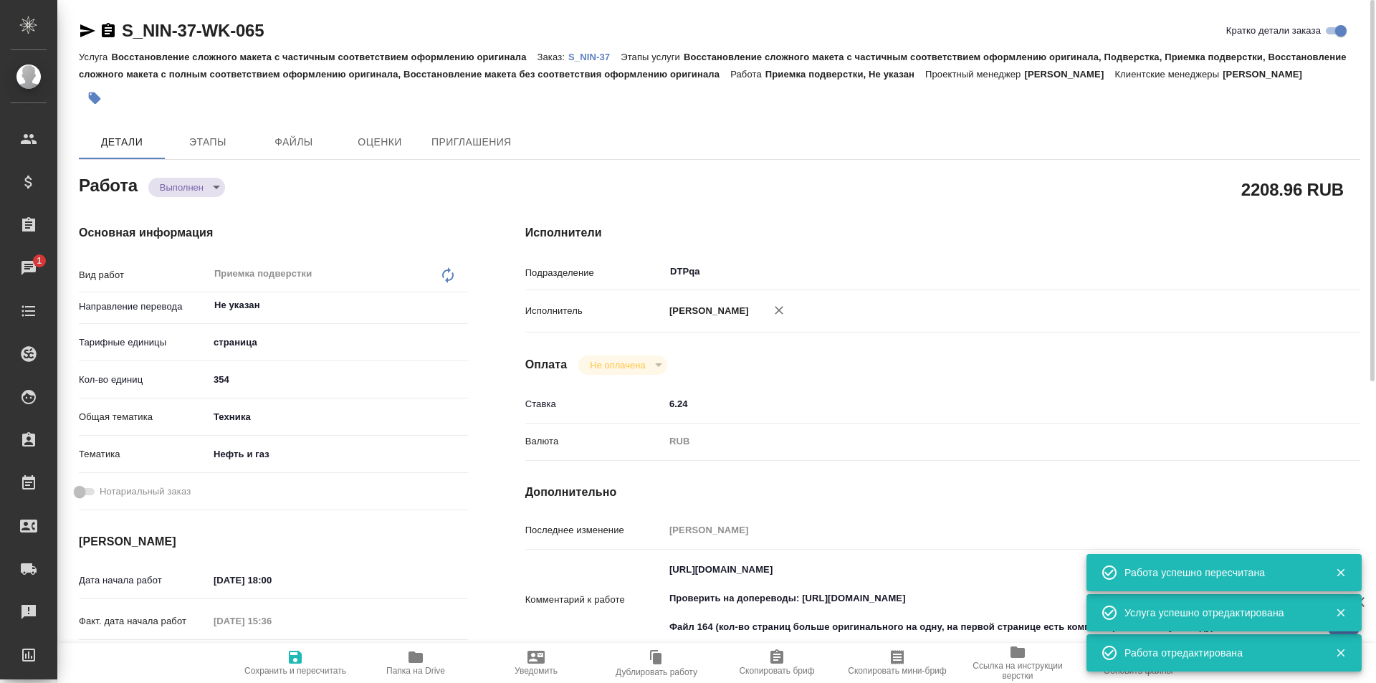
type textarea "x"
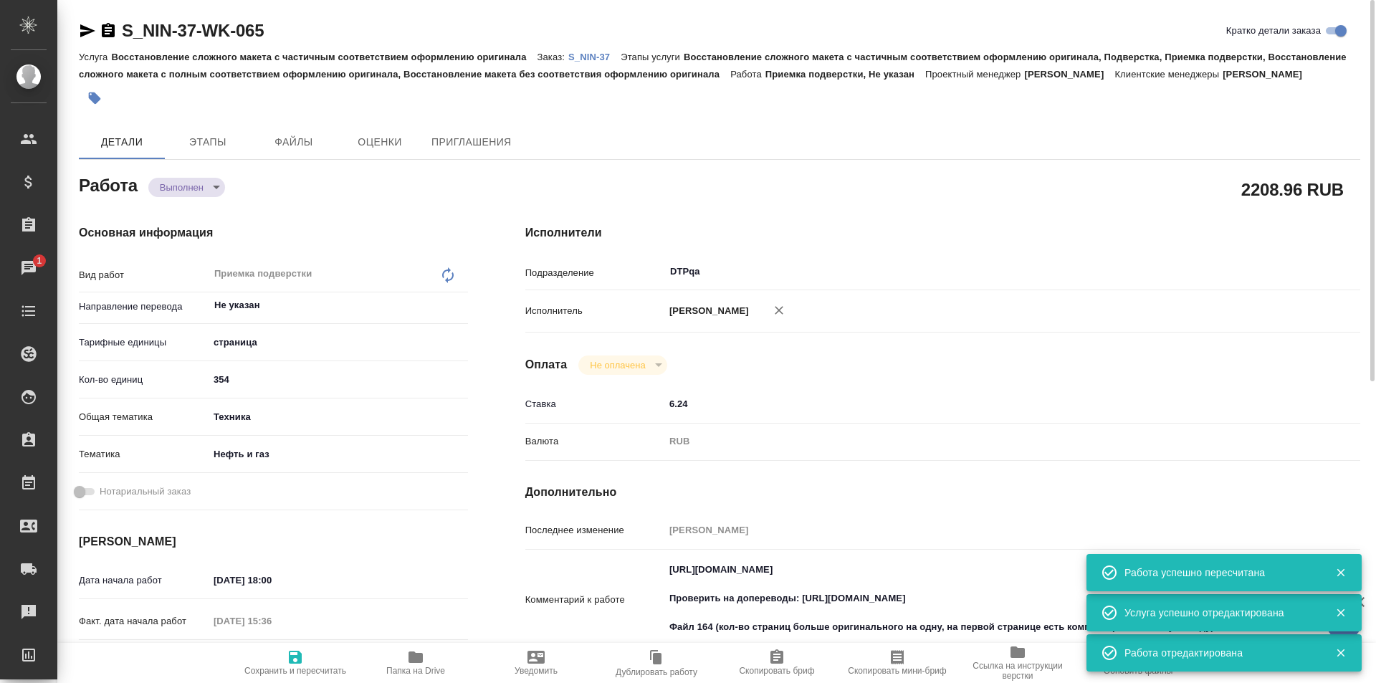
type textarea "x"
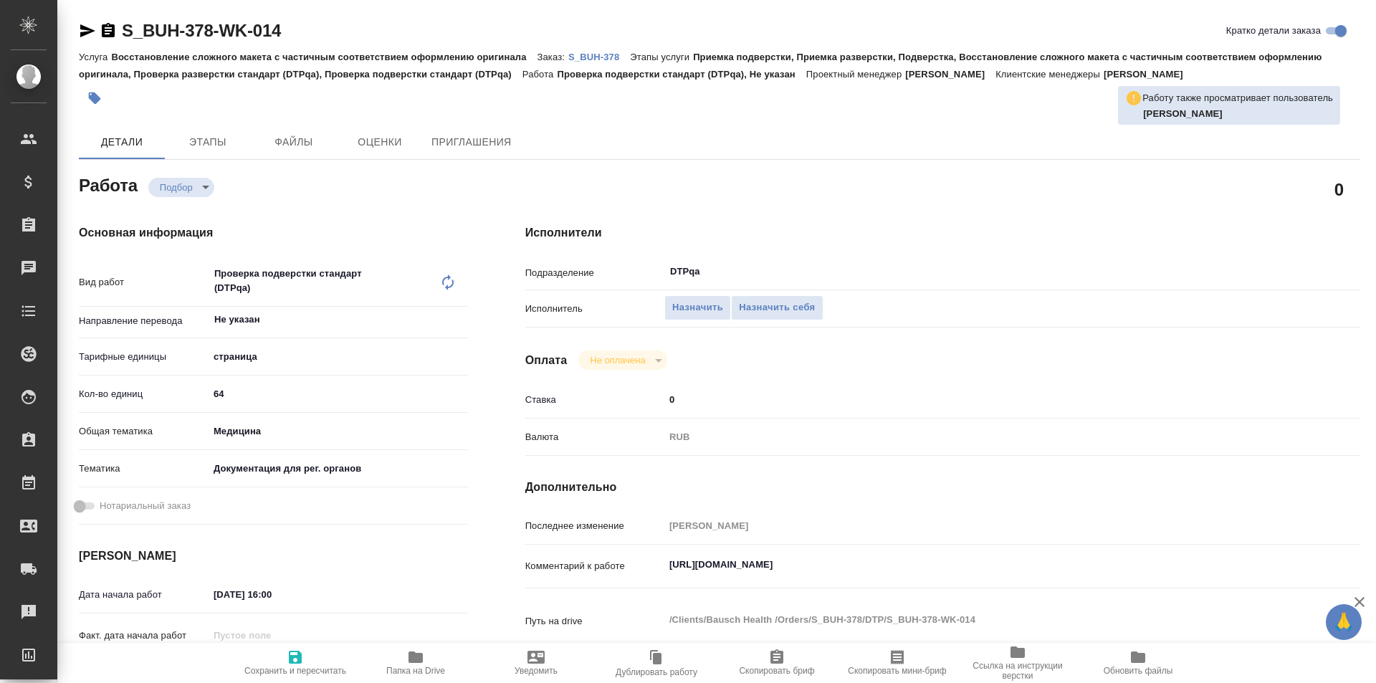
type textarea "x"
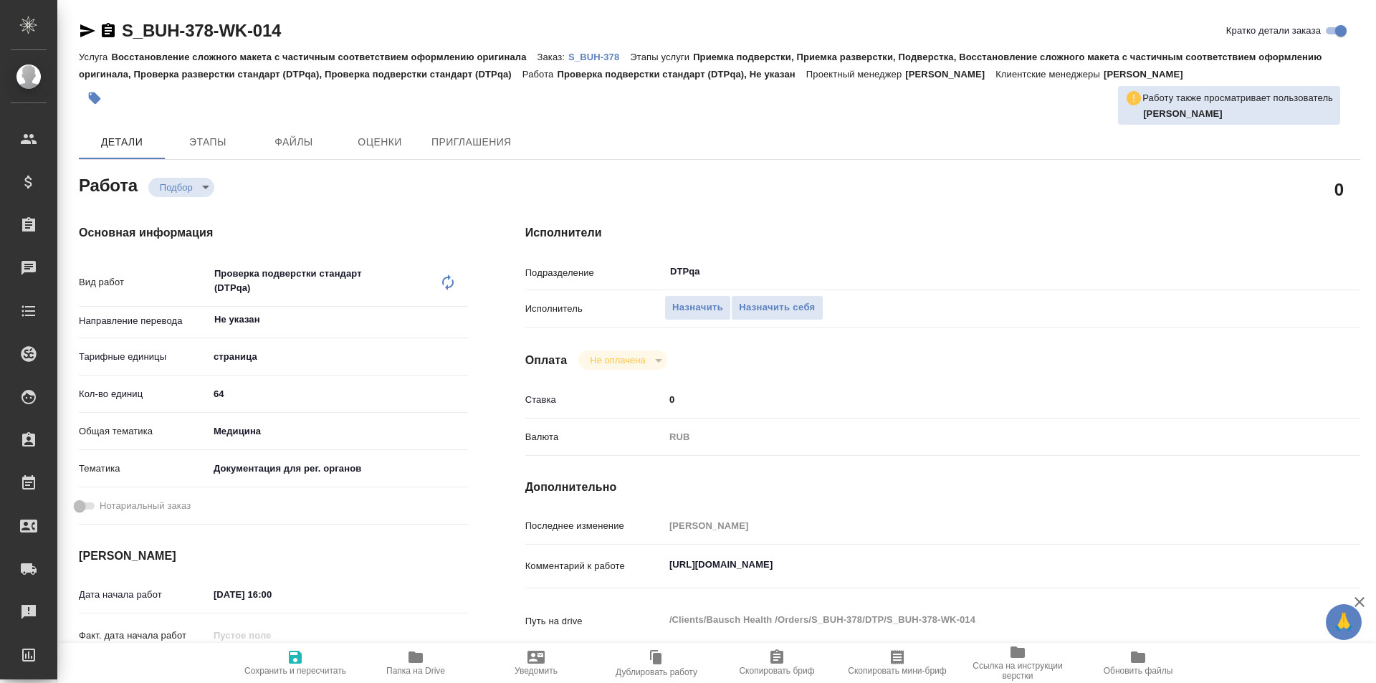
type textarea "x"
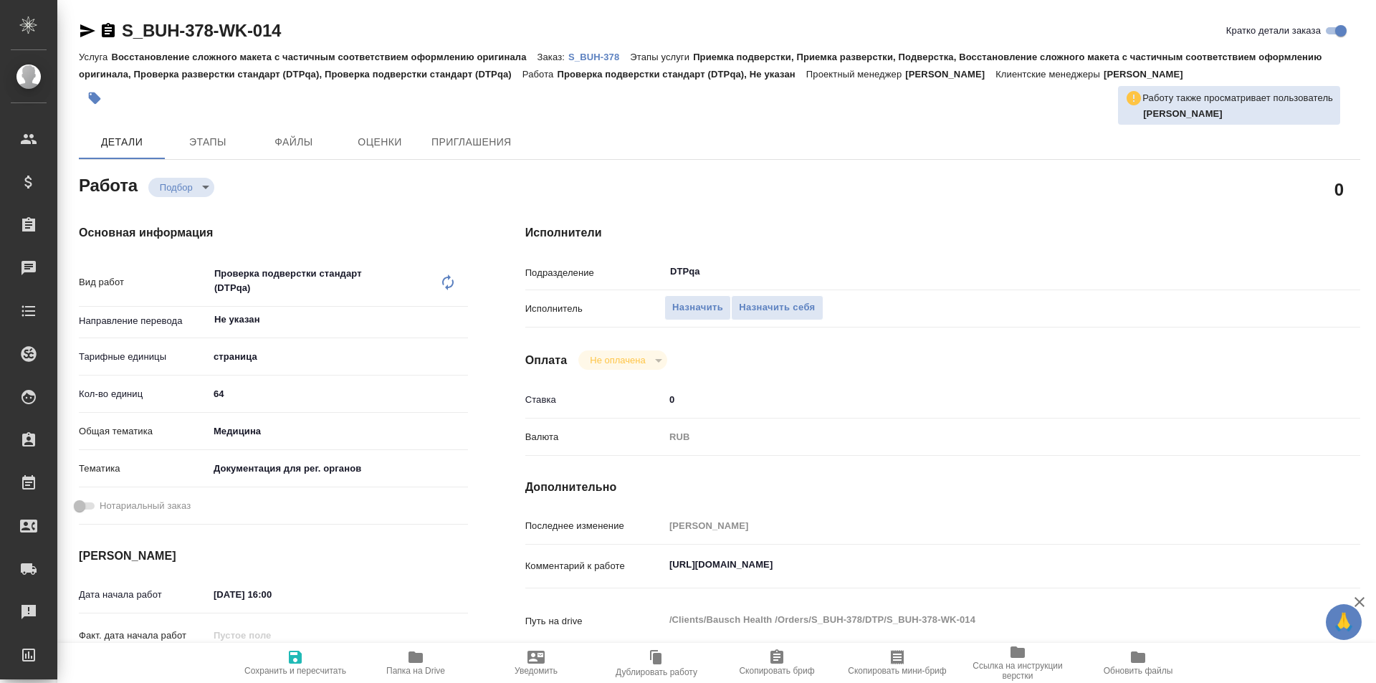
type textarea "x"
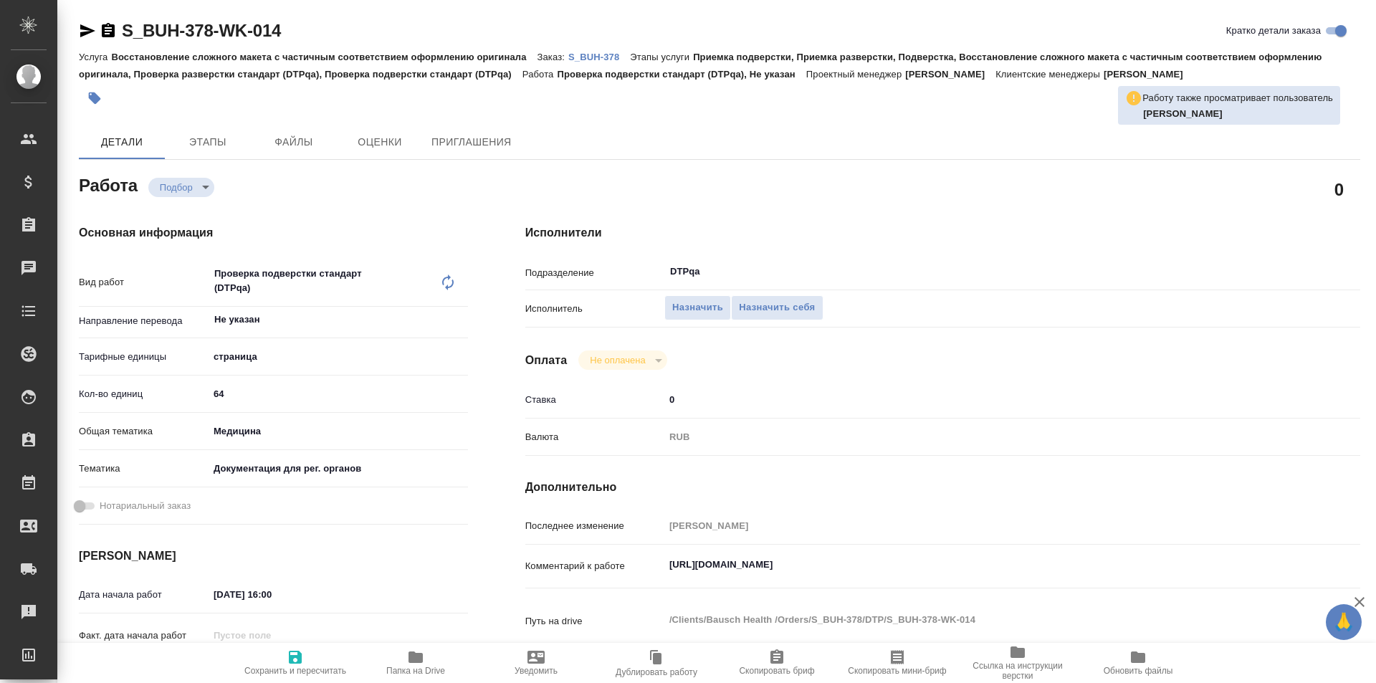
type textarea "x"
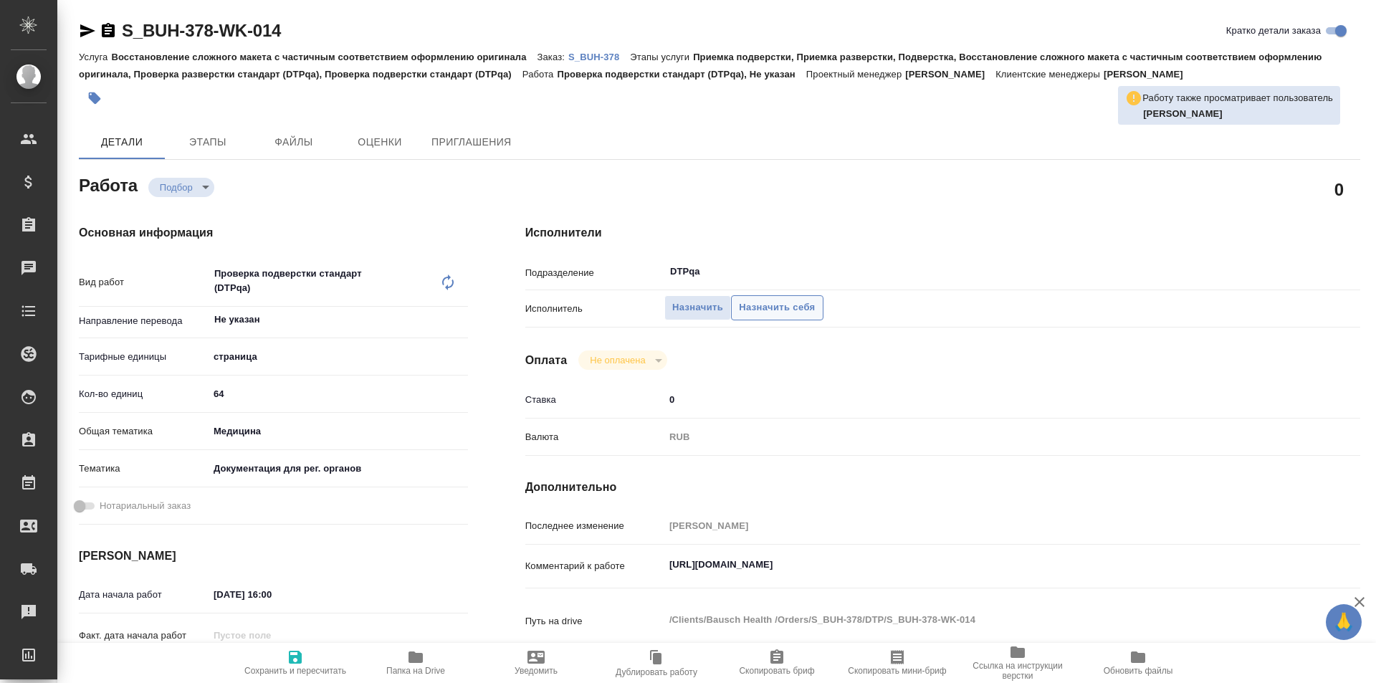
click at [770, 305] on span "Назначить себя" at bounding box center [777, 308] width 76 height 16
type textarea "x"
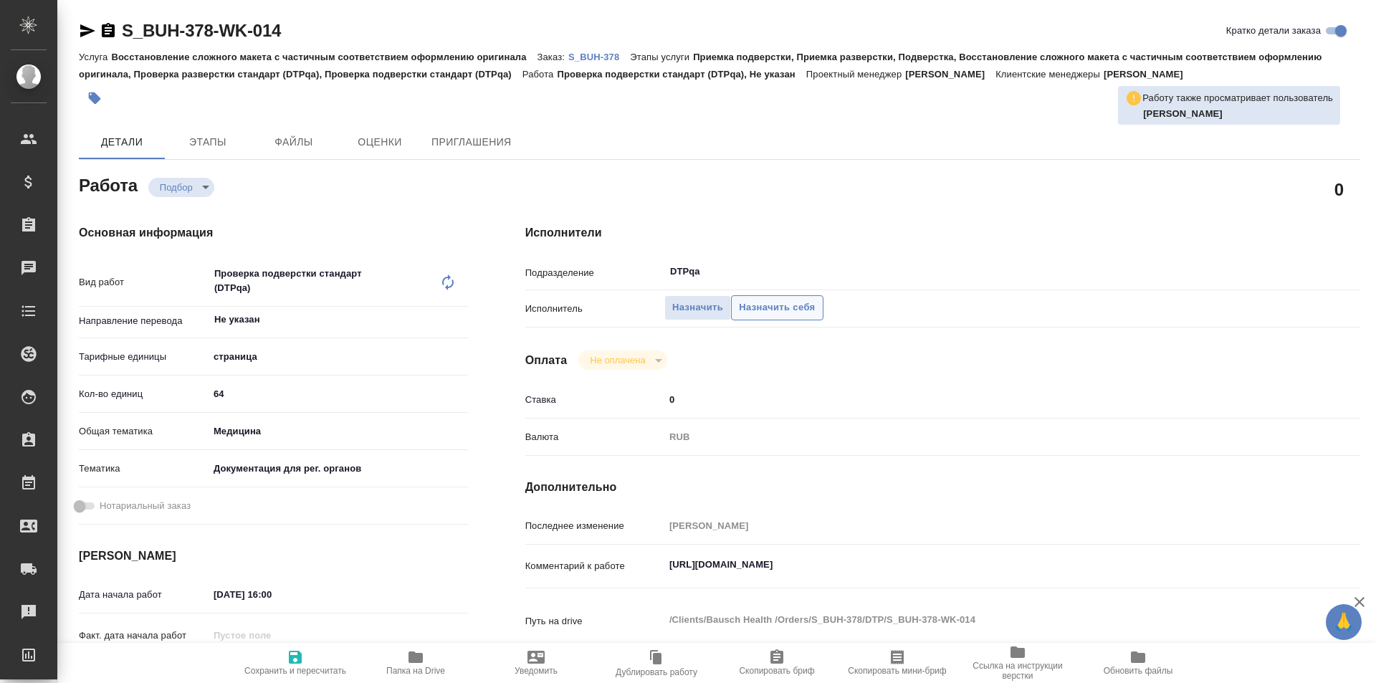
type textarea "x"
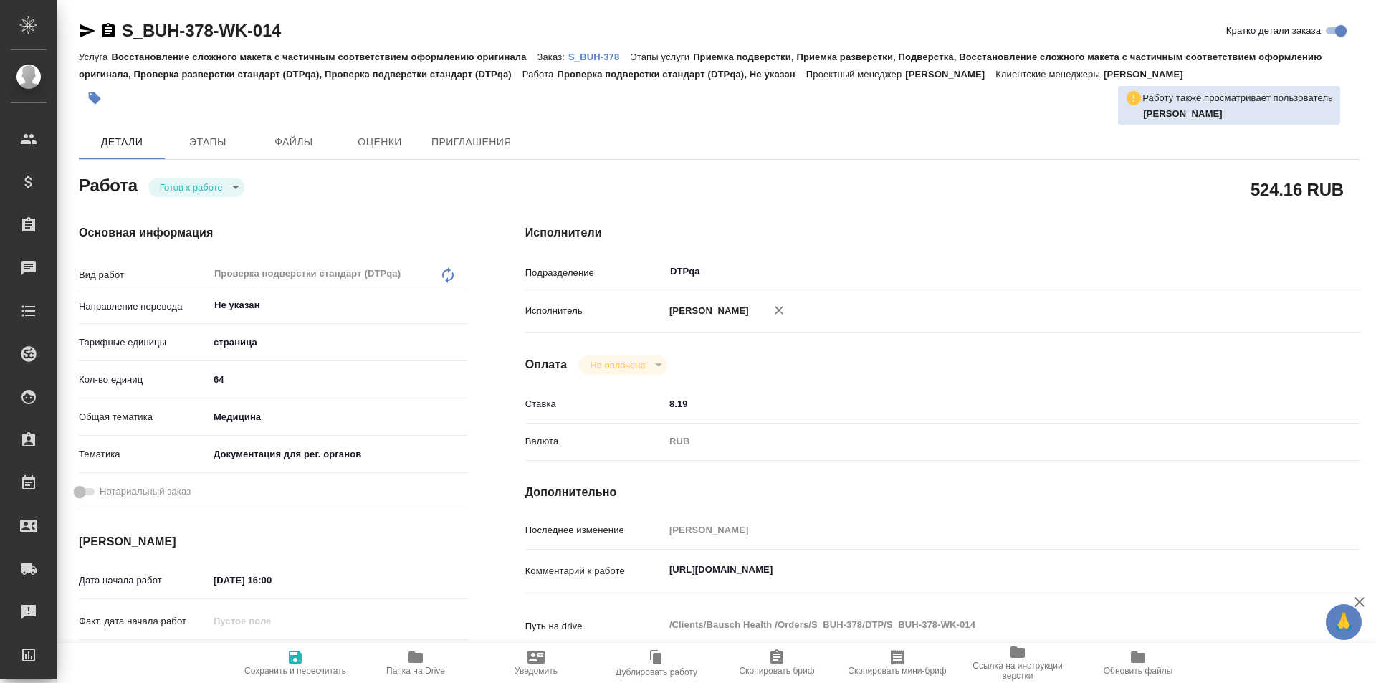
type textarea "x"
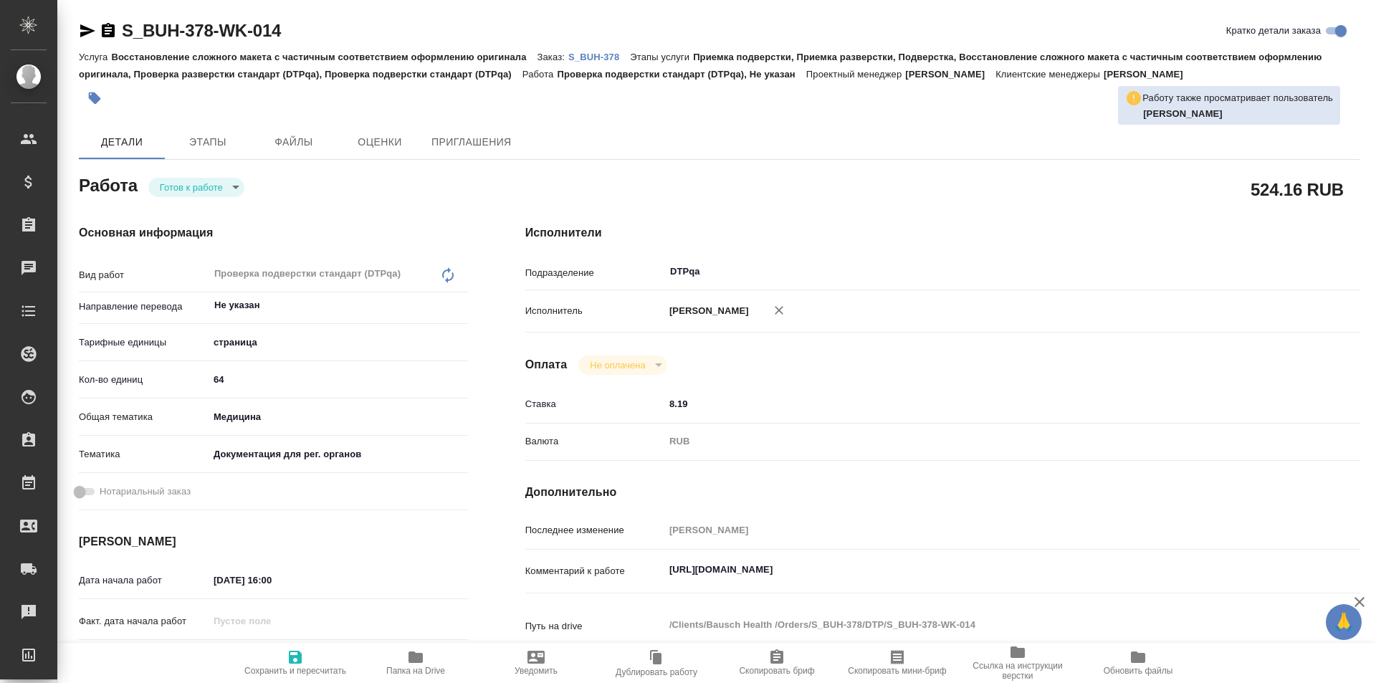
type textarea "x"
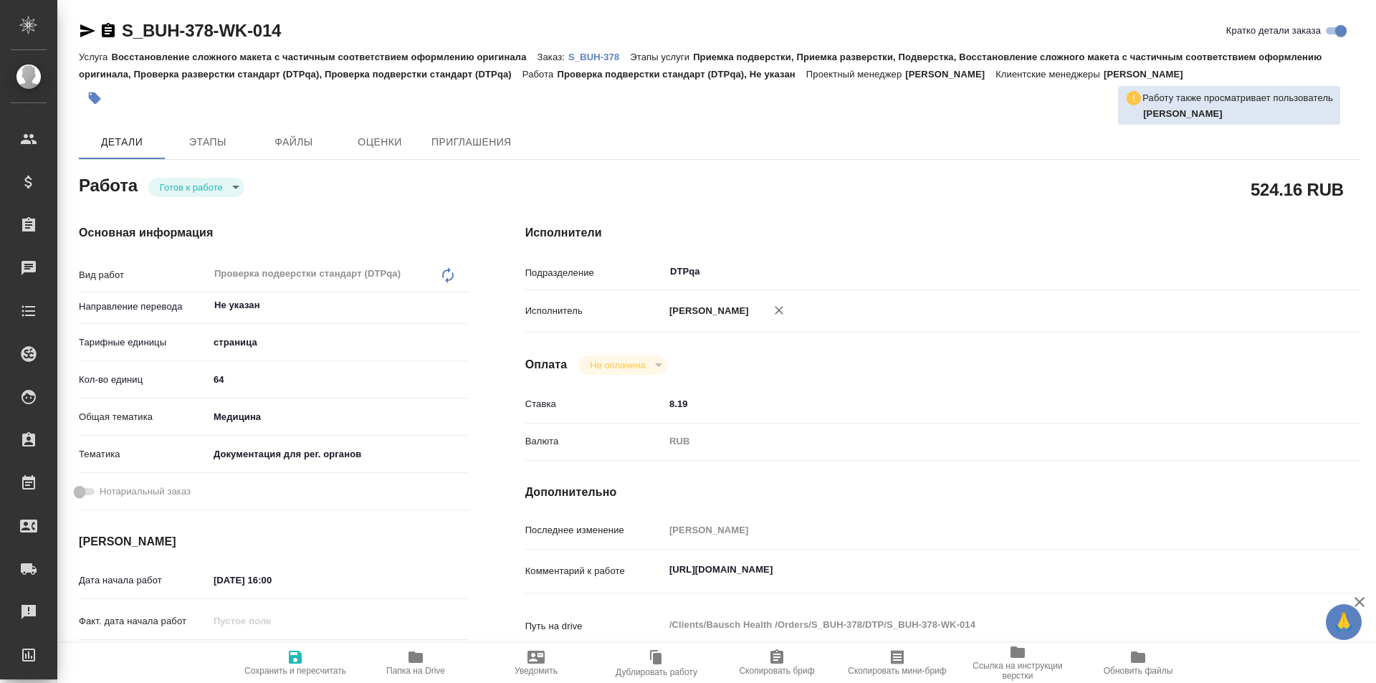
type textarea "x"
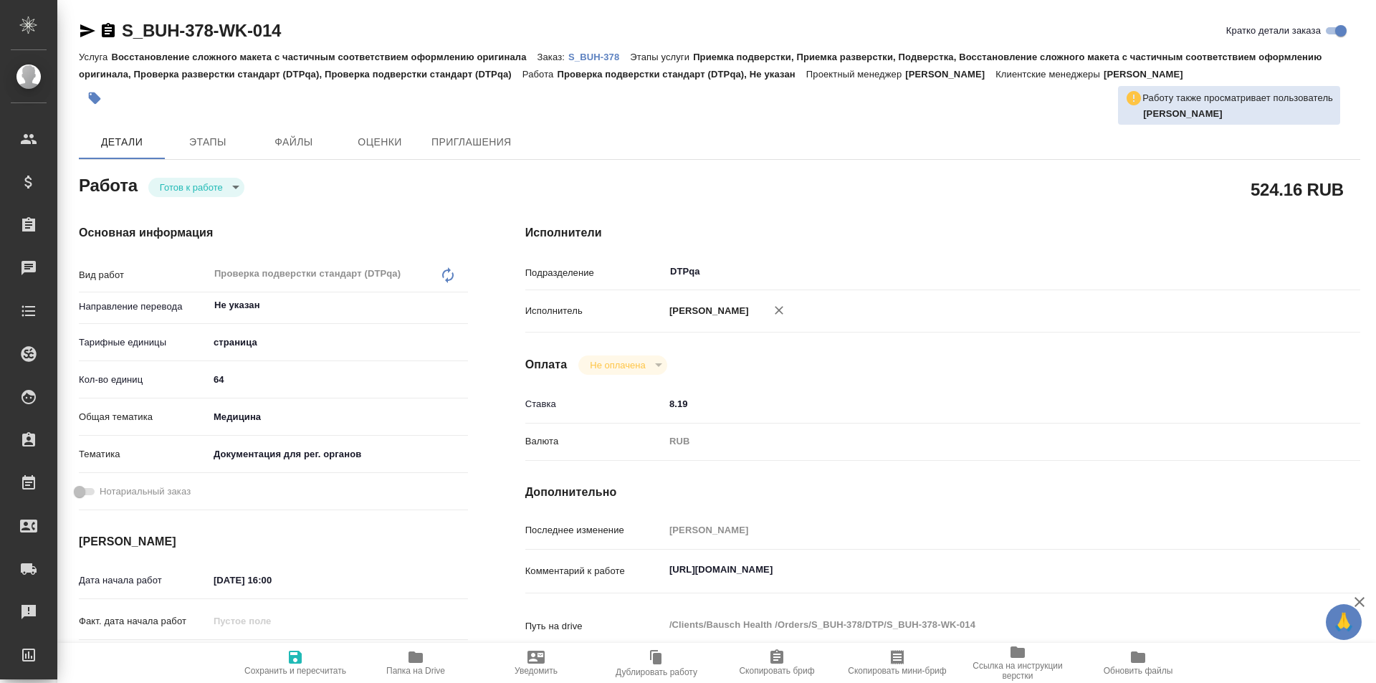
click at [299, 664] on icon "button" at bounding box center [295, 657] width 13 height 13
type textarea "x"
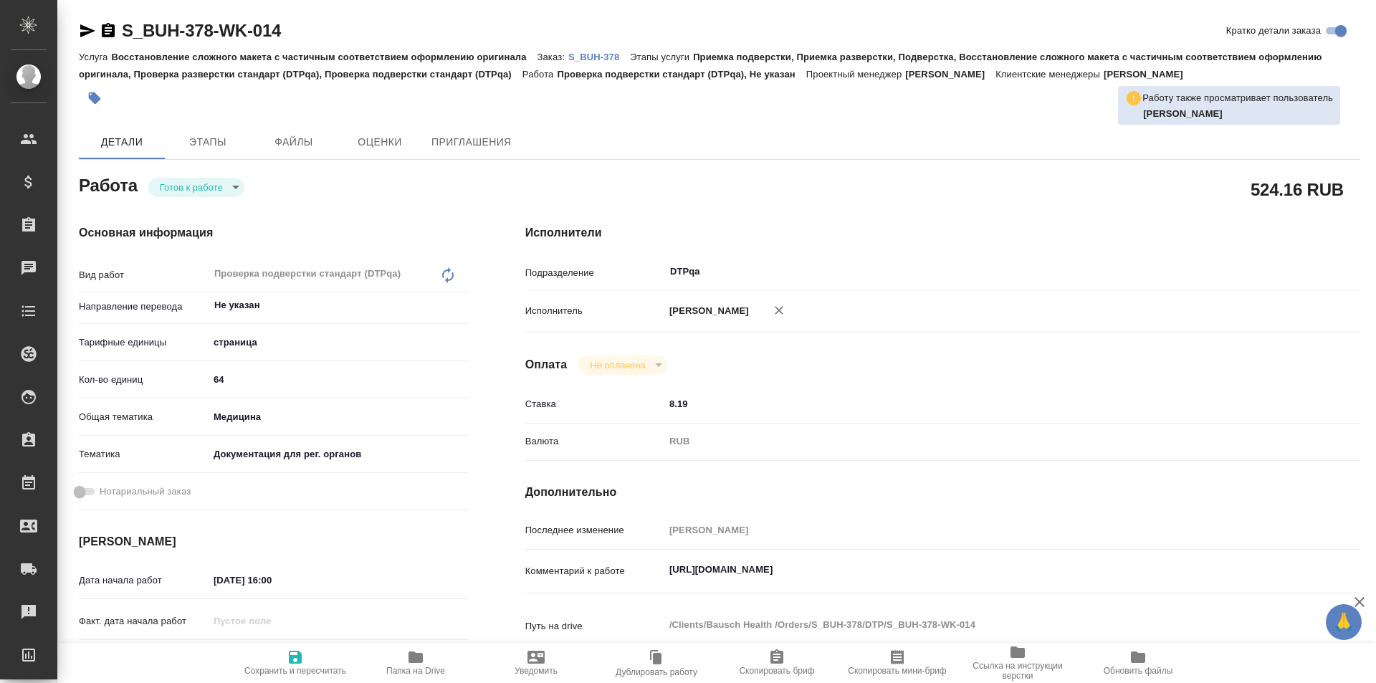
type textarea "x"
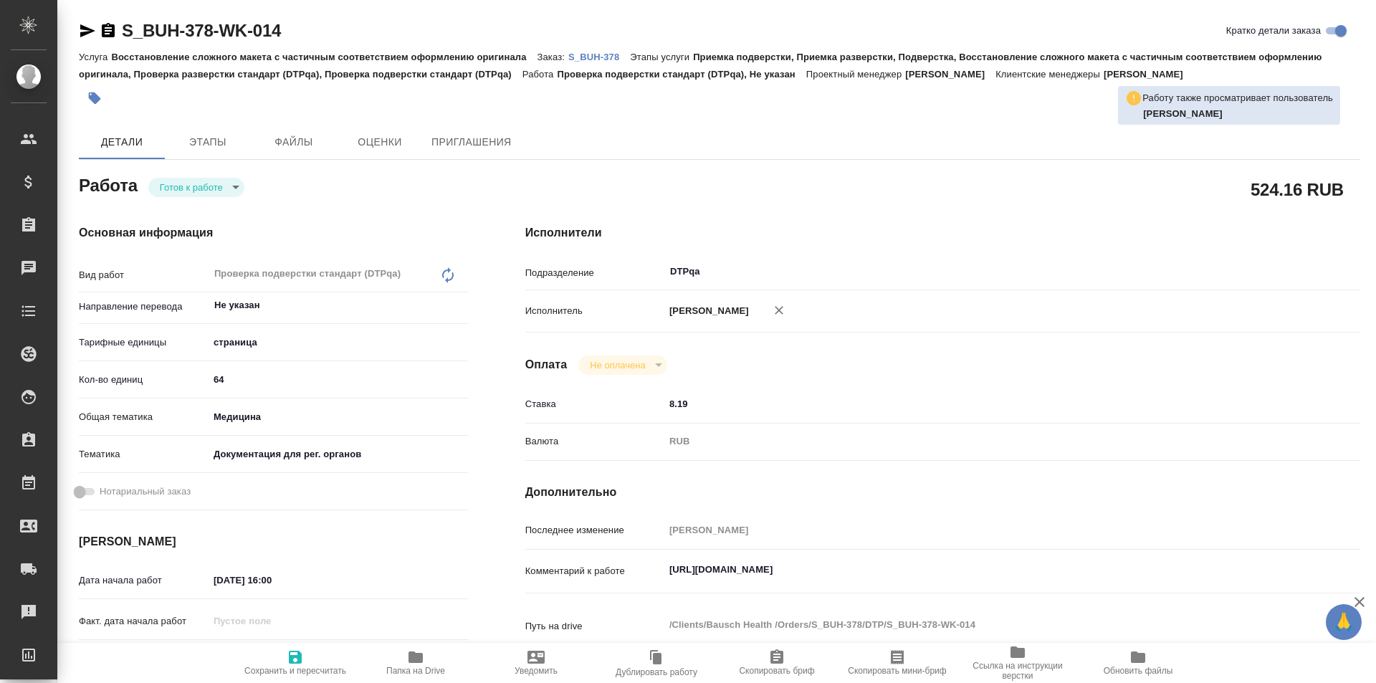
type textarea "x"
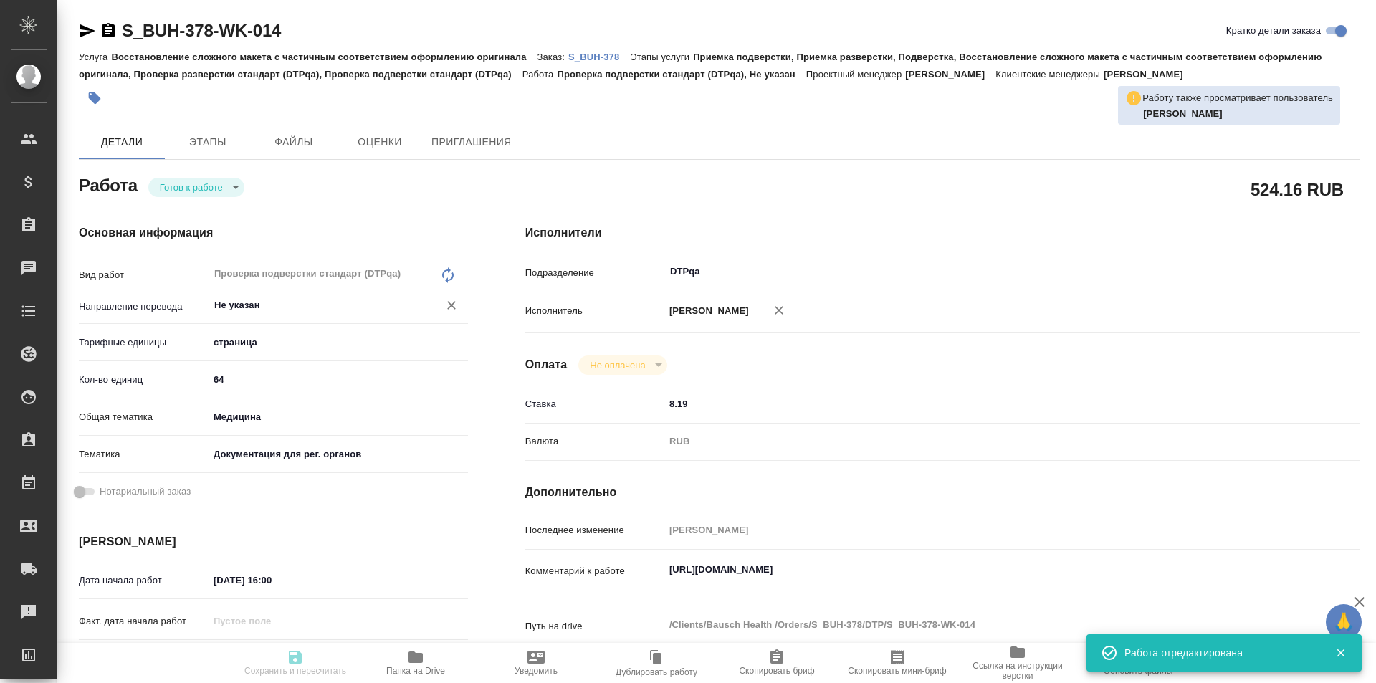
type textarea "x"
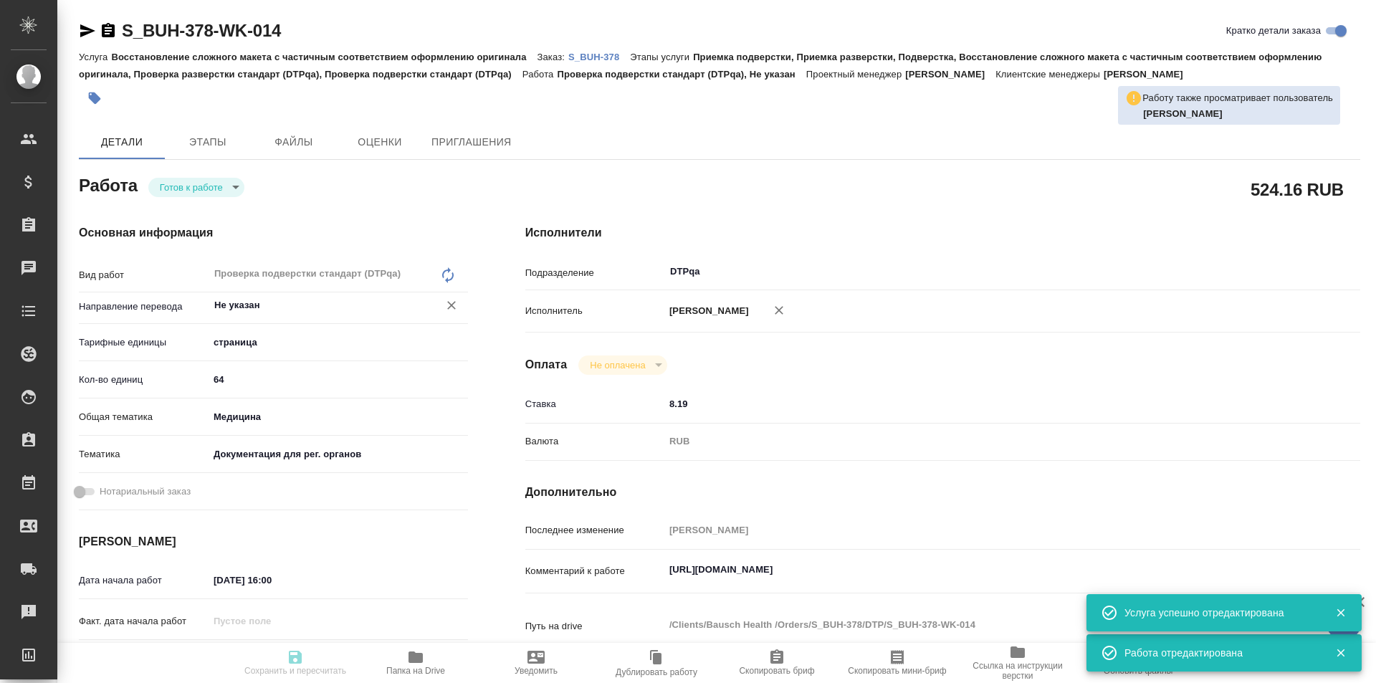
type input "readyForWork"
type textarea "Проверка подверстки стандарт (DTPqa)"
type textarea "x"
type input "Не указан"
type input "5a8b1489cc6b4906c91bfdb2"
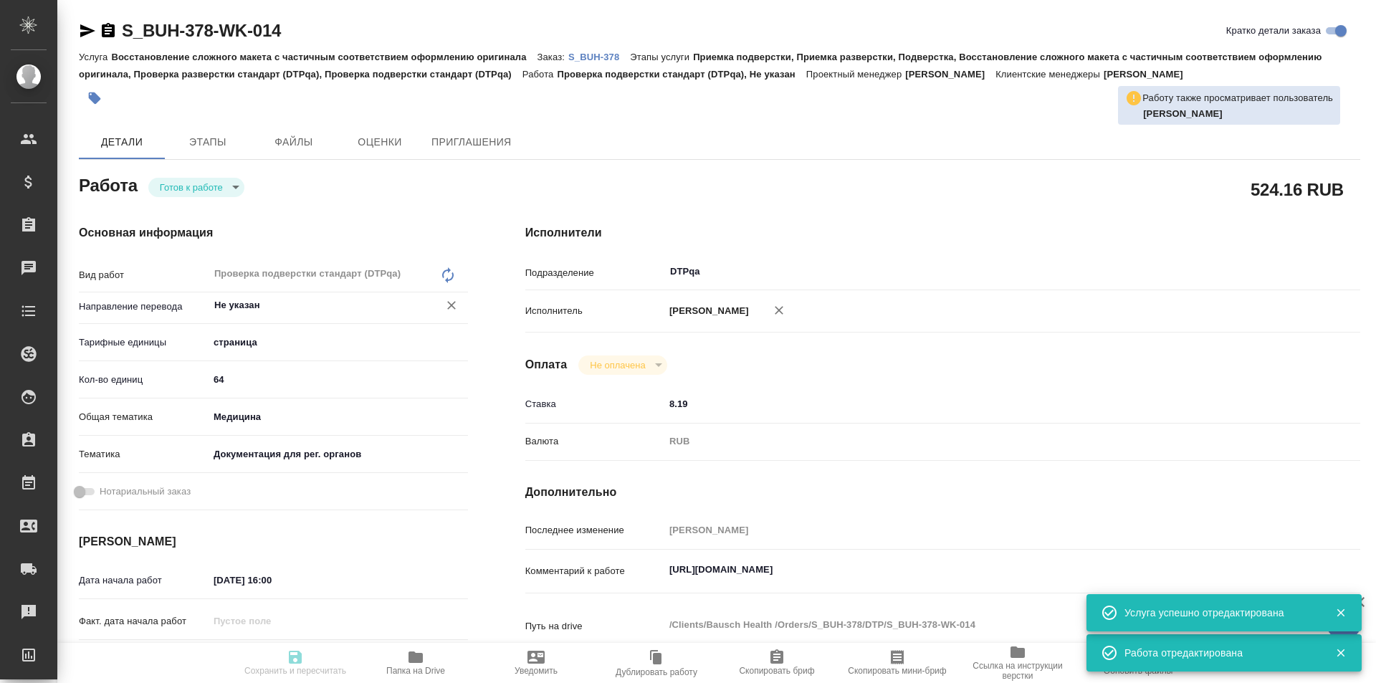
type input "64"
type input "med"
type input "5f647205b73bc97568ca66c6"
type input "[DATE] 16:00"
type input "[DATE] 17:30"
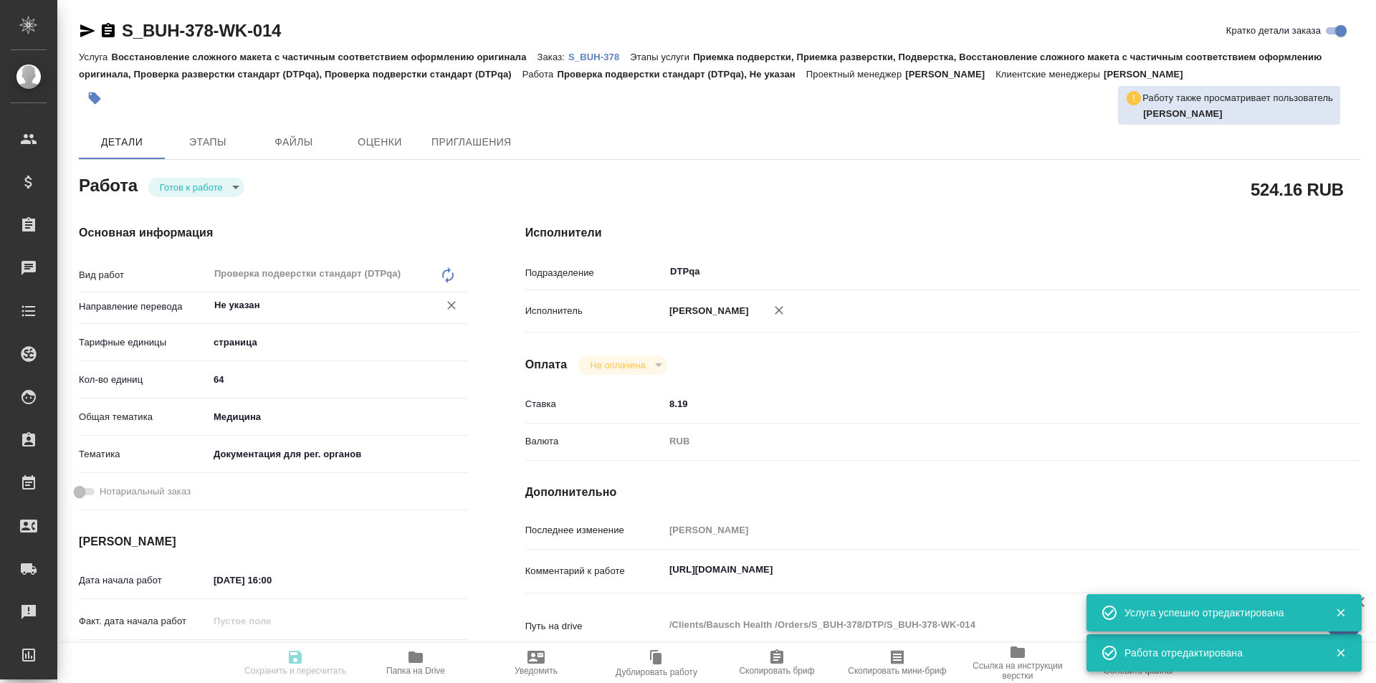
type input "[DATE] 19:00"
type input "DTPqa"
type input "notPayed"
type input "8.19"
type input "RUB"
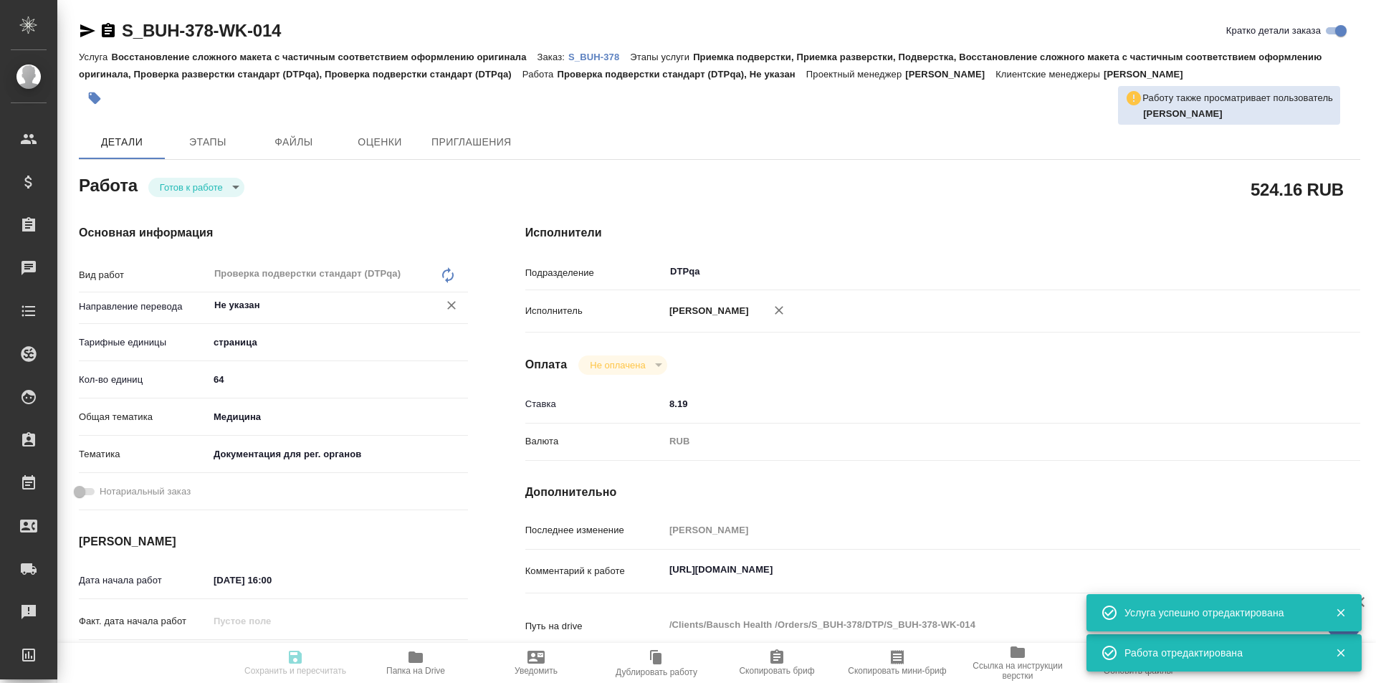
type input "[PERSON_NAME]"
type textarea "[URL][DOMAIN_NAME]"
type textarea "x"
type textarea "/Clients/Bausch Health /Orders/S_BUH-378/DTP/S_BUH-378-WK-014"
type textarea "x"
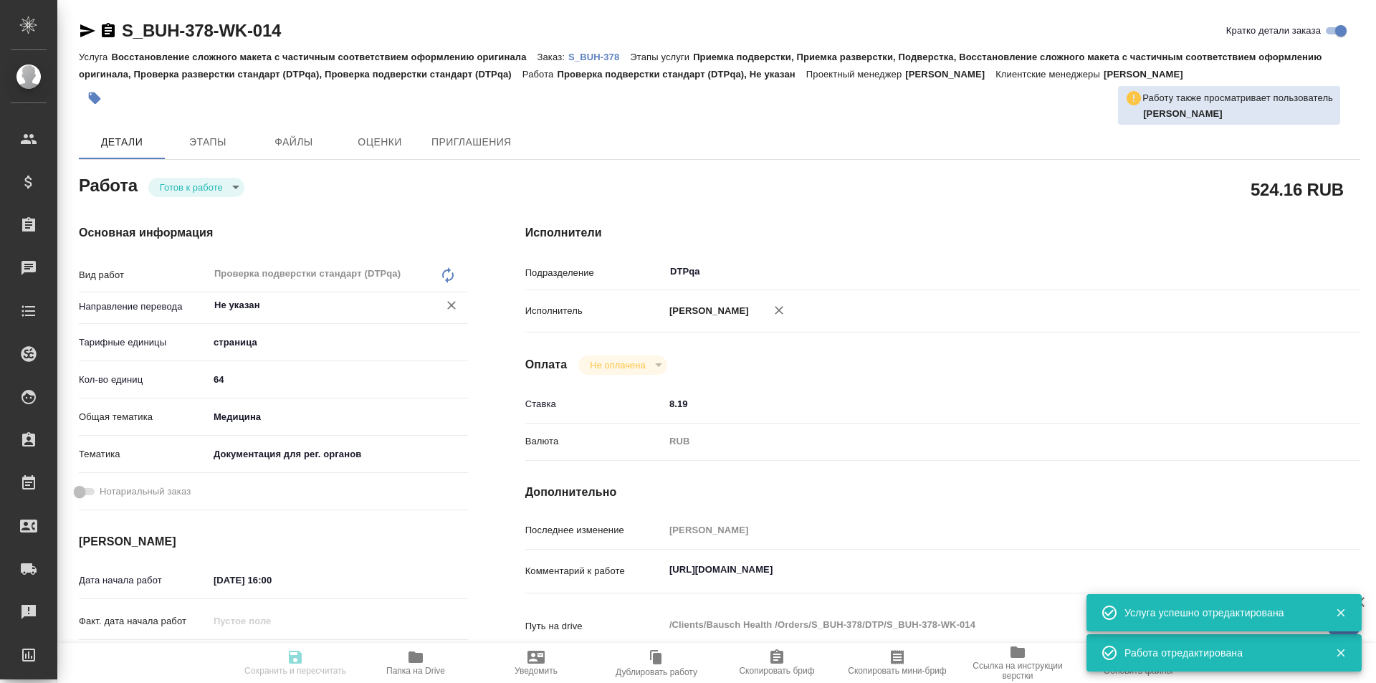
type input "S_BUH-378"
type input "Восстановление сложного макета с частичным соответствием оформлению оригинала"
type input "Приемка подверстки, Приемка разверстки, Подверстка, Восстановление сложного мак…"
type input "[PERSON_NAME]"
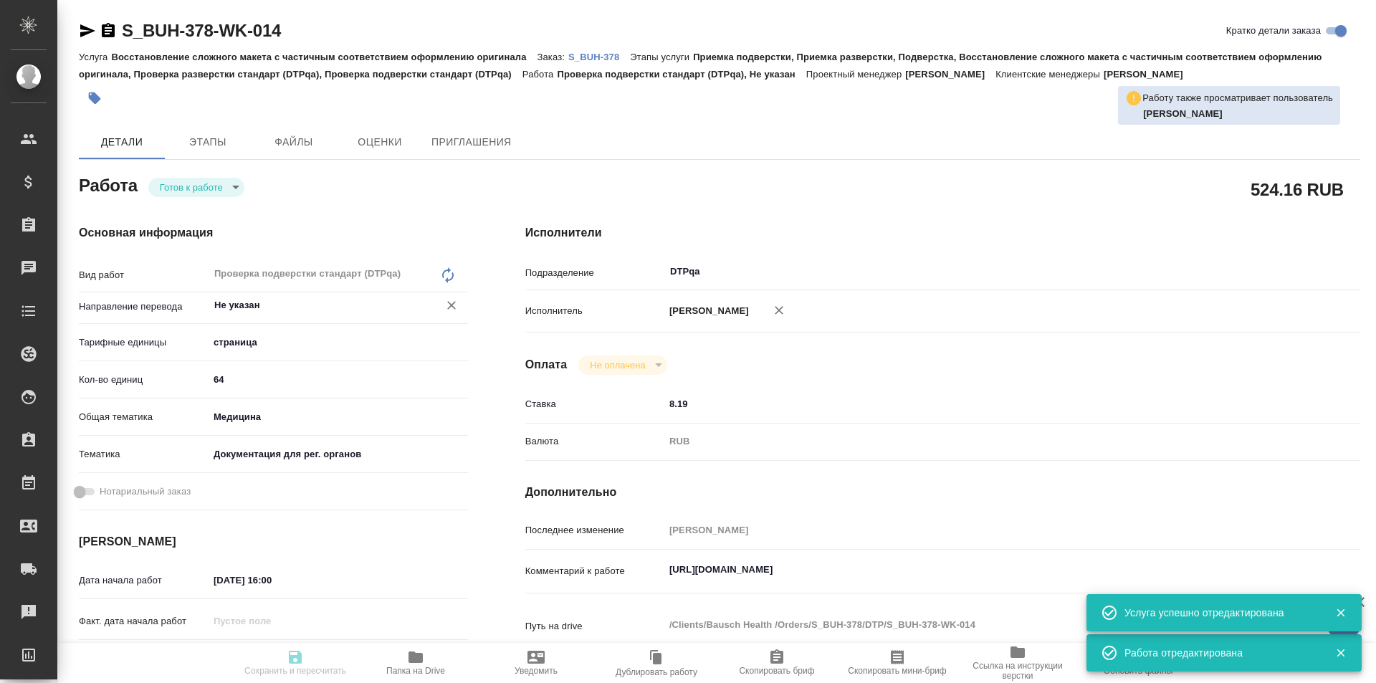
type input "/Clients/Bausch Health /Orders/S_BUH-378"
type textarea "x"
type textarea "англ-рус дубль польский убираем"
type textarea "x"
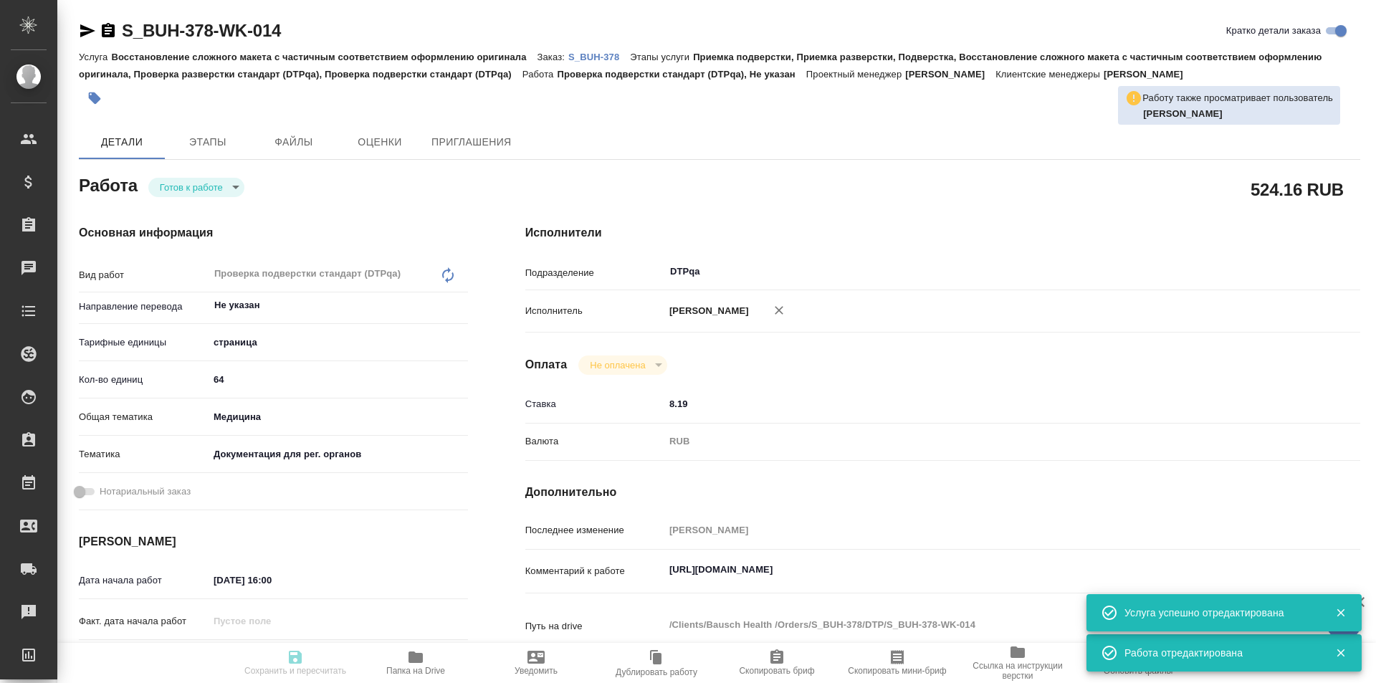
type textarea "x"
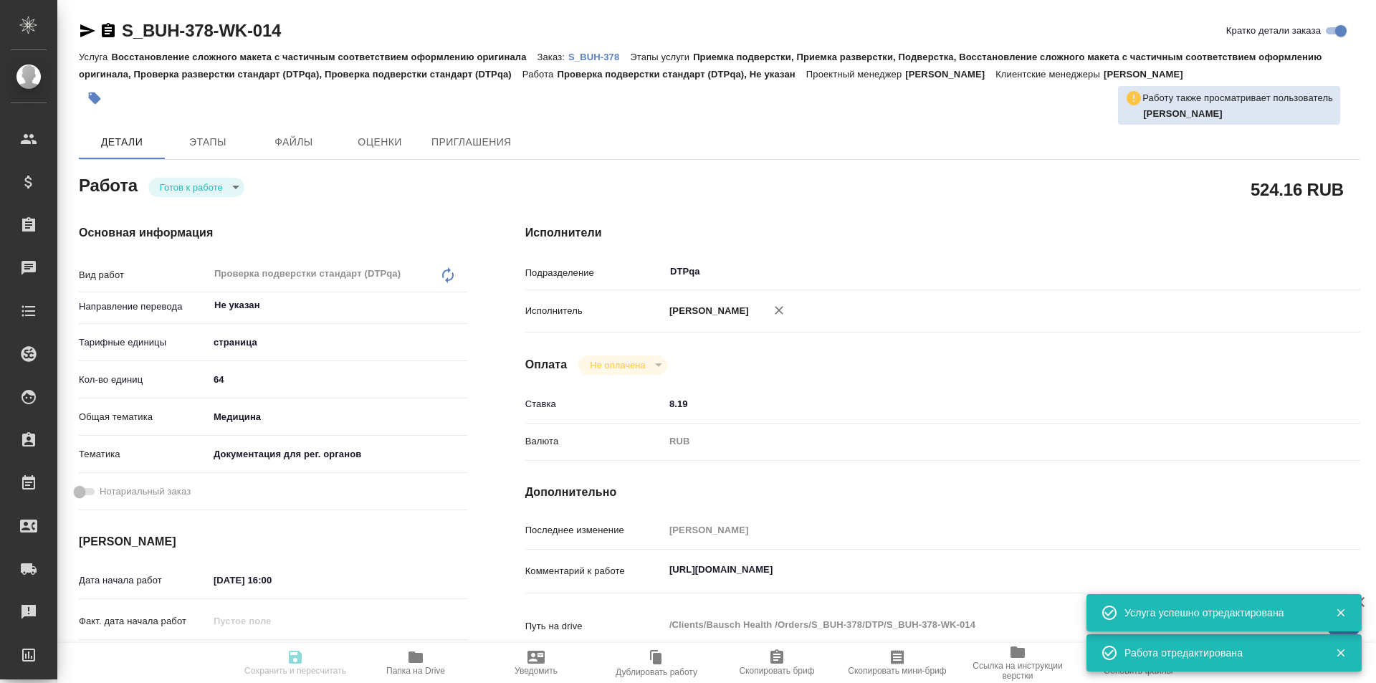
type textarea "x"
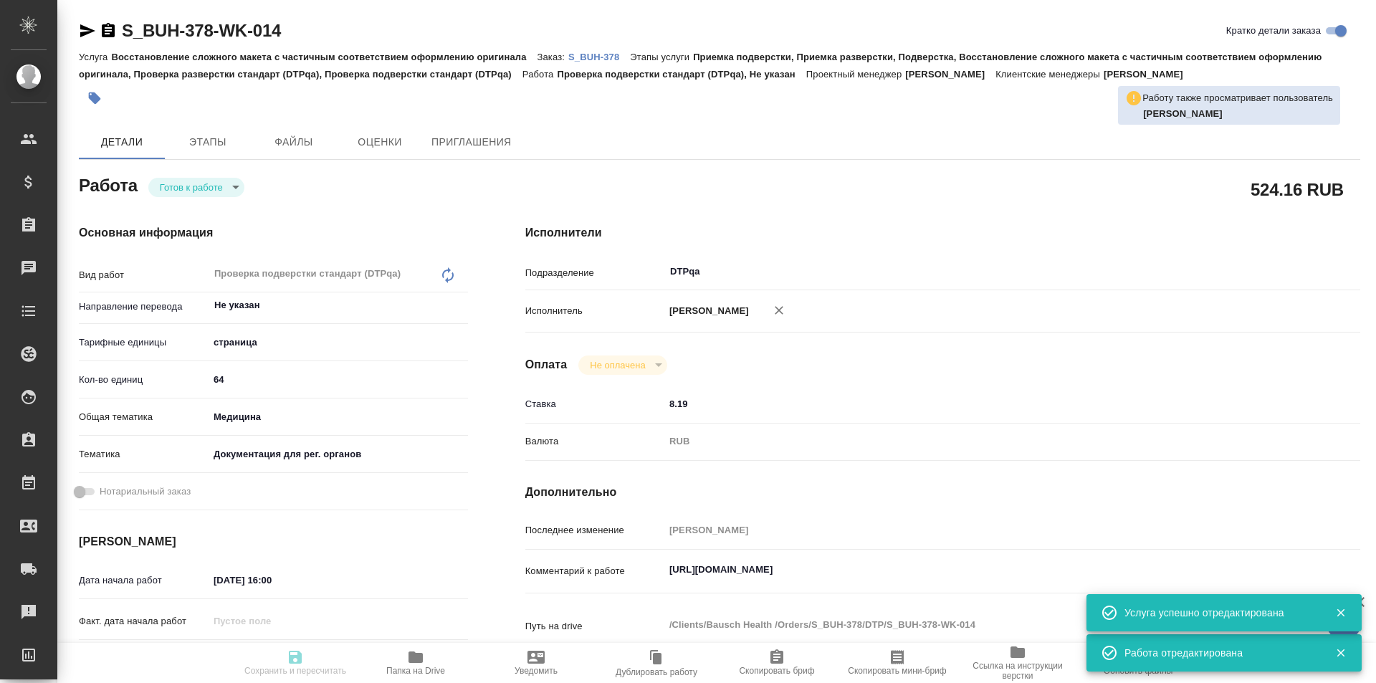
type textarea "x"
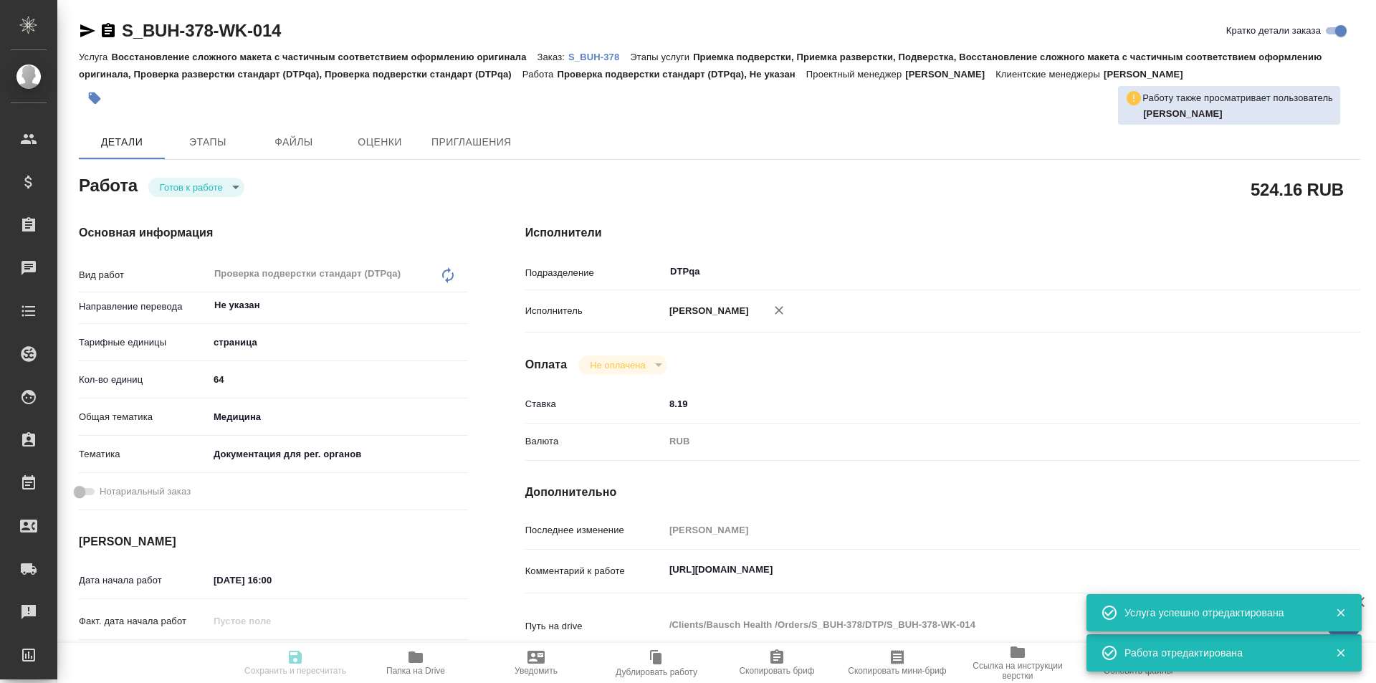
type textarea "x"
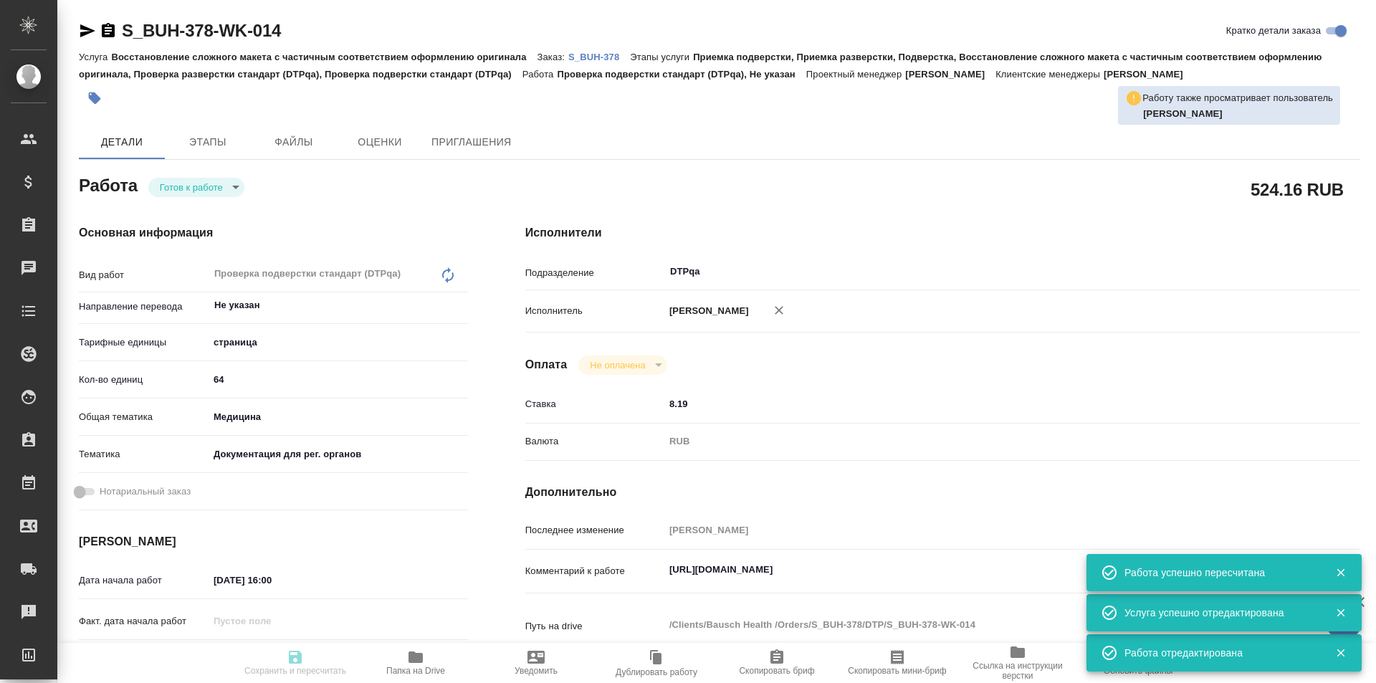
type input "readyForWork"
type textarea "Проверка подверстки стандарт (DTPqa)"
type textarea "x"
type input "Не указан"
type input "5a8b1489cc6b4906c91bfdb2"
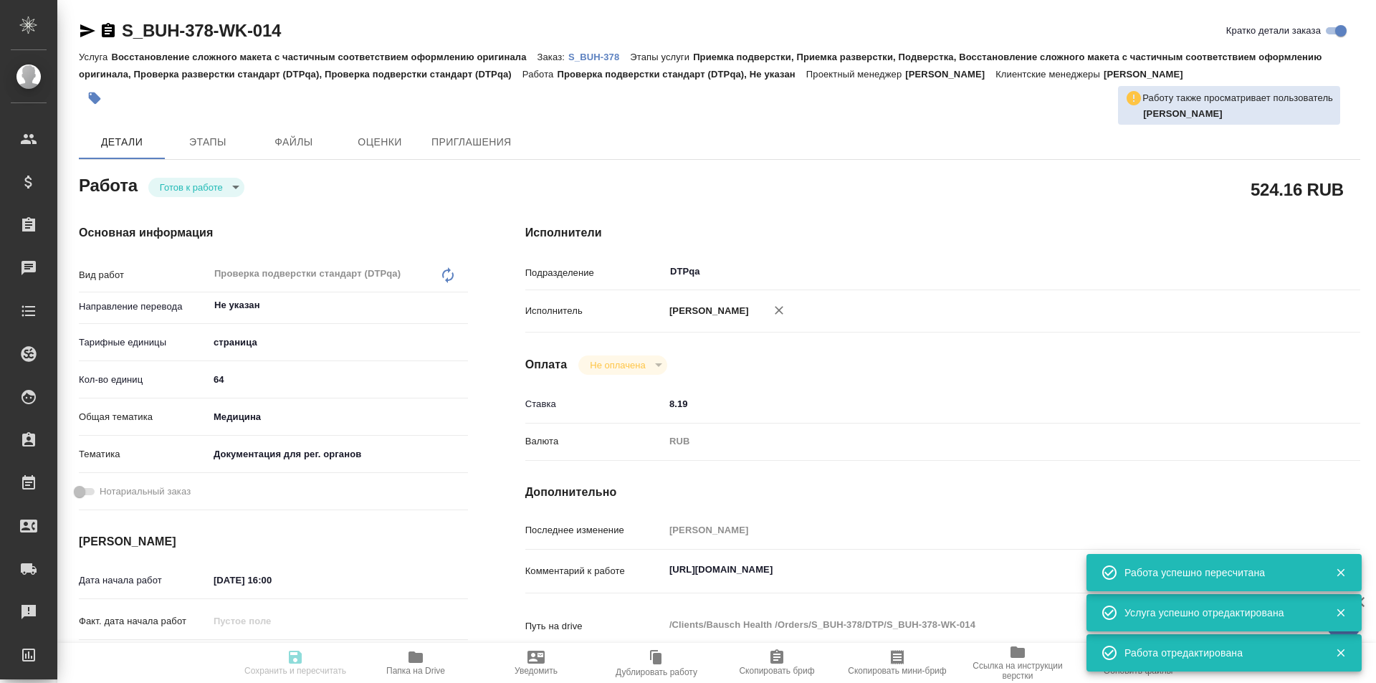
type input "64"
type input "med"
type input "5f647205b73bc97568ca66c6"
type input "[DATE] 16:00"
type input "[DATE] 17:30"
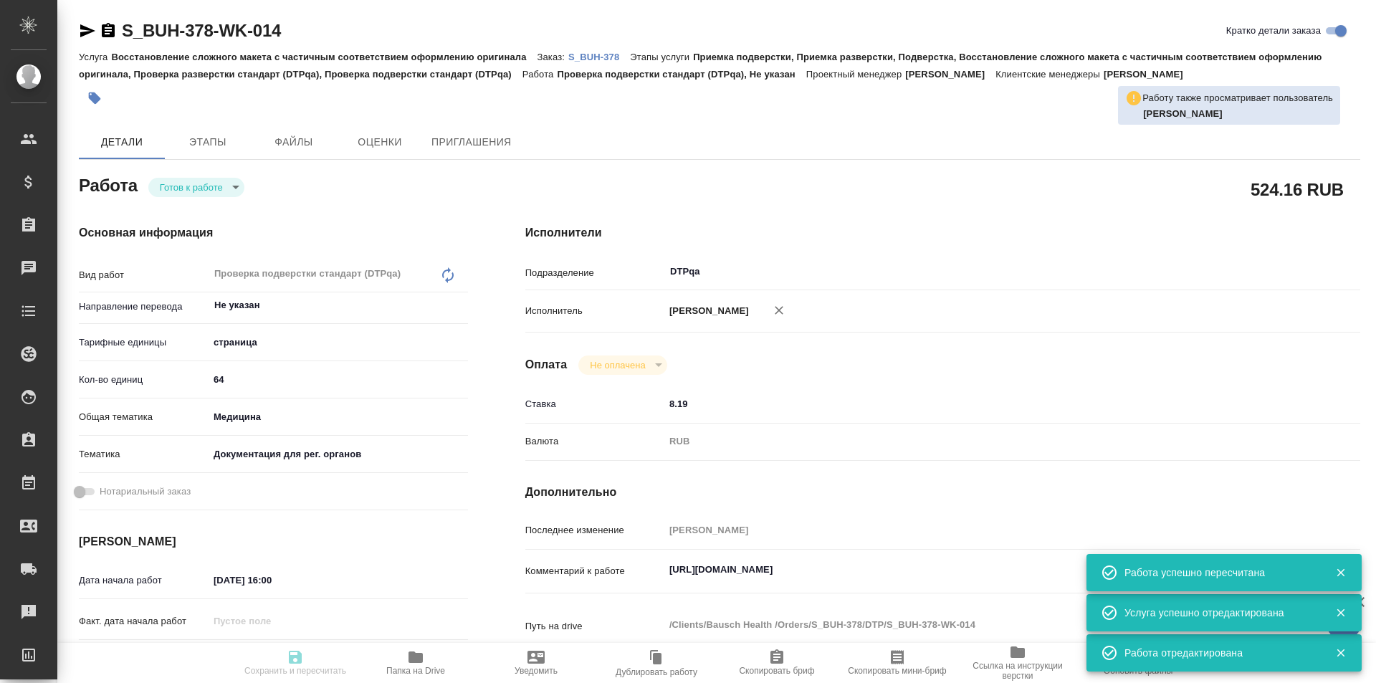
type input "[DATE] 19:00"
type input "DTPqa"
type input "notPayed"
type input "8.19"
type input "RUB"
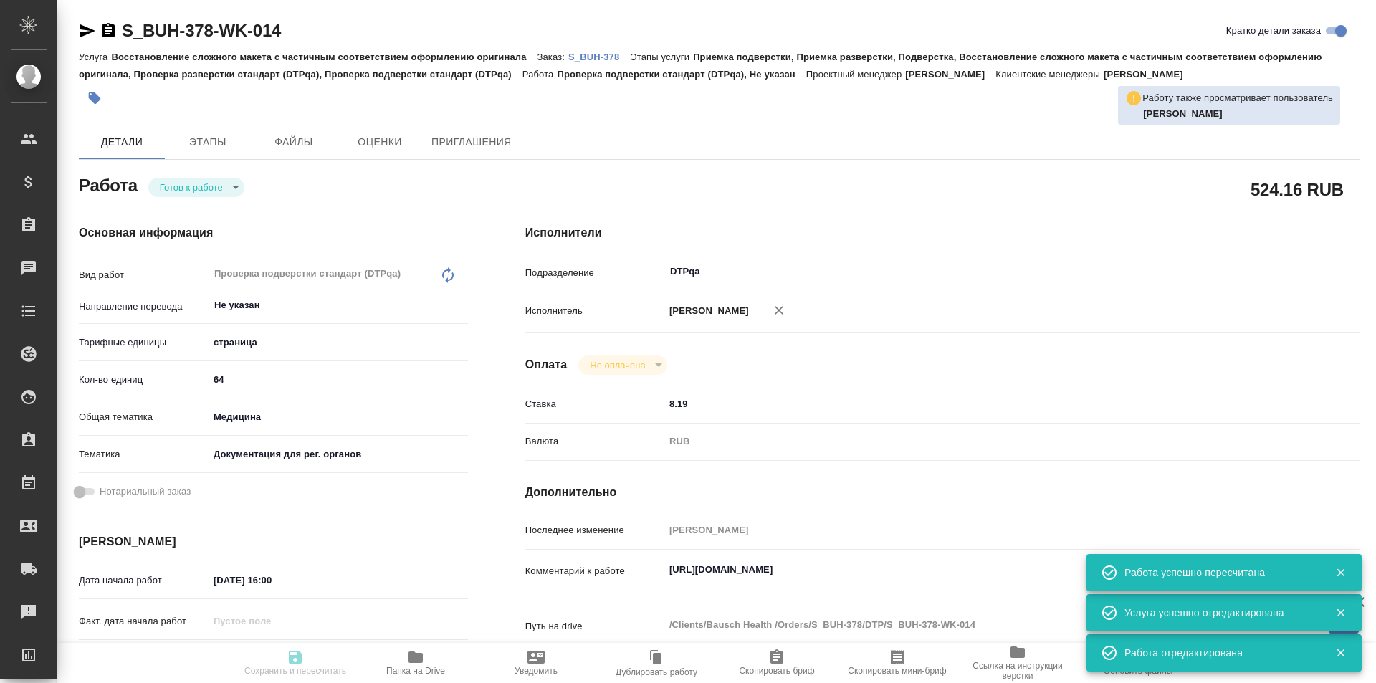
type input "[PERSON_NAME]"
type textarea "[URL][DOMAIN_NAME]"
type textarea "x"
type textarea "/Clients/Bausch Health /Orders/S_BUH-378/DTP/S_BUH-378-WK-014"
type textarea "x"
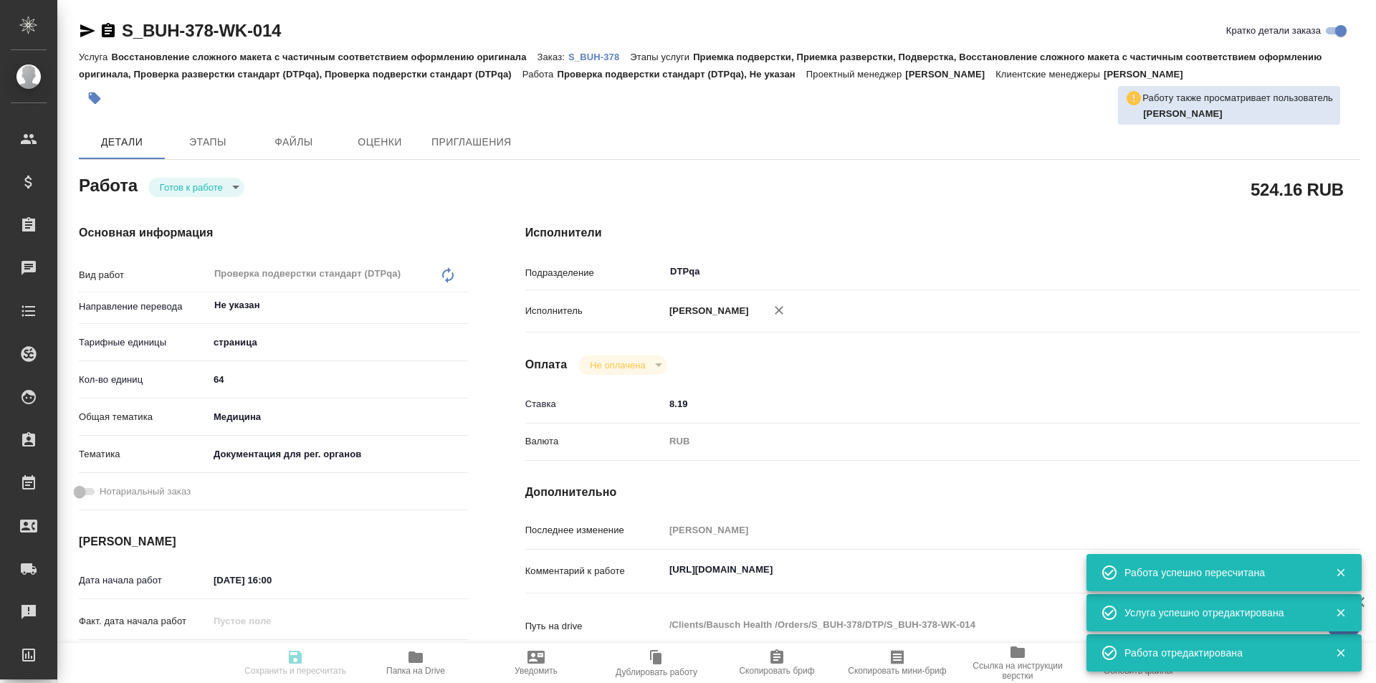
type input "S_BUH-378"
type input "Восстановление сложного макета с частичным соответствием оформлению оригинала"
type input "Приемка подверстки, Приемка разверстки, Подверстка, Восстановление сложного мак…"
type input "[PERSON_NAME]"
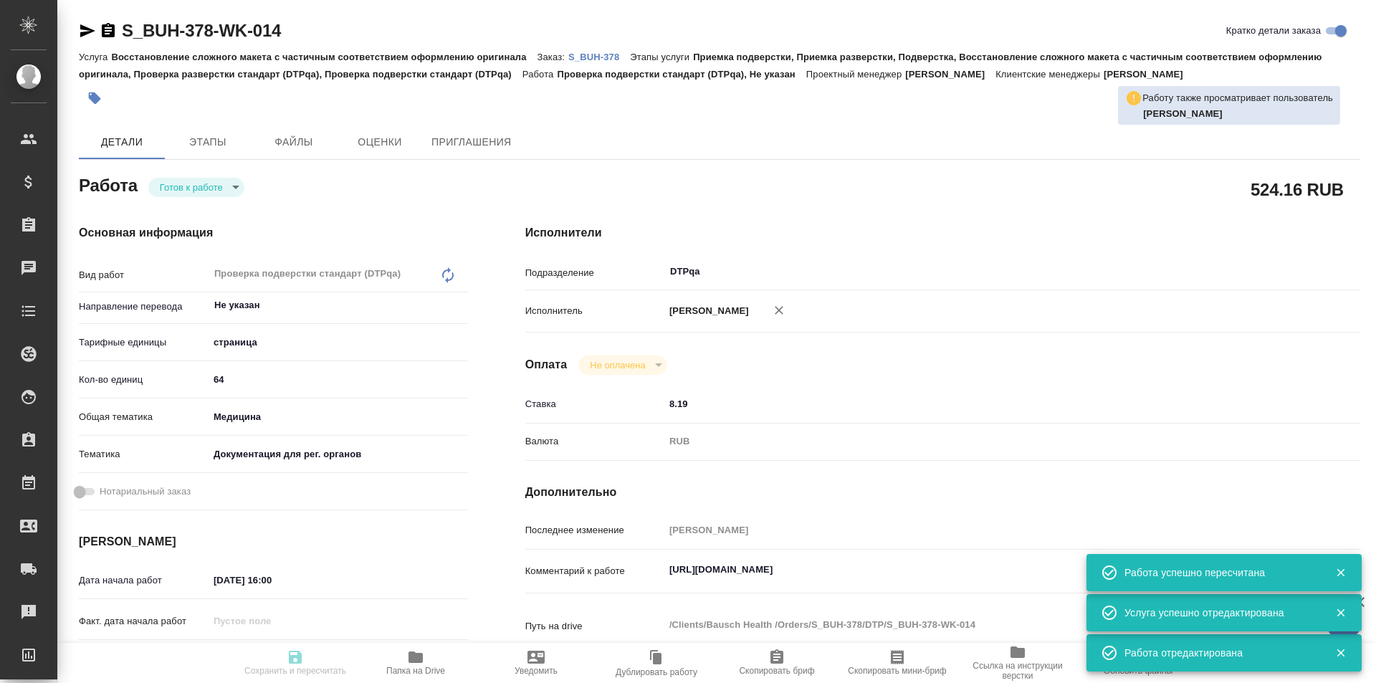
type input "/Clients/Bausch Health /Orders/S_BUH-378"
type textarea "x"
type textarea "англ-рус дубль польский убираем"
type textarea "x"
click at [219, 188] on body "🙏 .cls-1 fill:#fff; AWATERA Ismagilova Diana Клиенты Спецификации Заказы Чаты T…" at bounding box center [688, 341] width 1376 height 683
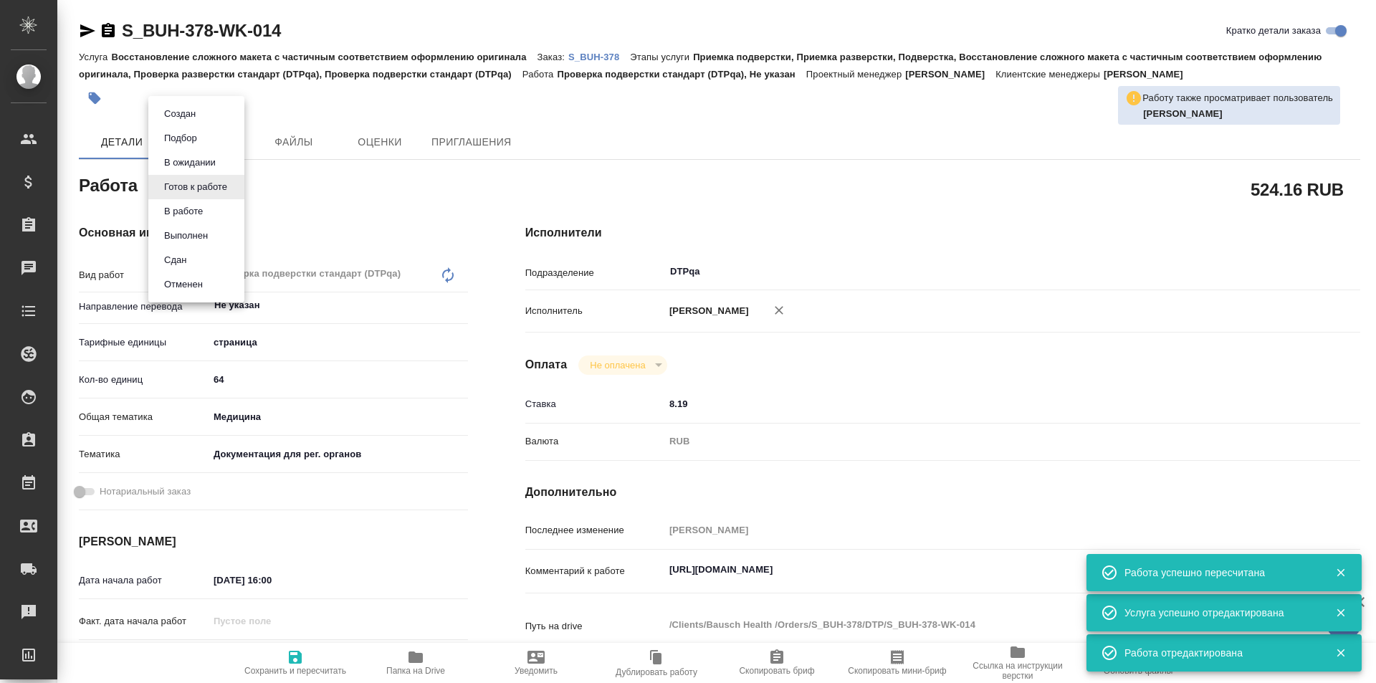
type textarea "x"
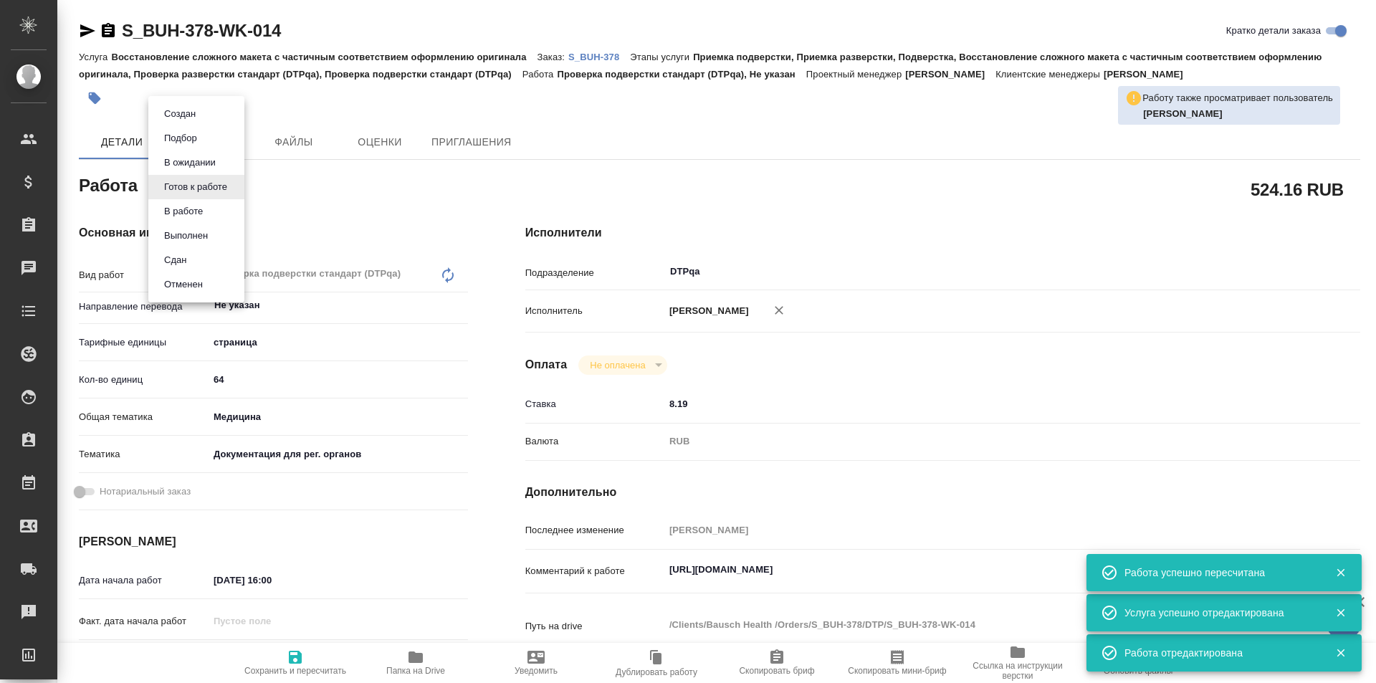
type textarea "x"
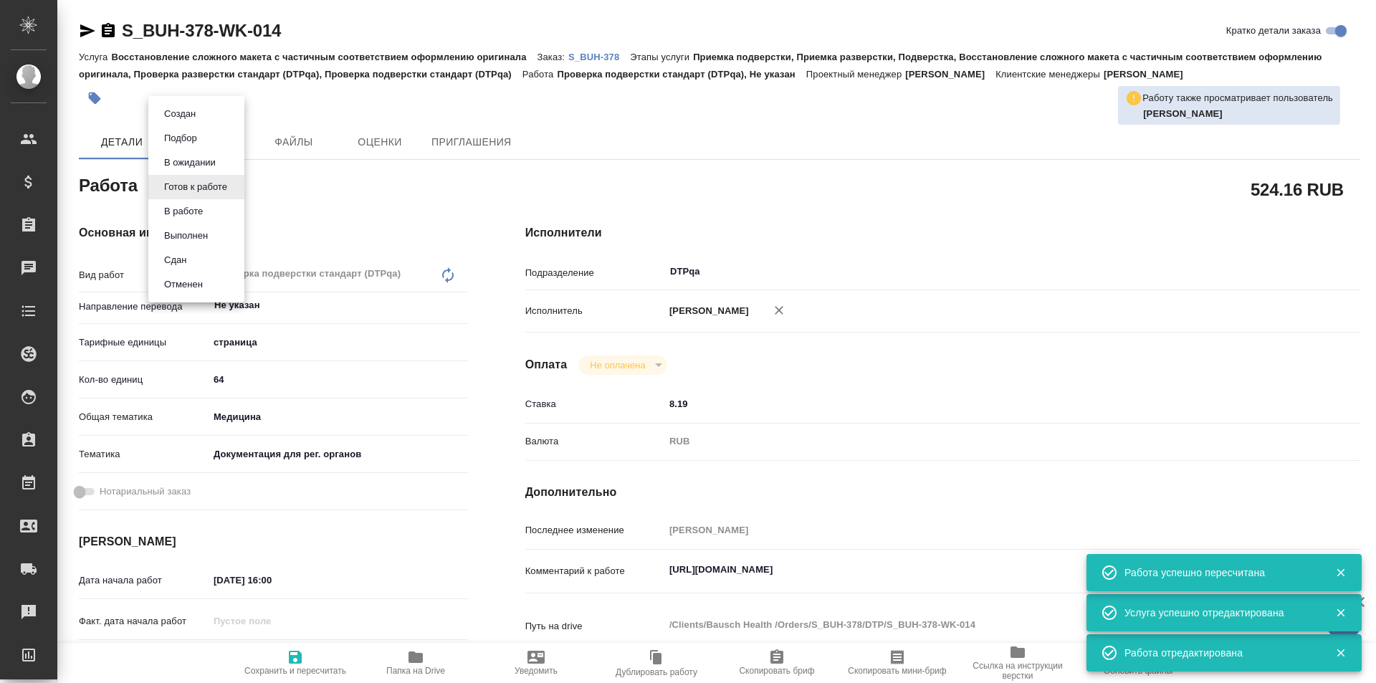
type textarea "x"
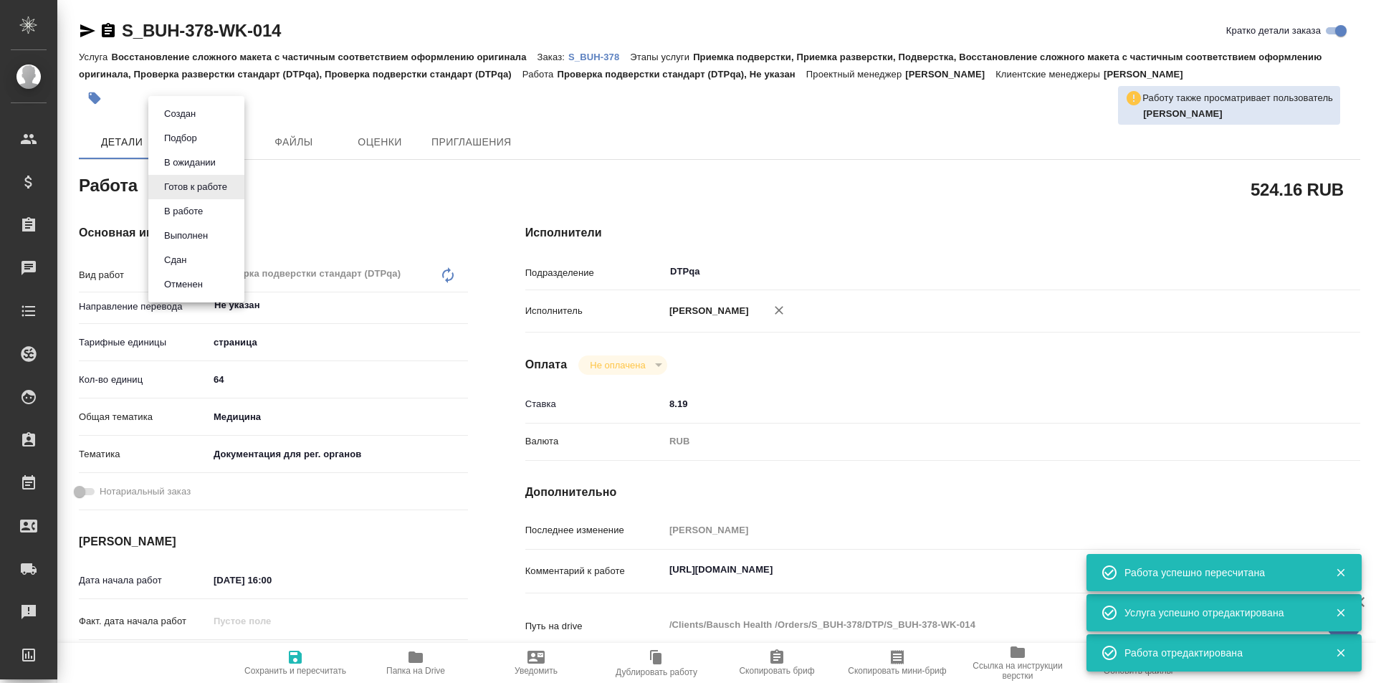
type textarea "x"
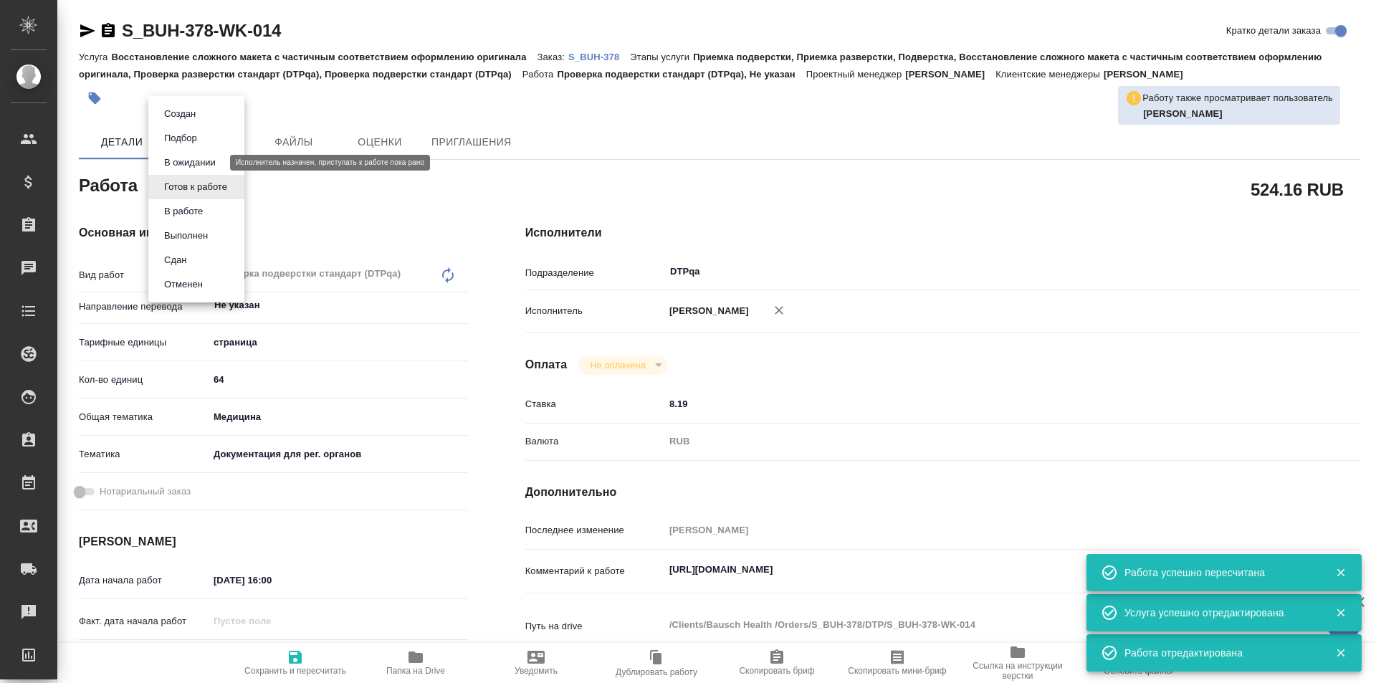
click at [189, 157] on button "В ожидании" at bounding box center [190, 163] width 60 height 16
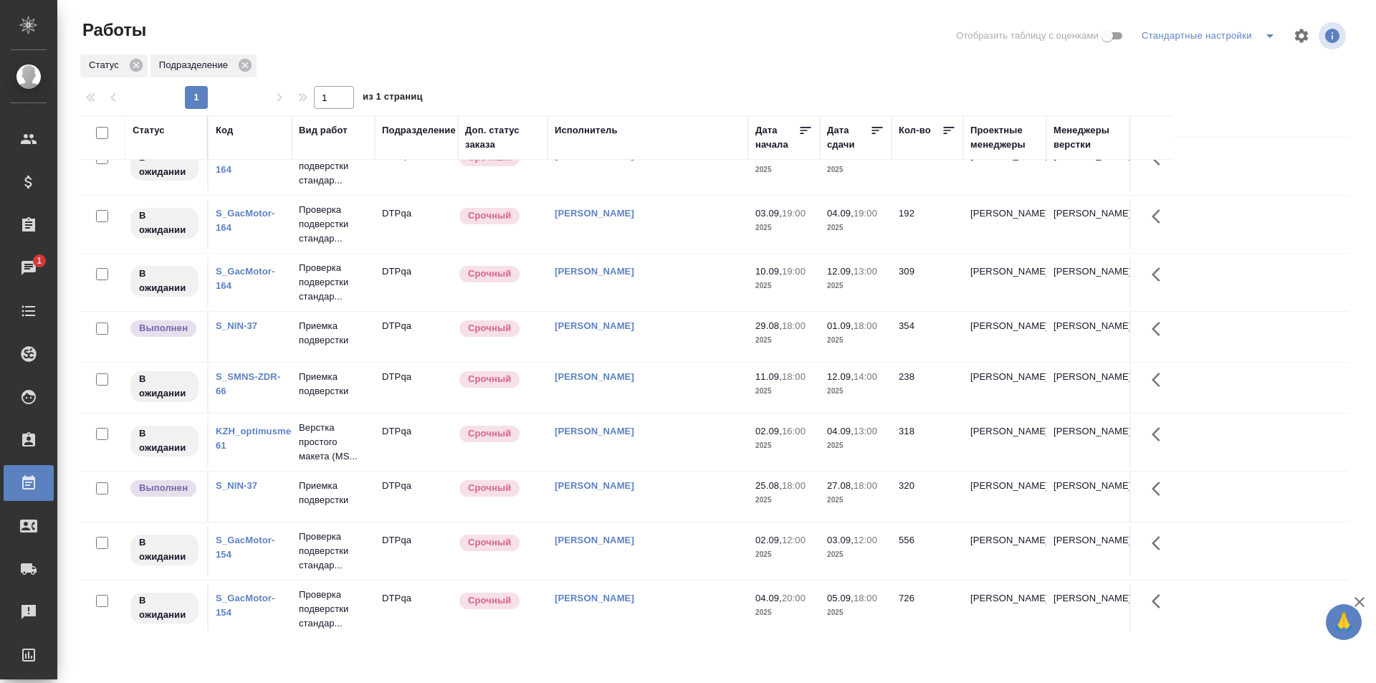
scroll to position [626, 0]
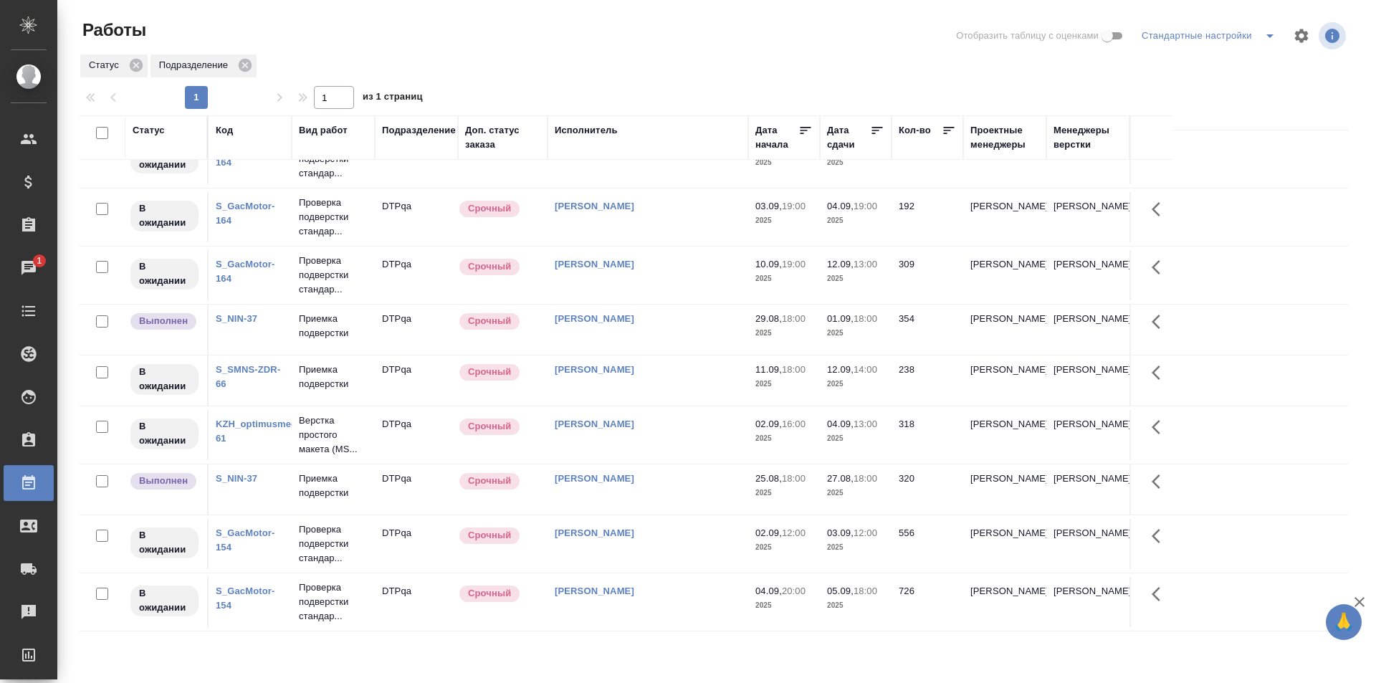
click at [677, 431] on td "[PERSON_NAME]" at bounding box center [647, 435] width 201 height 50
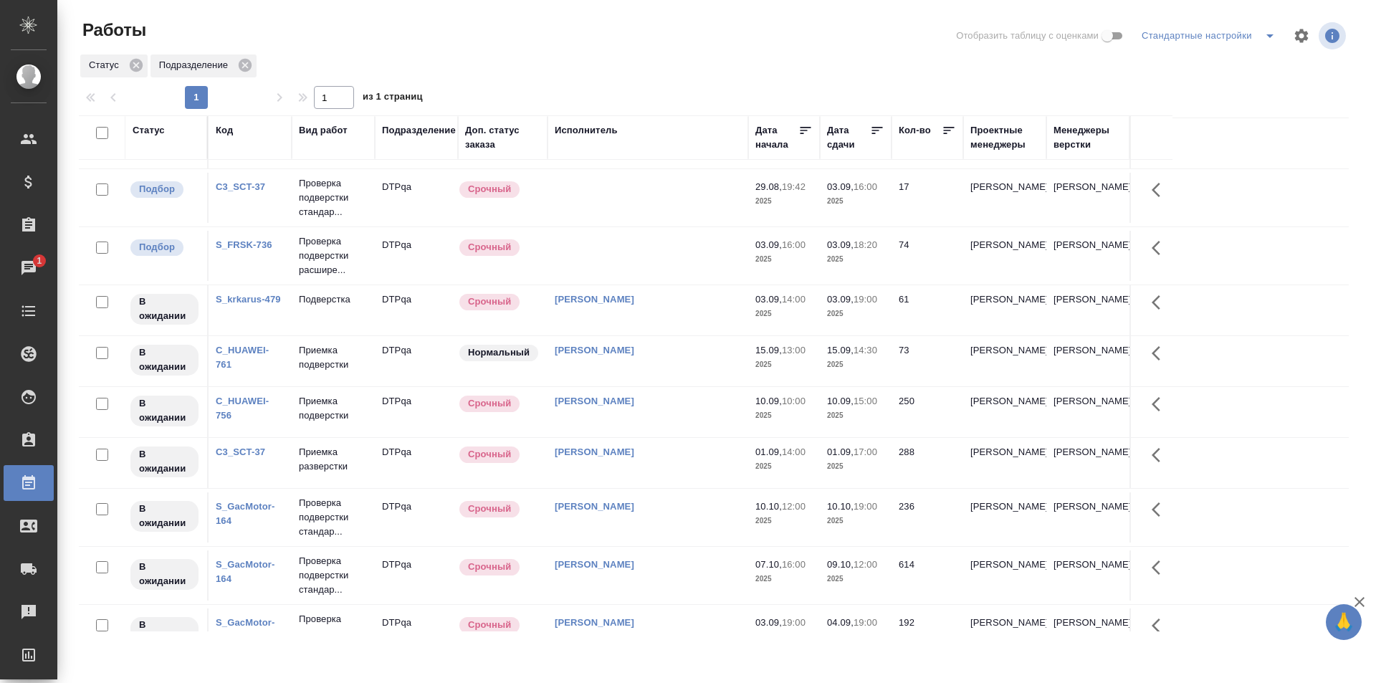
scroll to position [215, 0]
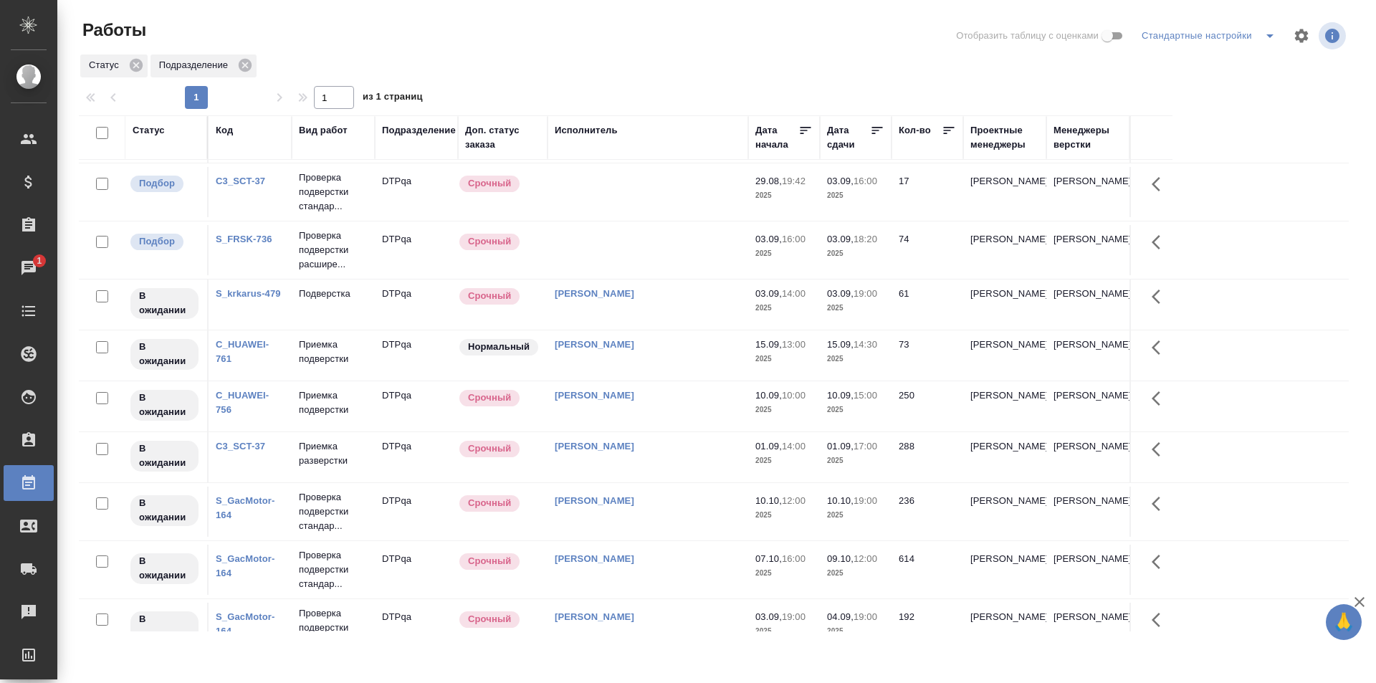
click at [656, 296] on div "[PERSON_NAME]" at bounding box center [648, 294] width 186 height 14
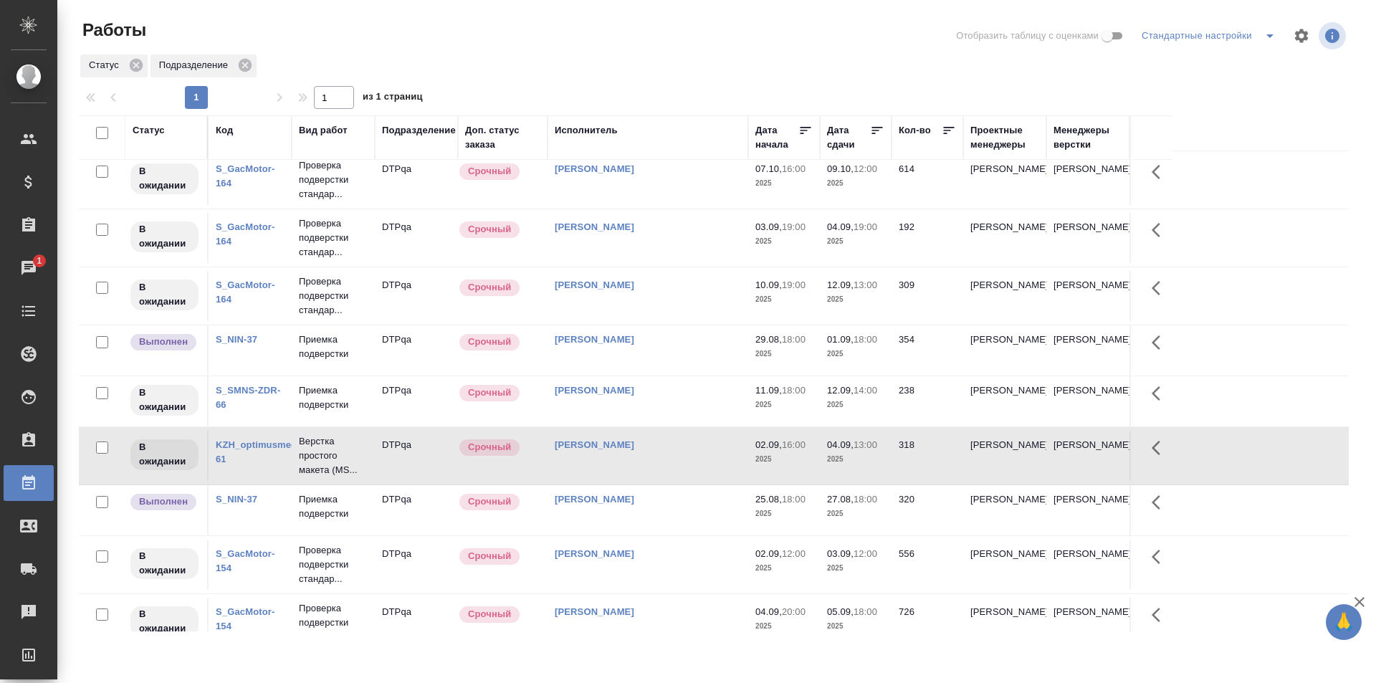
scroll to position [626, 0]
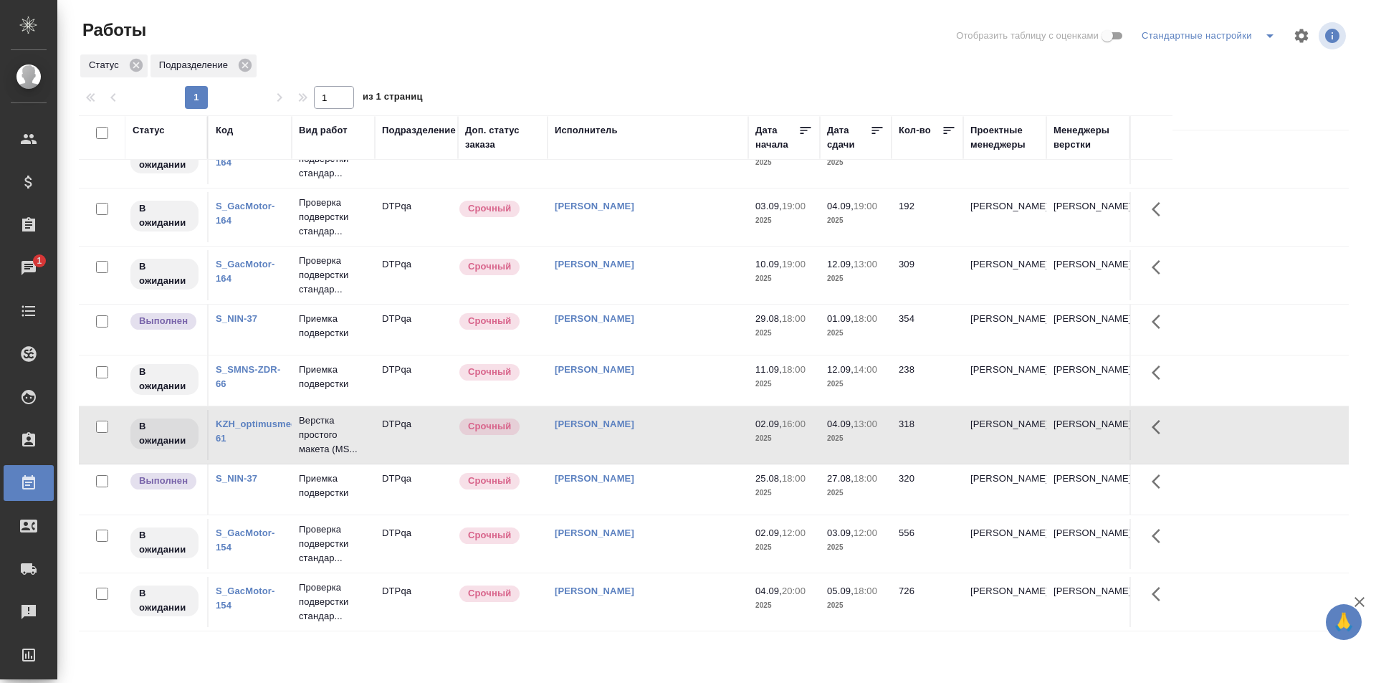
click at [678, 543] on td "[PERSON_NAME]" at bounding box center [647, 544] width 201 height 50
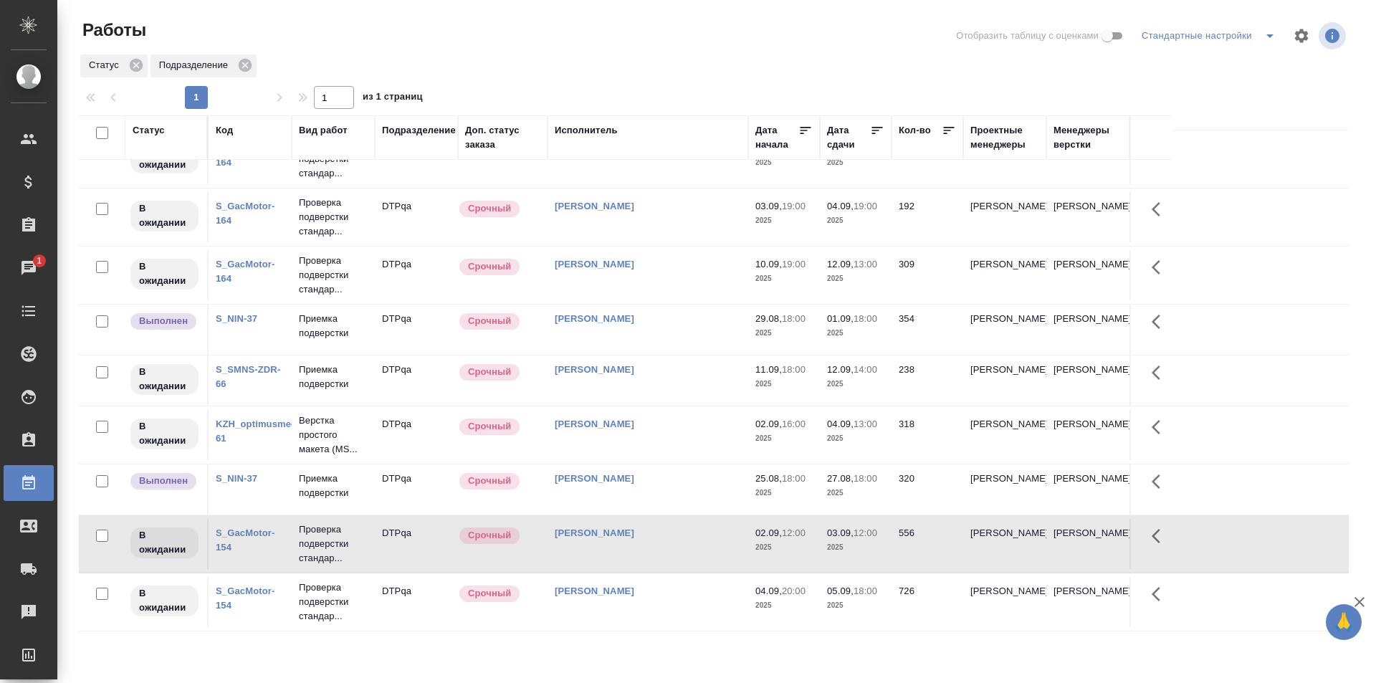
click at [676, 601] on td "[PERSON_NAME]" at bounding box center [647, 602] width 201 height 50
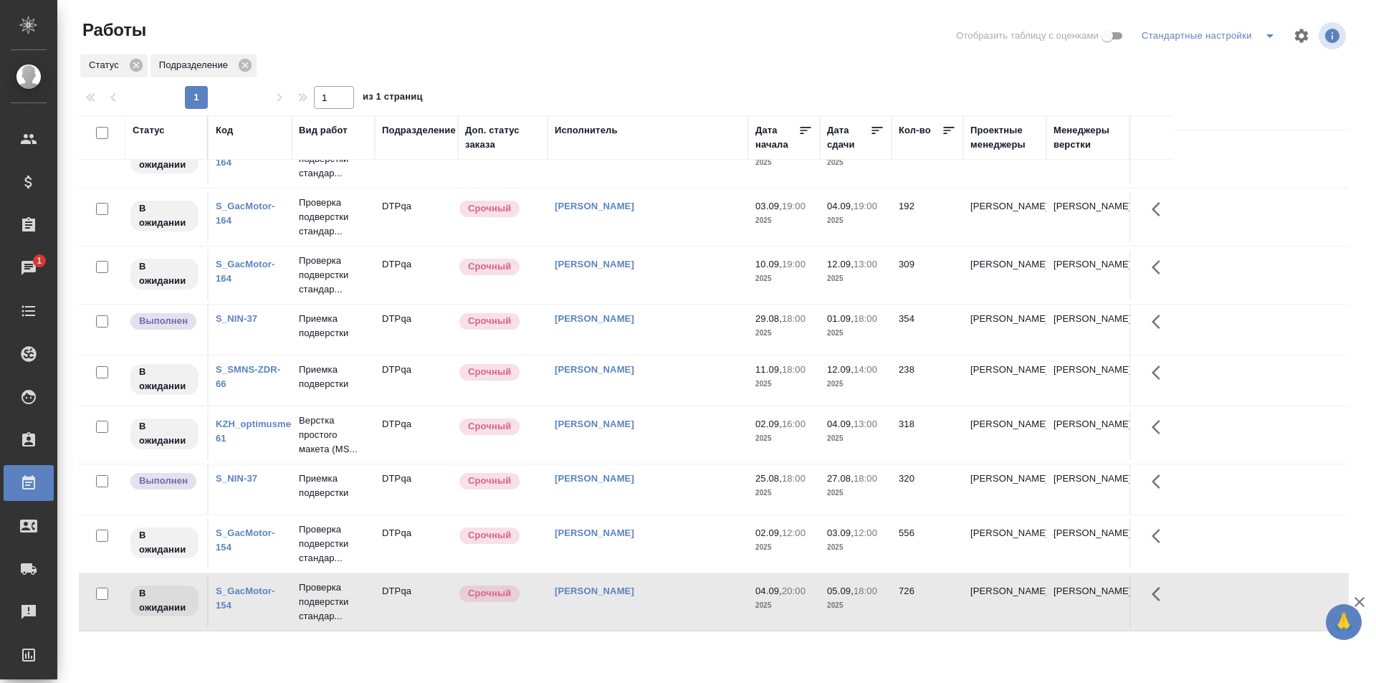
scroll to position [482, 0]
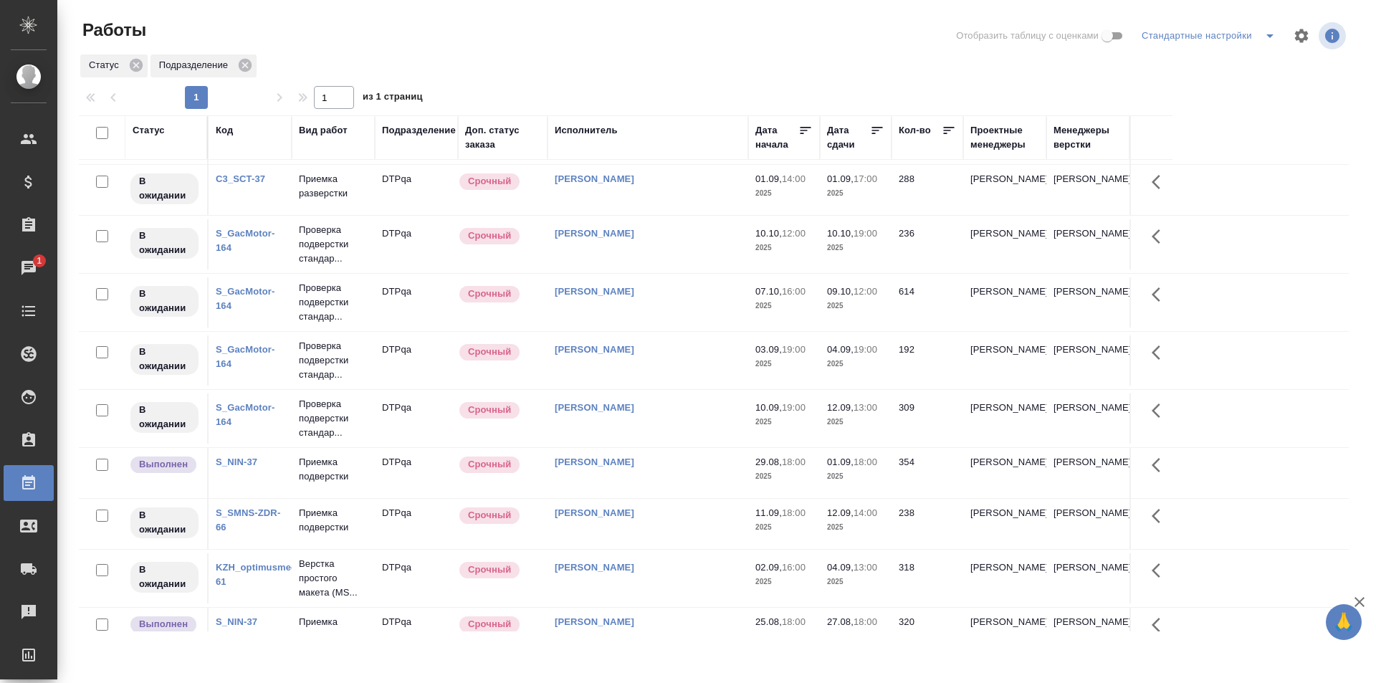
click at [691, 472] on td "[PERSON_NAME]" at bounding box center [647, 473] width 201 height 50
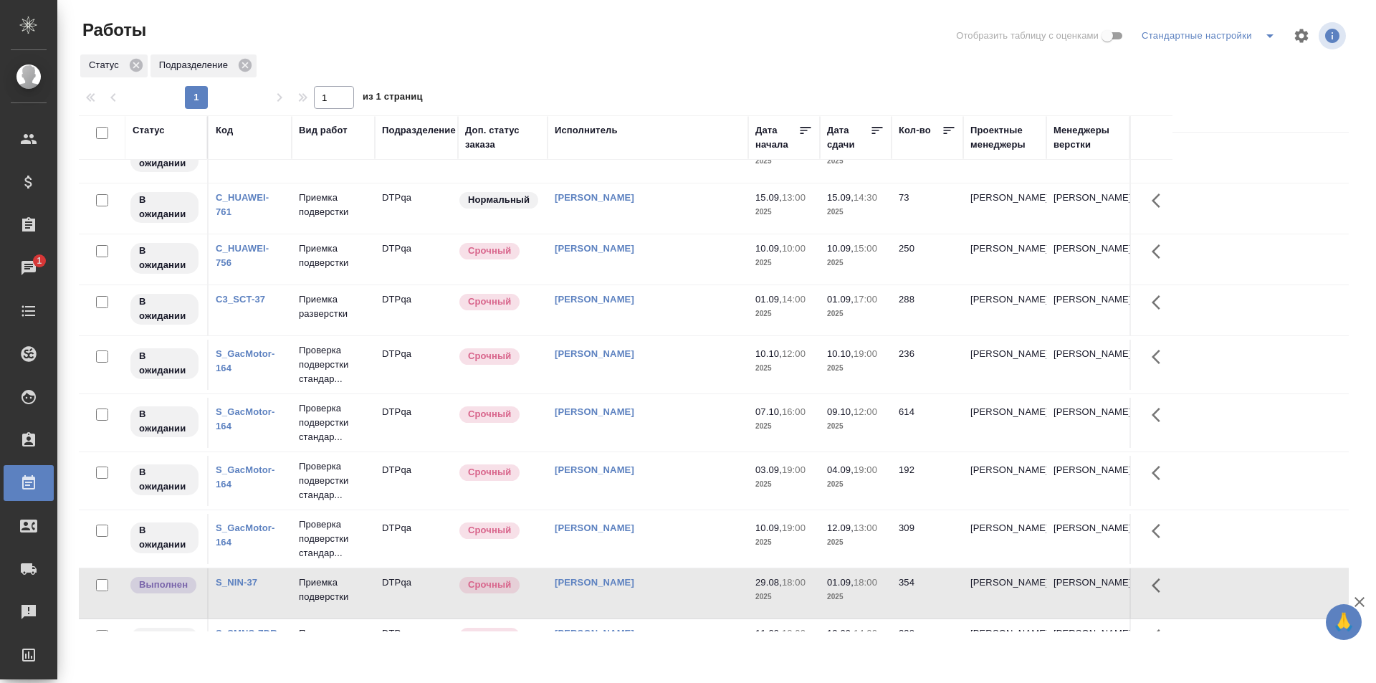
scroll to position [339, 0]
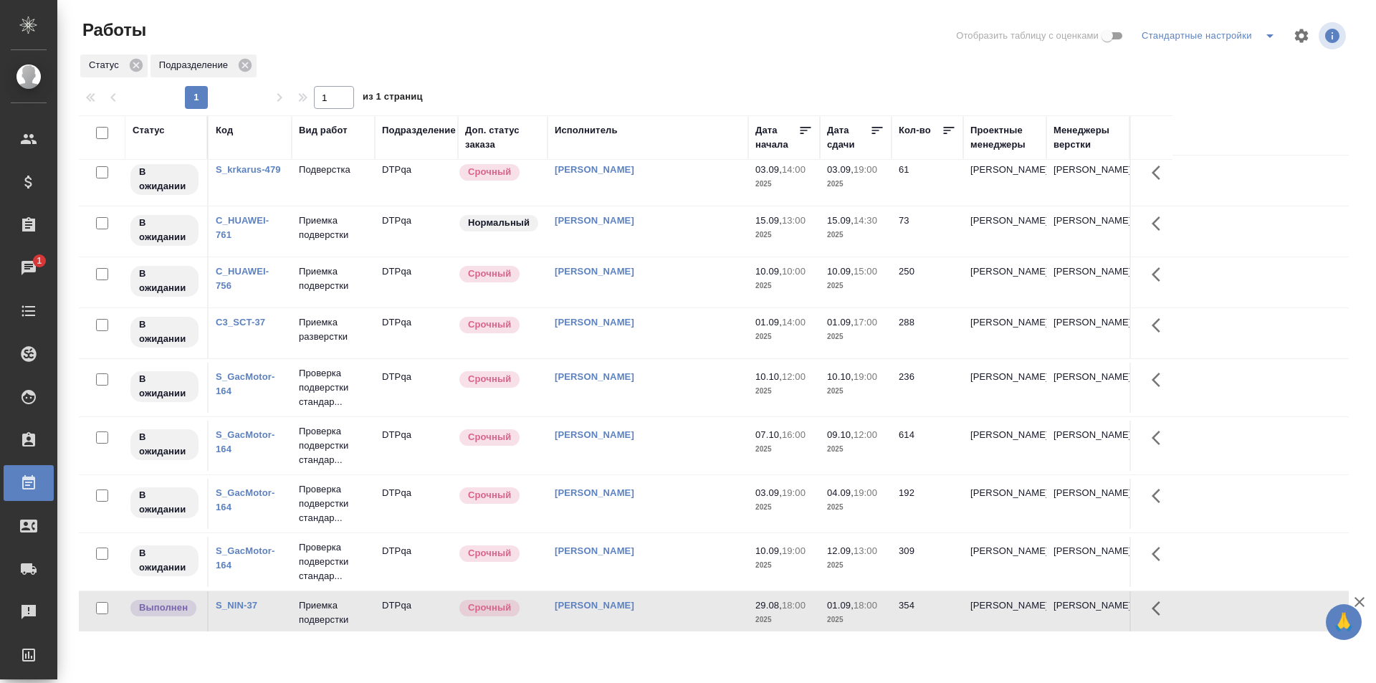
click at [662, 327] on div "[PERSON_NAME]" at bounding box center [648, 322] width 186 height 14
click at [662, 327] on div "Исмагилова Диана" at bounding box center [648, 322] width 186 height 14
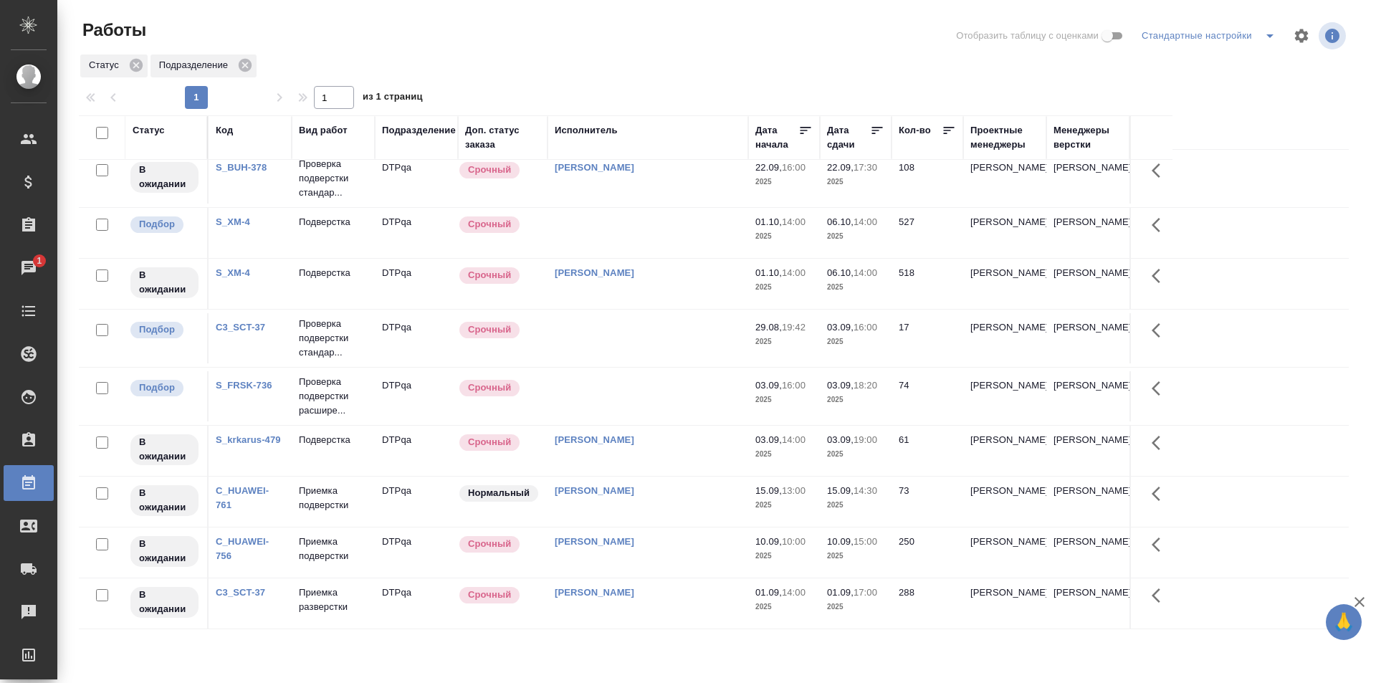
scroll to position [0, 0]
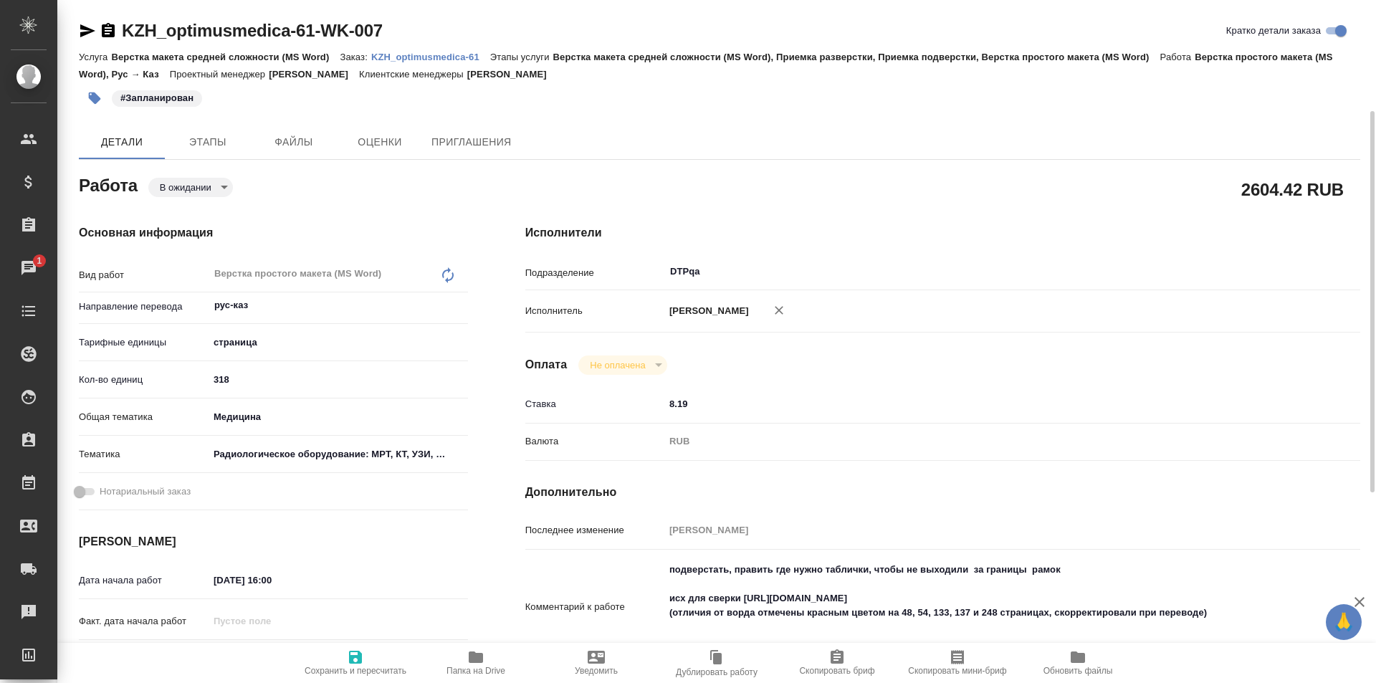
scroll to position [143, 0]
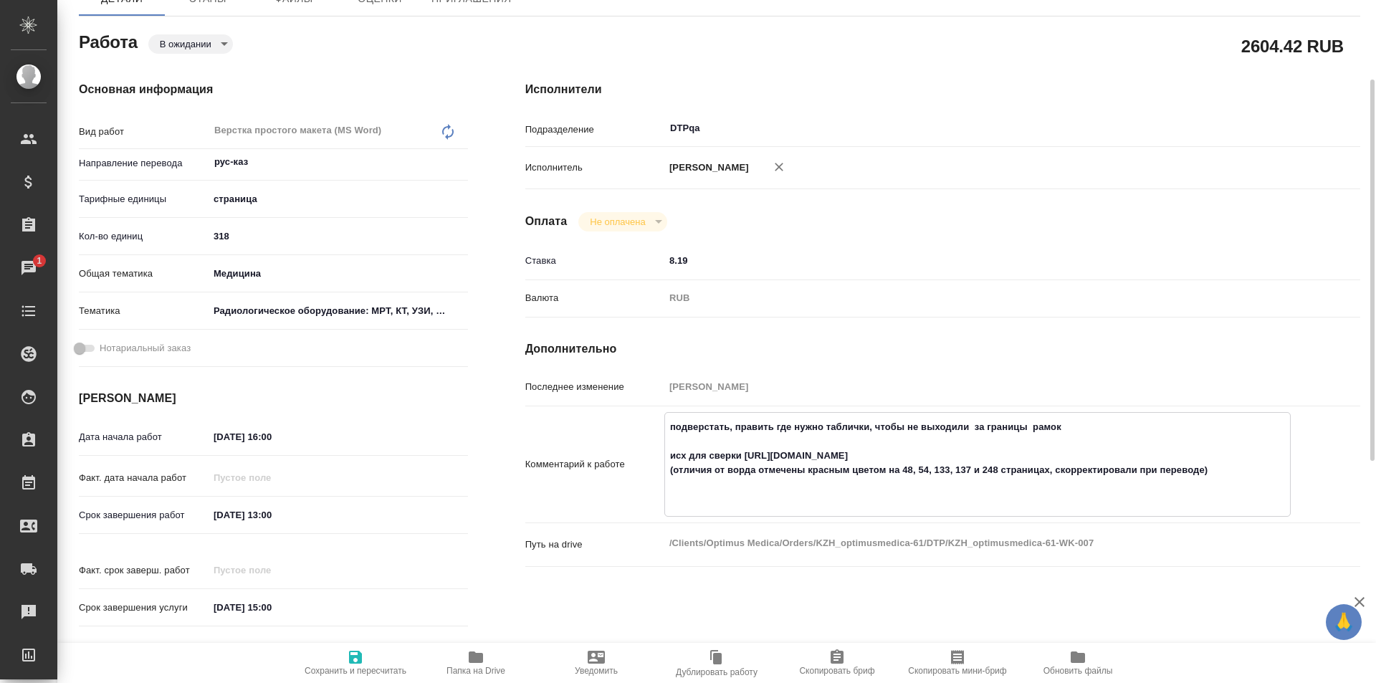
drag, startPoint x: 973, startPoint y: 461, endPoint x: 745, endPoint y: 454, distance: 228.0
click at [745, 454] on textarea "подверстать, править где нужно таблички, чтобы не выходили за границы рамок исх…" at bounding box center [977, 463] width 625 height 96
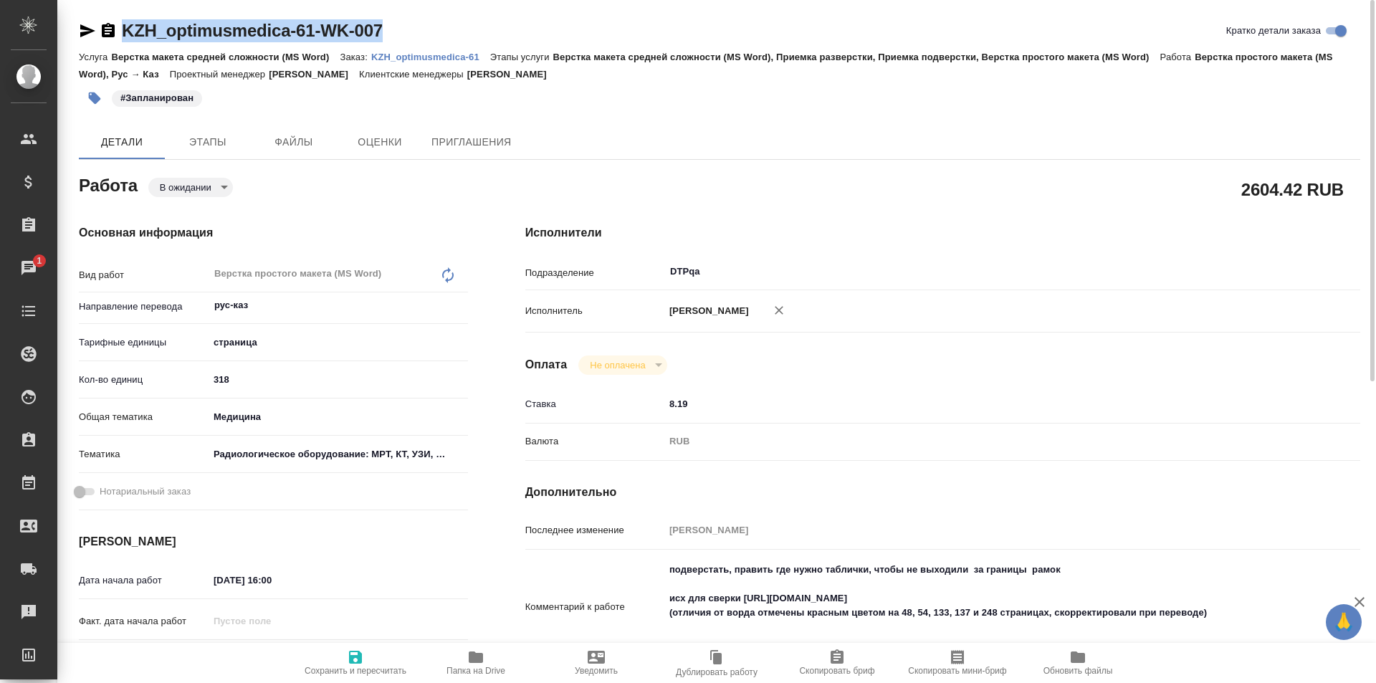
drag, startPoint x: 311, startPoint y: 31, endPoint x: 104, endPoint y: 31, distance: 207.1
click at [104, 31] on div "KZH_optimusmedica-61-WK-007 Кратко детали заказа" at bounding box center [719, 30] width 1281 height 23
copy link "KZH_optimusmedica-61-WK-007"
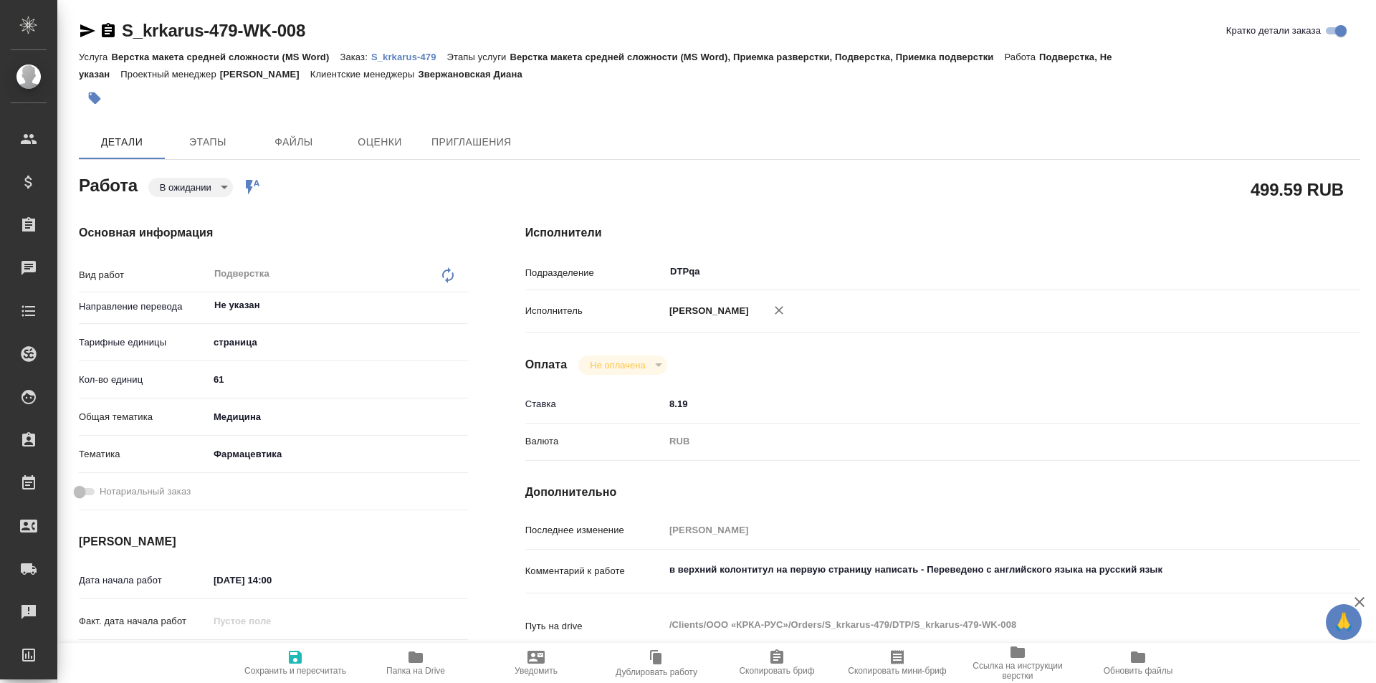
type textarea "x"
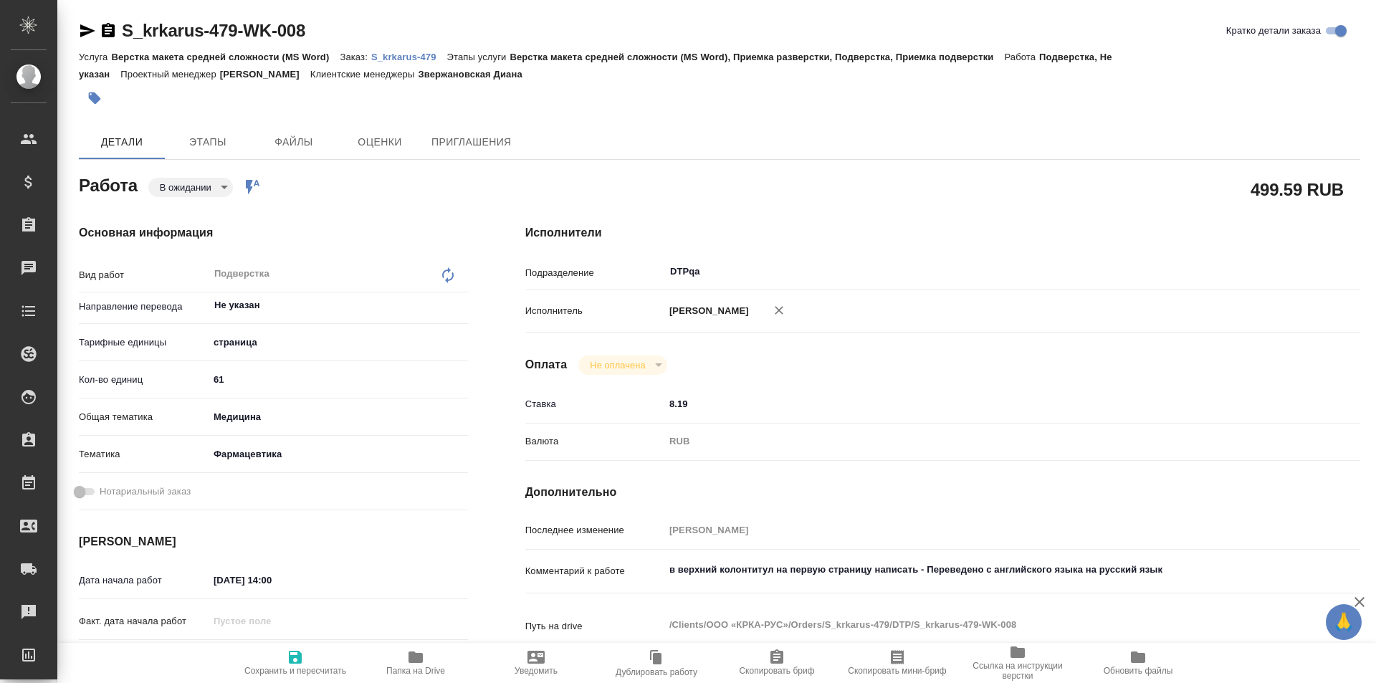
type textarea "x"
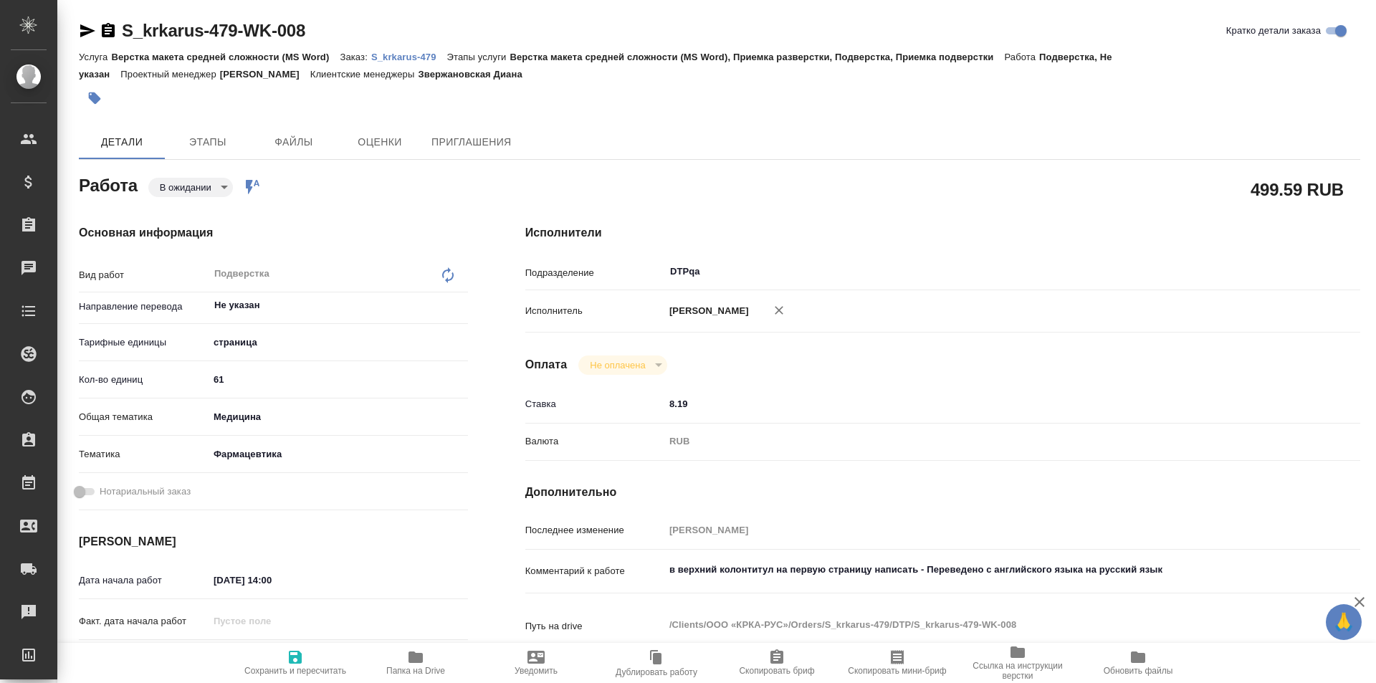
type textarea "x"
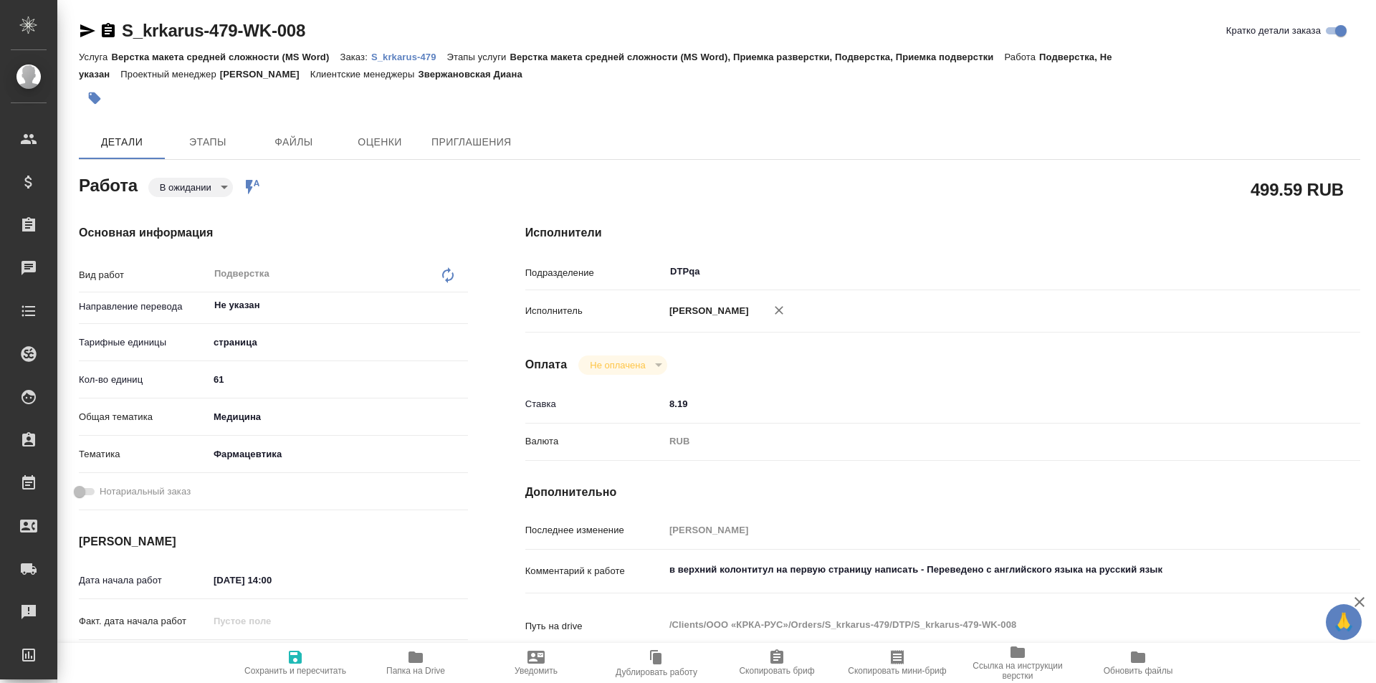
type textarea "x"
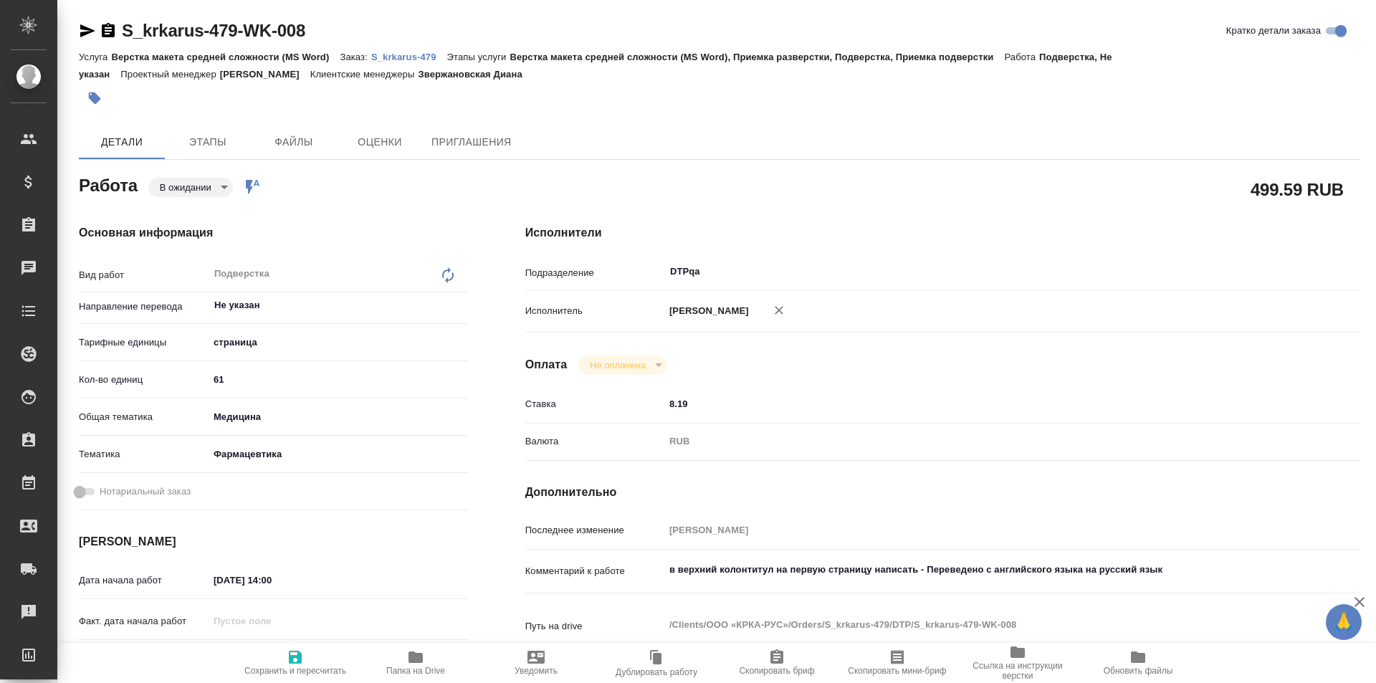
type textarea "x"
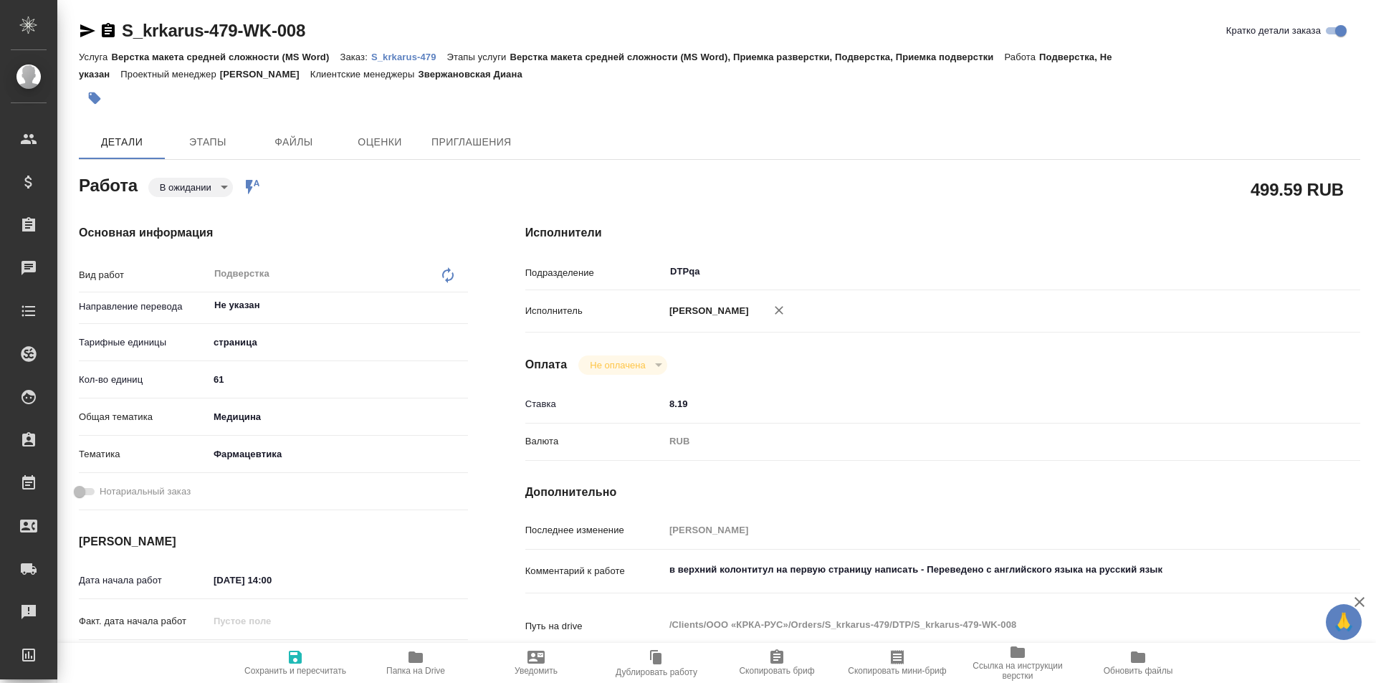
type textarea "x"
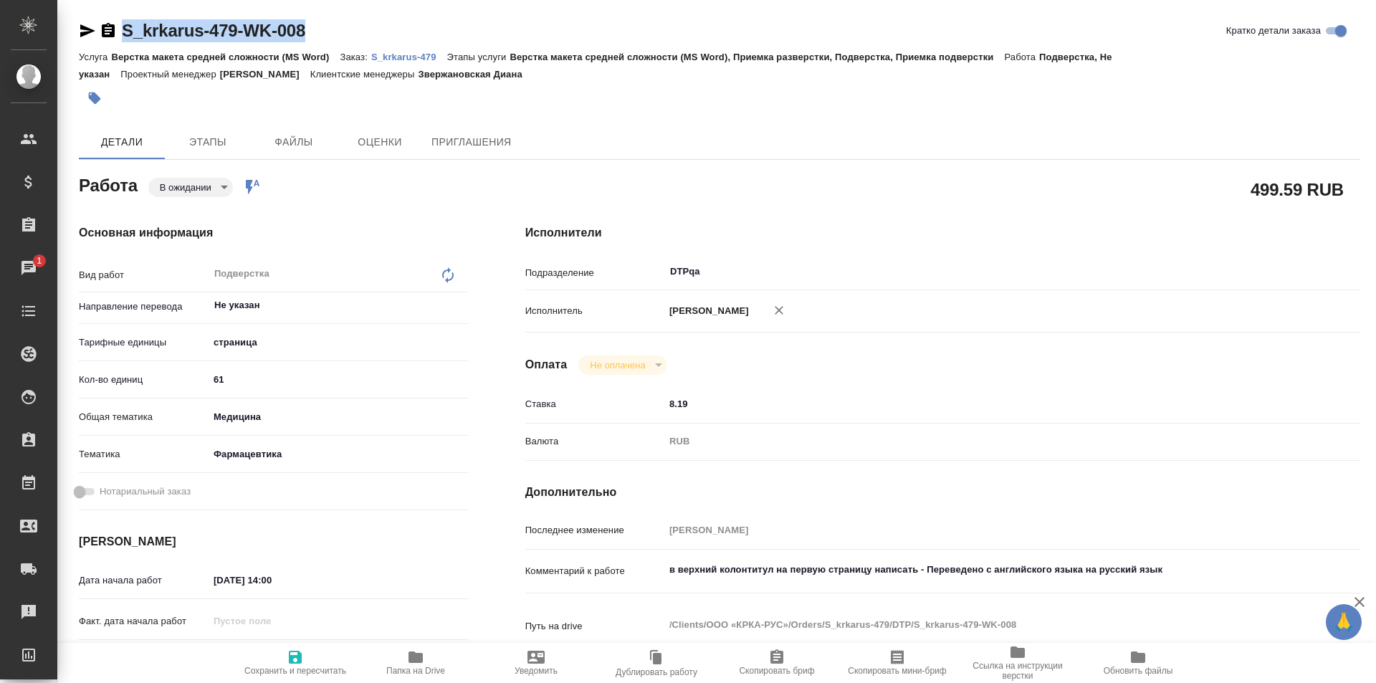
drag, startPoint x: 317, startPoint y: 36, endPoint x: 103, endPoint y: 30, distance: 213.6
click at [103, 30] on div "S_krkarus-479-WK-008 [PERSON_NAME] детали заказа" at bounding box center [719, 30] width 1281 height 23
copy link "S_krkarus-479-WK-008"
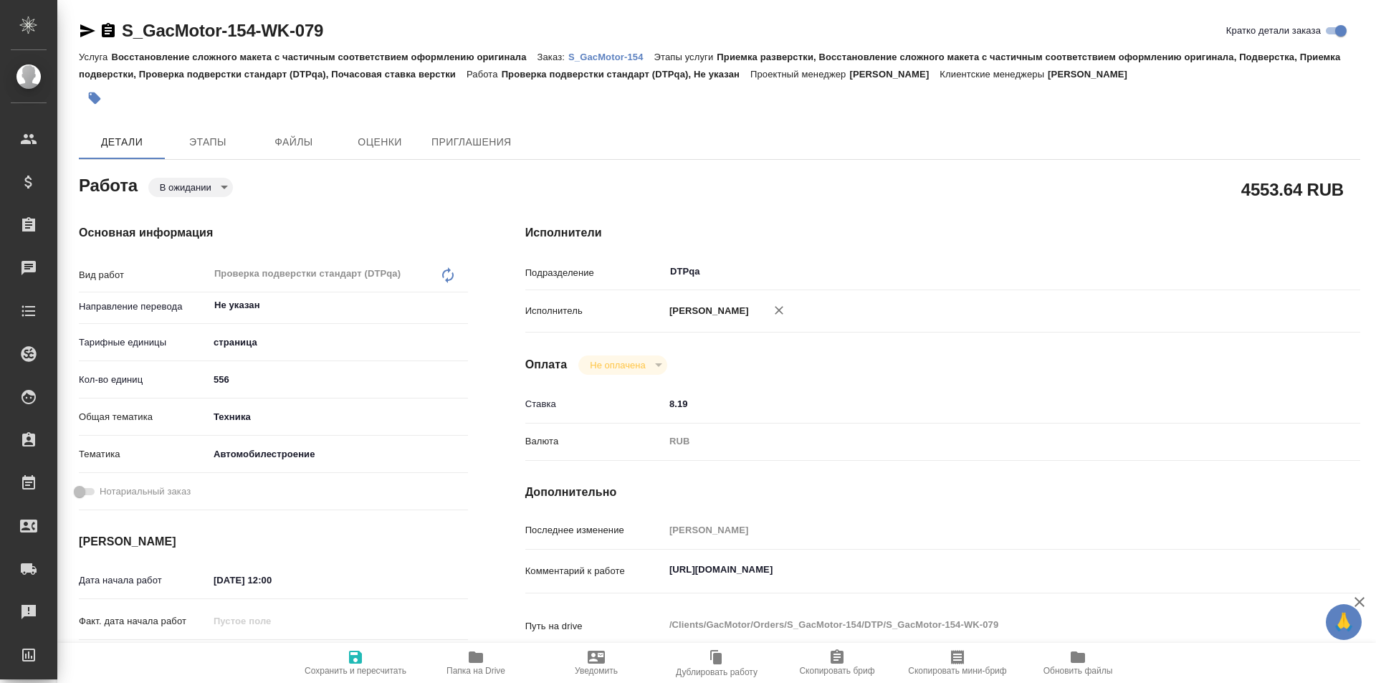
type textarea "x"
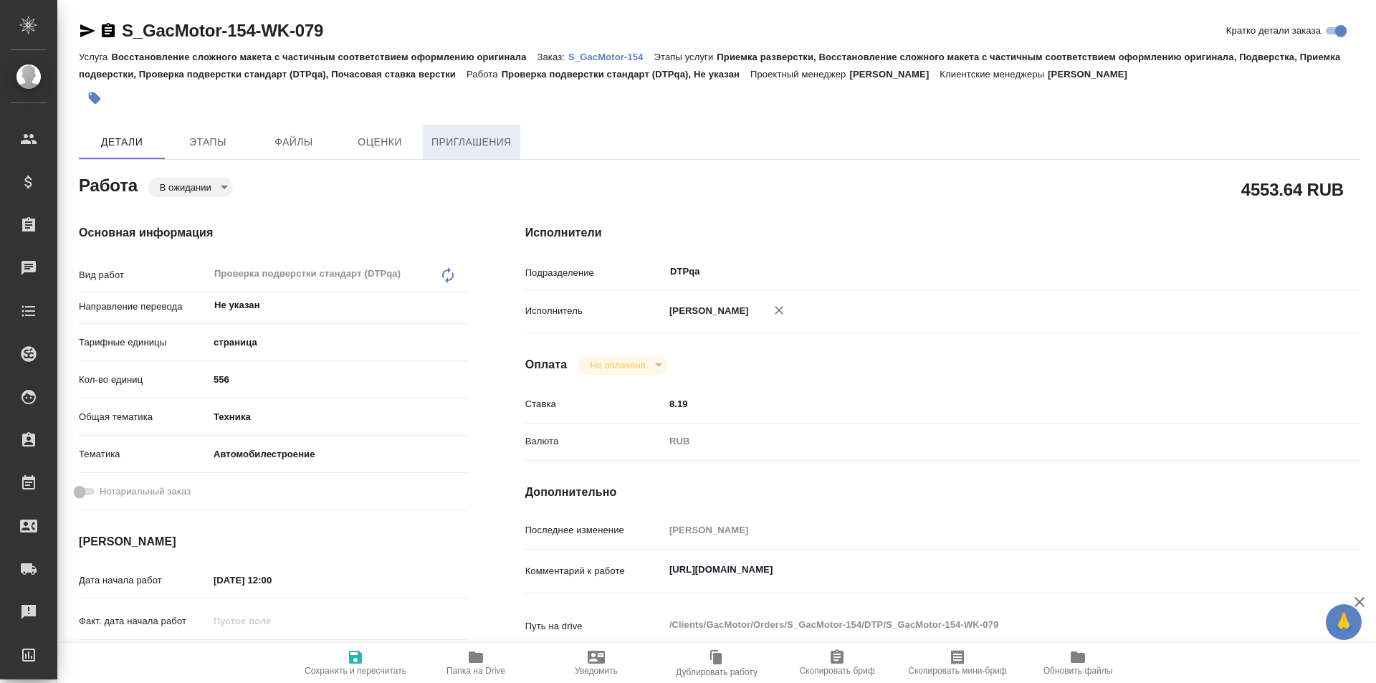
type textarea "x"
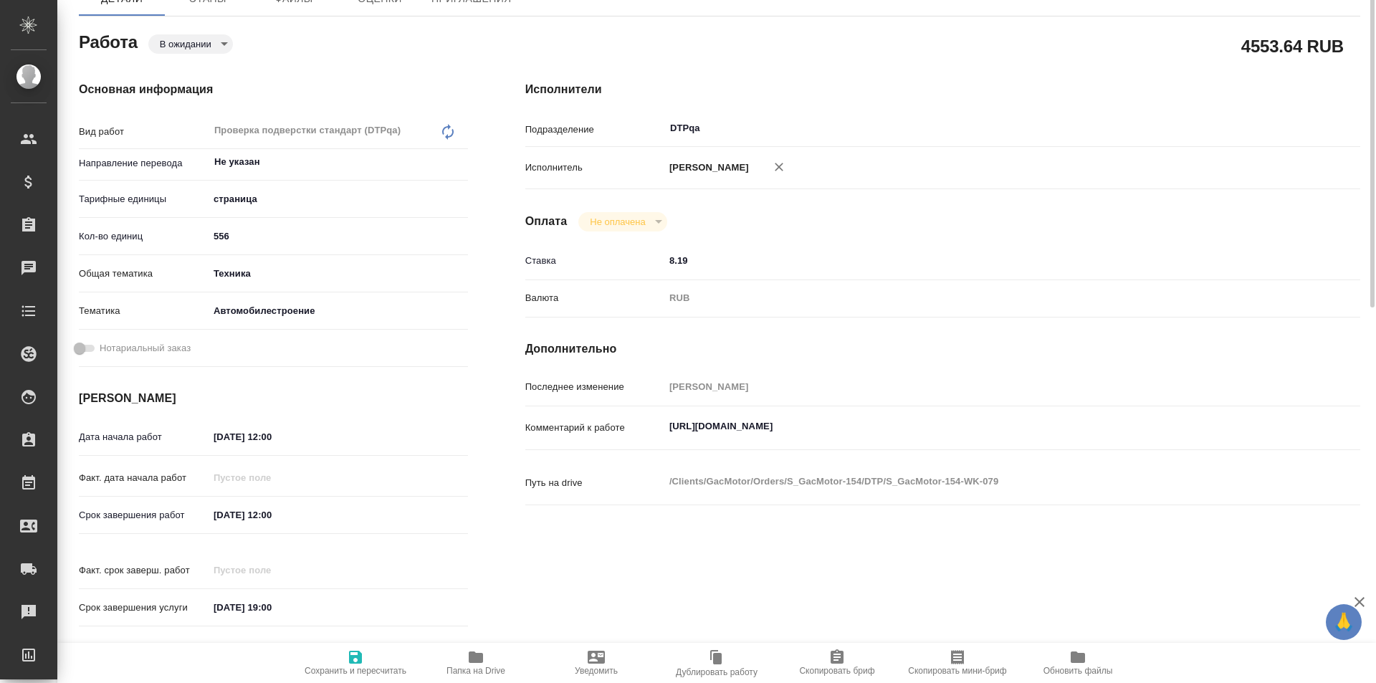
scroll to position [215, 0]
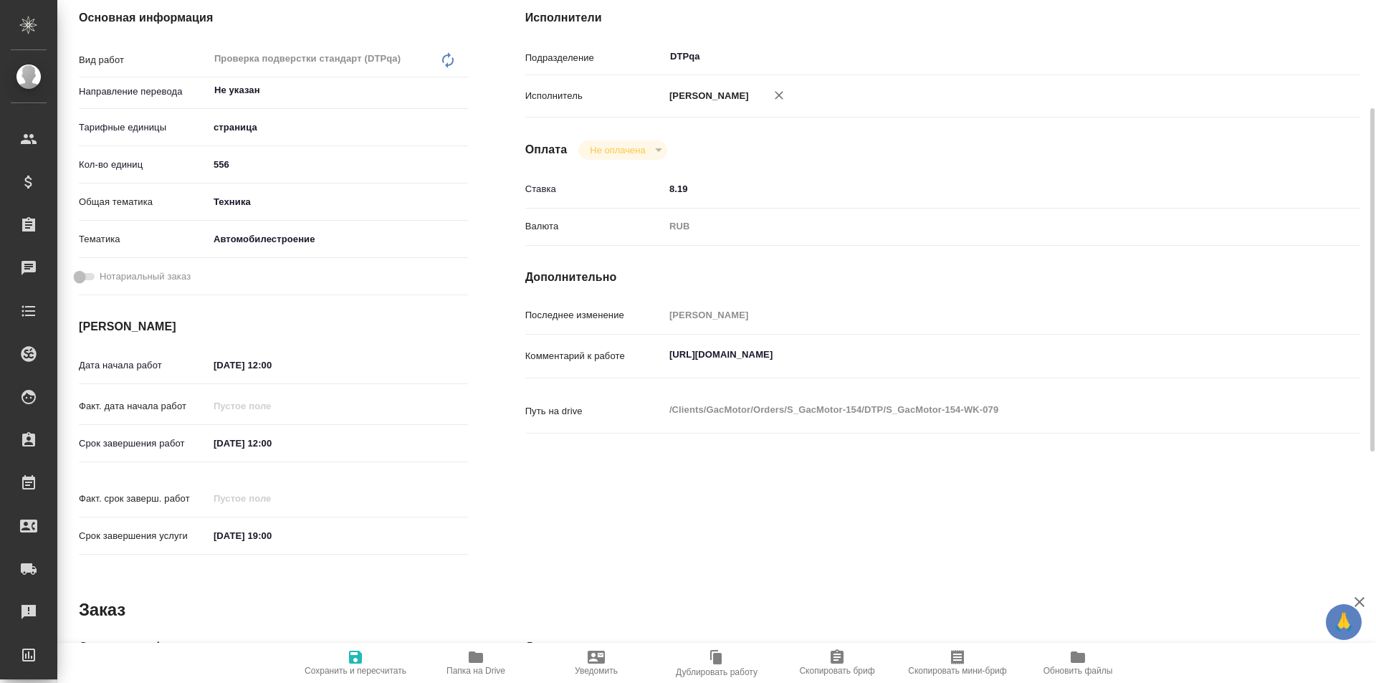
type textarea "x"
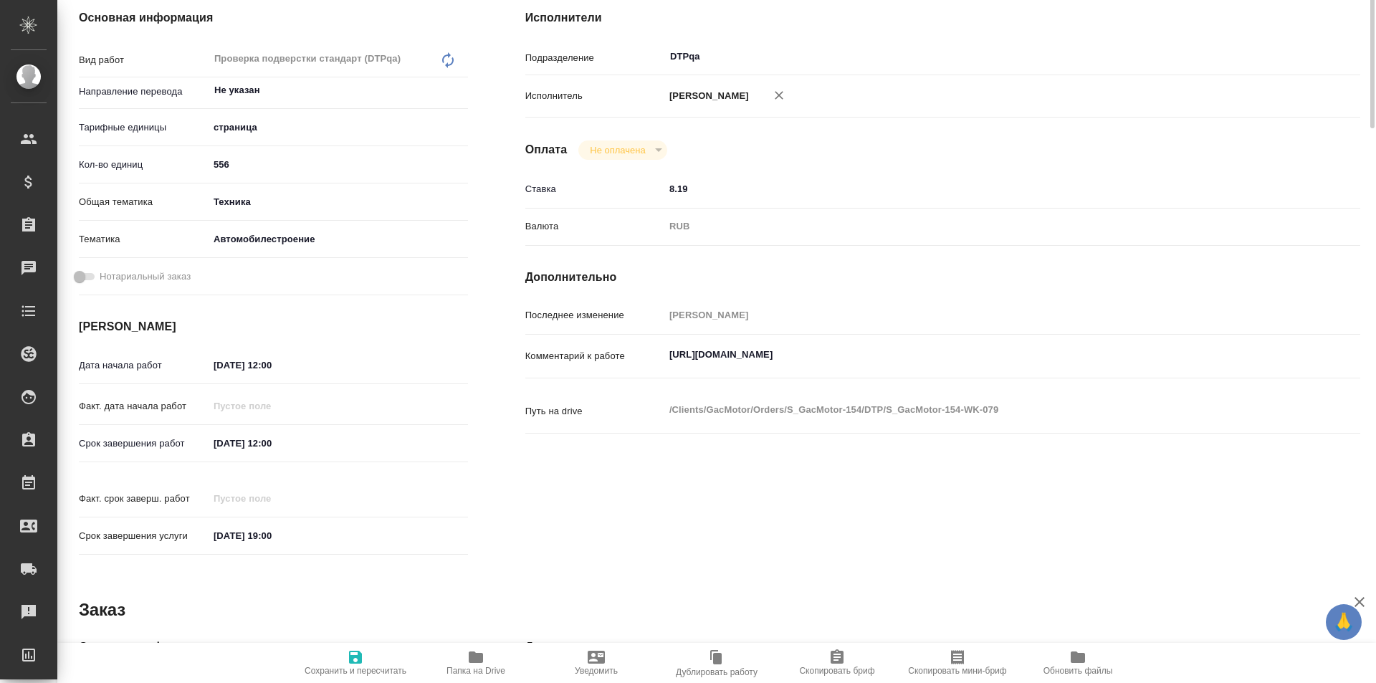
scroll to position [0, 0]
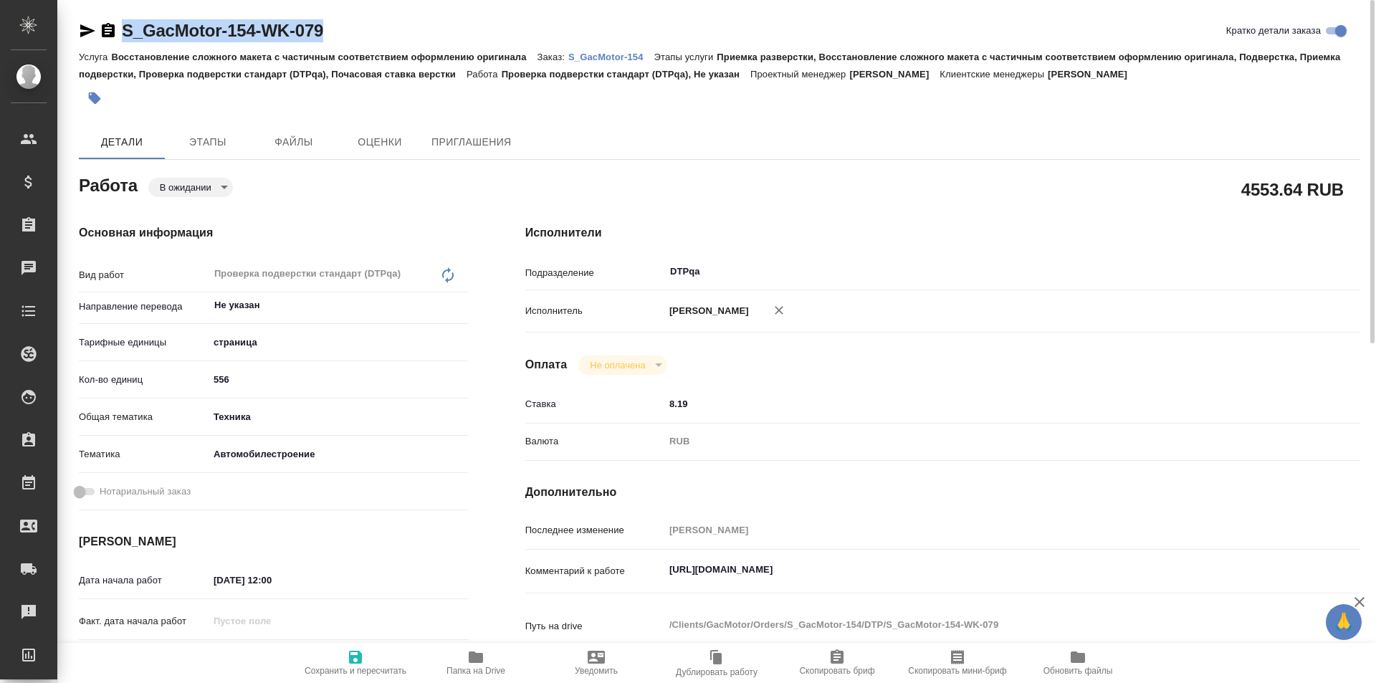
drag, startPoint x: 330, startPoint y: 27, endPoint x: 110, endPoint y: 23, distance: 220.0
click at [96, 28] on div "S_GacMotor-154-WK-079 Кратко детали заказа" at bounding box center [719, 30] width 1281 height 23
type textarea "x"
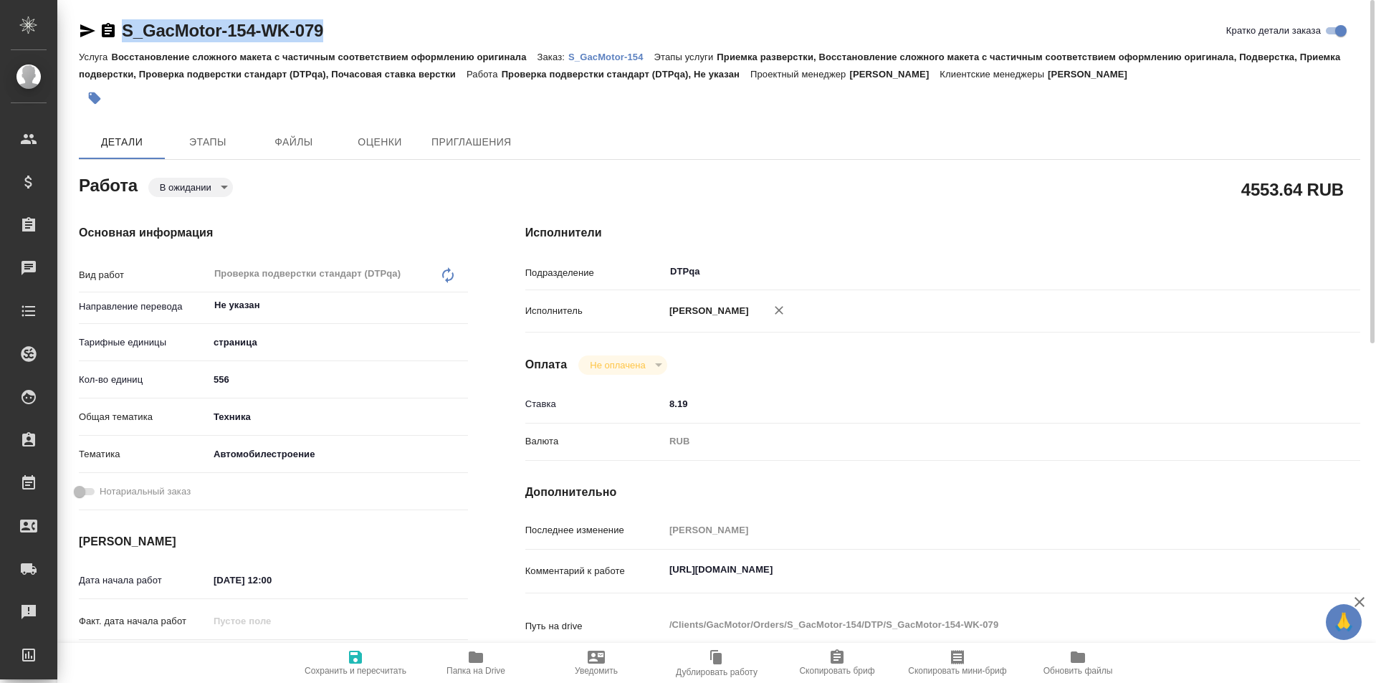
type textarea "x"
copy link "S_GacMotor-154-WK-079"
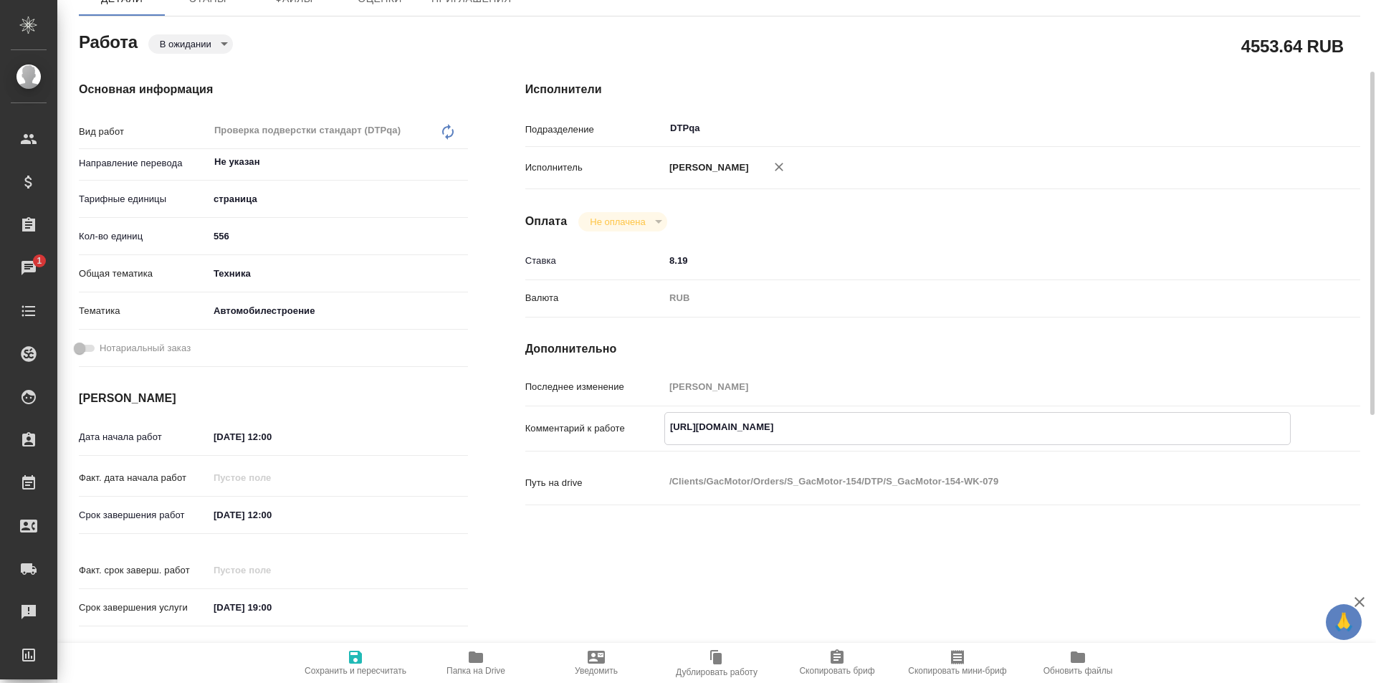
drag, startPoint x: 977, startPoint y: 425, endPoint x: 632, endPoint y: 409, distance: 345.1
click at [631, 413] on div "Комментарий к работе [URL][DOMAIN_NAME] x" at bounding box center [942, 428] width 835 height 33
type textarea "x"
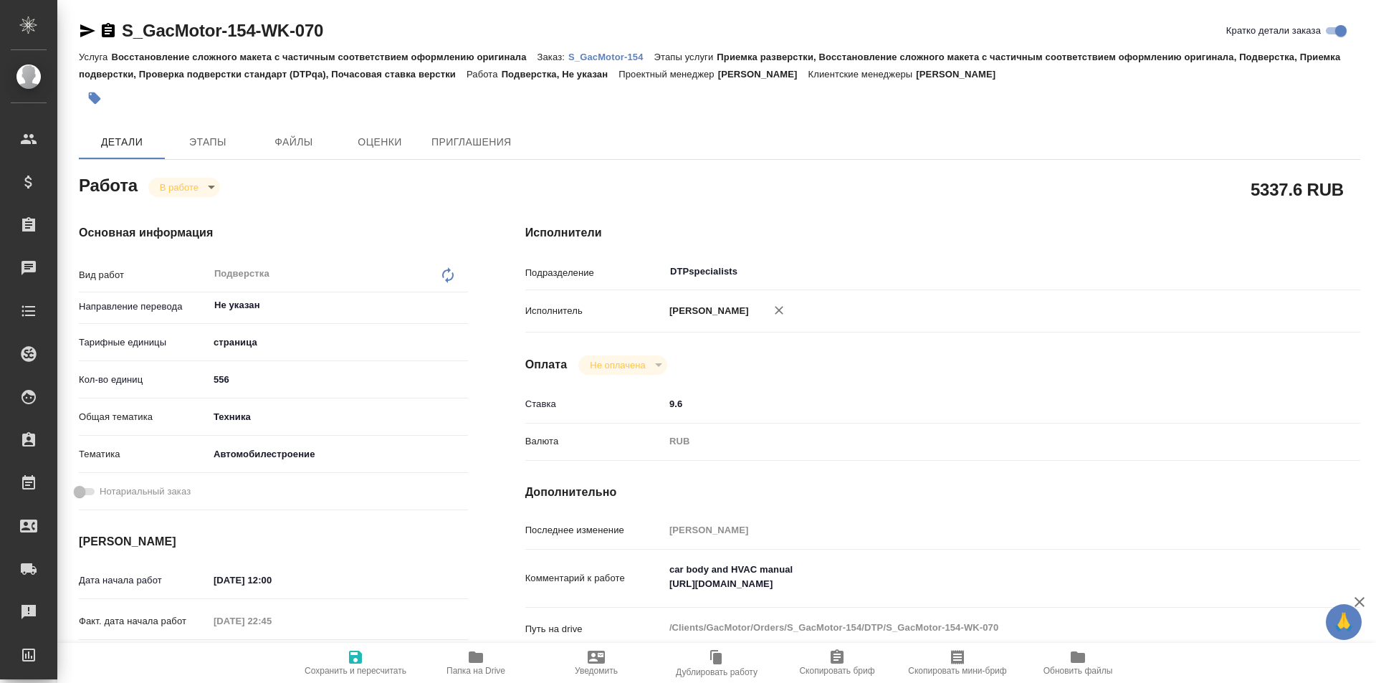
type textarea "x"
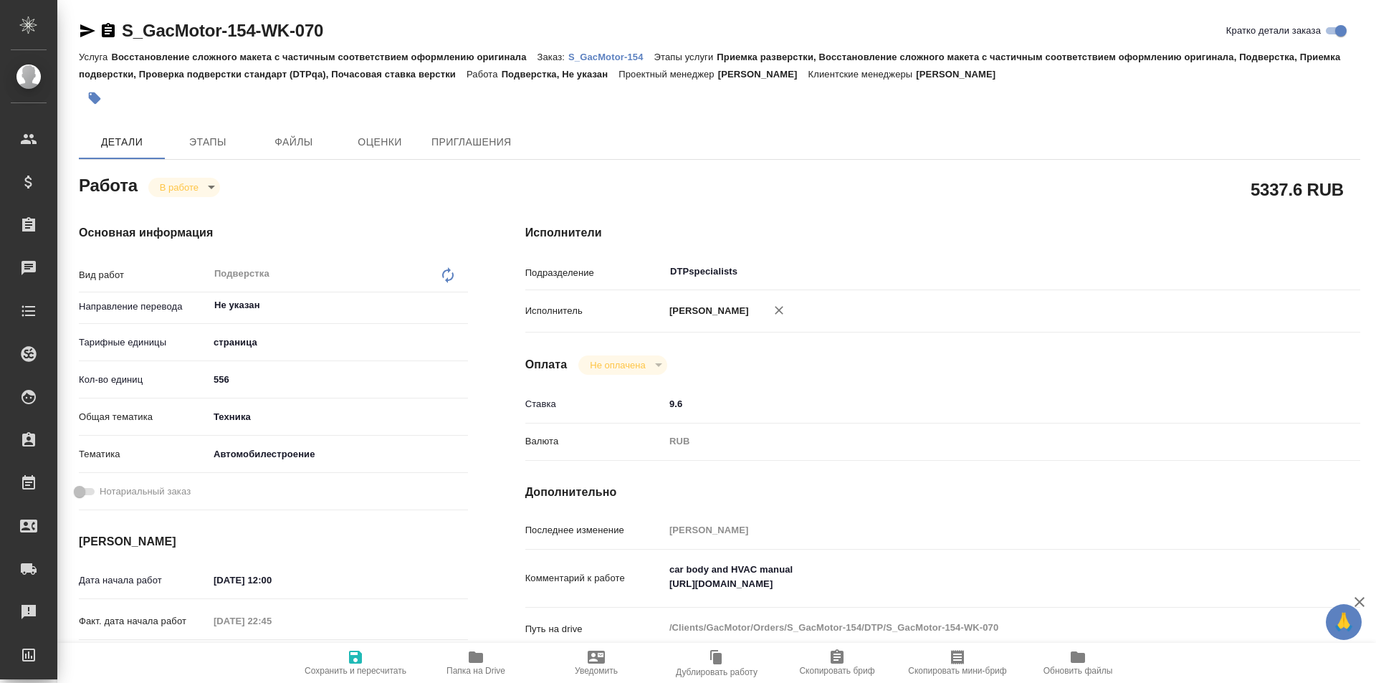
type textarea "x"
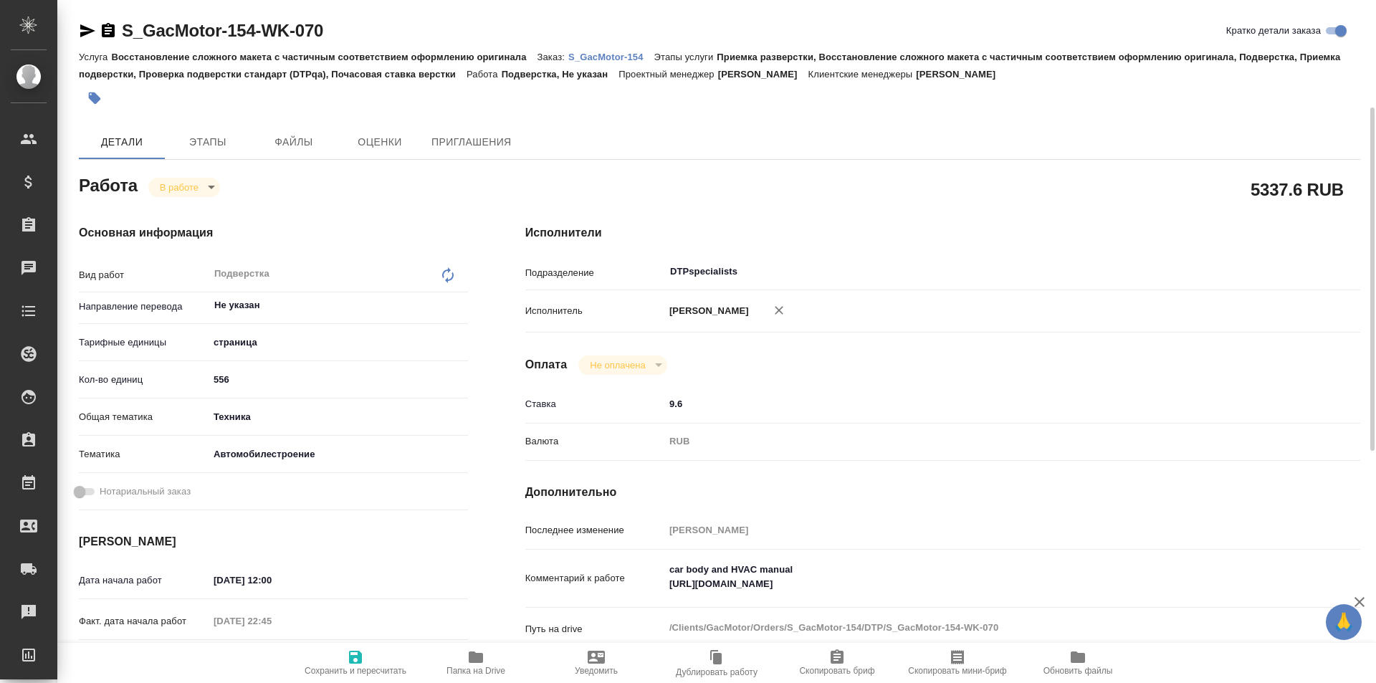
scroll to position [72, 0]
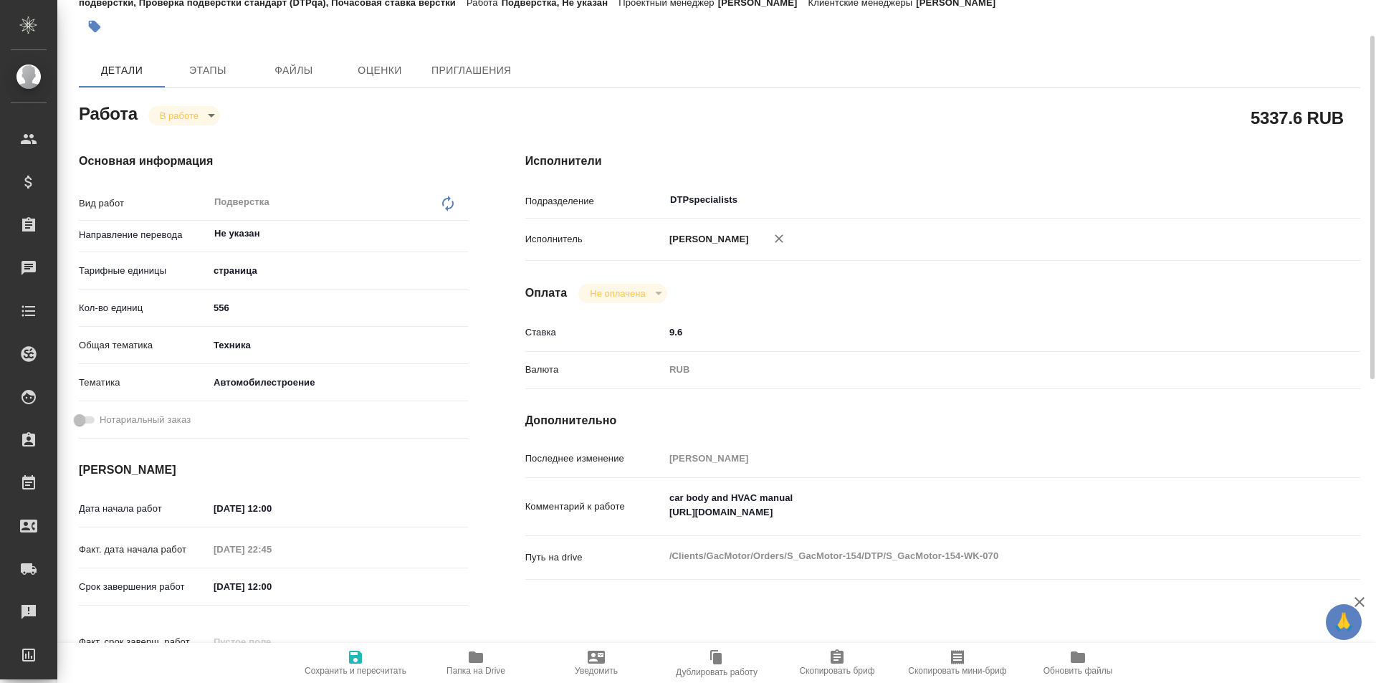
type textarea "x"
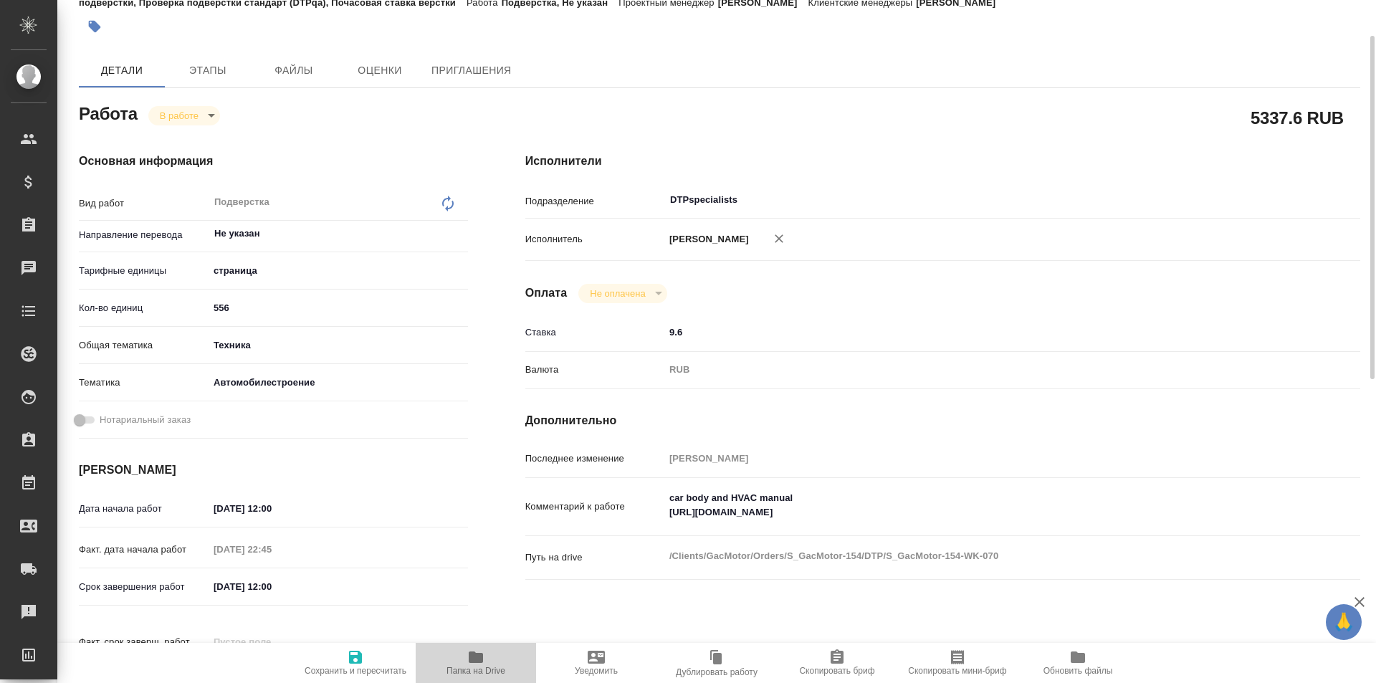
click at [482, 661] on icon "button" at bounding box center [476, 656] width 14 height 11
type textarea "x"
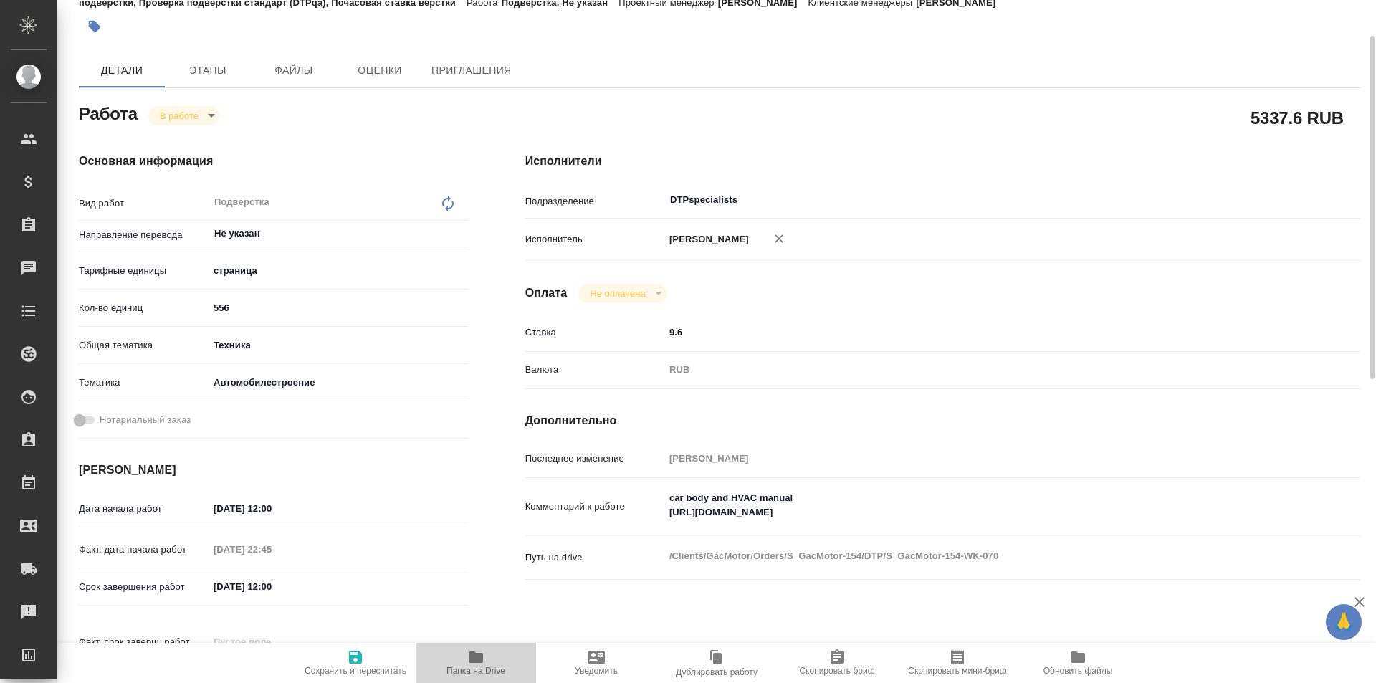
type textarea "x"
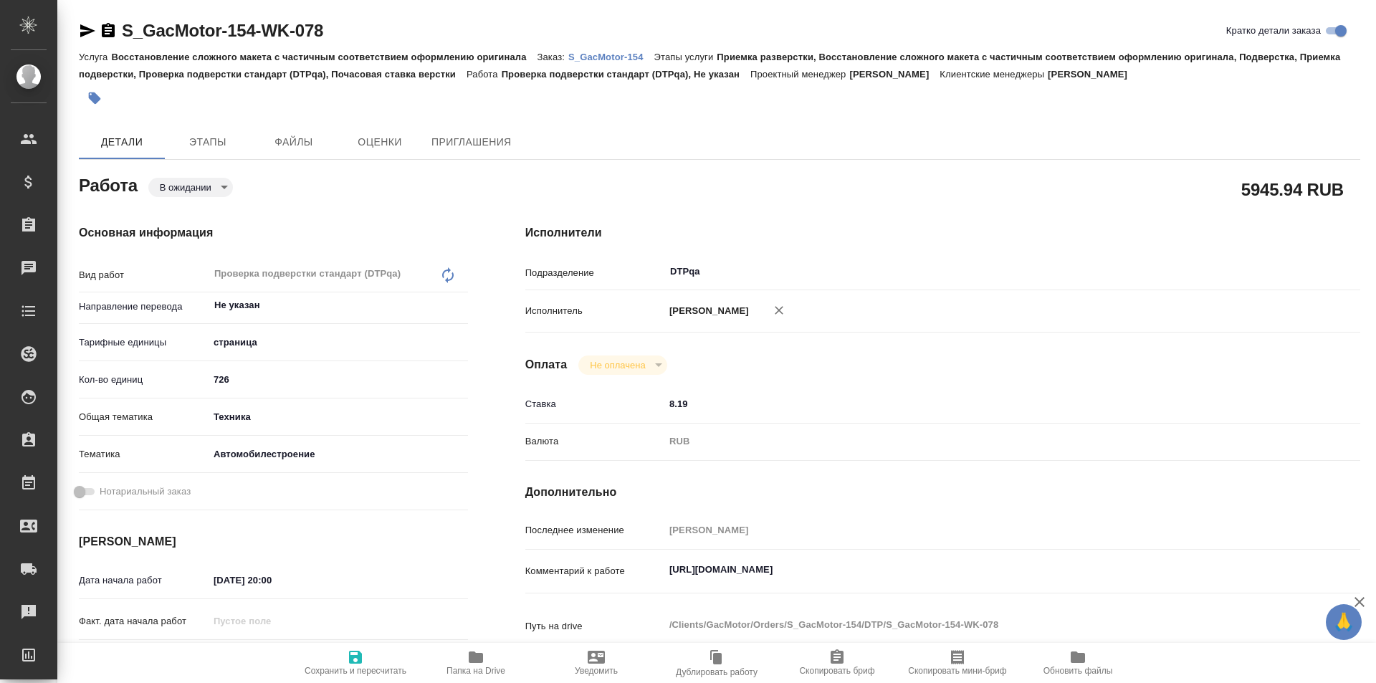
type textarea "x"
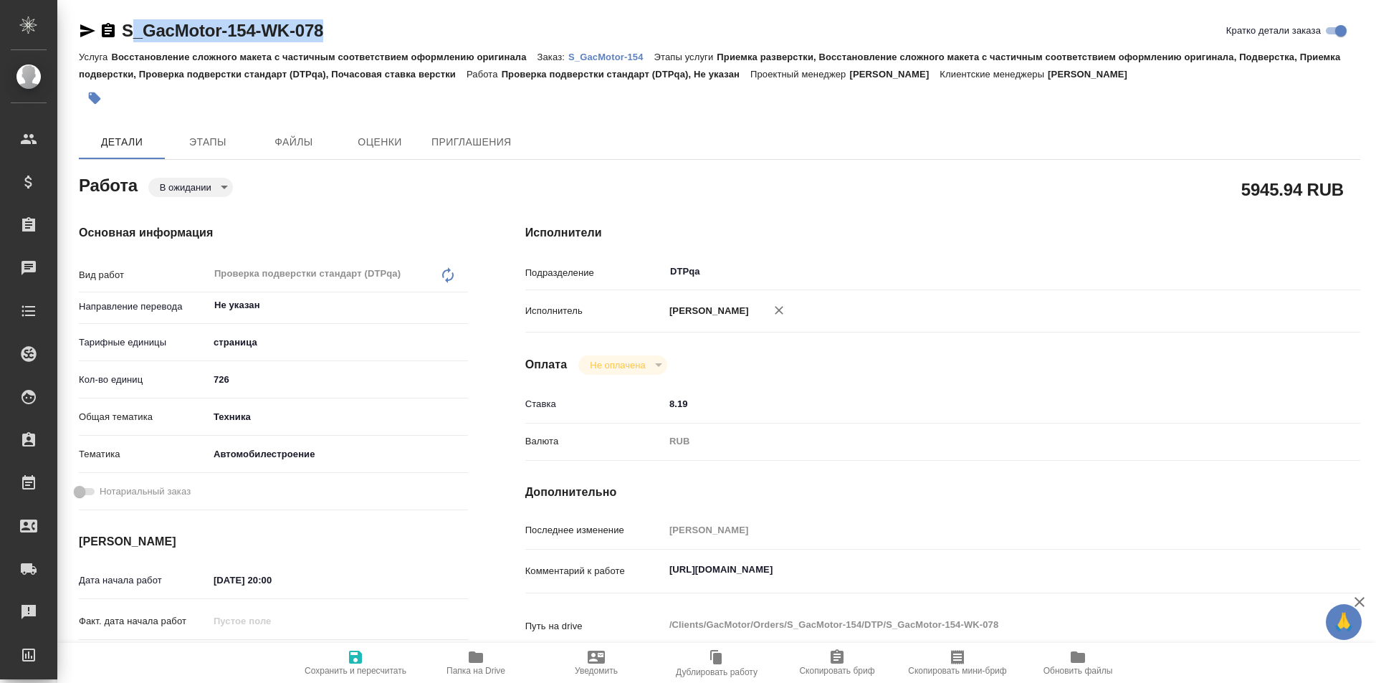
type textarea "x"
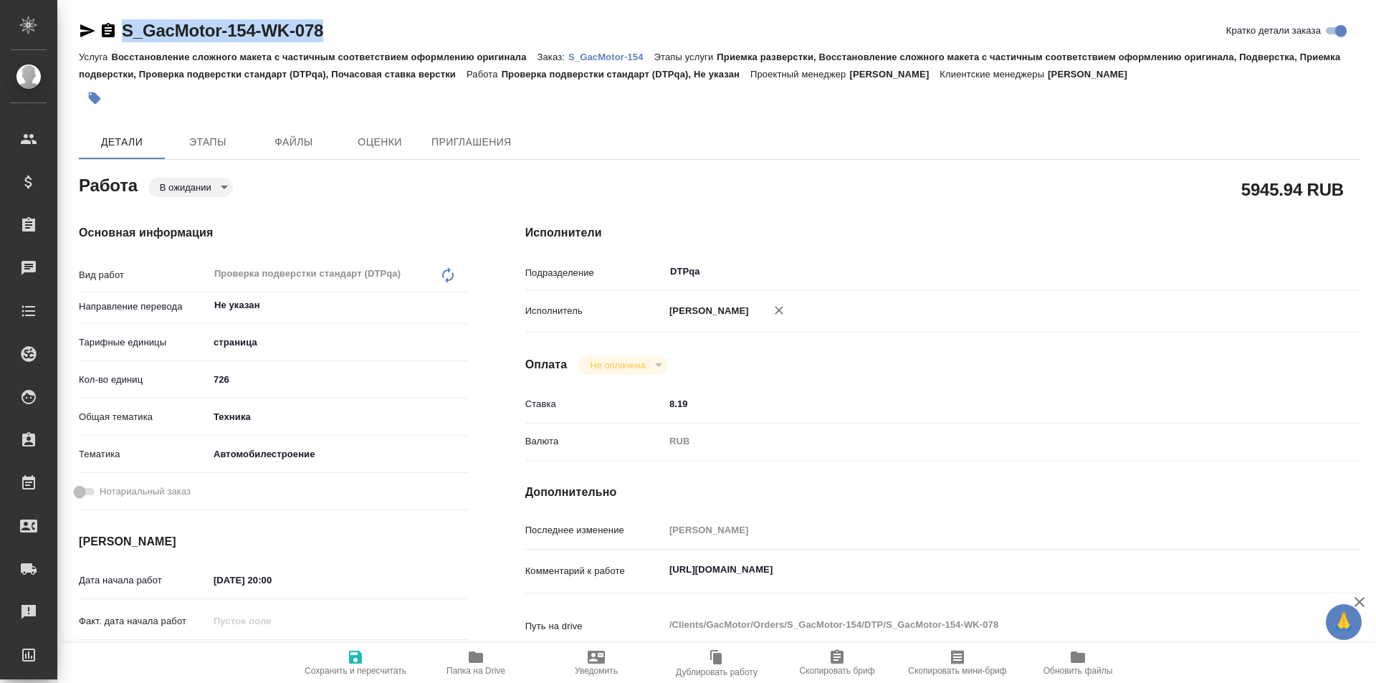
drag, startPoint x: 333, startPoint y: 32, endPoint x: 111, endPoint y: 39, distance: 222.3
click at [111, 39] on div "S_GacMotor-154-WK-078 Кратко детали заказа" at bounding box center [719, 30] width 1281 height 23
copy link "S_GacMotor-154-WK-078"
type textarea "x"
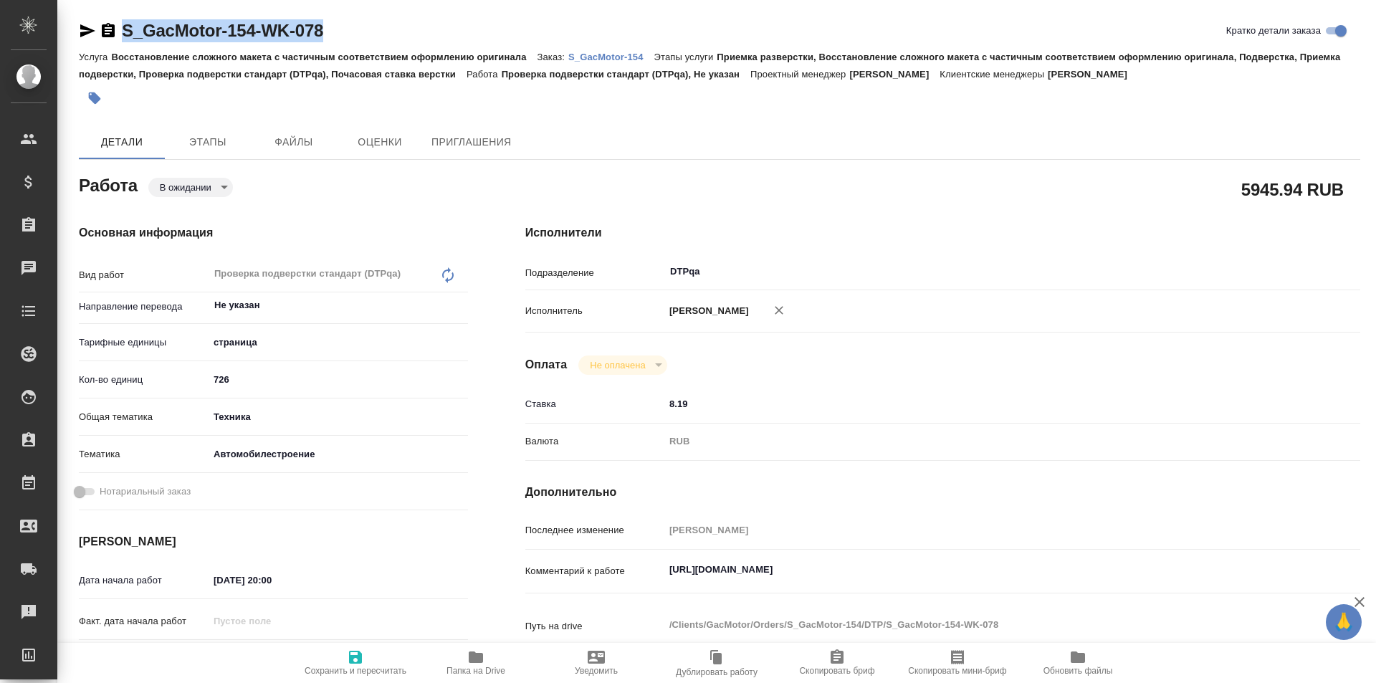
type textarea "x"
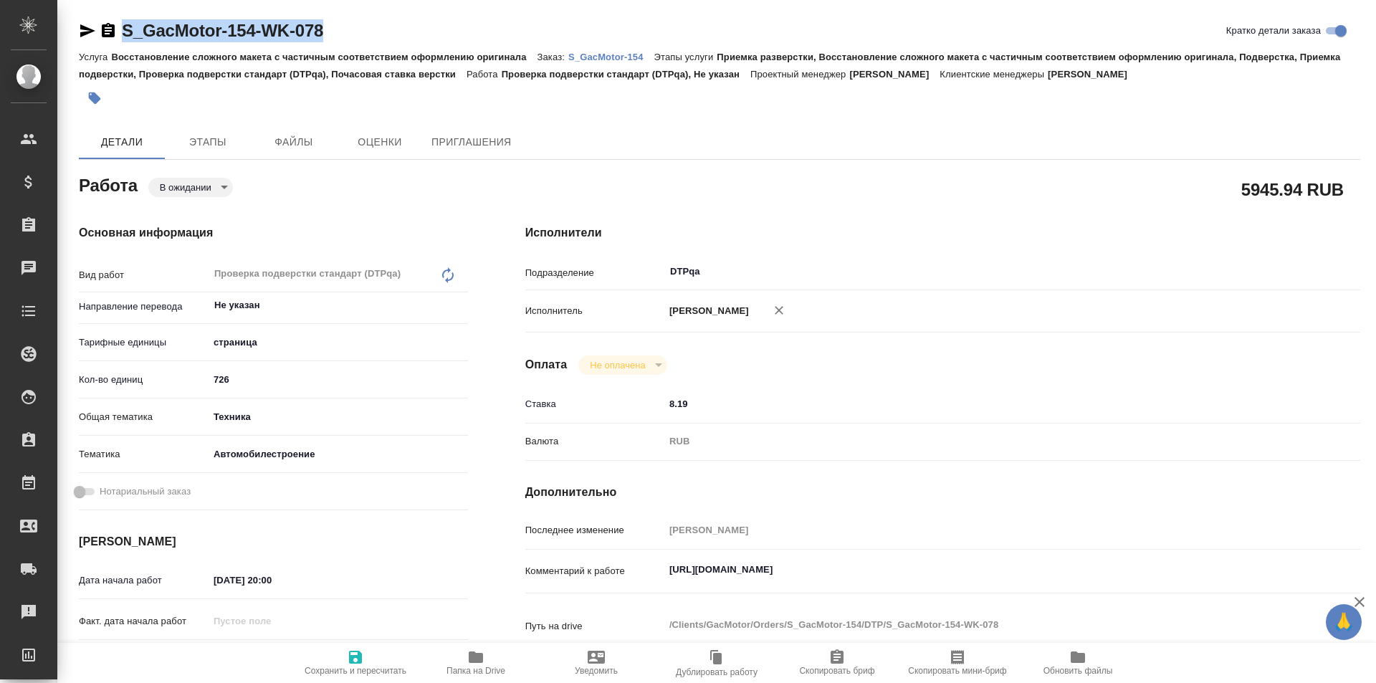
type textarea "x"
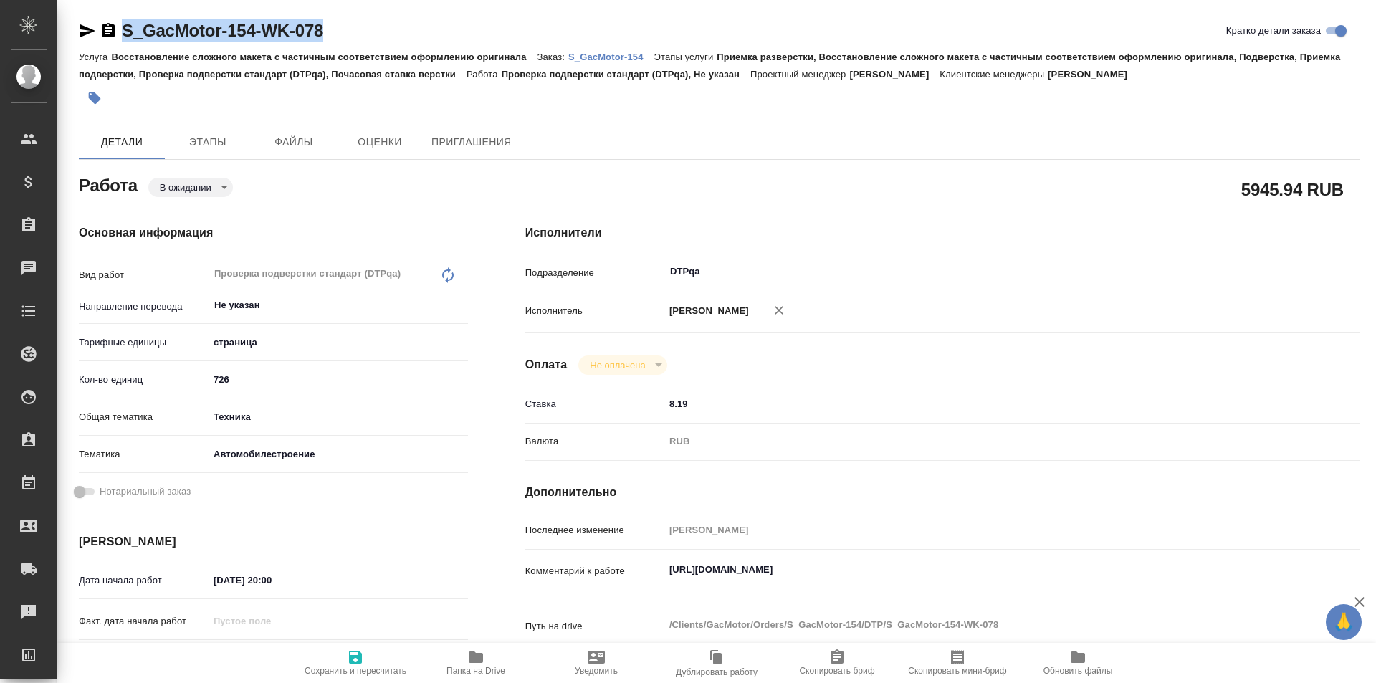
type textarea "x"
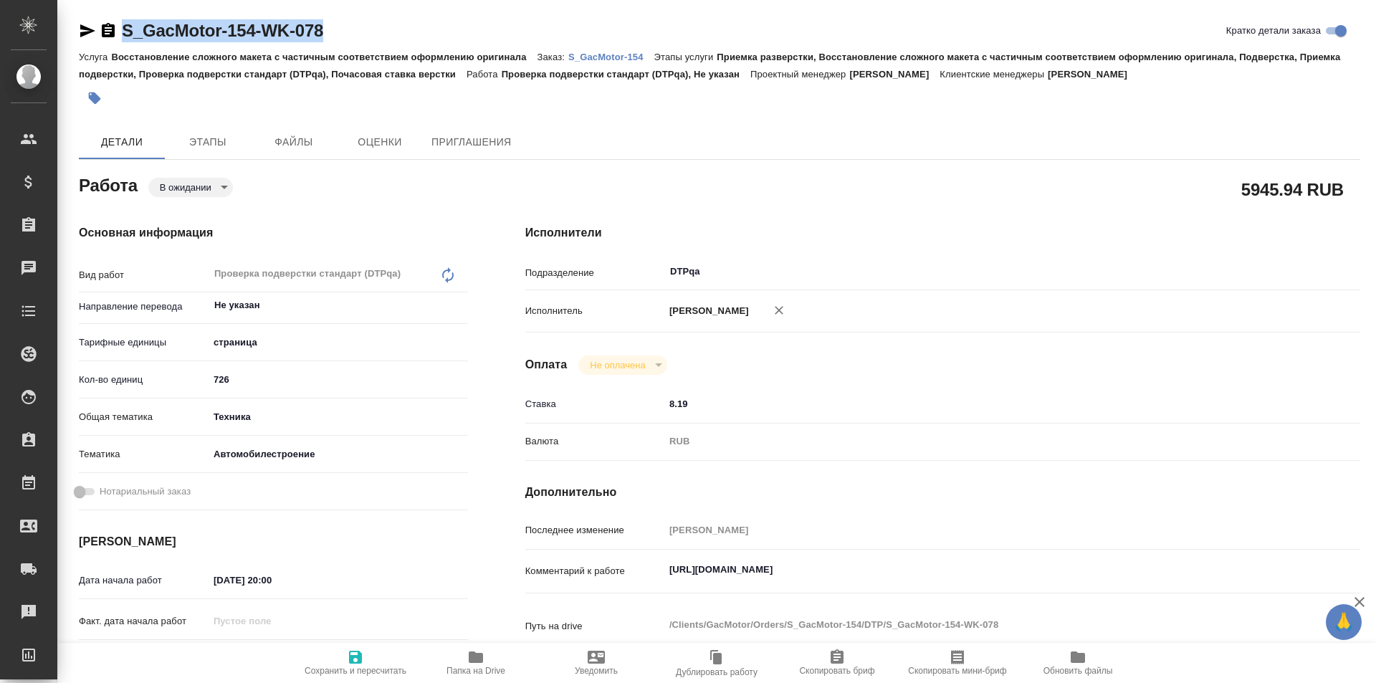
type textarea "x"
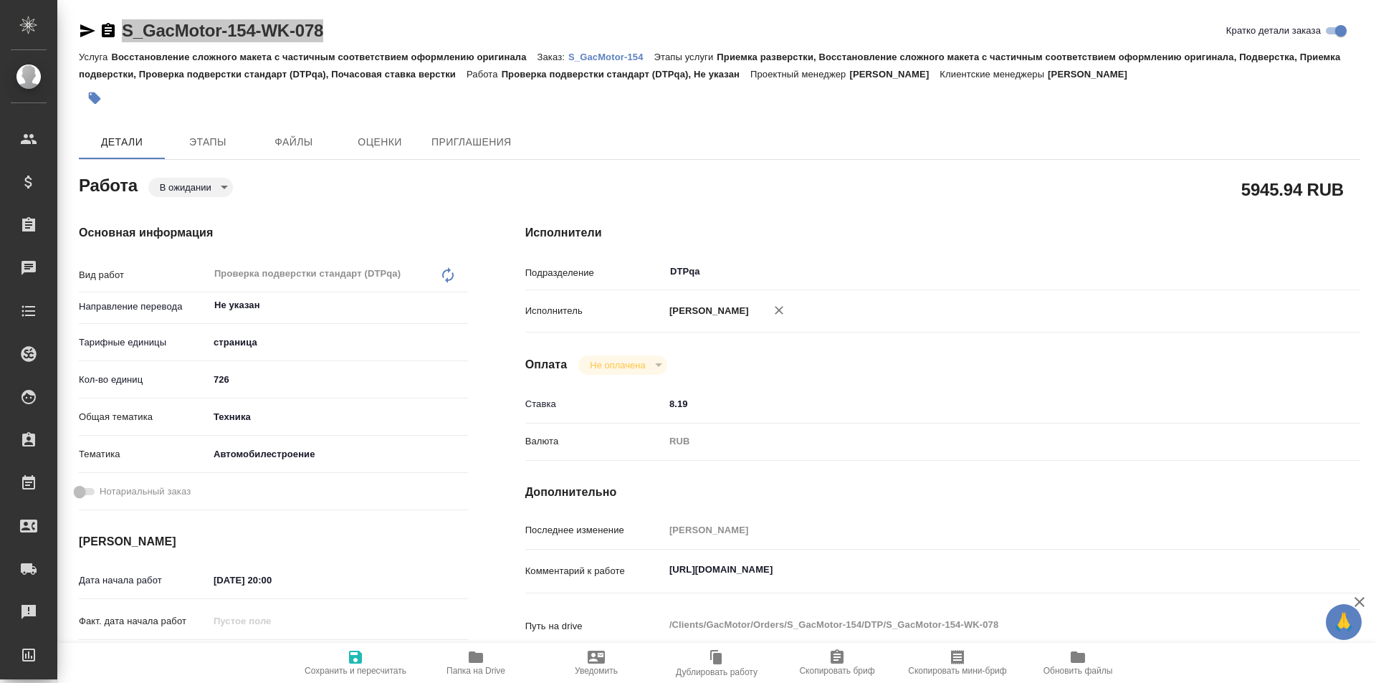
type textarea "x"
drag, startPoint x: 962, startPoint y: 570, endPoint x: 667, endPoint y: 542, distance: 296.6
click at [615, 575] on div "Комментарий к работе https://tera.awatera.com/Work/686e80ae28ea7b8896d50adb/ x" at bounding box center [942, 571] width 835 height 33
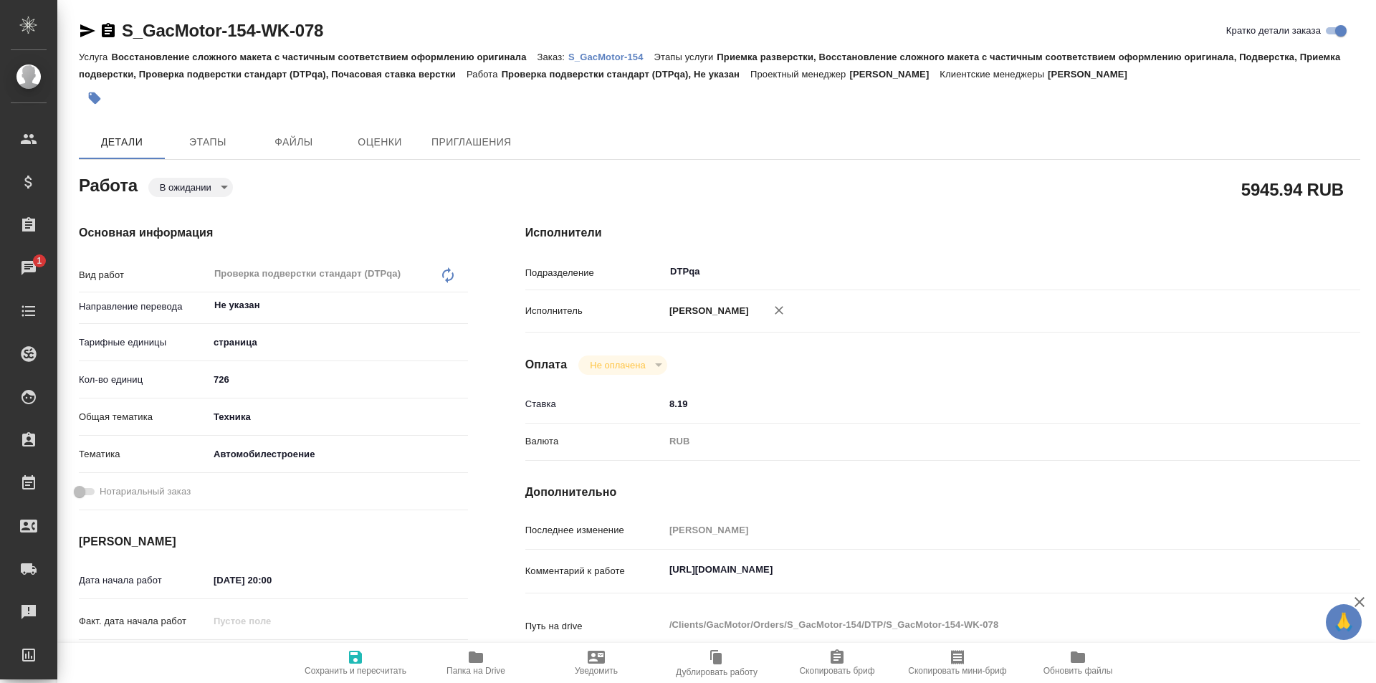
type textarea "x"
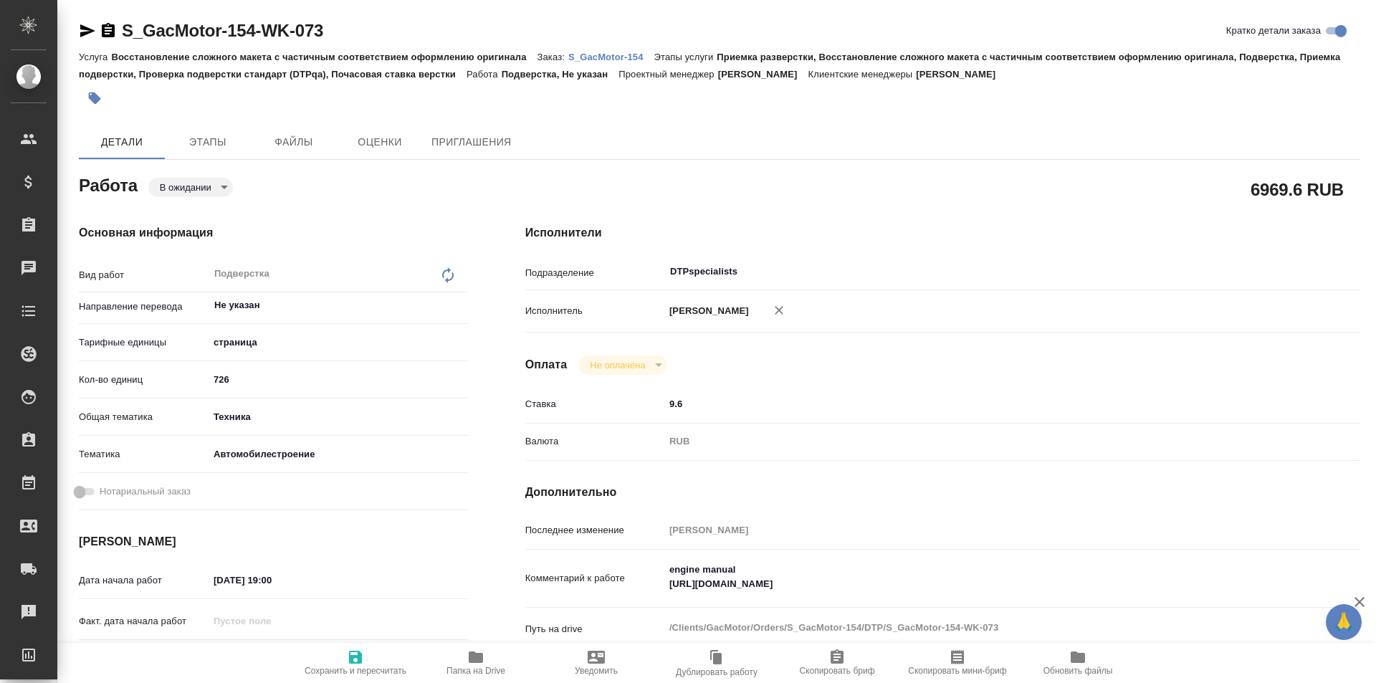
type textarea "x"
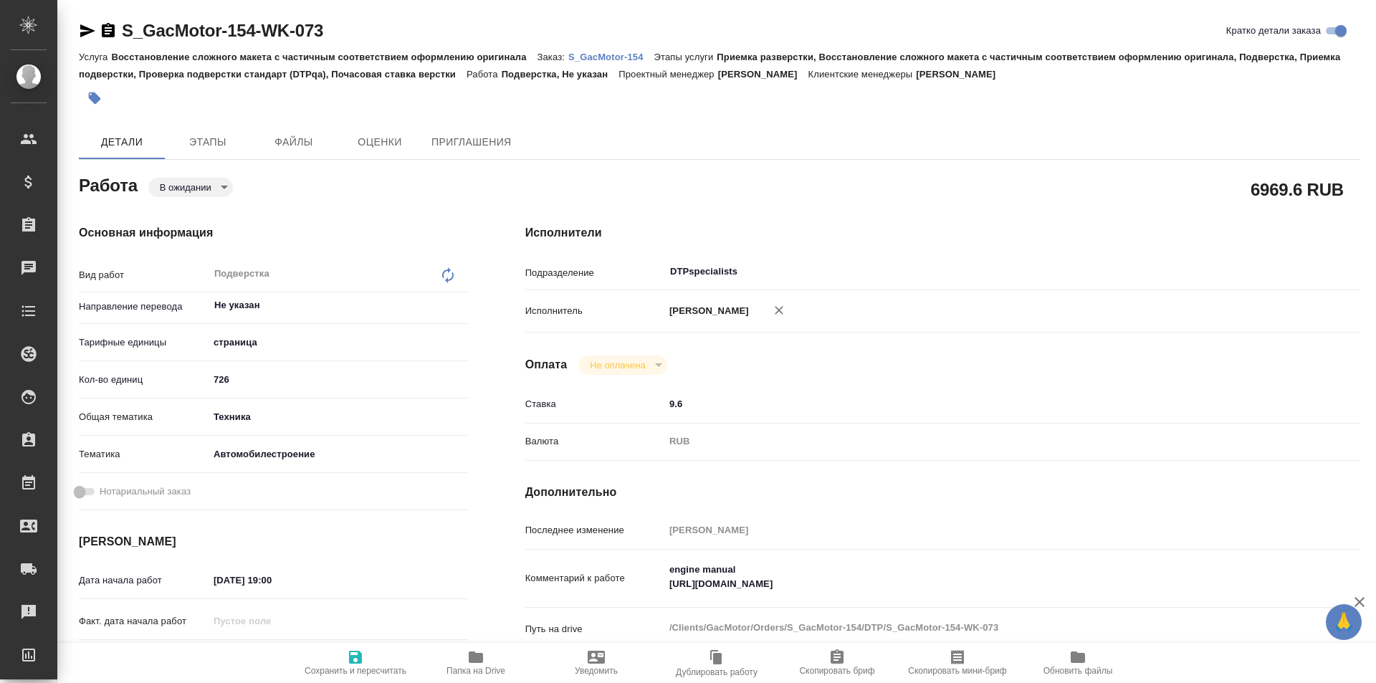
type textarea "x"
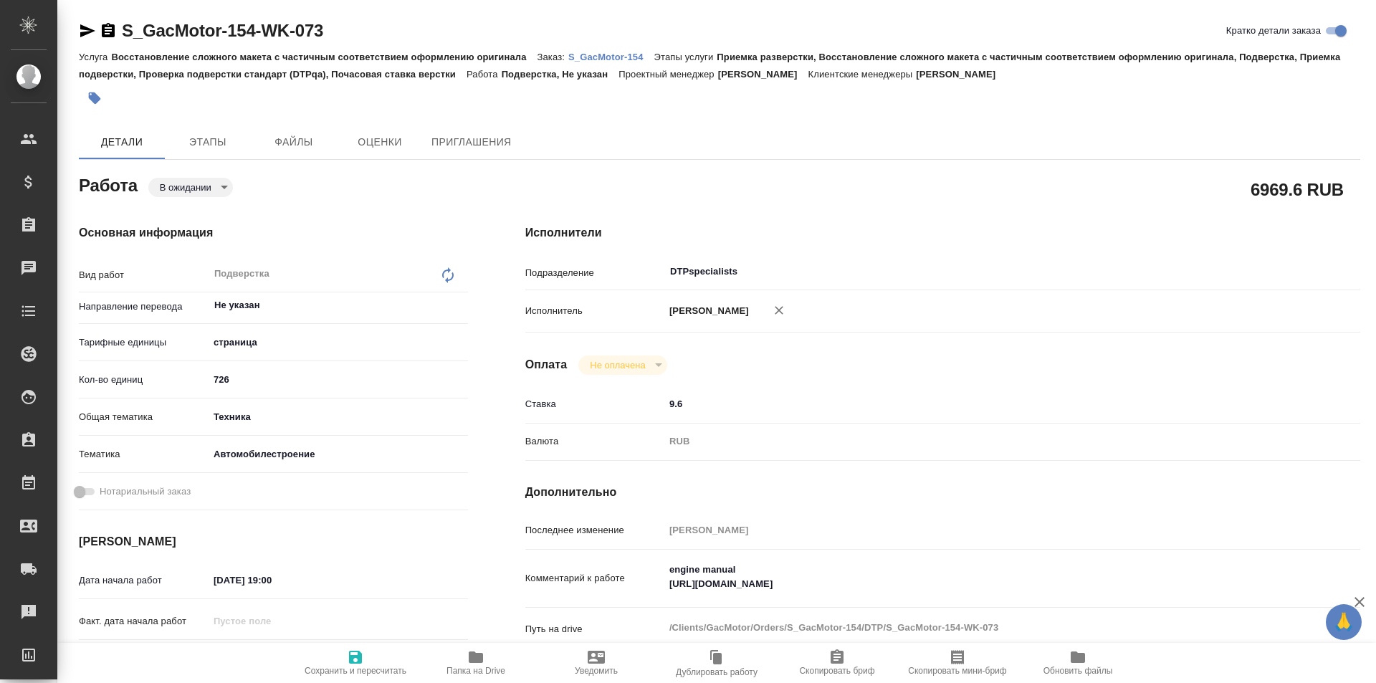
type textarea "x"
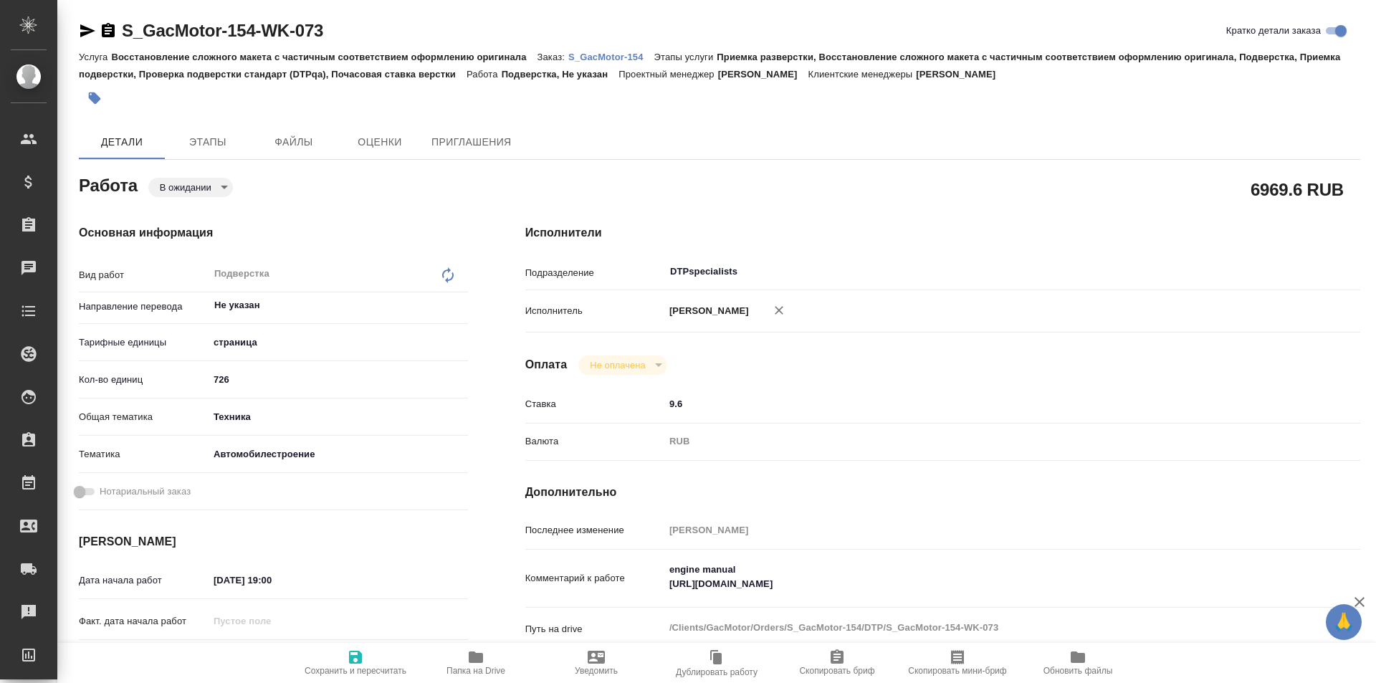
type textarea "x"
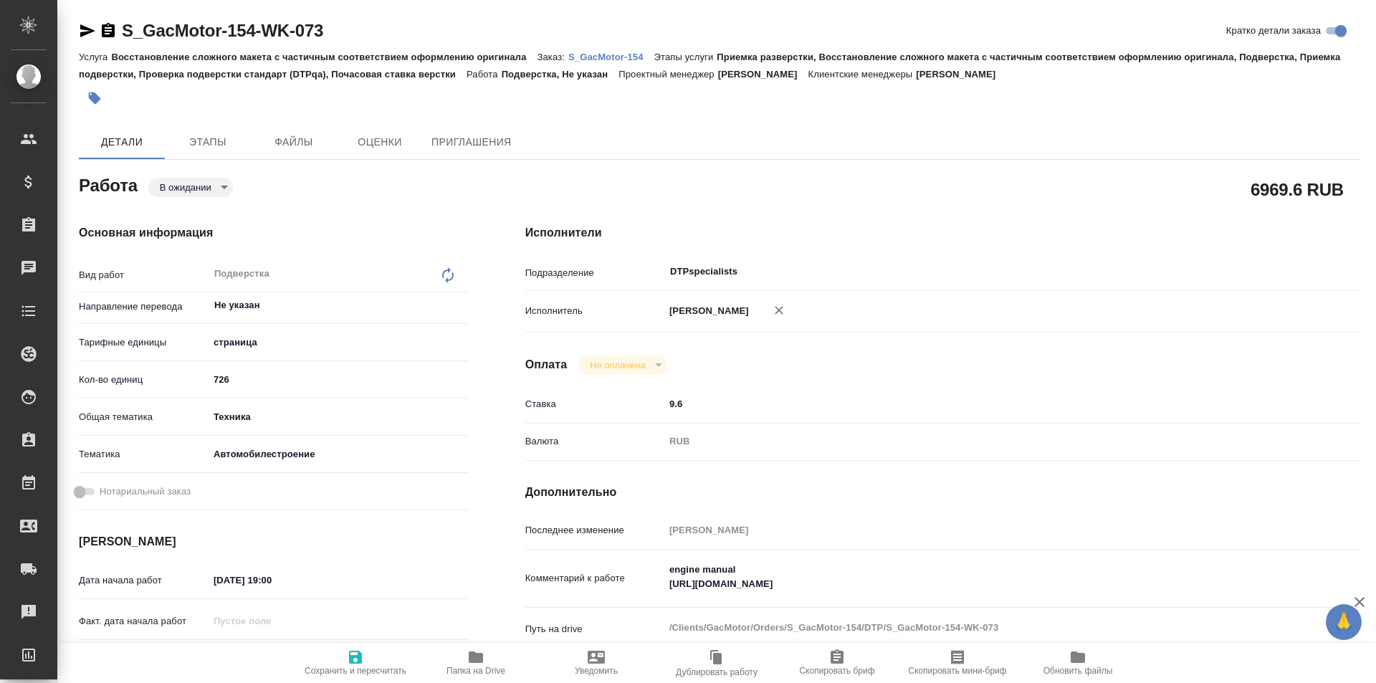
type textarea "x"
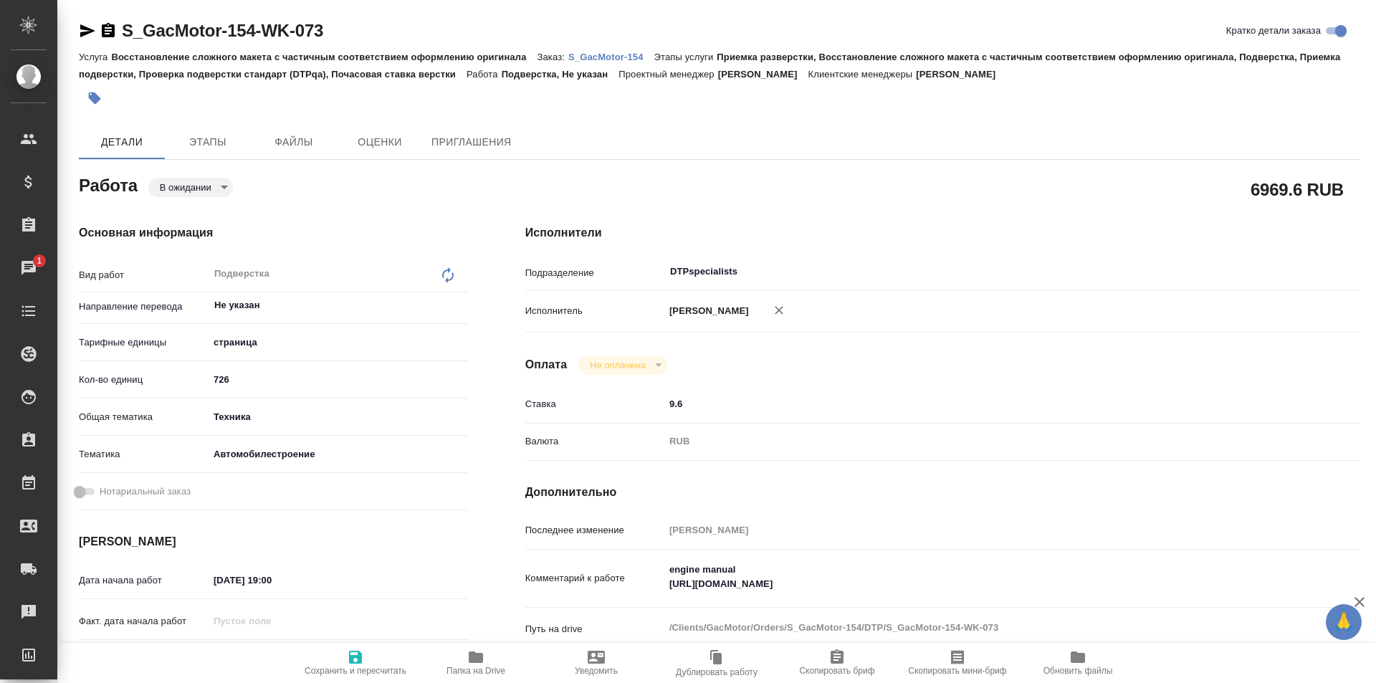
scroll to position [72, 0]
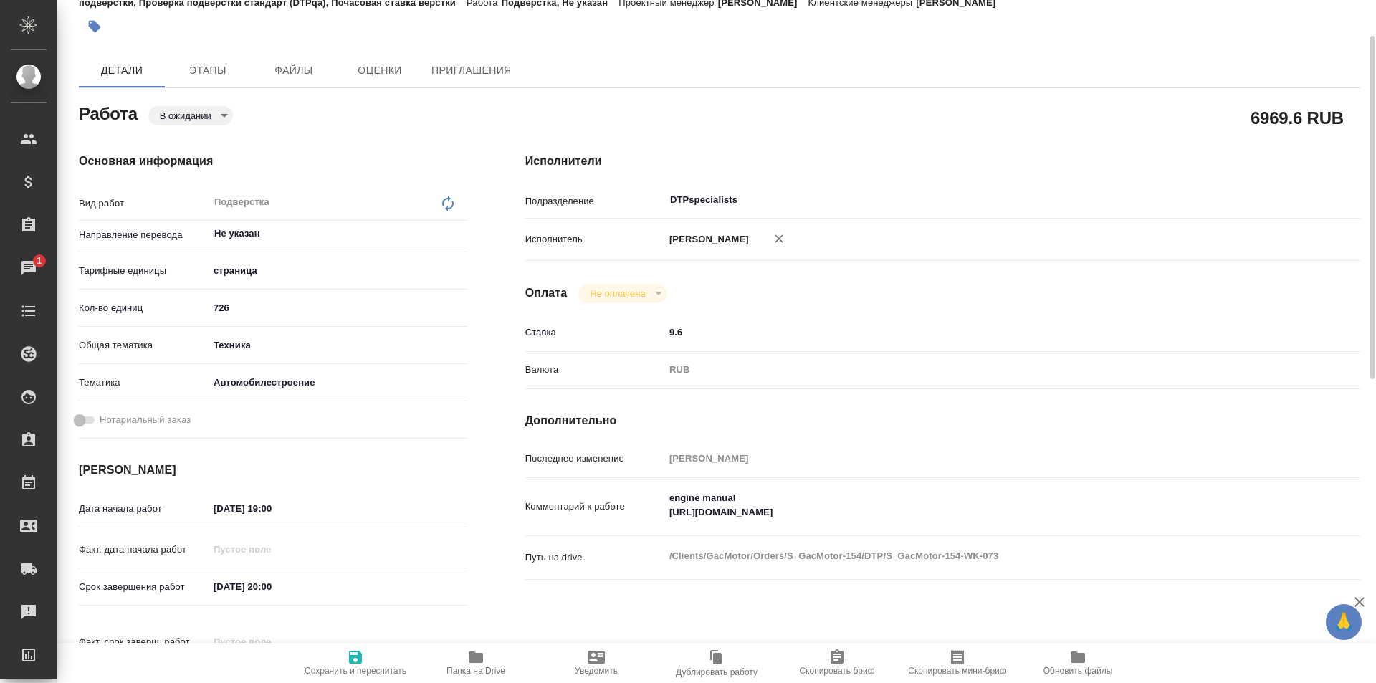
click at [470, 659] on icon "button" at bounding box center [476, 656] width 14 height 11
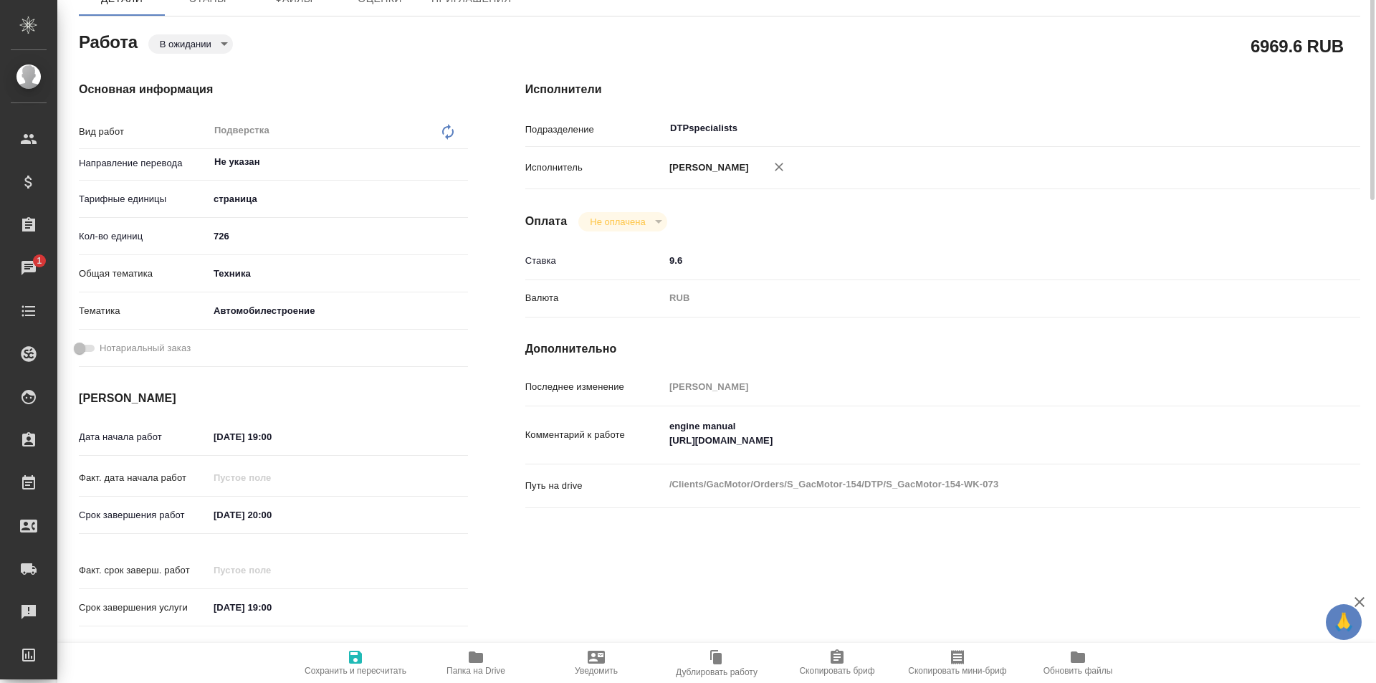
scroll to position [0, 0]
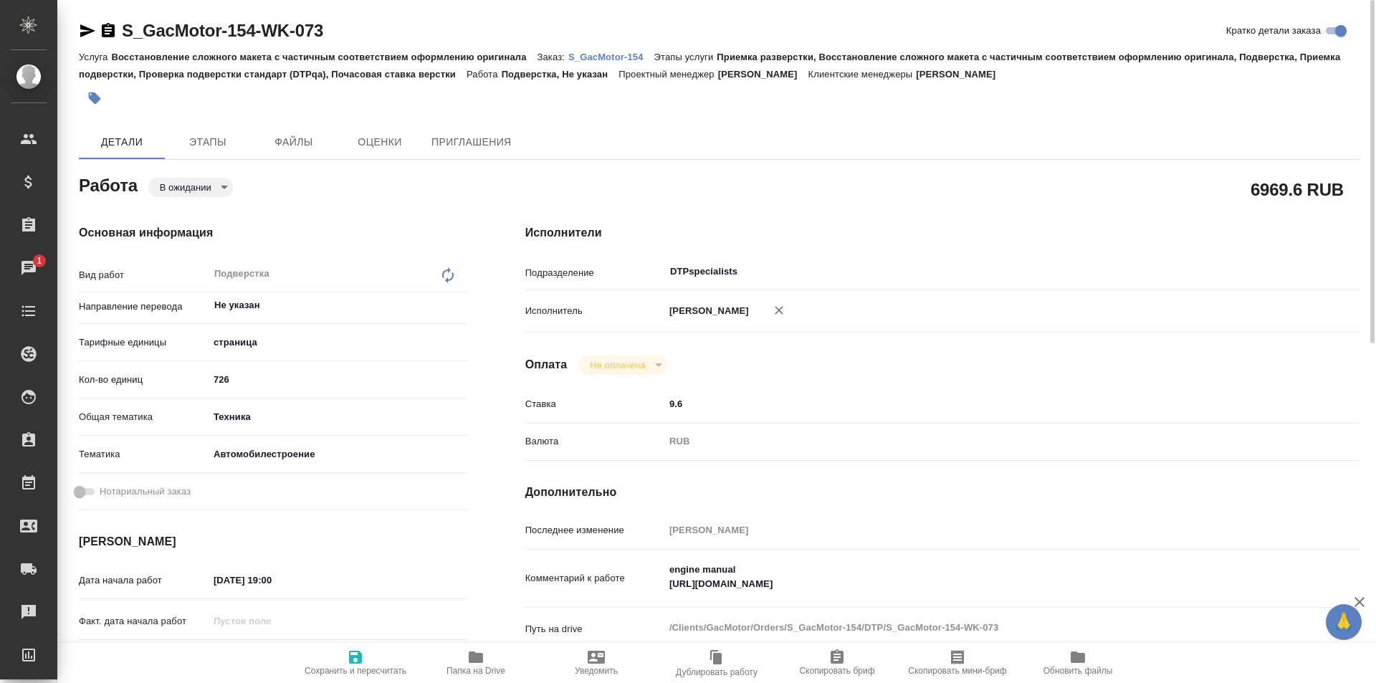
click at [1101, 112] on div at bounding box center [719, 98] width 1281 height 32
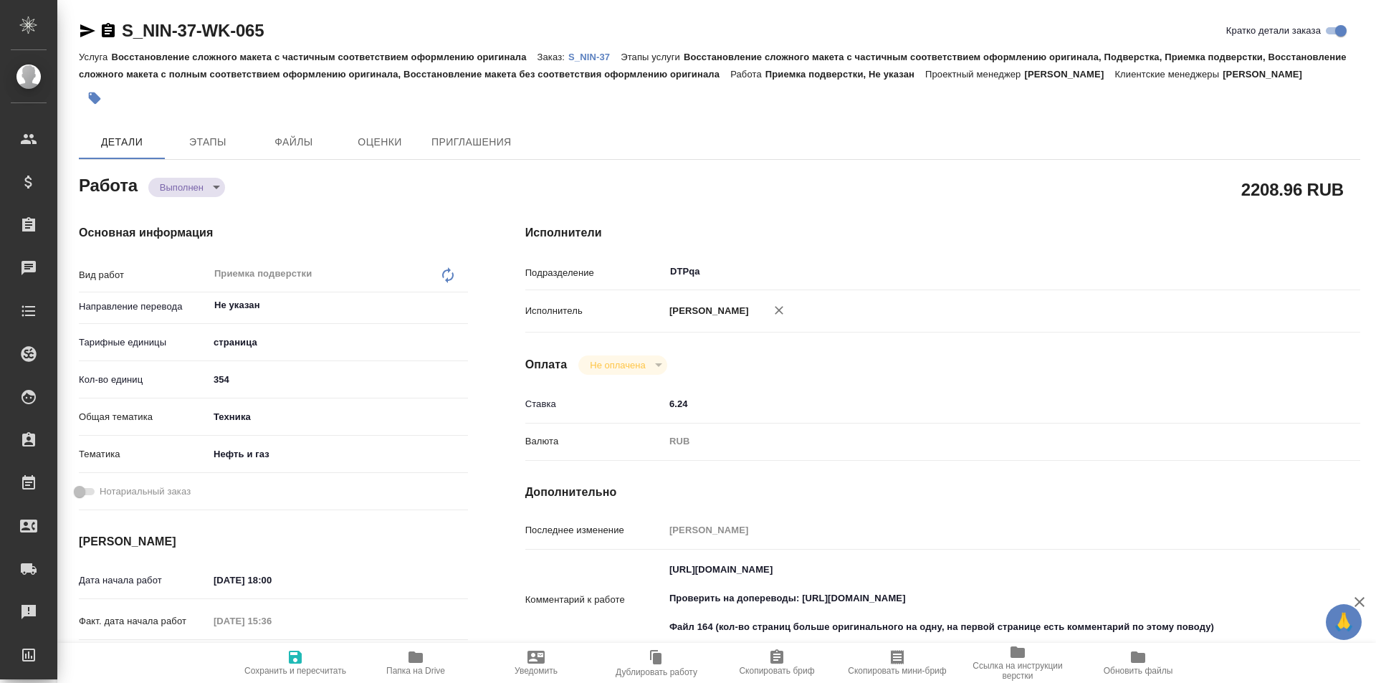
type textarea "x"
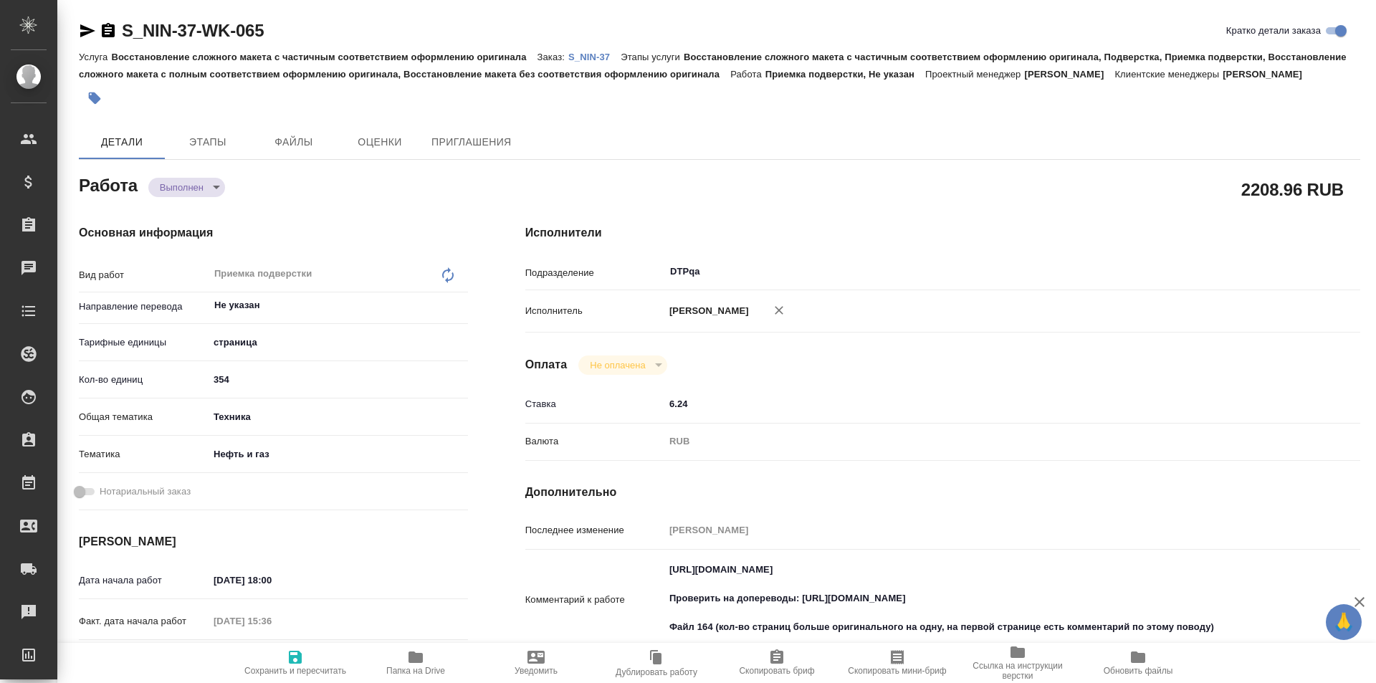
type textarea "x"
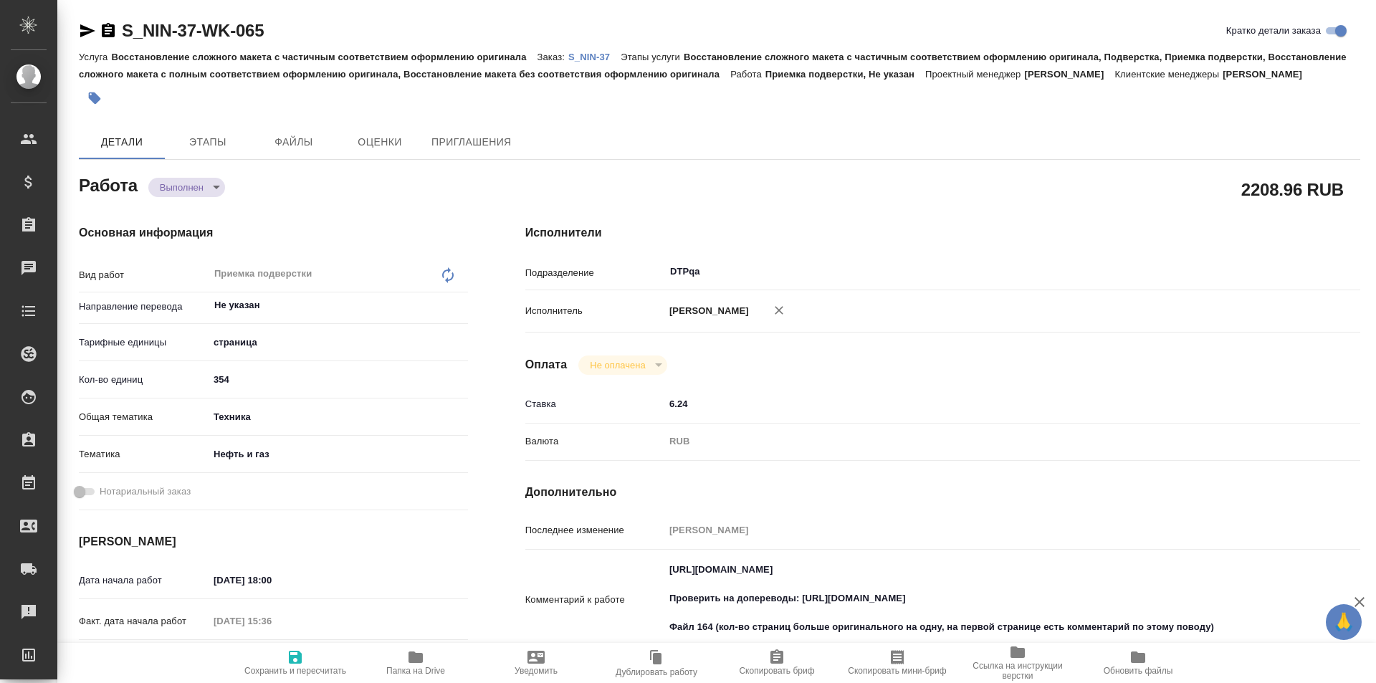
type textarea "x"
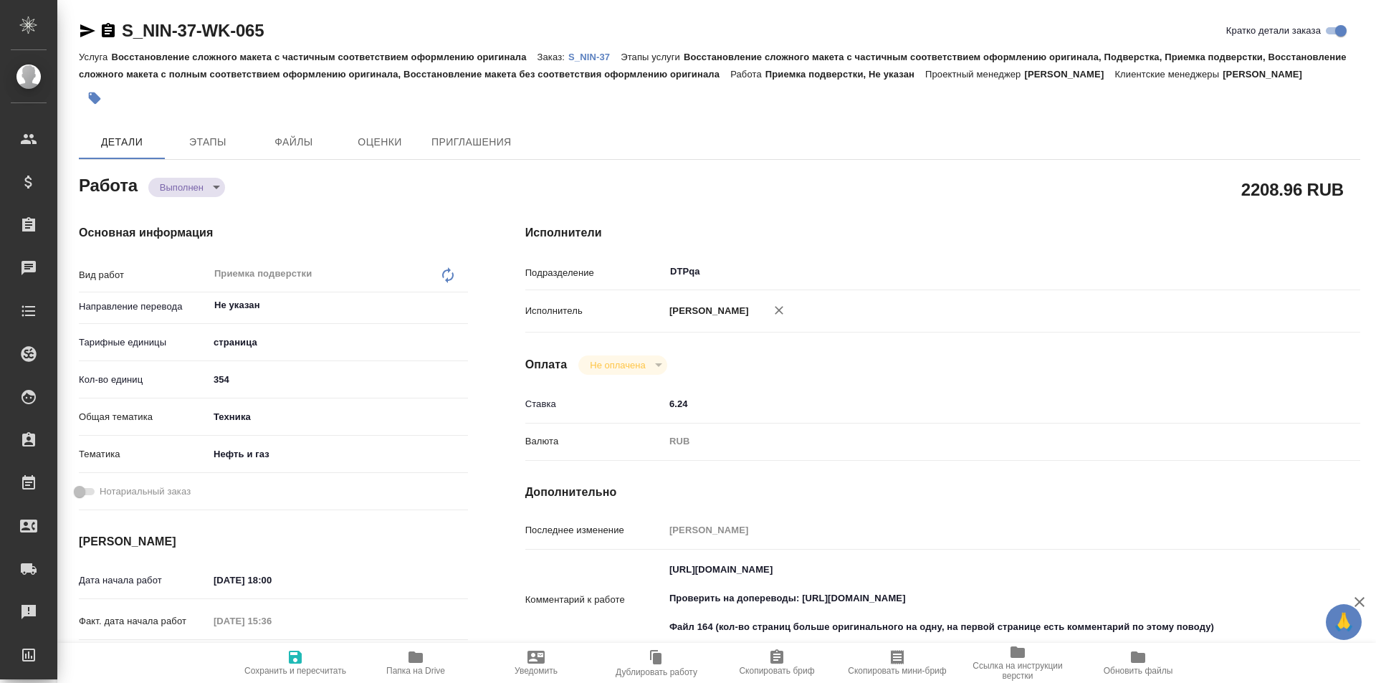
type textarea "x"
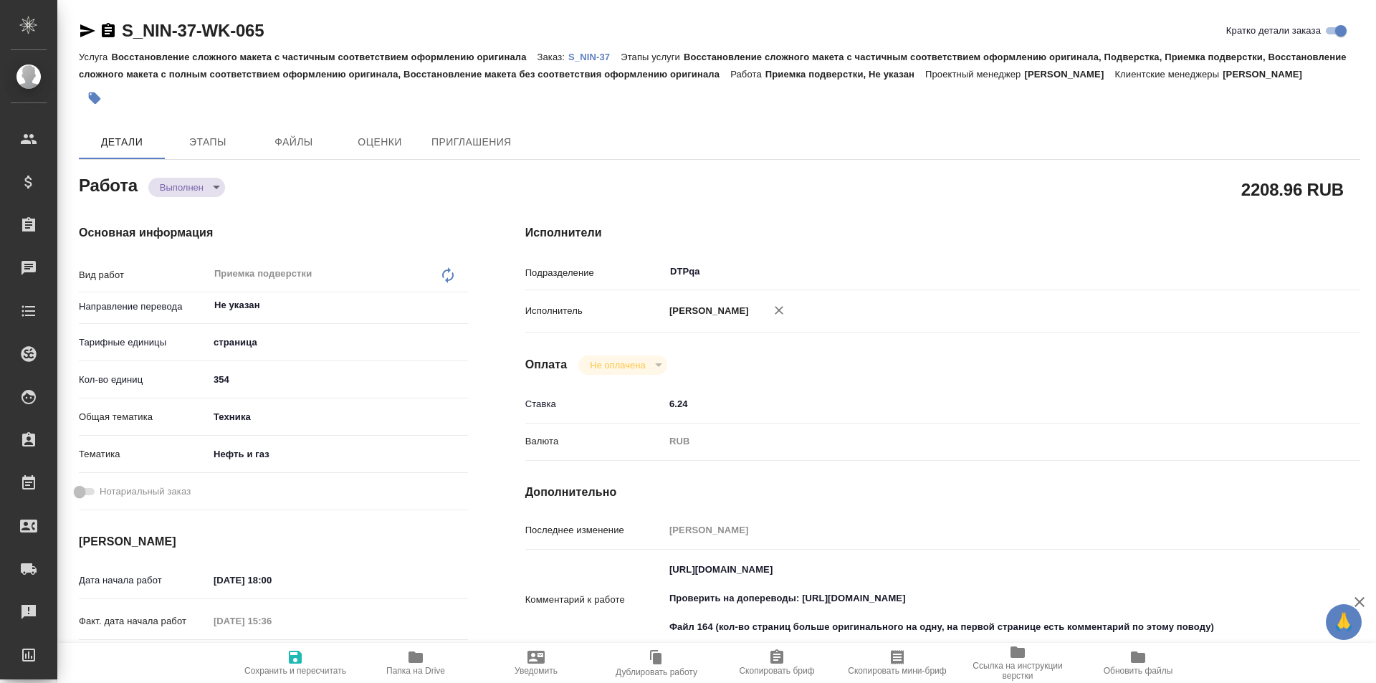
type textarea "x"
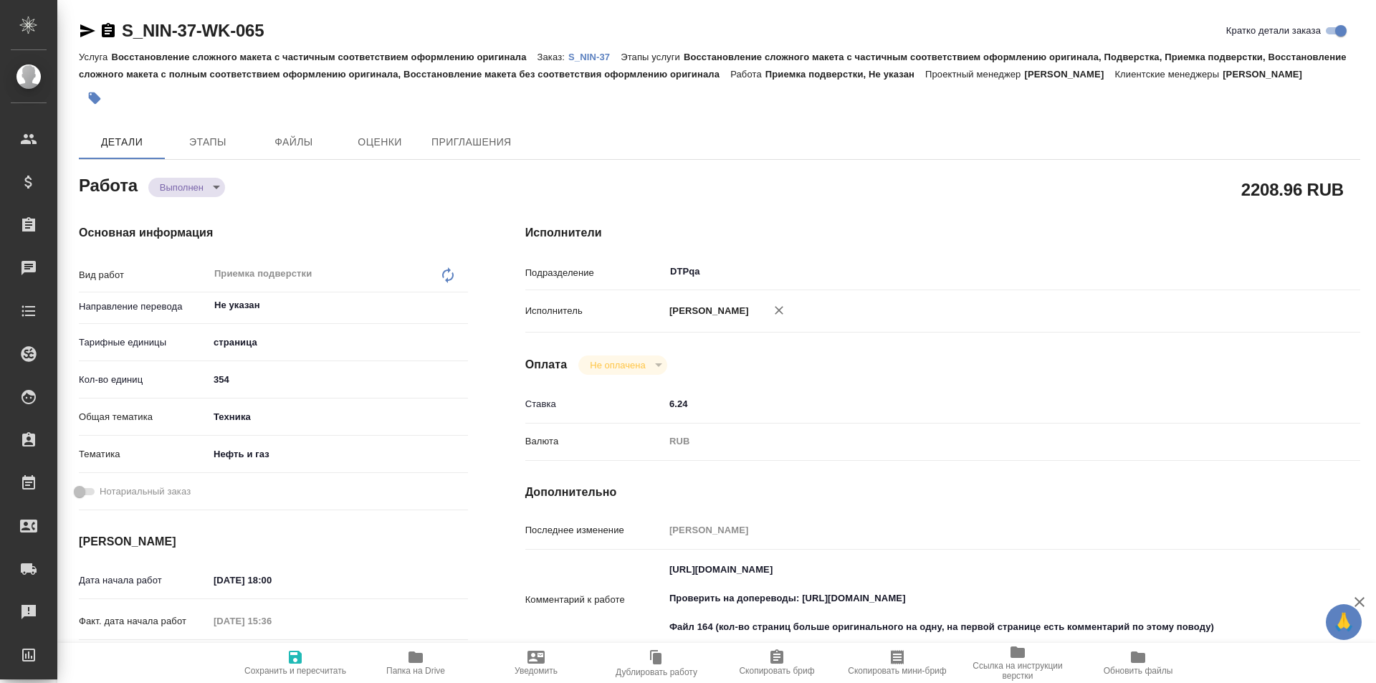
type textarea "x"
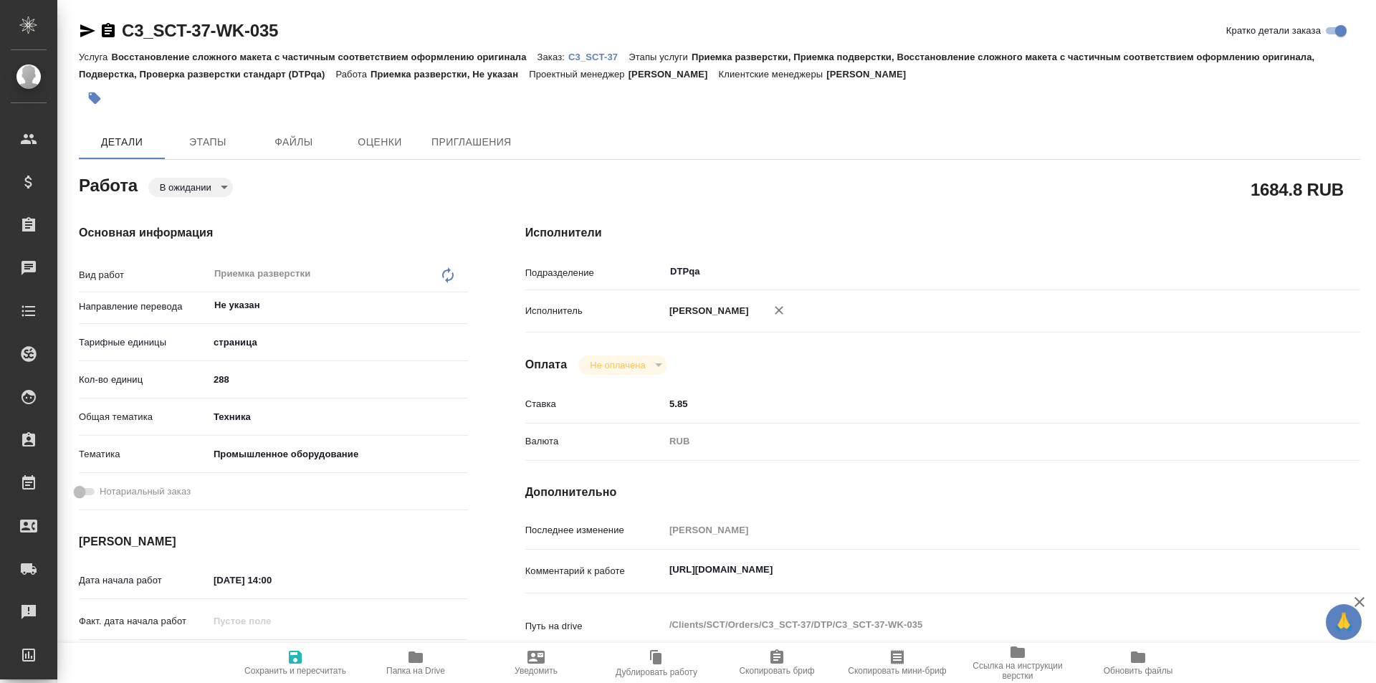
type textarea "x"
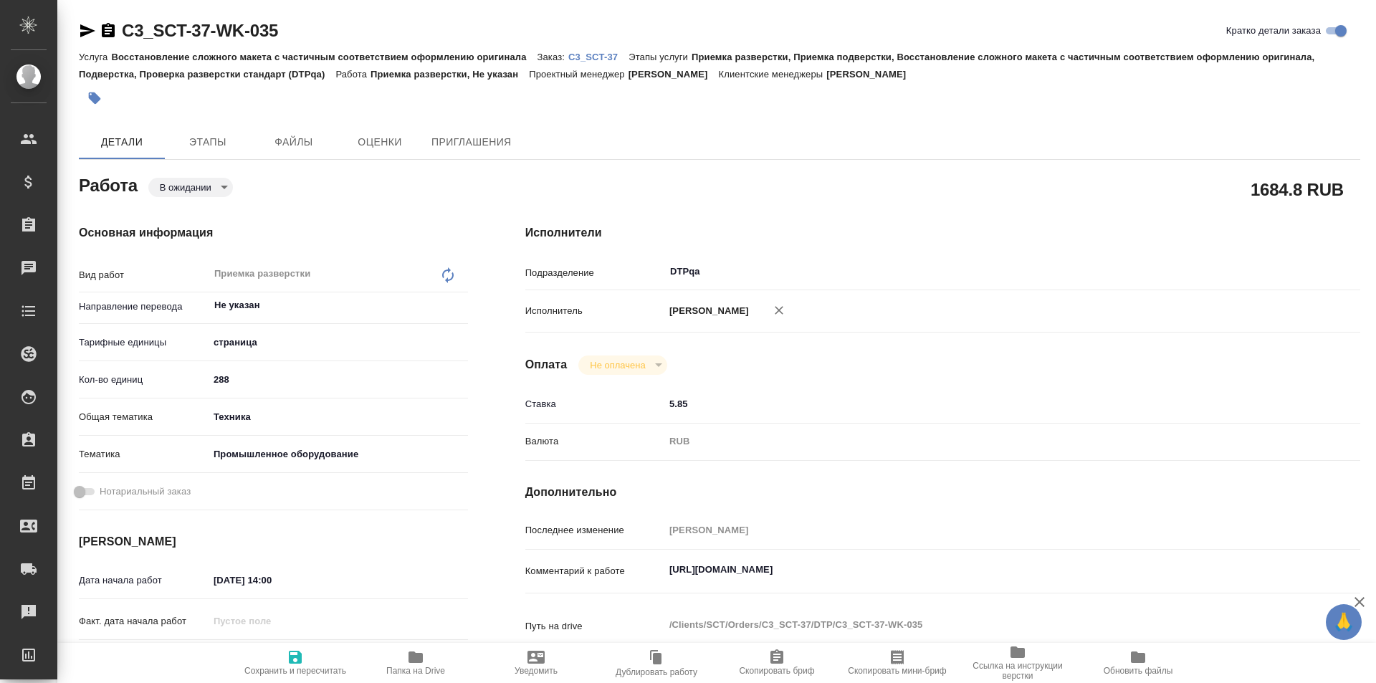
type textarea "x"
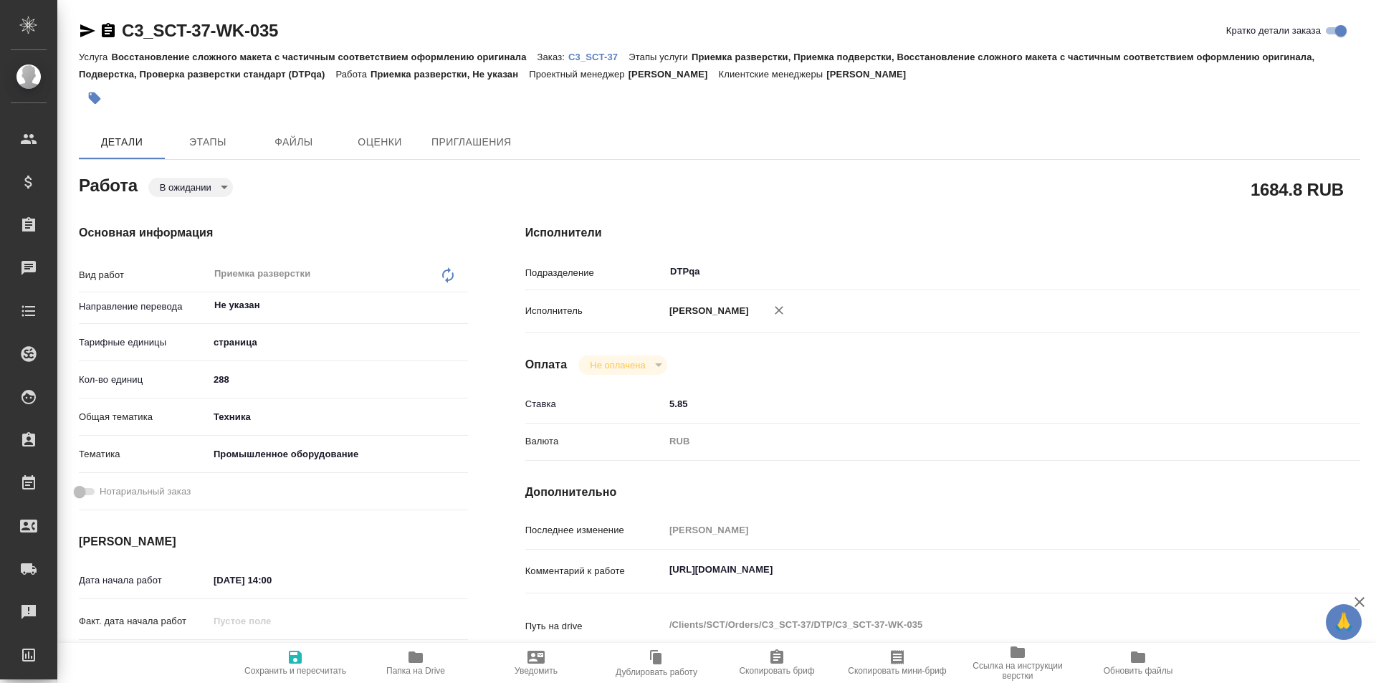
type textarea "x"
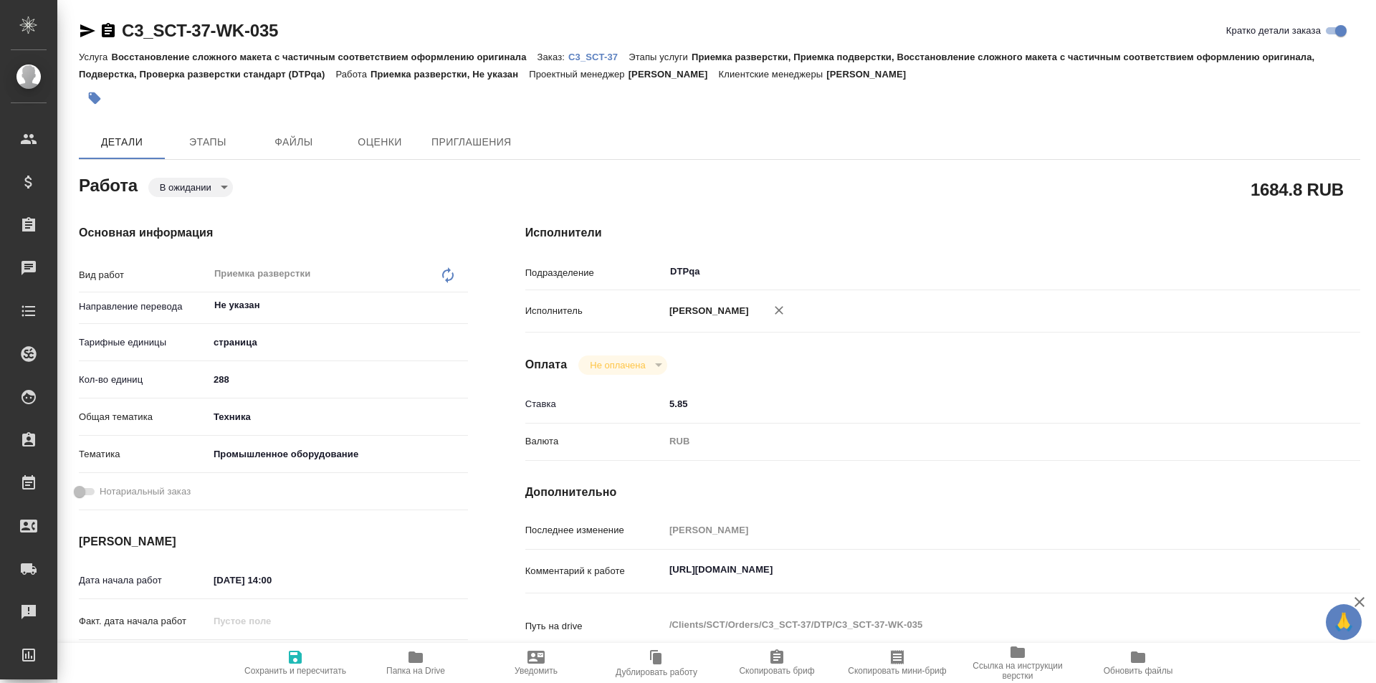
type textarea "x"
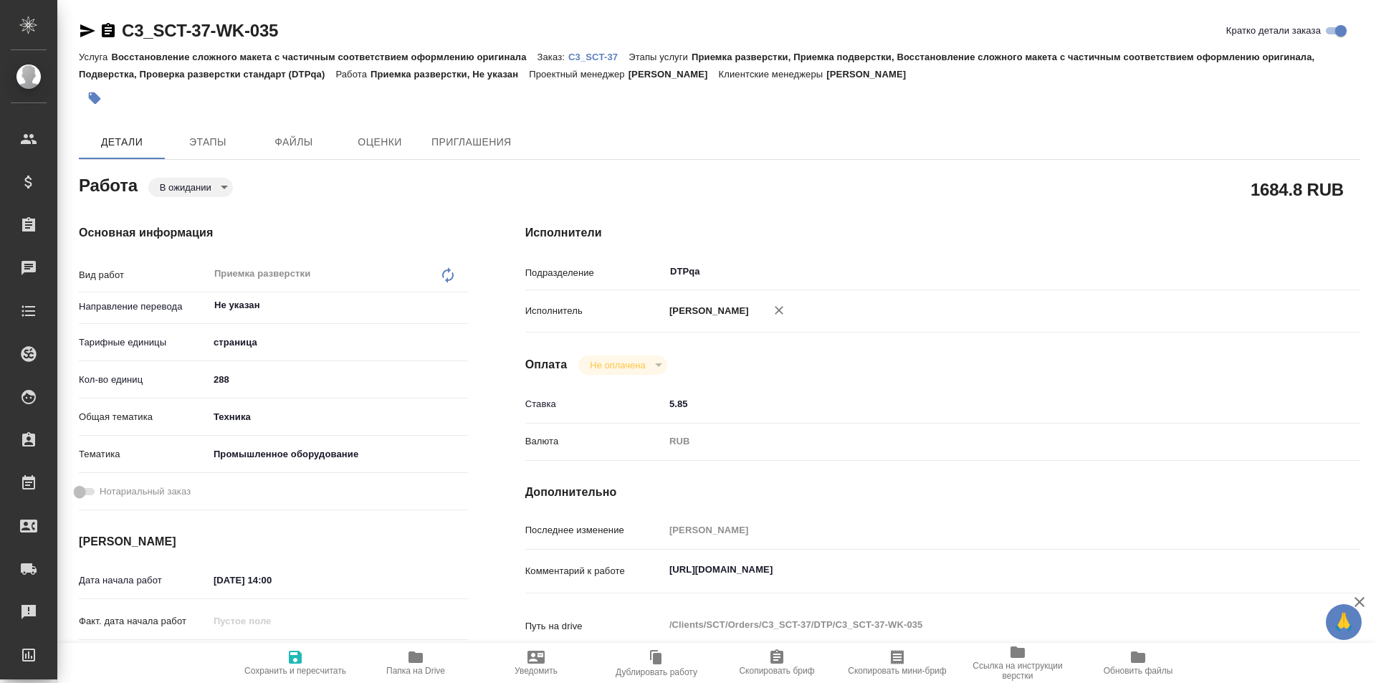
type textarea "x"
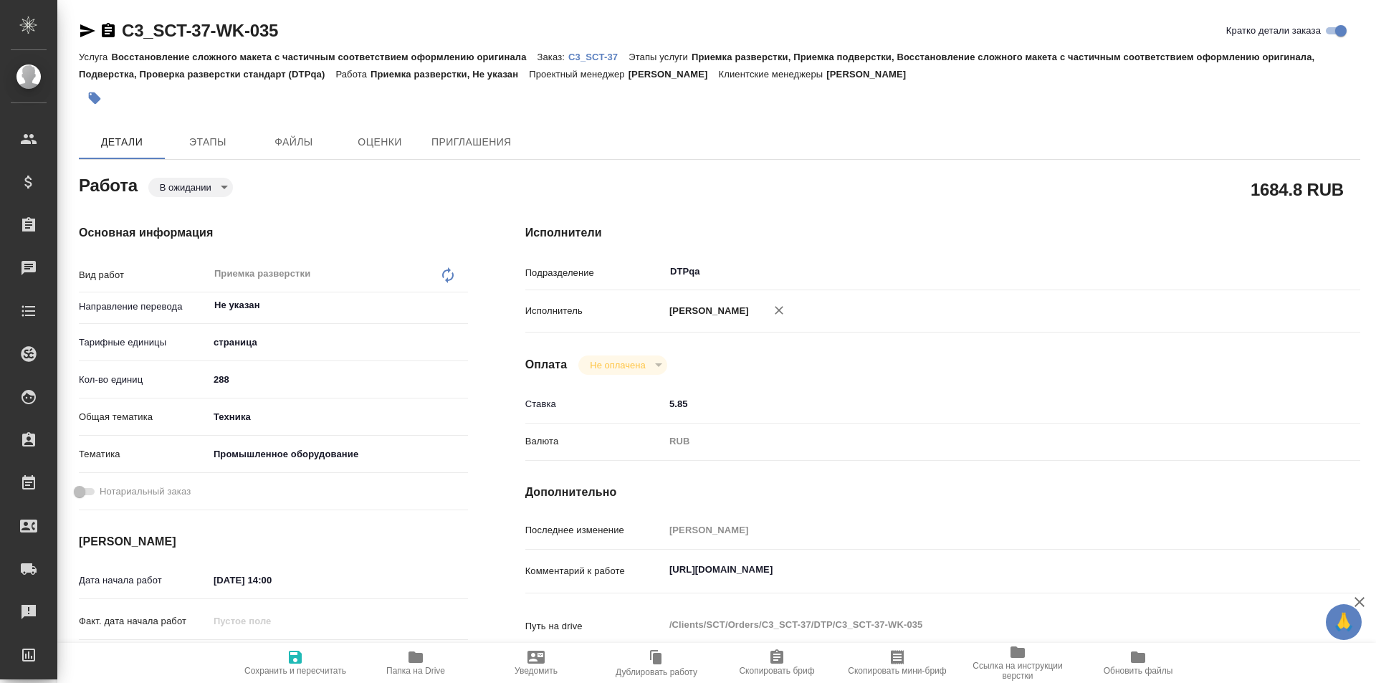
type textarea "x"
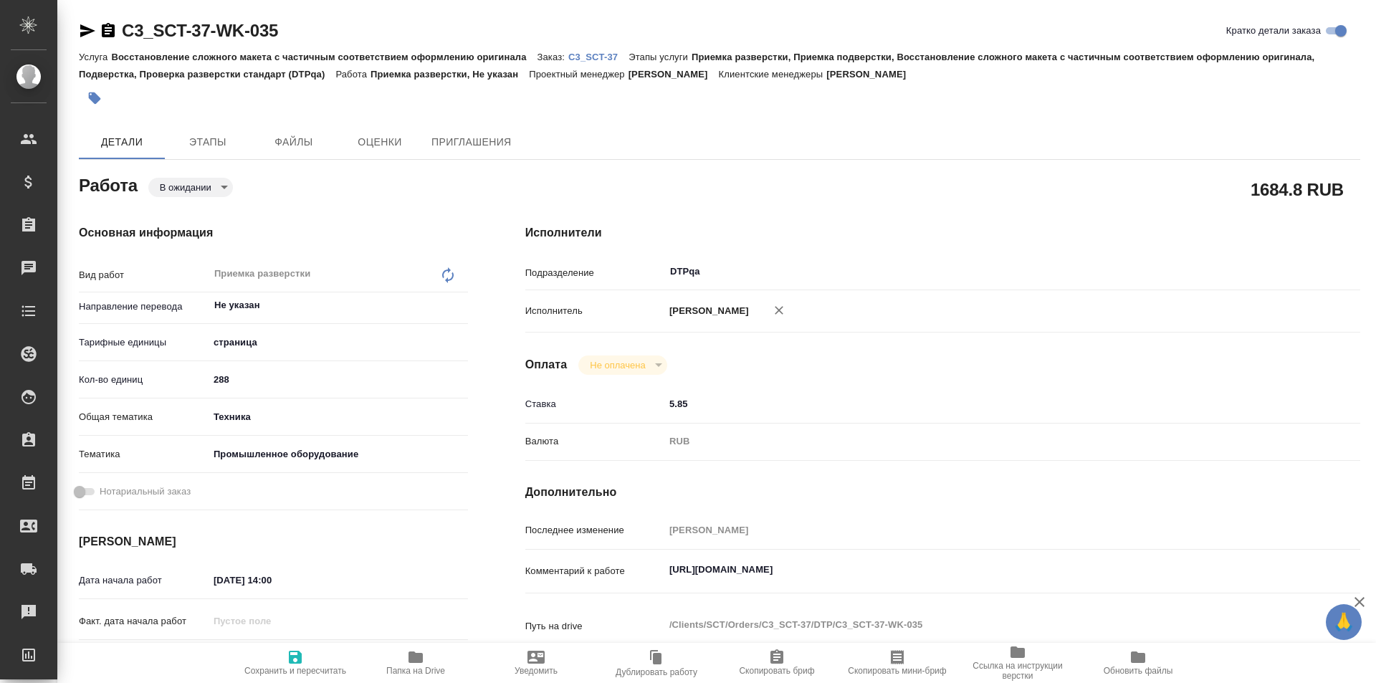
type textarea "x"
